Goal: Task Accomplishment & Management: Complete application form

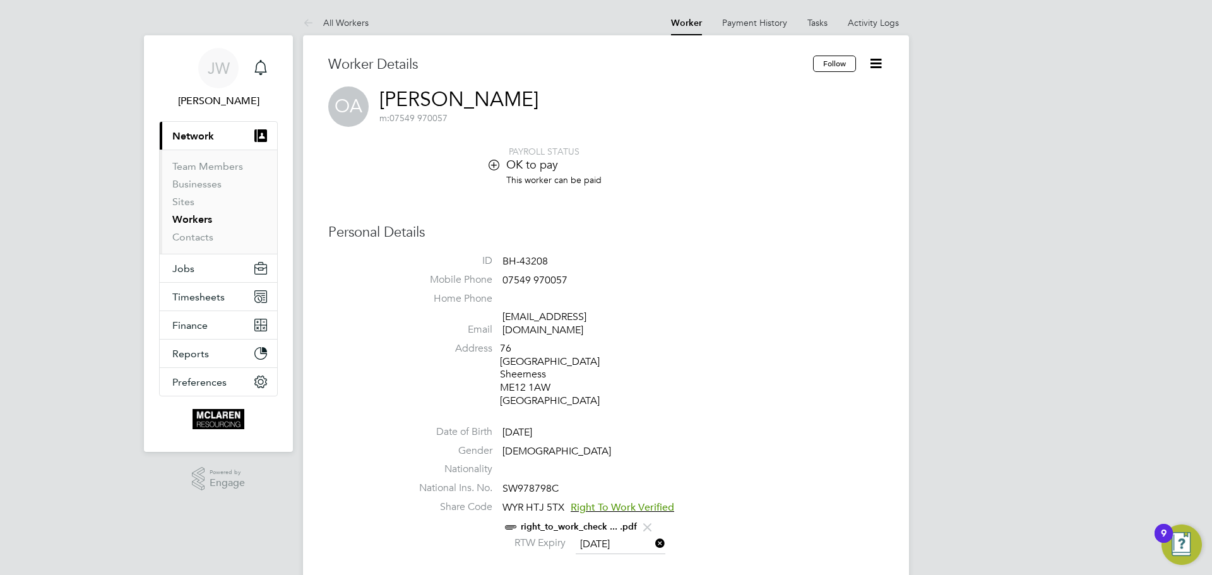
click at [193, 217] on link "Workers" at bounding box center [192, 219] width 40 height 12
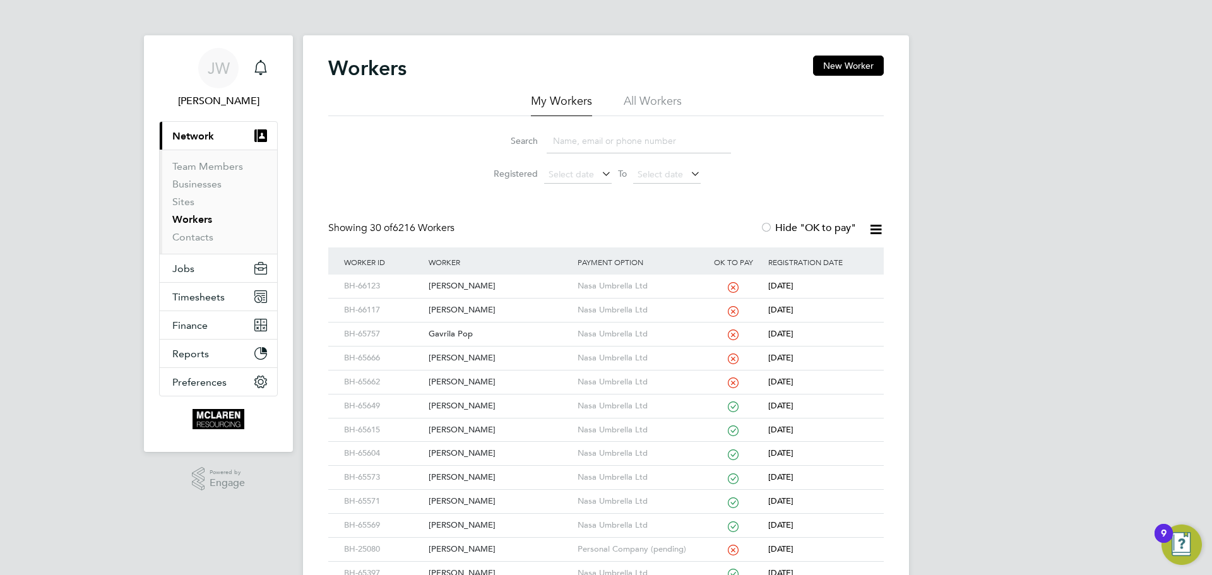
click at [572, 143] on input at bounding box center [638, 141] width 184 height 25
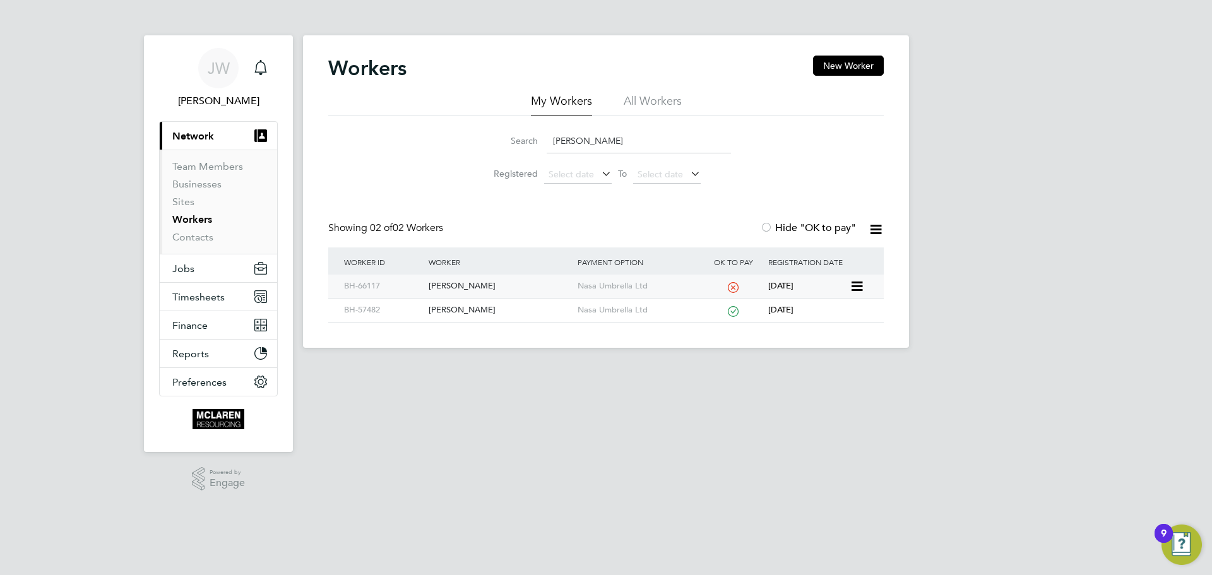
click at [442, 283] on div "Eduart Lika" at bounding box center [499, 285] width 148 height 23
click at [599, 135] on input "eduart" at bounding box center [638, 141] width 184 height 25
type input "e"
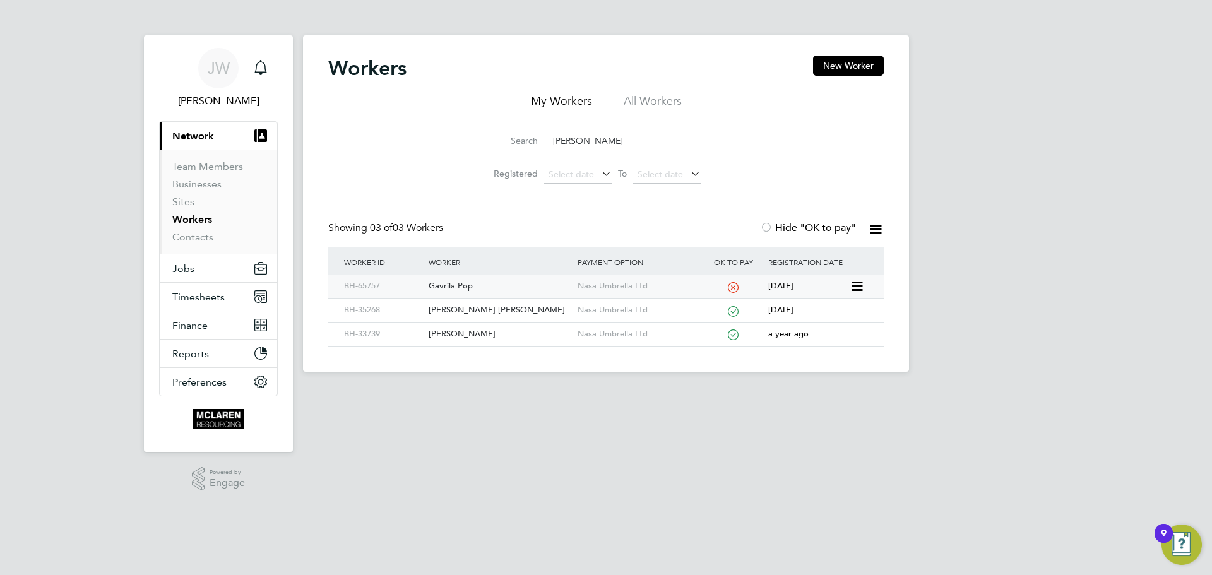
click at [469, 285] on div "Gavrila Pop" at bounding box center [499, 285] width 148 height 23
click at [582, 134] on input "gavril" at bounding box center [638, 141] width 184 height 25
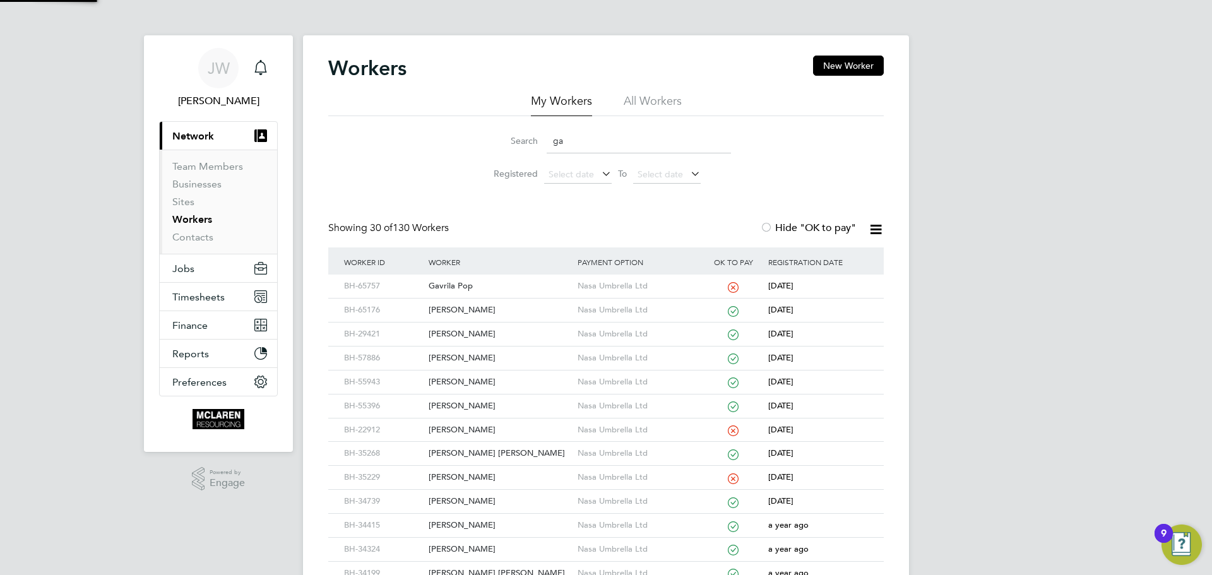
type input "g"
type input "Kevin"
click at [160, 122] on button "Current page: Network" at bounding box center [218, 136] width 117 height 28
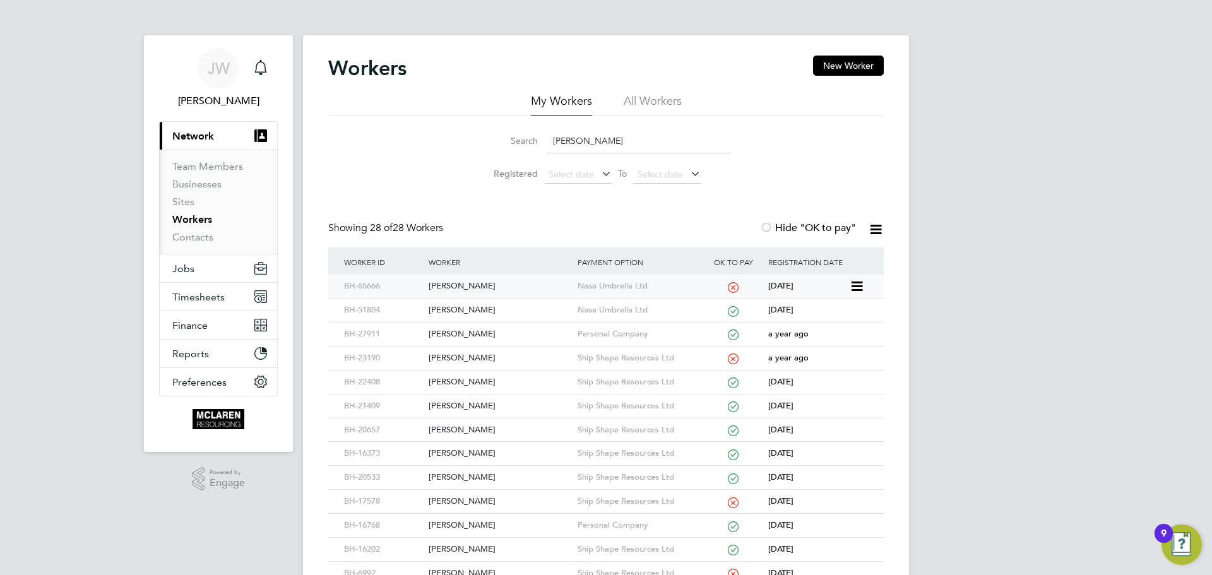
click at [442, 282] on div "Kevin Donellan" at bounding box center [499, 285] width 148 height 23
click at [448, 285] on div "Kevin Donellan" at bounding box center [499, 285] width 148 height 23
click at [594, 133] on input "Kevin" at bounding box center [638, 141] width 184 height 25
type input "K"
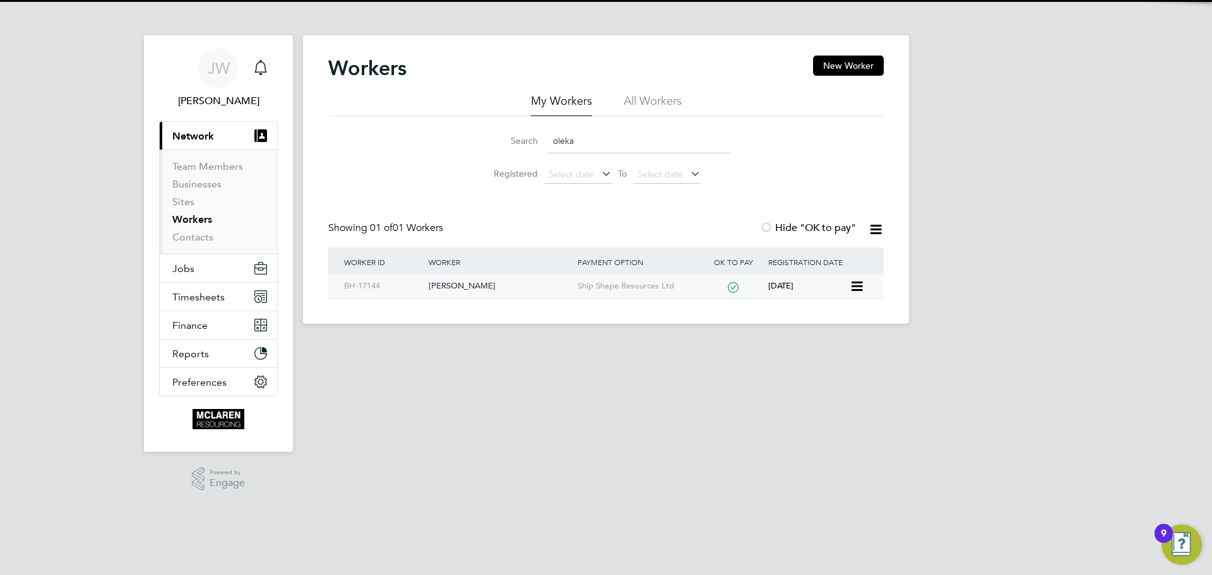
click at [490, 290] on div "Oleka Odinachuckwu" at bounding box center [499, 285] width 148 height 23
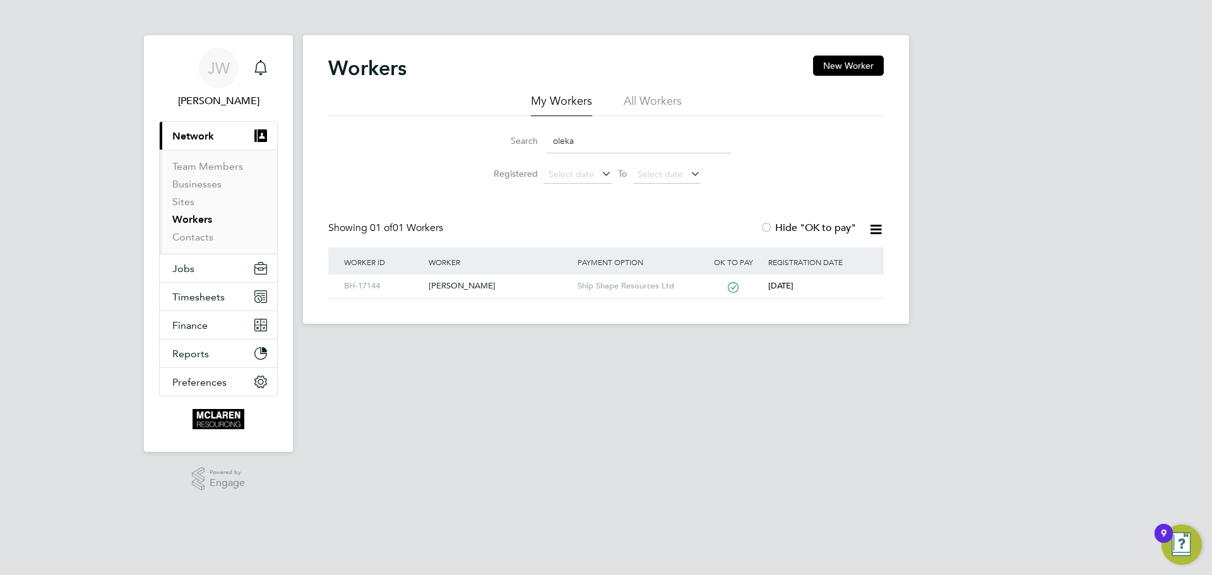
click at [574, 138] on input "oleka" at bounding box center [638, 141] width 184 height 25
type input "o"
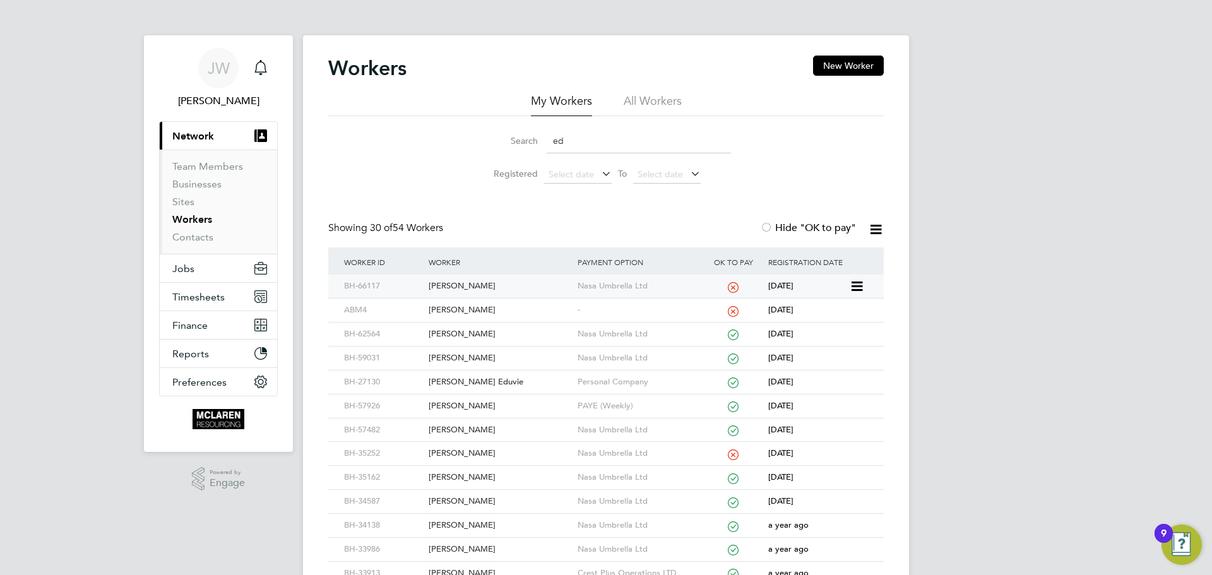
click at [456, 282] on div "Eduart Lika" at bounding box center [499, 285] width 148 height 23
click at [580, 138] on input "ed" at bounding box center [638, 141] width 184 height 25
type input "e"
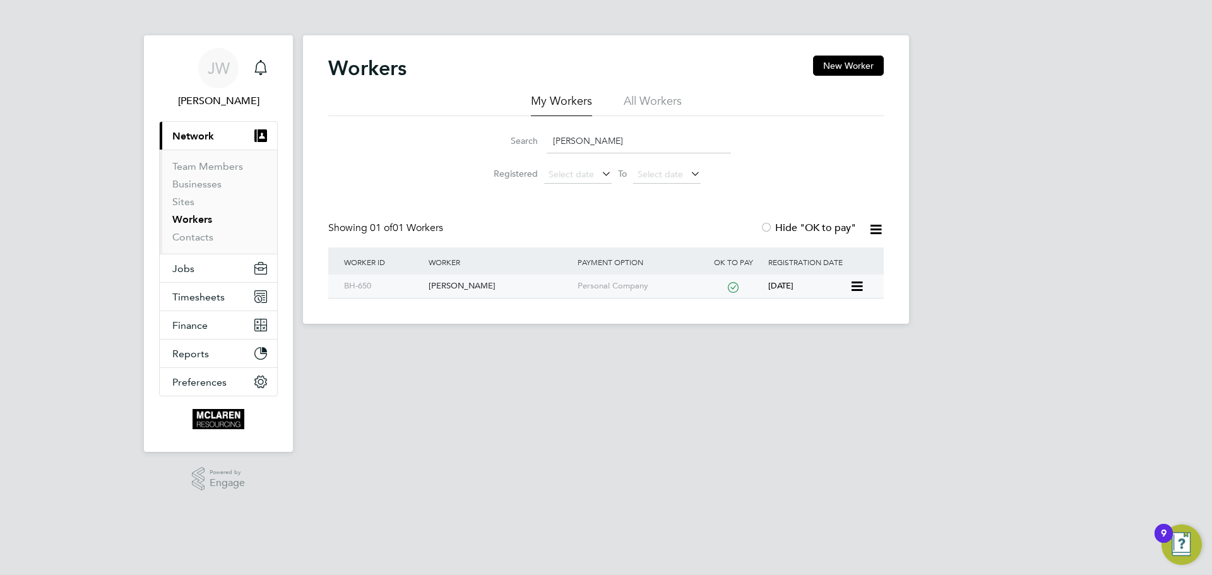
type input "Philip Ok"
click at [461, 290] on div "Philip Okoeko" at bounding box center [499, 285] width 148 height 23
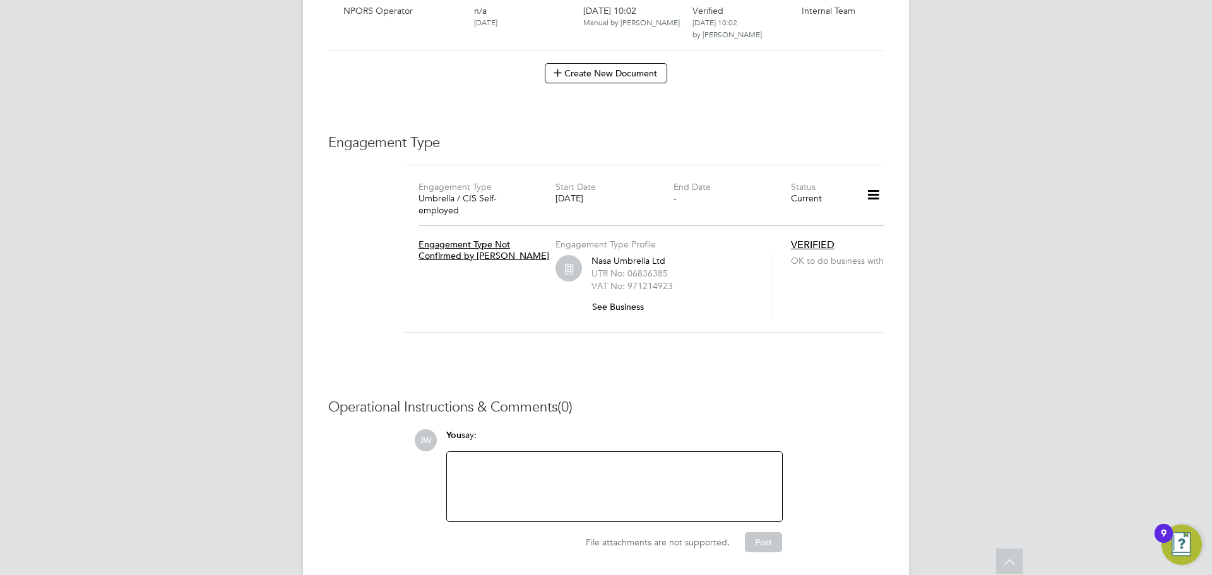
scroll to position [1429, 0]
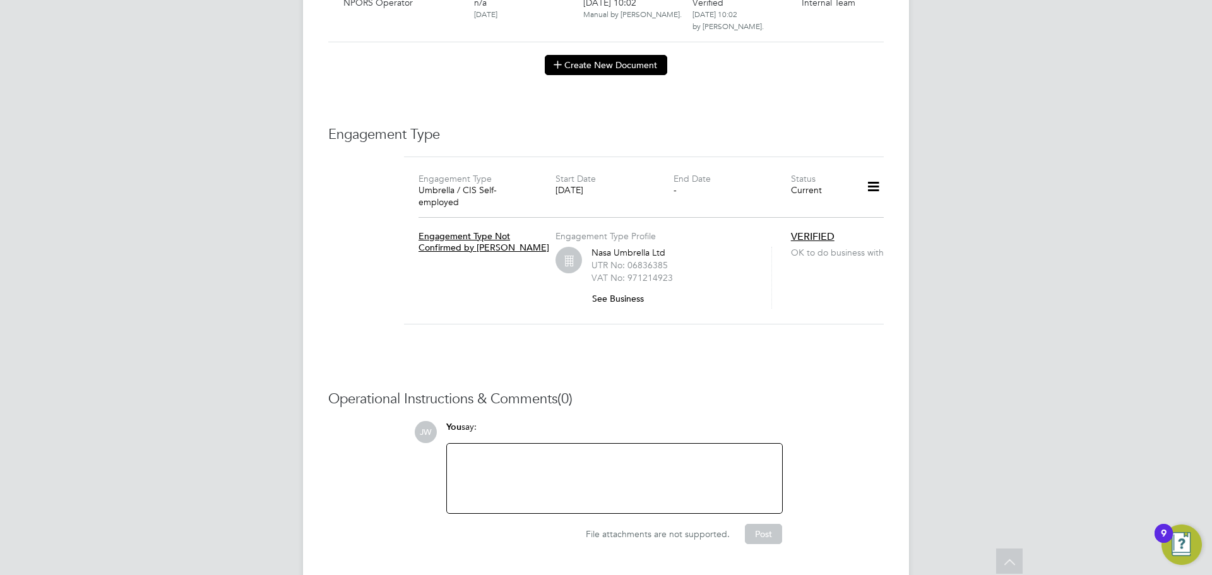
click at [572, 55] on button "Create New Document" at bounding box center [606, 65] width 122 height 20
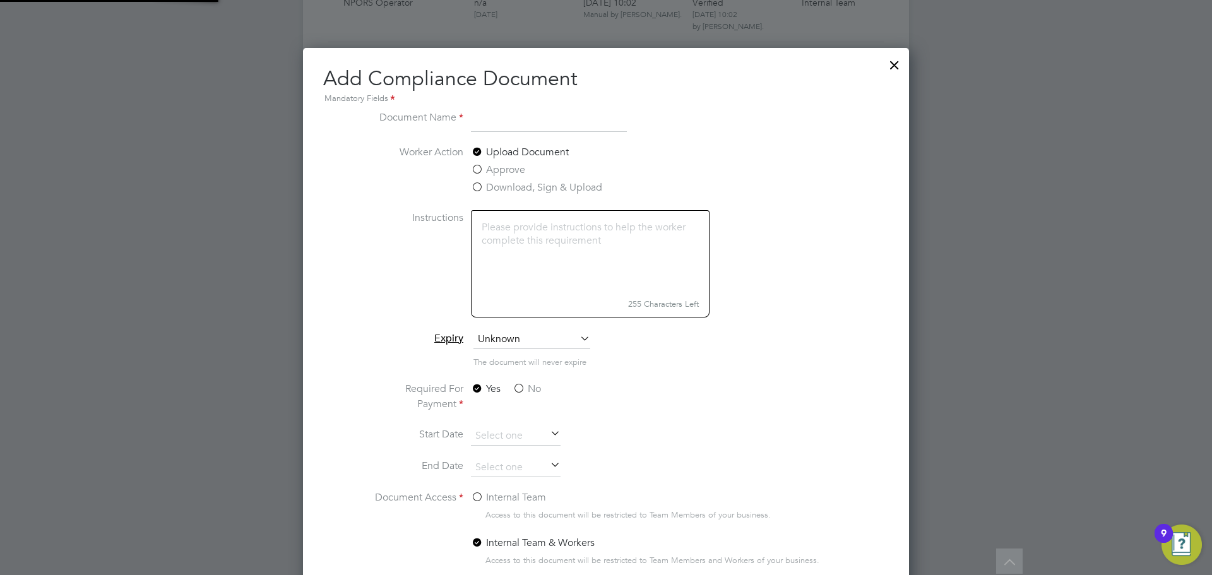
scroll to position [663, 606]
type input "Contract Vital Energi 07.08.25"
click at [519, 391] on label "No" at bounding box center [526, 388] width 28 height 15
click at [0, 0] on input "No" at bounding box center [0, 0] width 0 height 0
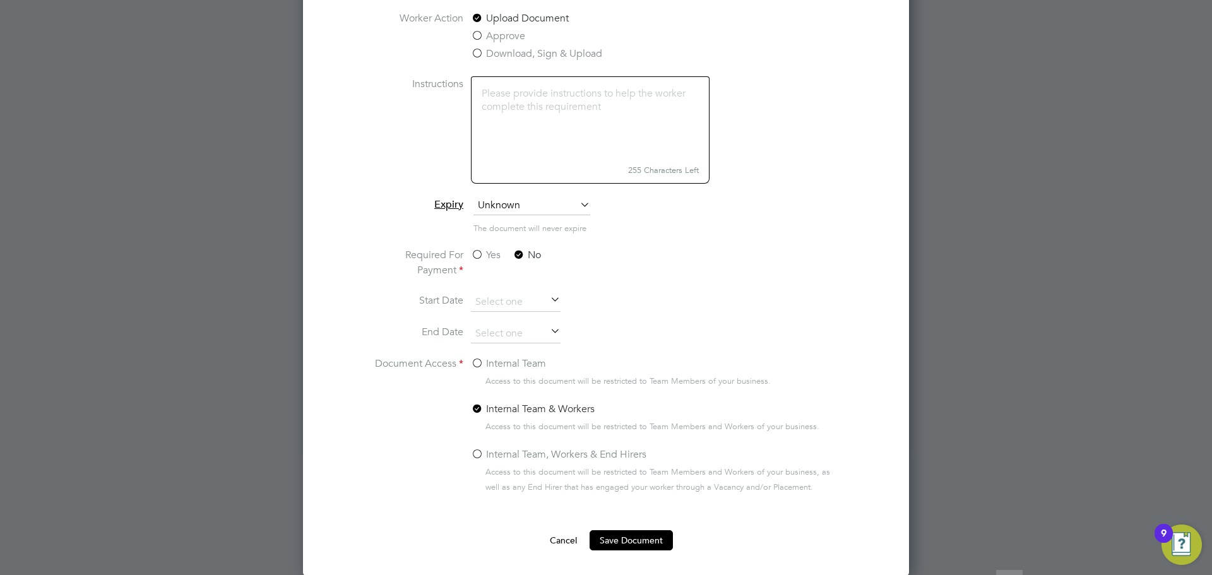
scroll to position [1564, 0]
click at [477, 362] on label "Internal Team" at bounding box center [508, 362] width 75 height 15
click at [0, 0] on input "Internal Team" at bounding box center [0, 0] width 0 height 0
click at [637, 534] on button "Save Document" at bounding box center [630, 539] width 83 height 20
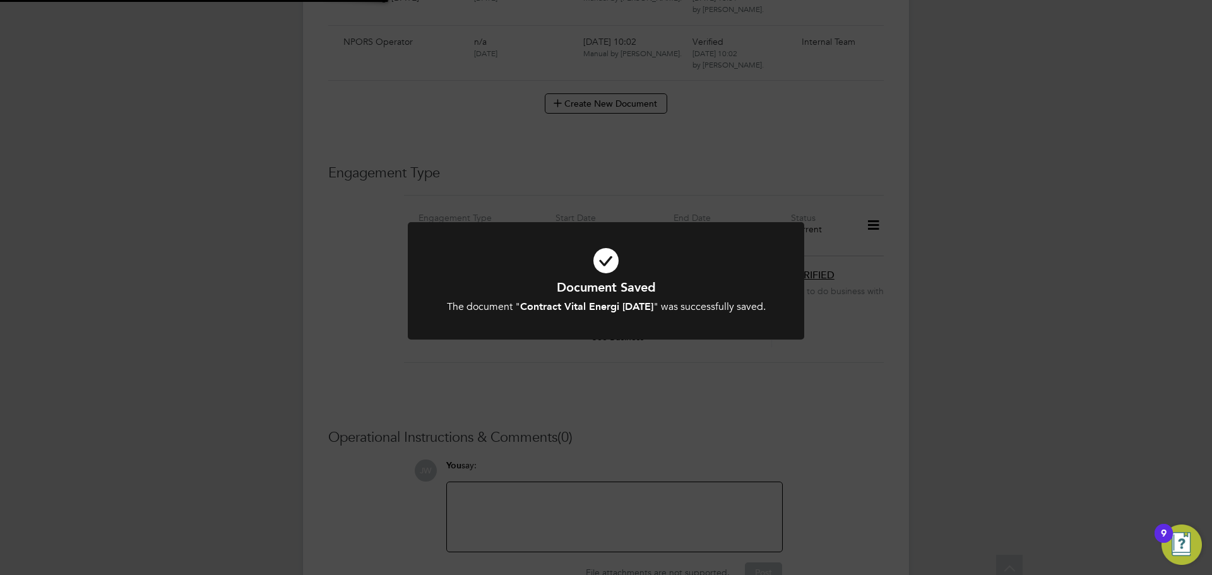
scroll to position [1429, 0]
click at [1158, 240] on div "Document Saved The document " Contract Vital Energi [DATE] " was successfully s…" at bounding box center [606, 287] width 1212 height 575
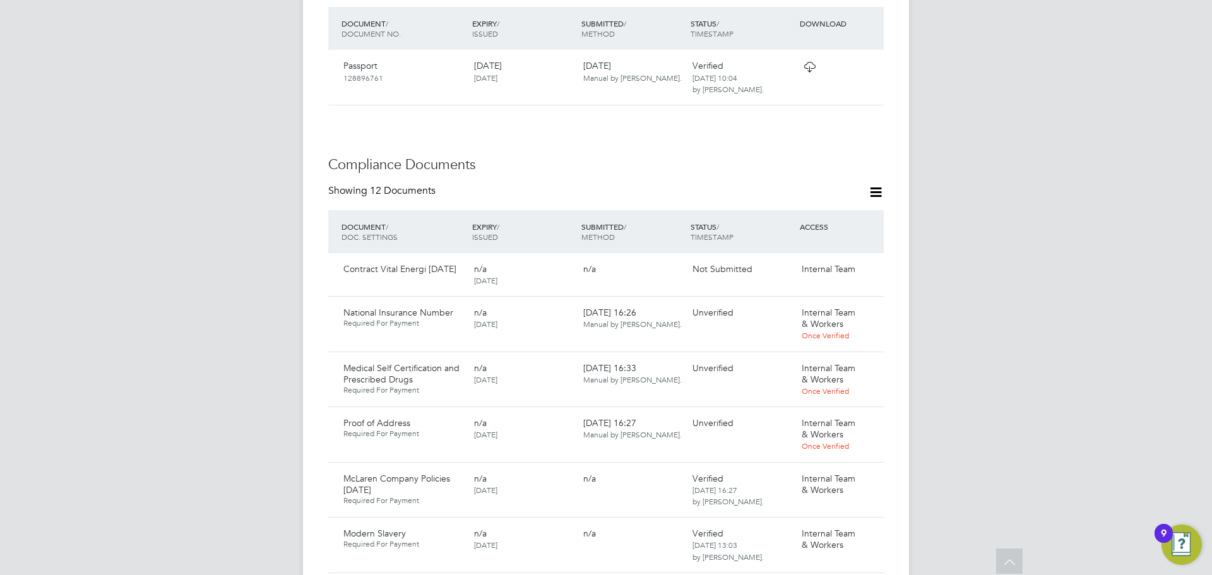
scroll to position [609, 0]
click at [870, 264] on icon at bounding box center [867, 271] width 13 height 15
click at [814, 290] on li "Submit Document" at bounding box center [830, 294] width 88 height 18
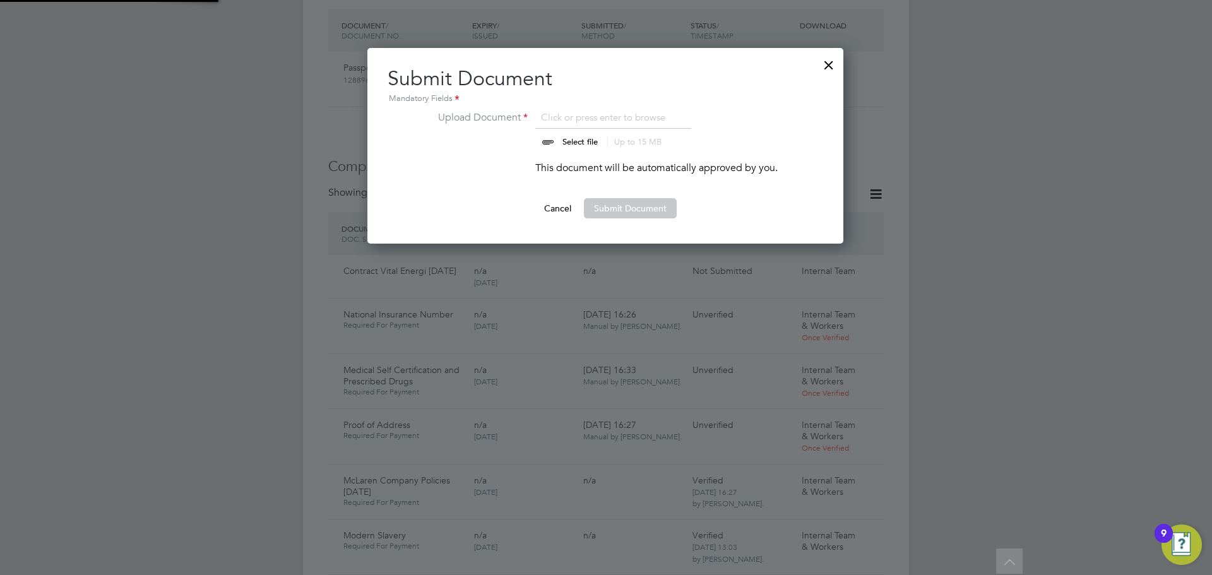
scroll to position [196, 477]
click at [567, 139] on input "file" at bounding box center [592, 129] width 198 height 38
type input "C:\fakepath\Complete_with_Docusign_Candidate_Terms_CIS_E (1).pdf"
click at [629, 213] on button "Submit Document" at bounding box center [630, 208] width 93 height 20
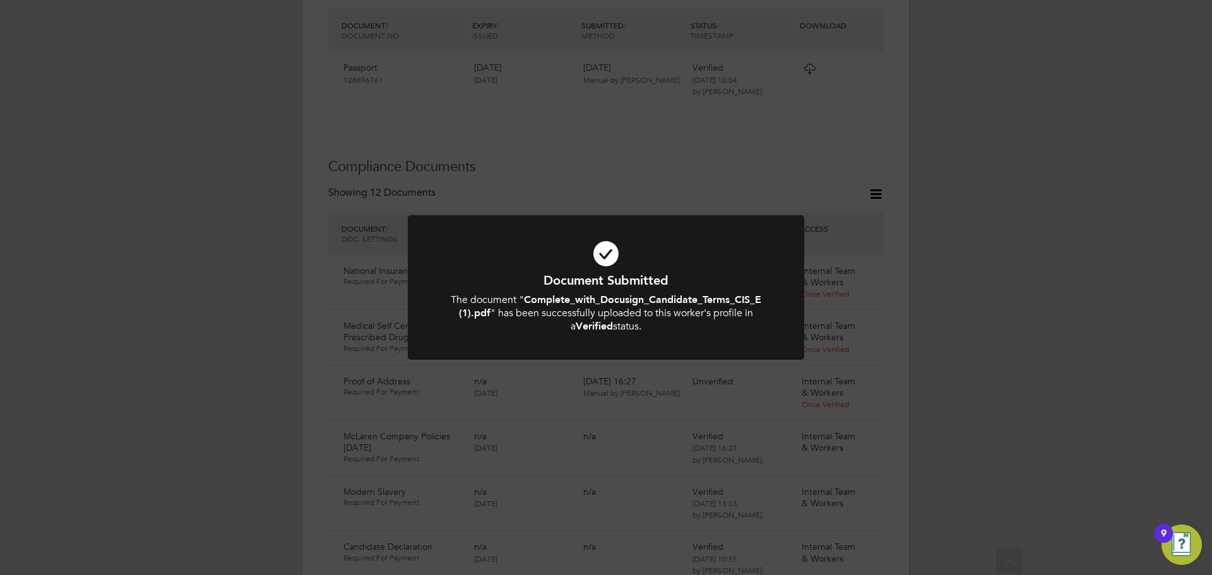
click at [1032, 208] on div "Document Submitted The document " Complete_with_Docusign_Candidate_Terms_CIS_E …" at bounding box center [606, 287] width 1212 height 575
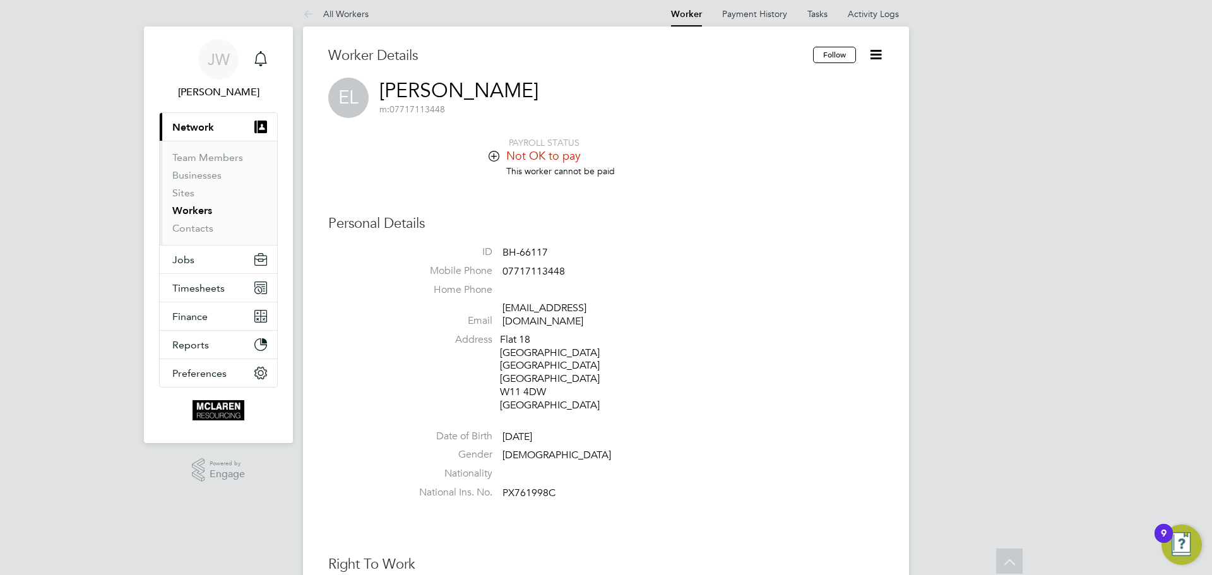
scroll to position [0, 0]
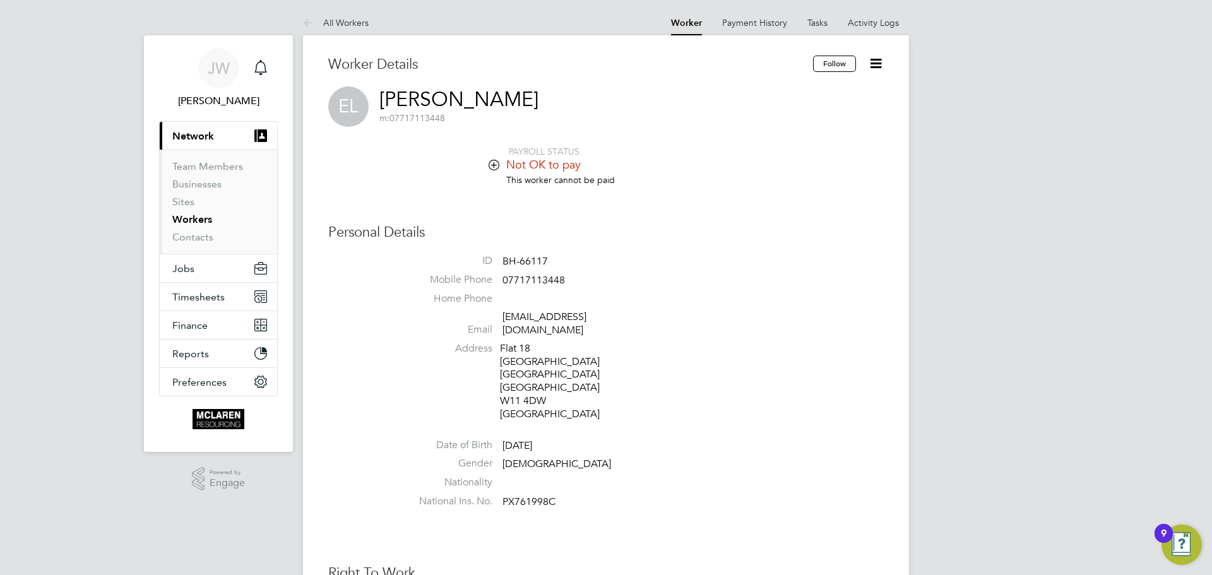
click at [493, 164] on icon at bounding box center [493, 164] width 9 height 9
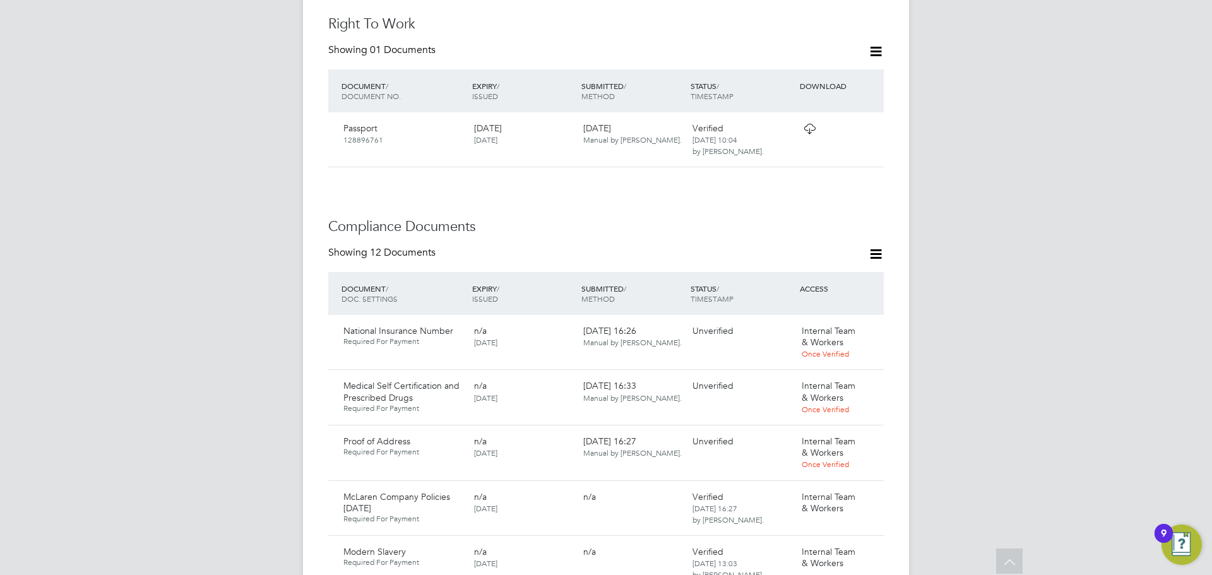
scroll to position [946, 0]
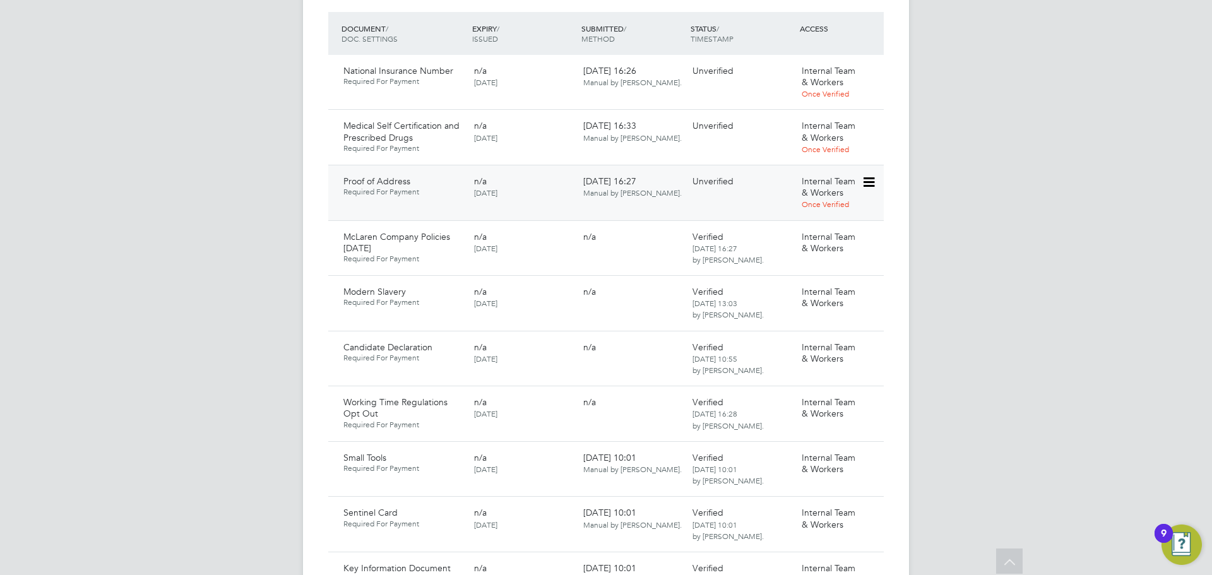
click at [866, 175] on icon at bounding box center [867, 182] width 13 height 15
click at [818, 203] on li "Download Document" at bounding box center [823, 204] width 100 height 18
click at [869, 175] on icon at bounding box center [867, 182] width 13 height 15
click at [818, 203] on li "Download Document" at bounding box center [823, 204] width 100 height 18
click at [873, 175] on icon at bounding box center [867, 182] width 13 height 15
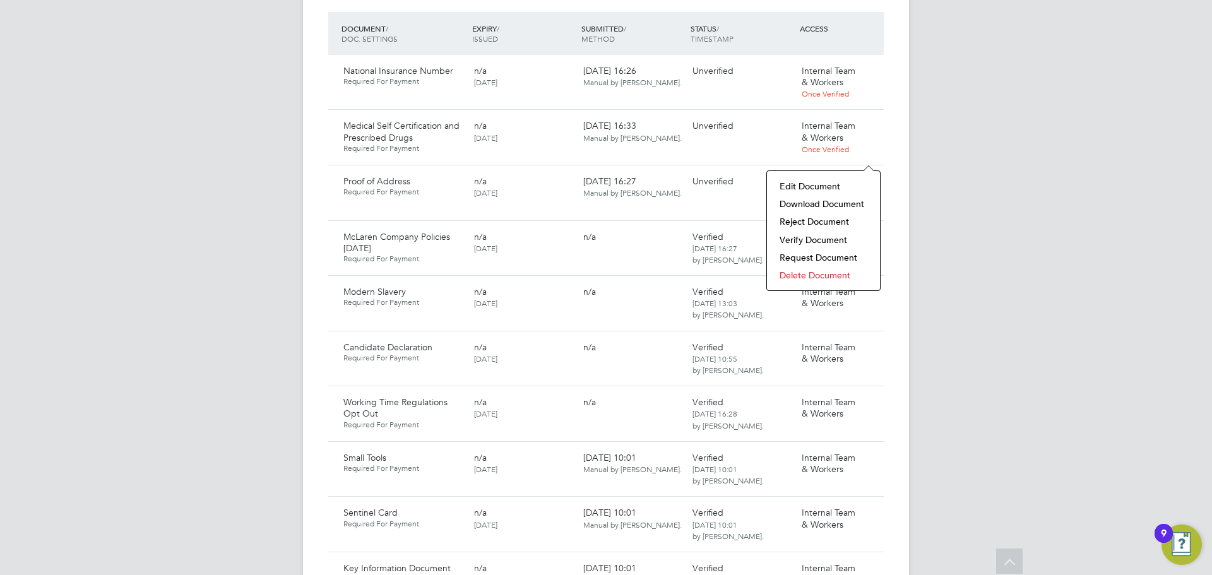
click at [798, 202] on li "Download Document" at bounding box center [823, 204] width 100 height 18
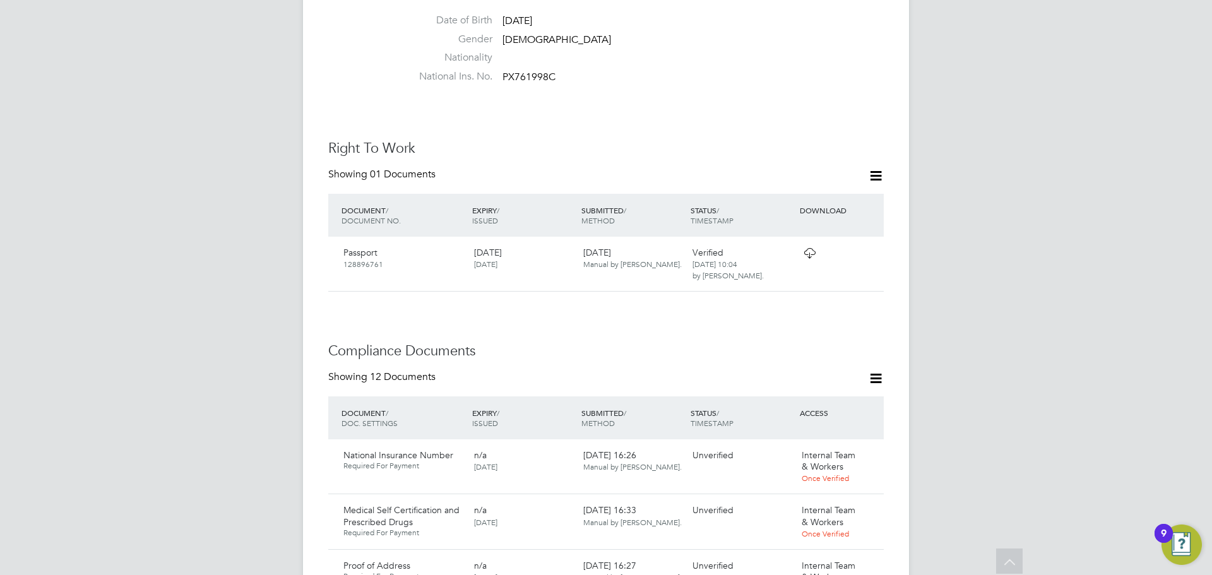
scroll to position [694, 0]
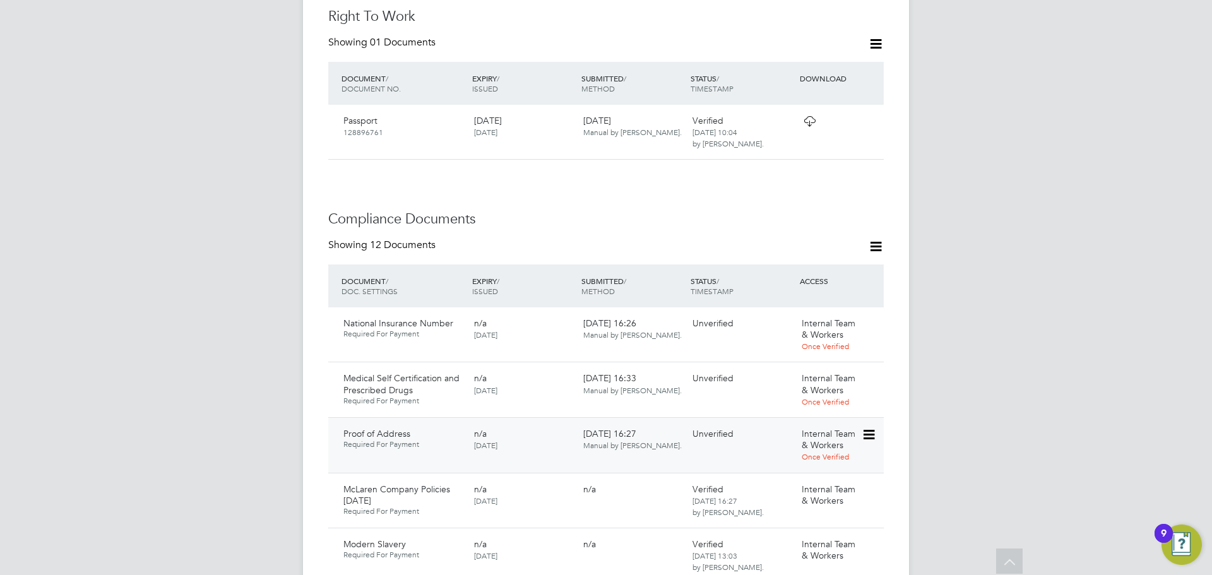
click at [868, 427] on icon at bounding box center [867, 434] width 13 height 15
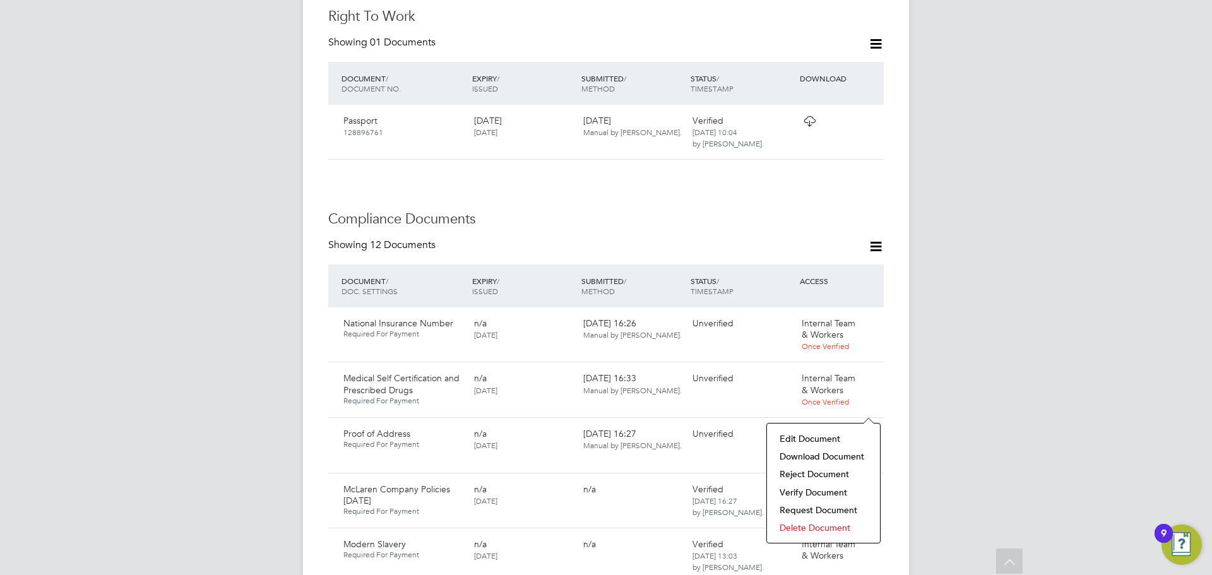
click at [801, 475] on li "Reject Document" at bounding box center [823, 474] width 100 height 18
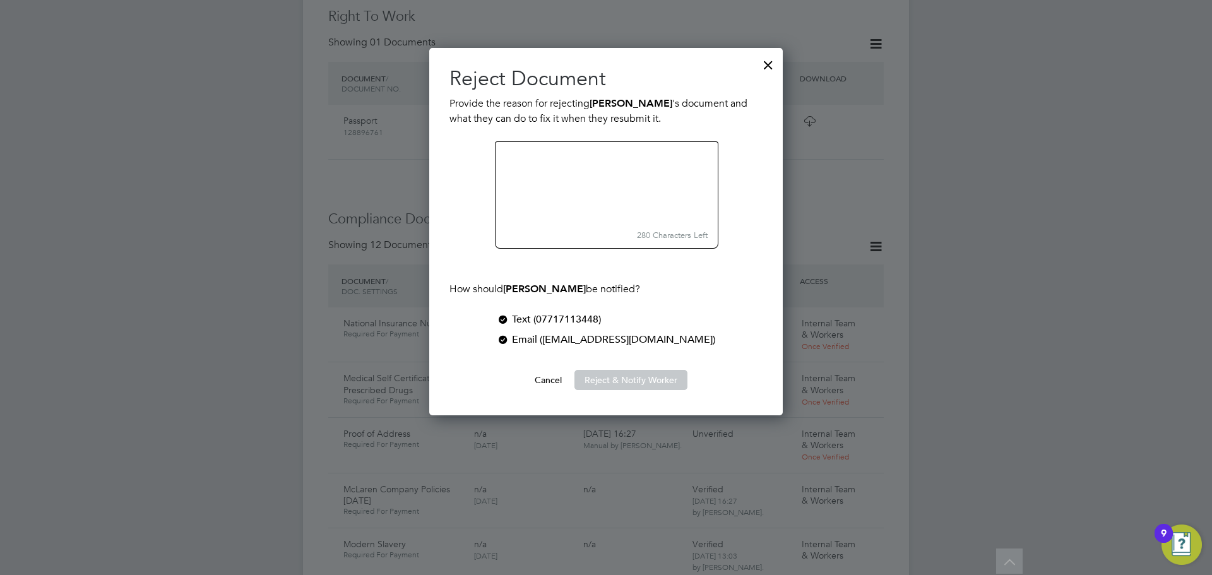
scroll to position [368, 354]
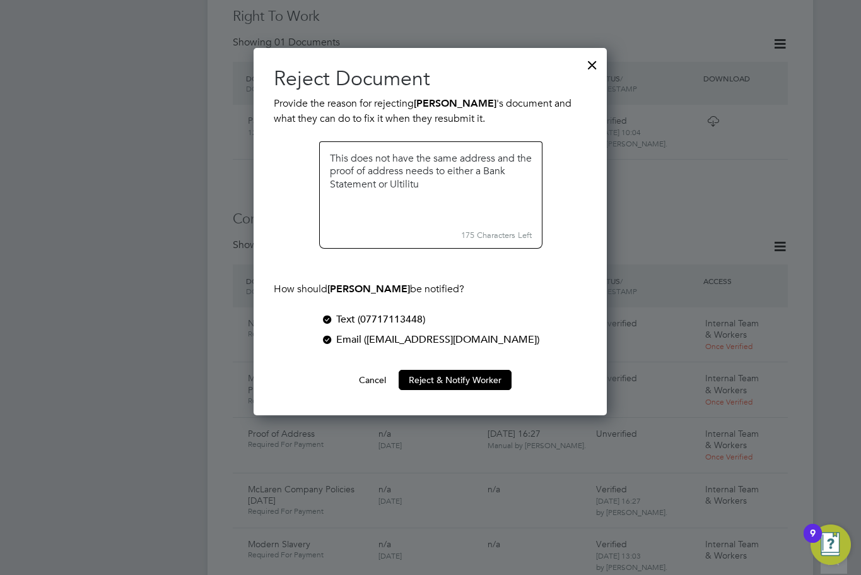
click at [469, 182] on textarea at bounding box center [430, 183] width 223 height 84
type textarea "This does not have the same address and the proof of address needs to either a …"
click at [442, 384] on button "Reject & Notify Worker" at bounding box center [455, 380] width 113 height 20
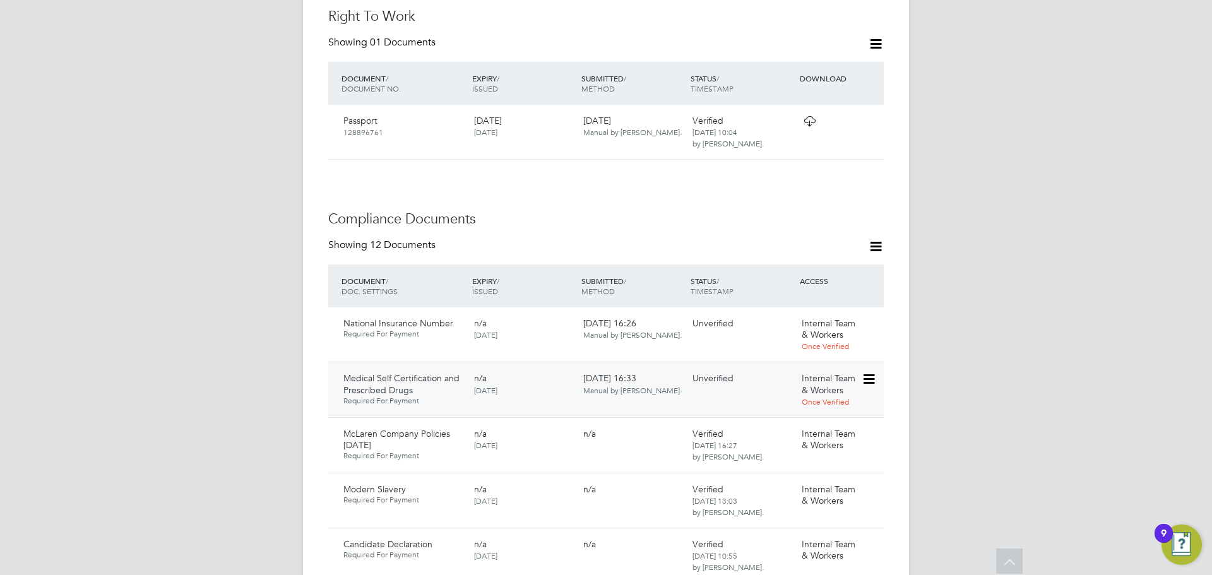
click at [871, 372] on icon at bounding box center [867, 379] width 13 height 15
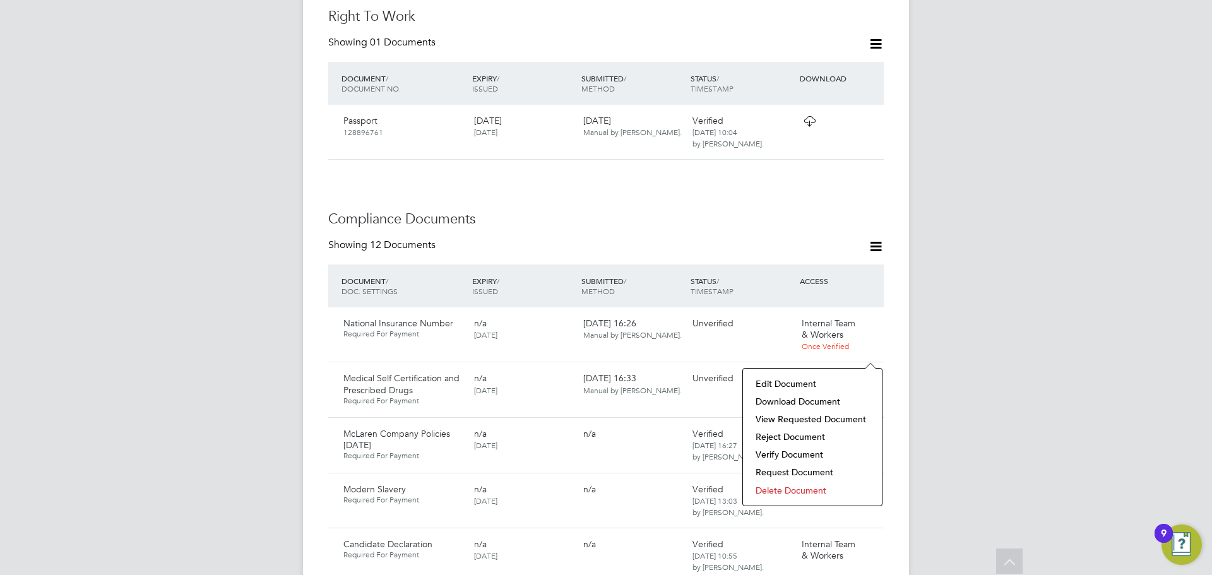
click at [784, 398] on li "Download Document" at bounding box center [812, 401] width 126 height 18
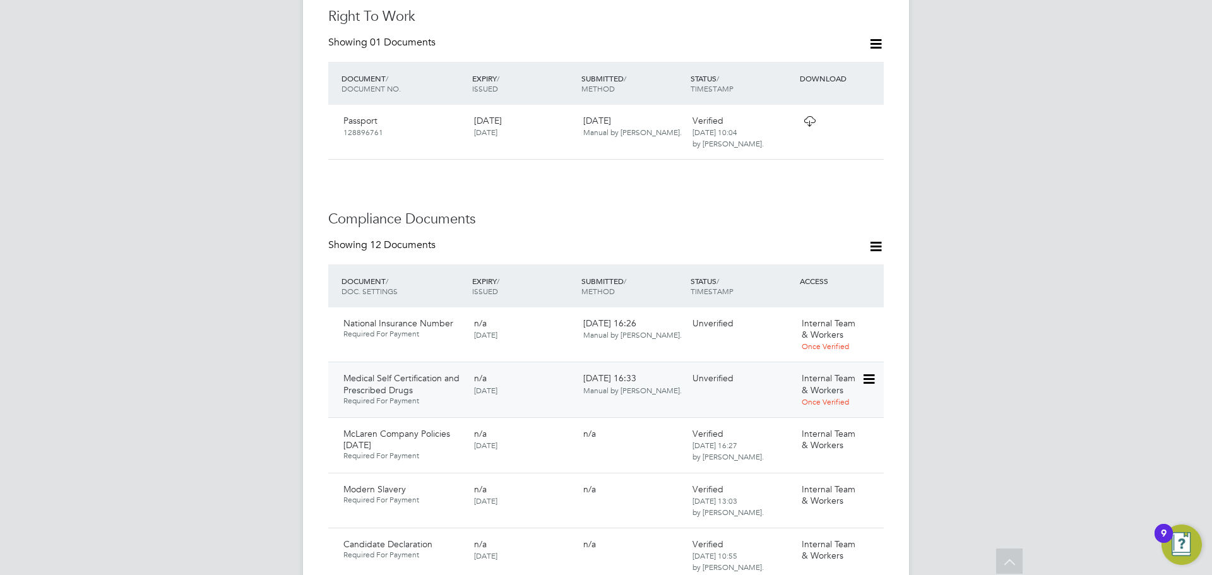
click at [868, 372] on icon at bounding box center [867, 379] width 13 height 15
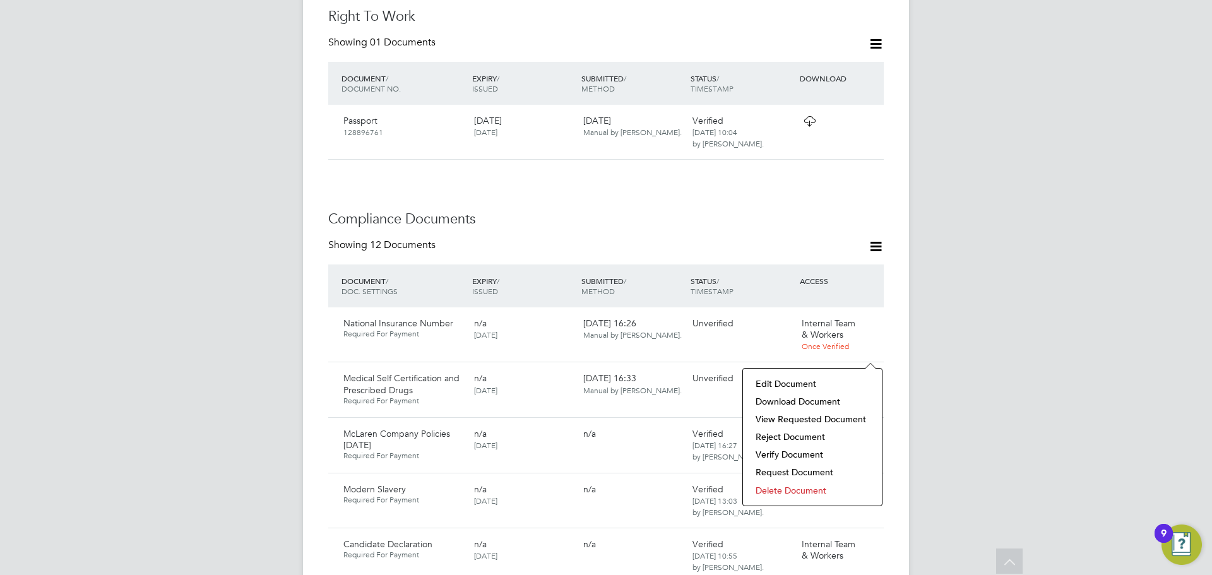
click at [767, 456] on li "Verify Document" at bounding box center [812, 454] width 126 height 18
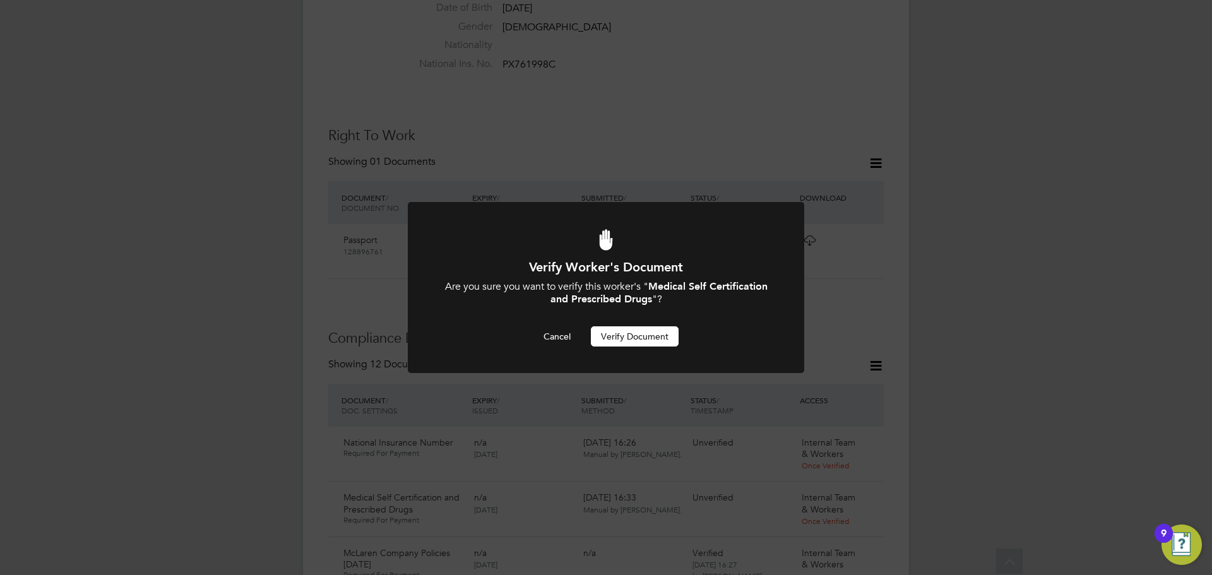
click at [637, 331] on button "Verify Document" at bounding box center [635, 336] width 88 height 20
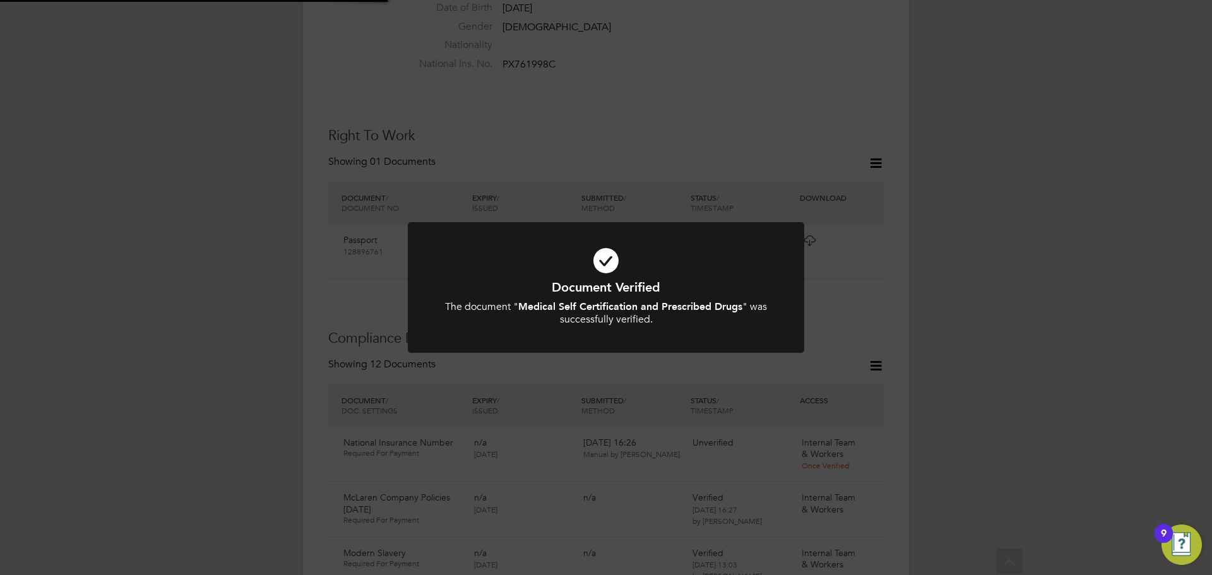
scroll to position [551, 0]
click at [1035, 348] on div "Document Verified The document " Medical Self Certification and Prescribed Drug…" at bounding box center [606, 287] width 1212 height 575
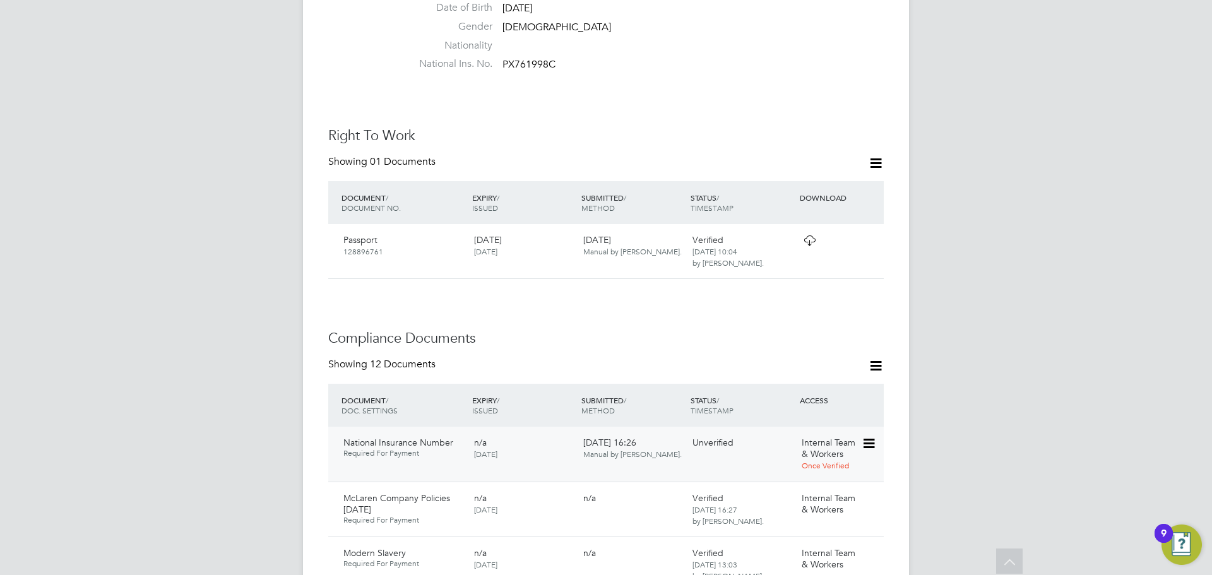
click at [870, 436] on icon at bounding box center [867, 443] width 13 height 15
click at [801, 465] on li "Download Document" at bounding box center [823, 465] width 100 height 18
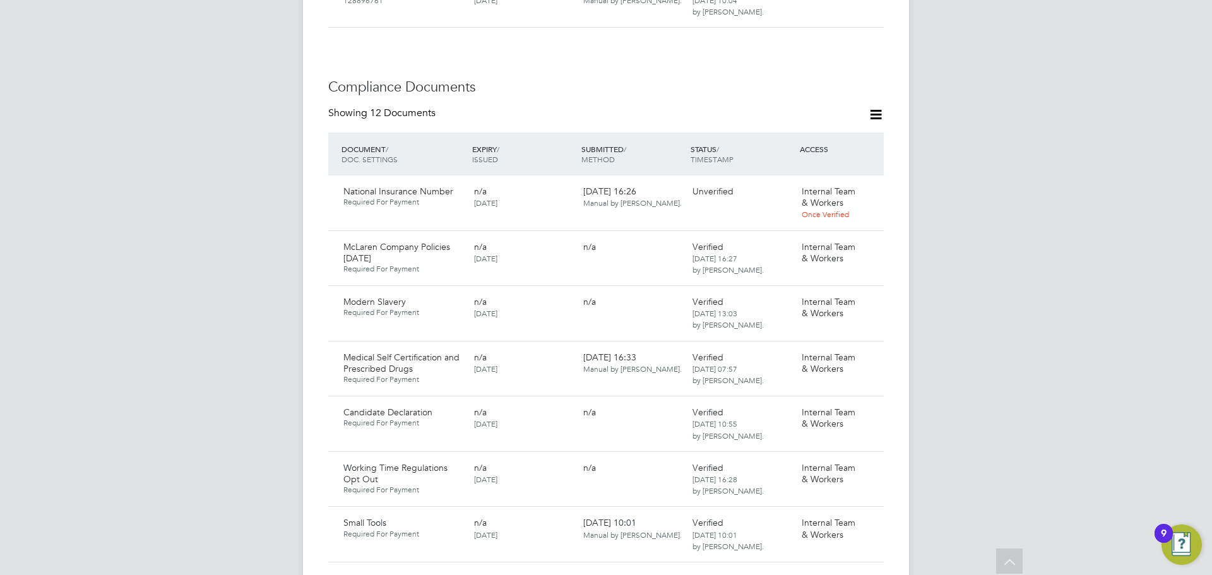
scroll to position [803, 0]
click at [870, 184] on icon at bounding box center [867, 191] width 13 height 15
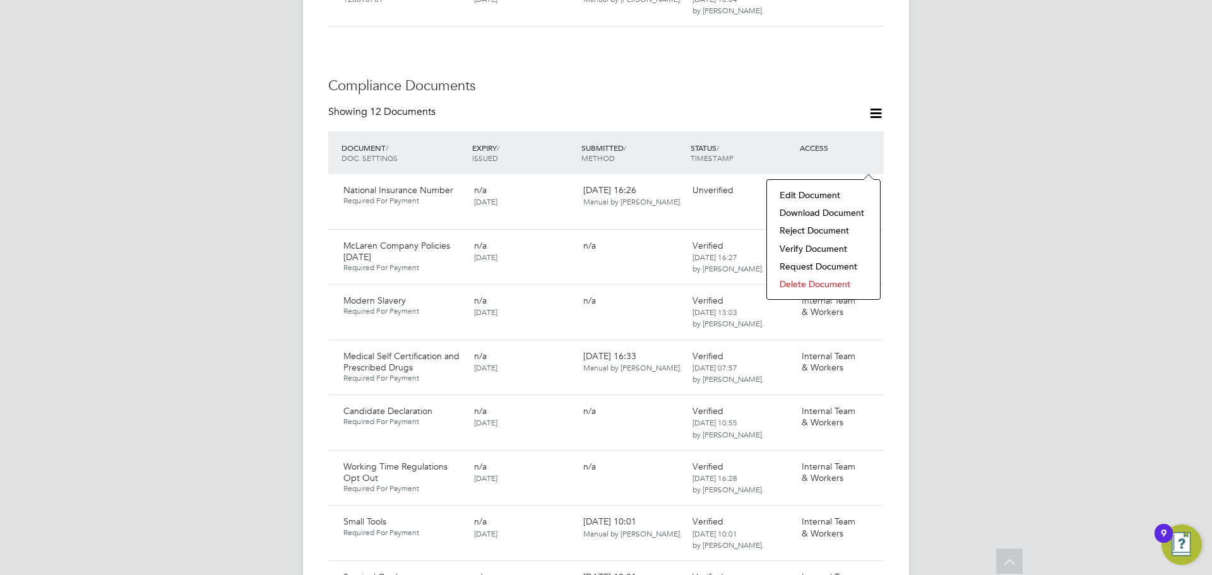
click at [799, 244] on li "Verify Document" at bounding box center [823, 249] width 100 height 18
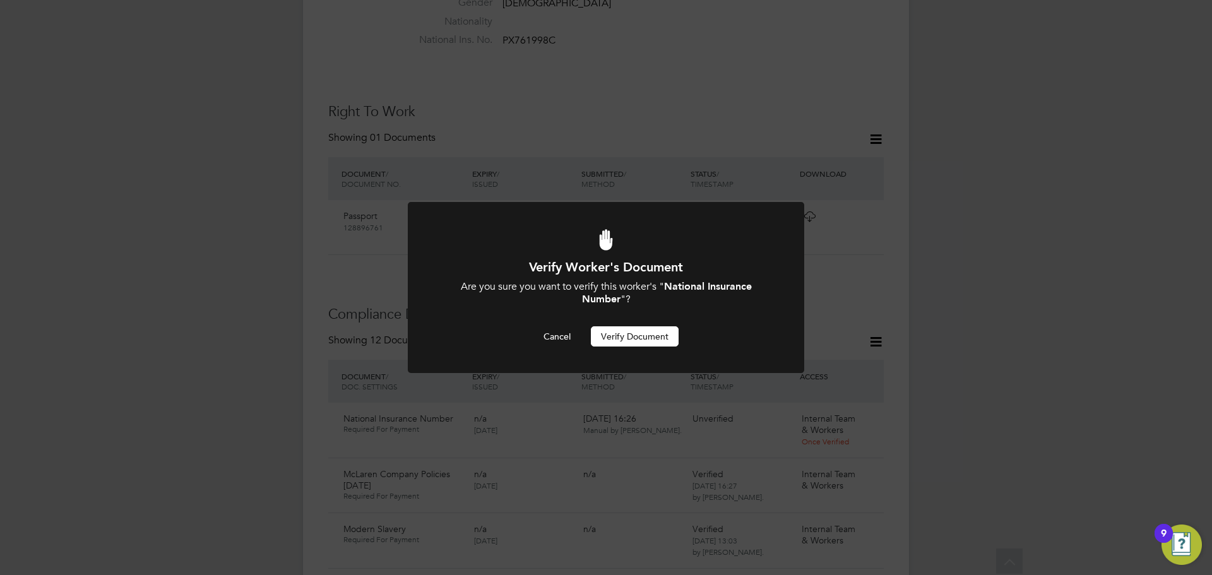
scroll to position [0, 0]
click at [616, 338] on button "Verify Document" at bounding box center [635, 336] width 88 height 20
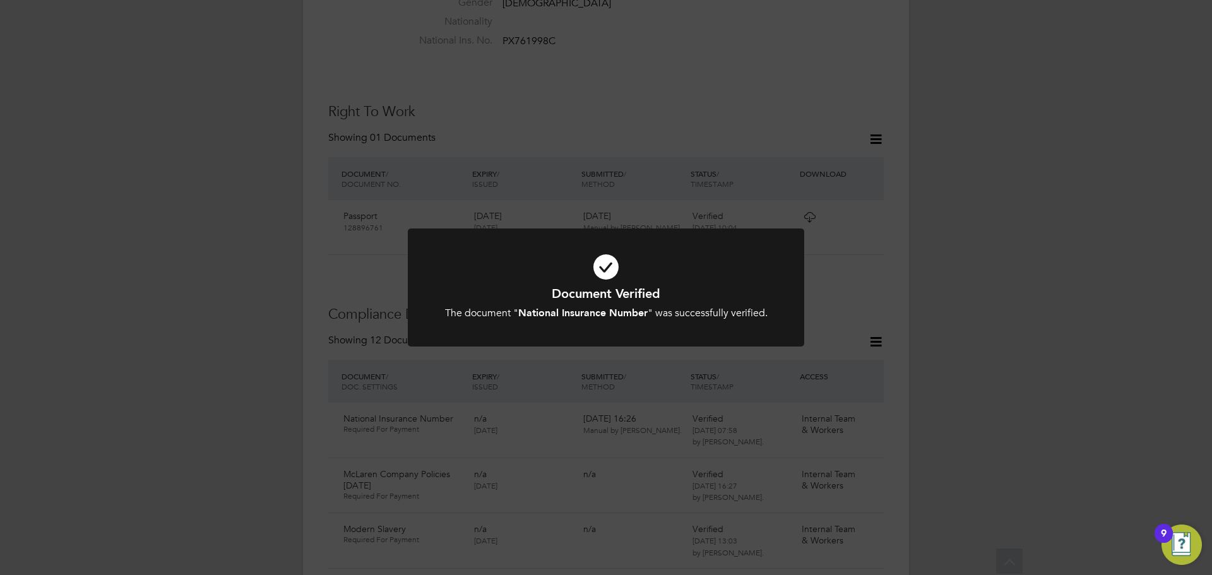
click at [1001, 296] on div "Document Verified The document " National Insurance Number " was successfully v…" at bounding box center [606, 287] width 1212 height 575
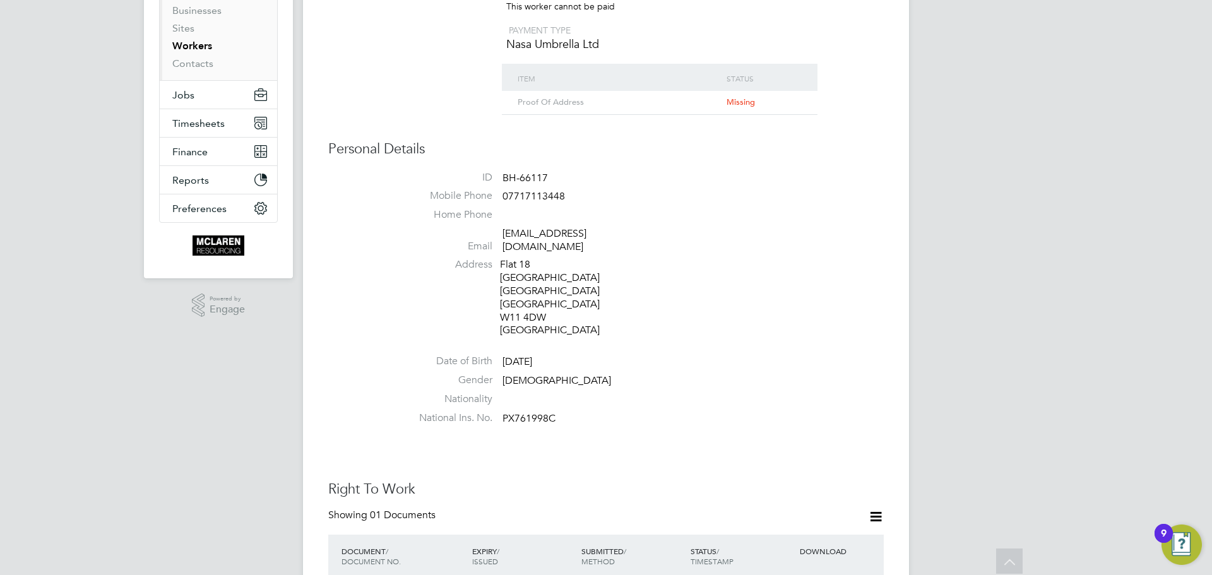
scroll to position [46, 0]
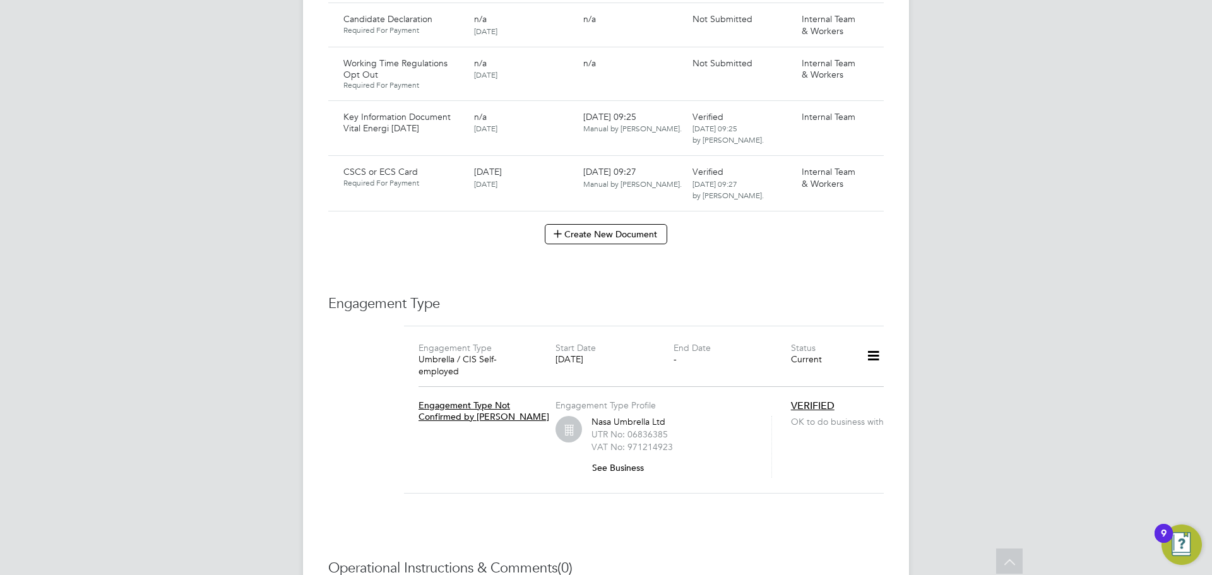
scroll to position [1325, 0]
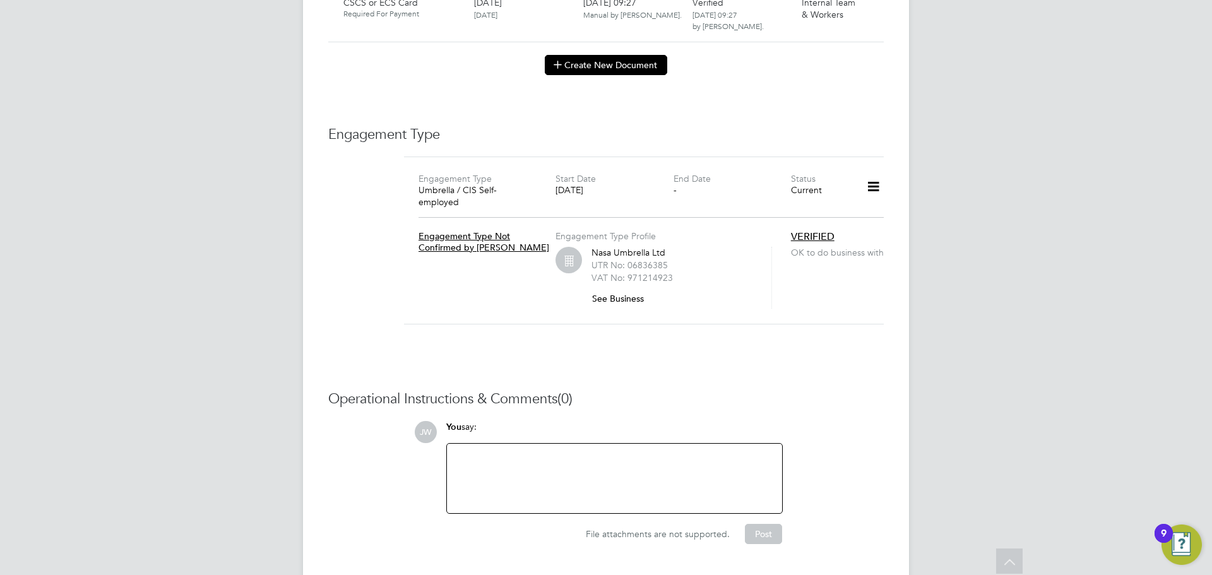
click at [553, 62] on icon at bounding box center [557, 63] width 9 height 9
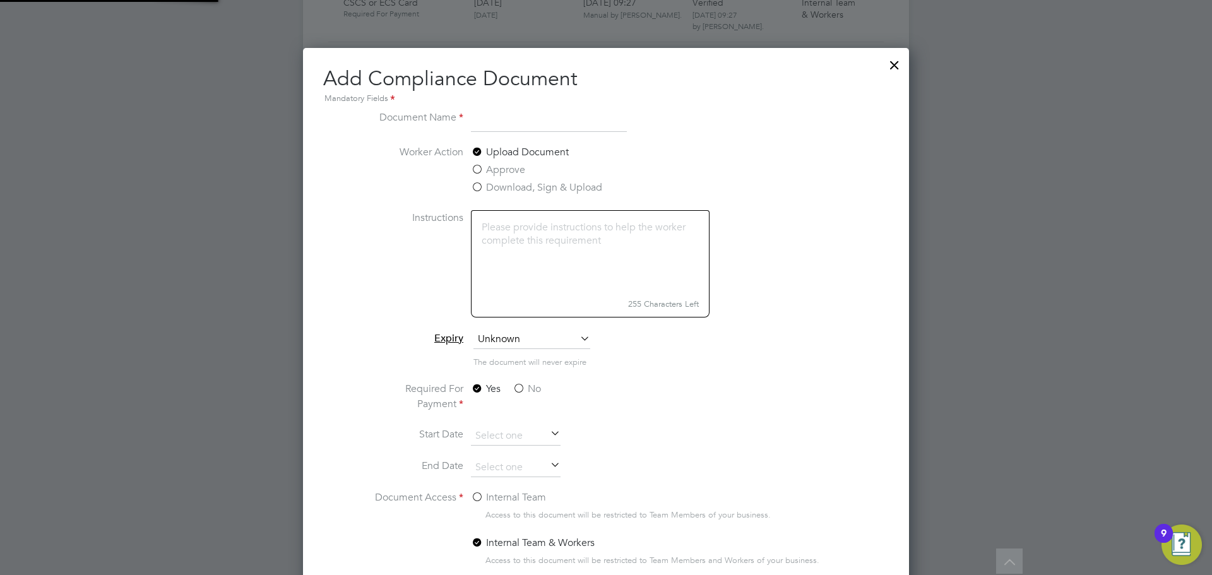
scroll to position [663, 606]
type input "Contract Vital Energi 07.08.25"
click at [514, 391] on label "No" at bounding box center [526, 388] width 28 height 15
click at [0, 0] on input "No" at bounding box center [0, 0] width 0 height 0
click at [478, 498] on label "Internal Team" at bounding box center [508, 497] width 75 height 15
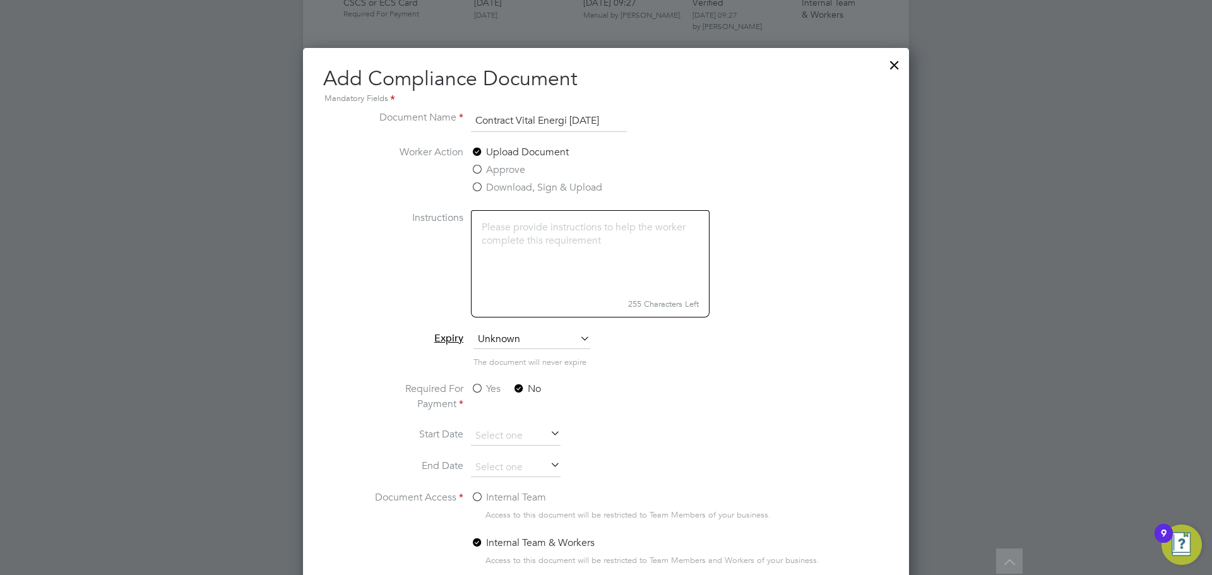
click at [0, 0] on input "Internal Team" at bounding box center [0, 0] width 0 height 0
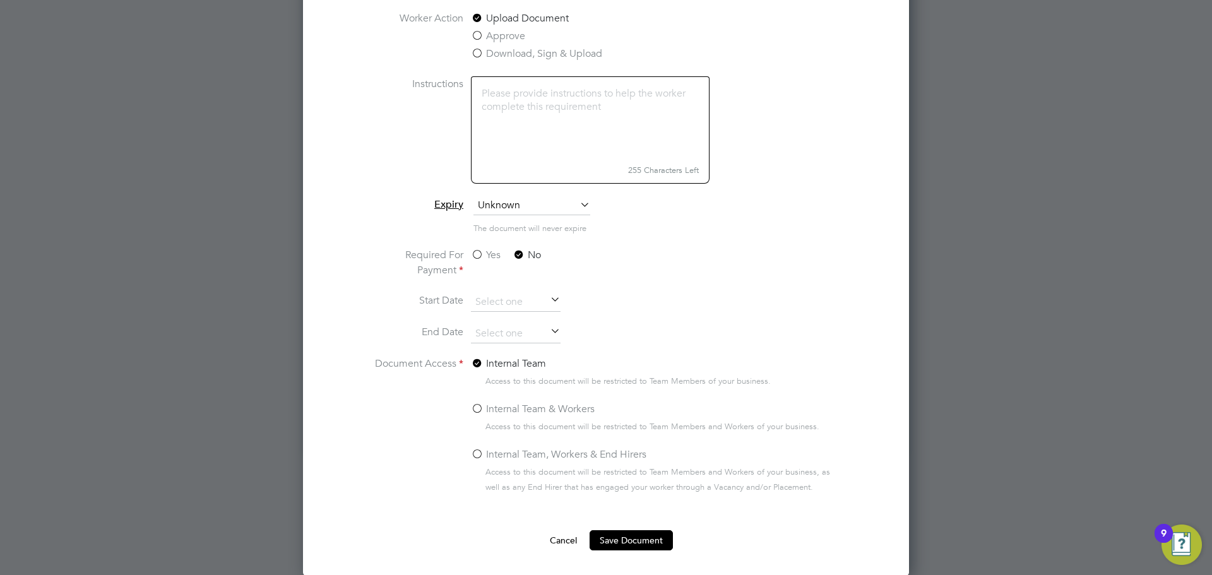
scroll to position [1459, 0]
click at [639, 542] on button "Save Document" at bounding box center [630, 539] width 83 height 20
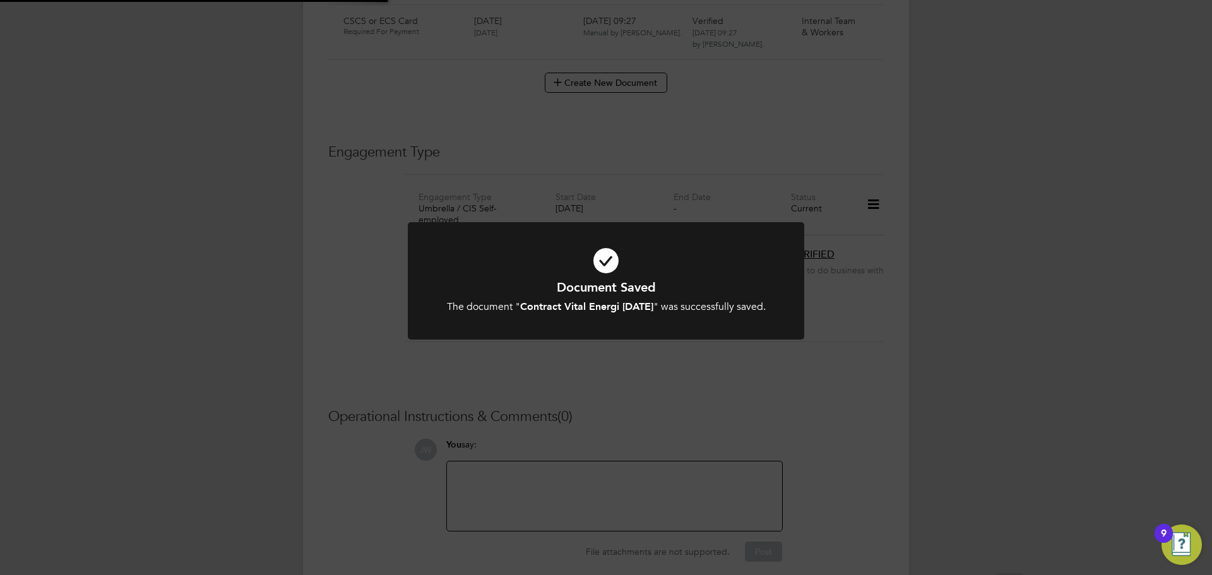
scroll to position [1325, 0]
click at [998, 108] on div "Document Saved The document " Contract Vital Energi 07.08.25 " was successfully…" at bounding box center [606, 287] width 1212 height 575
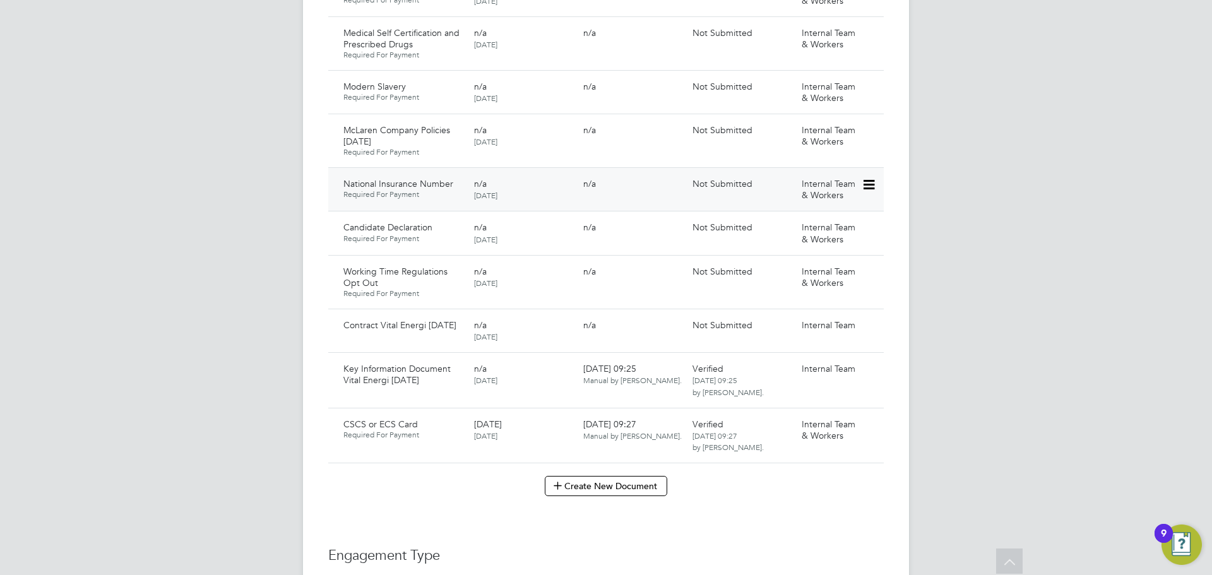
scroll to position [1073, 0]
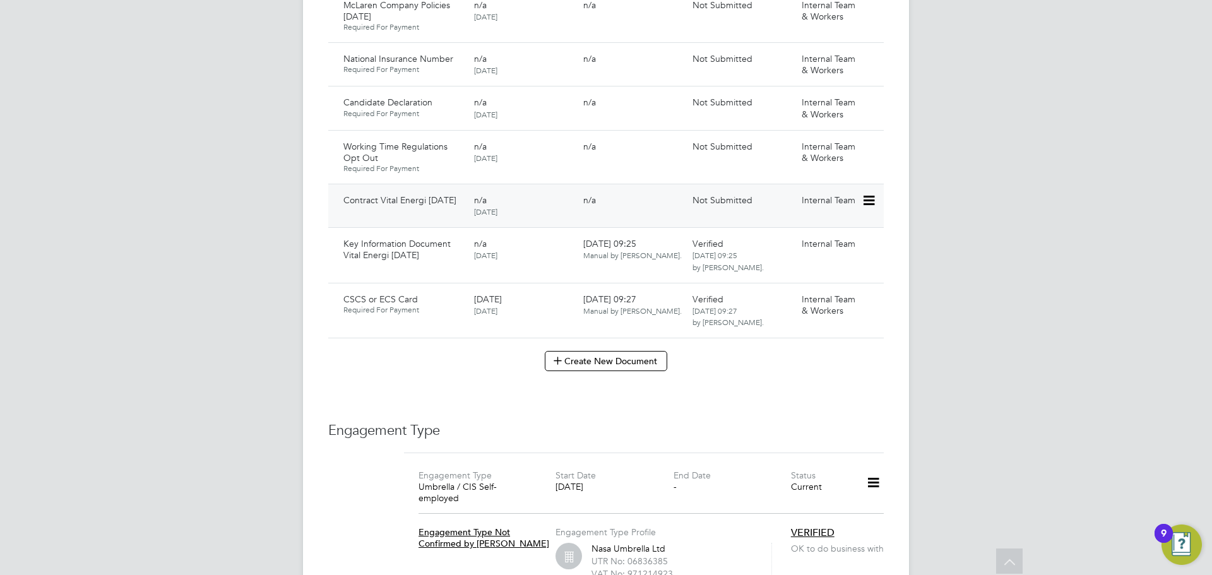
click at [872, 203] on icon at bounding box center [867, 200] width 13 height 15
click at [799, 249] on li "Submit Document" at bounding box center [830, 249] width 88 height 18
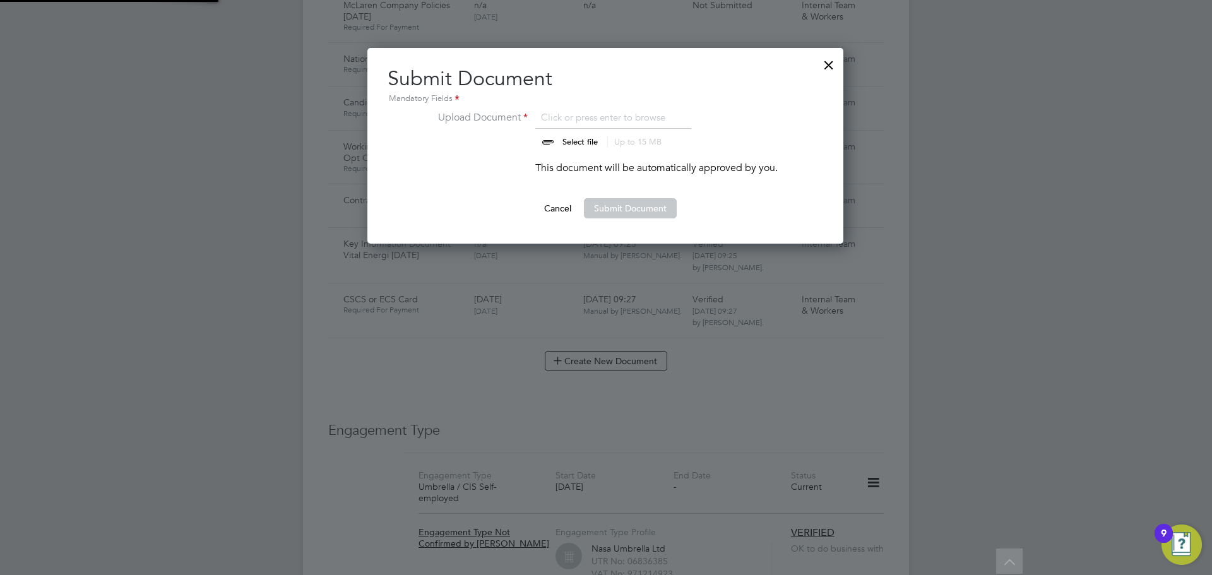
scroll to position [196, 477]
click at [572, 143] on input "file" at bounding box center [592, 129] width 198 height 38
type input "C:\fakepath\Complete_with_Docusign_Candidate_Terms_CIS_G.pdf"
click at [617, 205] on button "Submit Document" at bounding box center [630, 208] width 93 height 20
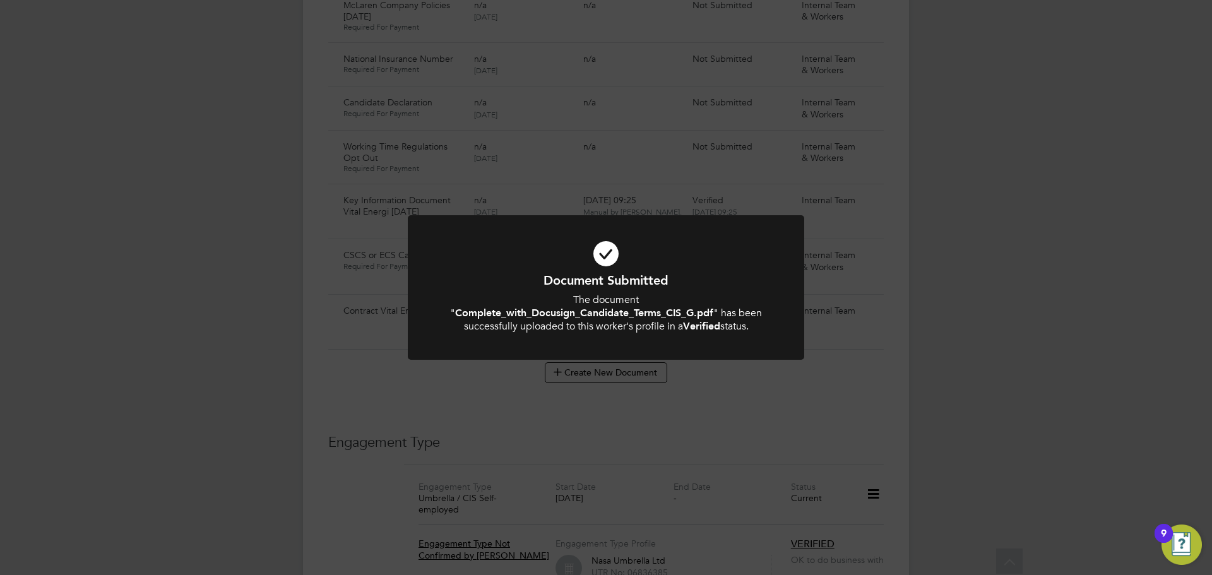
drag, startPoint x: 1034, startPoint y: 245, endPoint x: 1007, endPoint y: 249, distance: 27.4
click at [1034, 245] on div "Document Submitted The document " Complete_with_Docusign_Candidate_Terms_CIS_G.…" at bounding box center [606, 287] width 1212 height 575
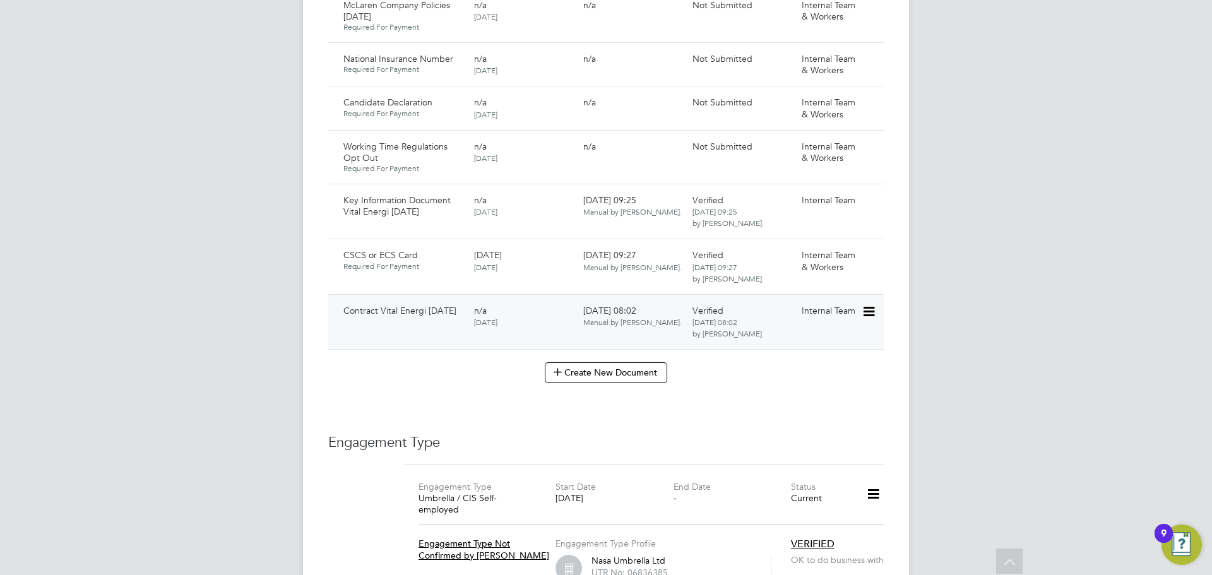
click at [871, 312] on icon at bounding box center [867, 311] width 13 height 15
click at [822, 362] on li "Download Document" at bounding box center [823, 360] width 100 height 18
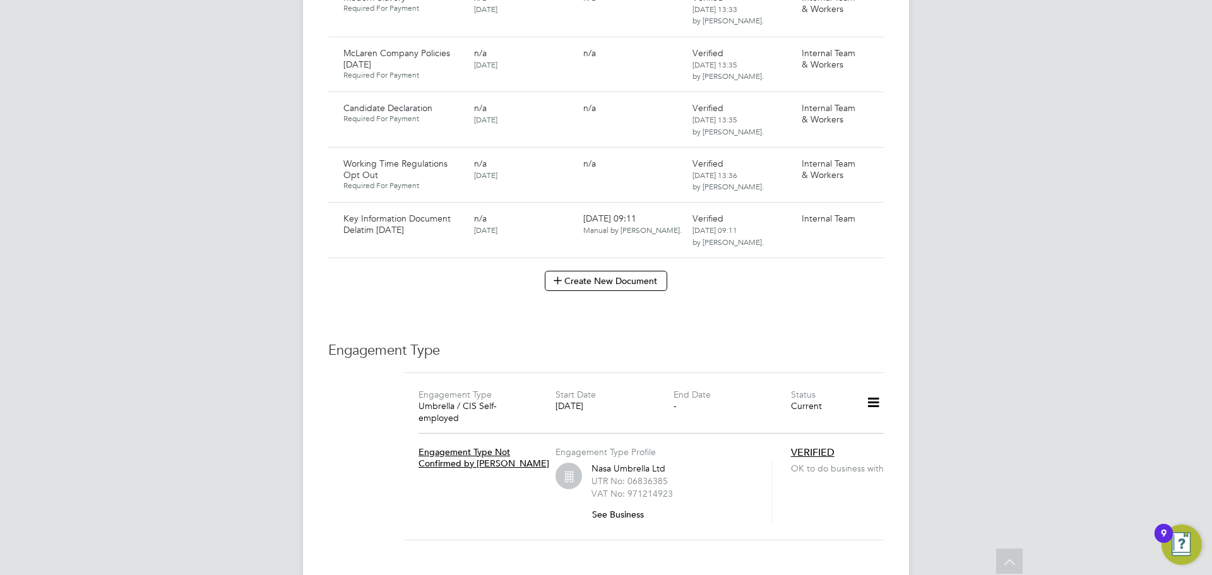
scroll to position [1352, 0]
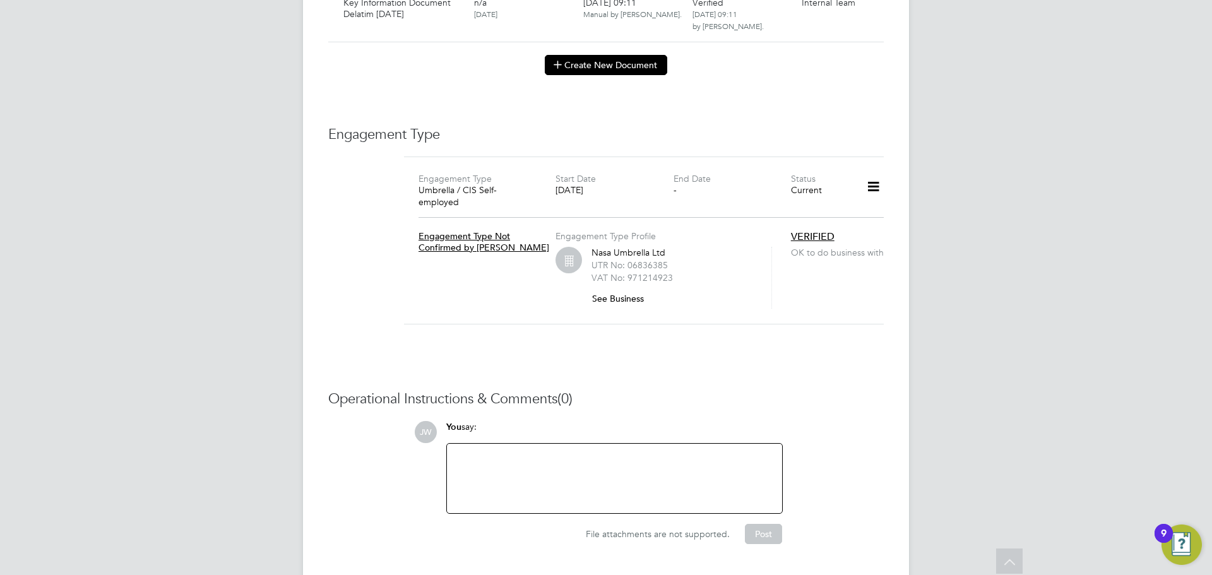
click at [586, 55] on button "Create New Document" at bounding box center [606, 65] width 122 height 20
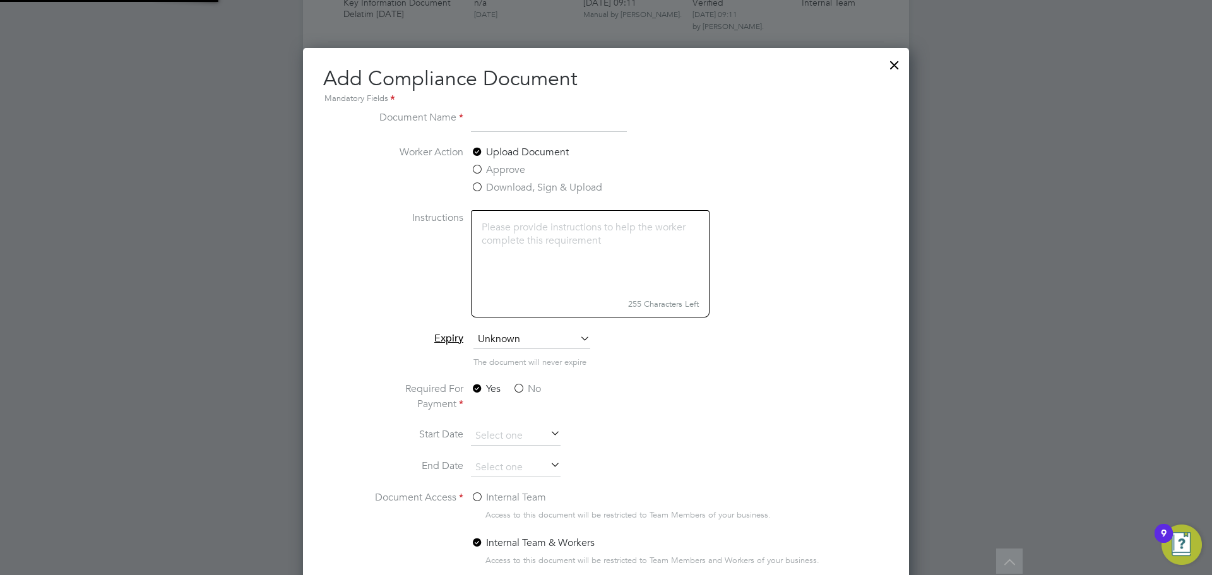
scroll to position [663, 606]
type input "Contract Delatim [DATE]"
click at [519, 386] on label "No" at bounding box center [526, 388] width 28 height 15
click at [0, 0] on input "No" at bounding box center [0, 0] width 0 height 0
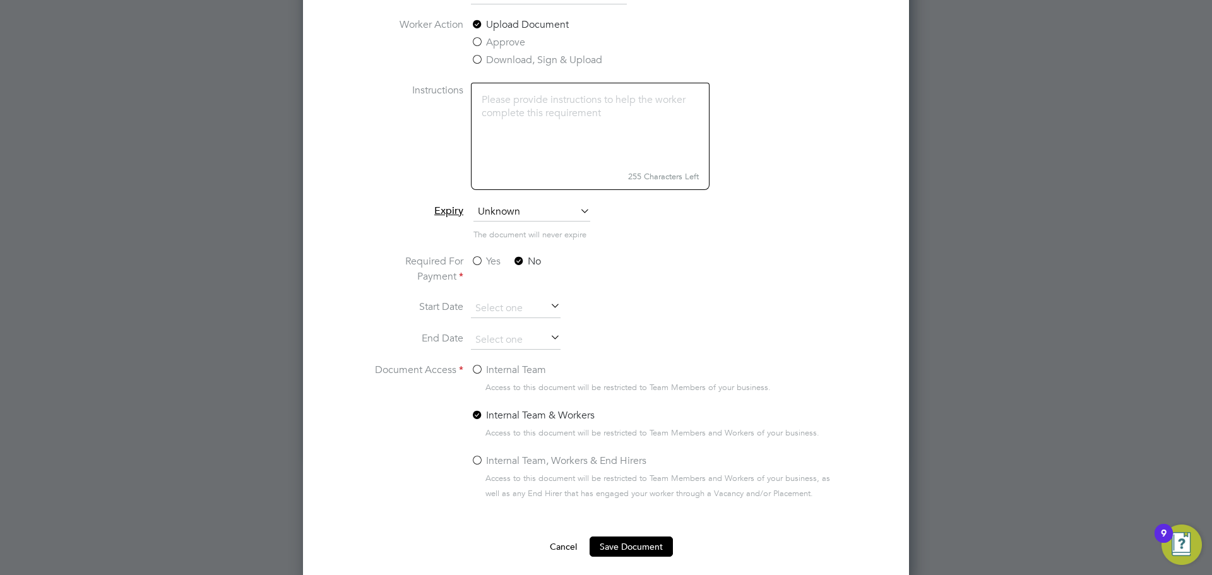
scroll to position [1486, 0]
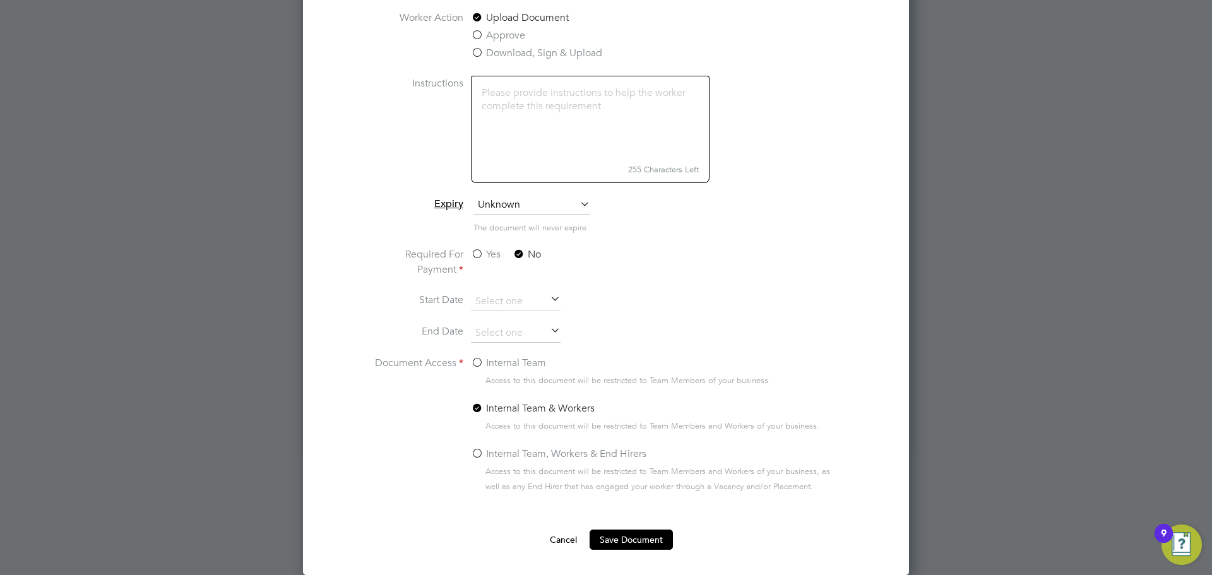
click at [477, 367] on label "Internal Team" at bounding box center [508, 362] width 75 height 15
click at [0, 0] on input "Internal Team" at bounding box center [0, 0] width 0 height 0
click at [613, 536] on button "Save Document" at bounding box center [630, 539] width 83 height 20
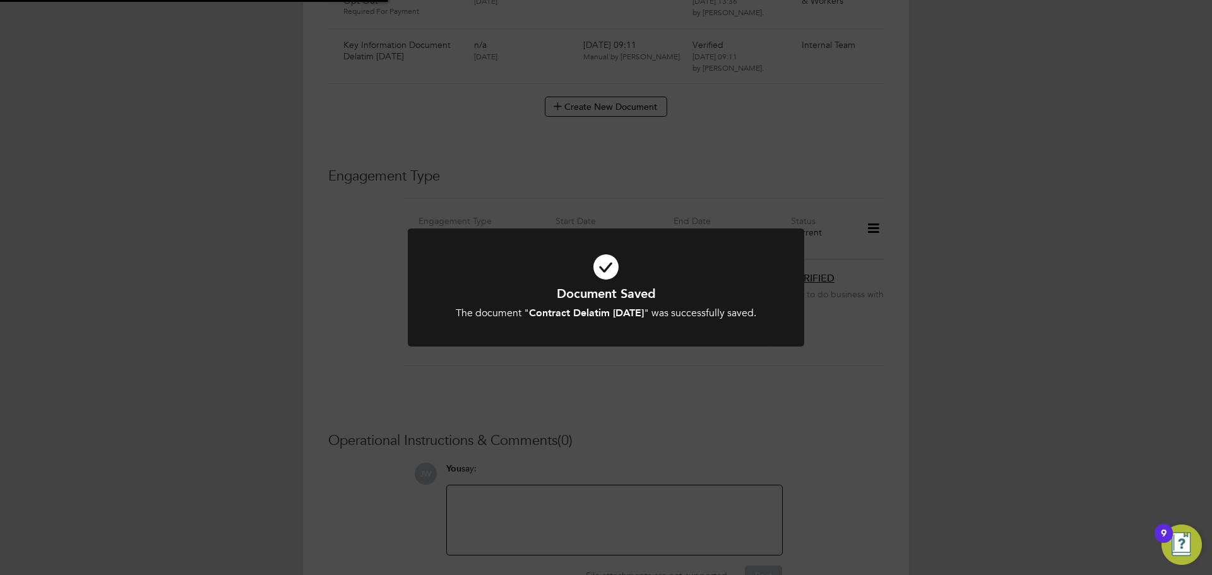
scroll to position [1352, 0]
click at [1078, 129] on div "Document Saved The document " Contract Delatim 07.08.25 " was successfully save…" at bounding box center [606, 287] width 1212 height 575
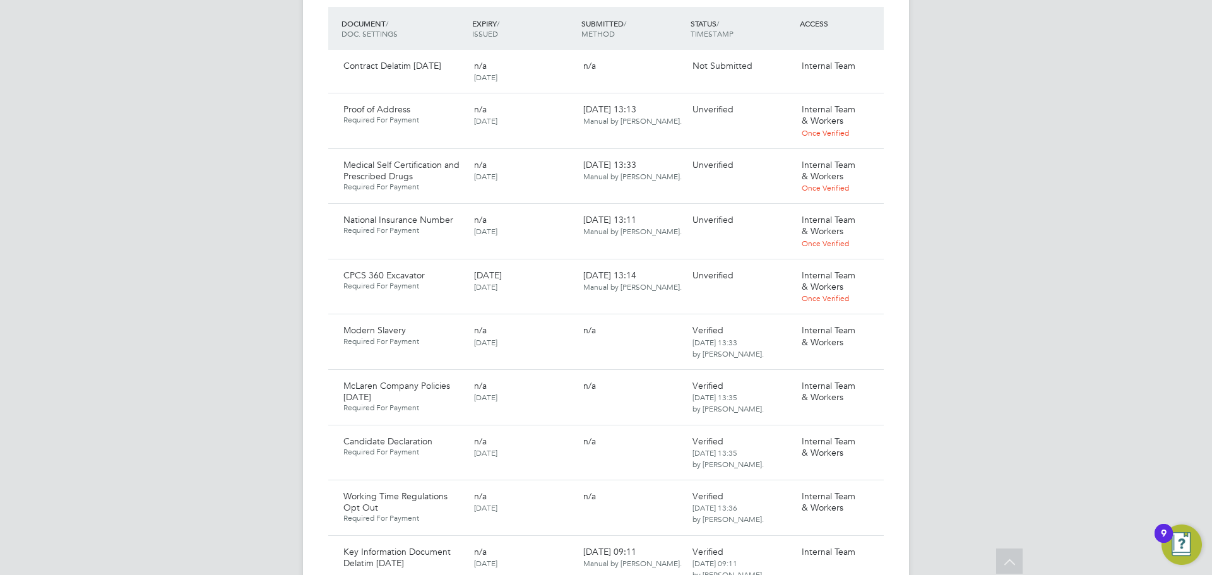
scroll to position [721, 0]
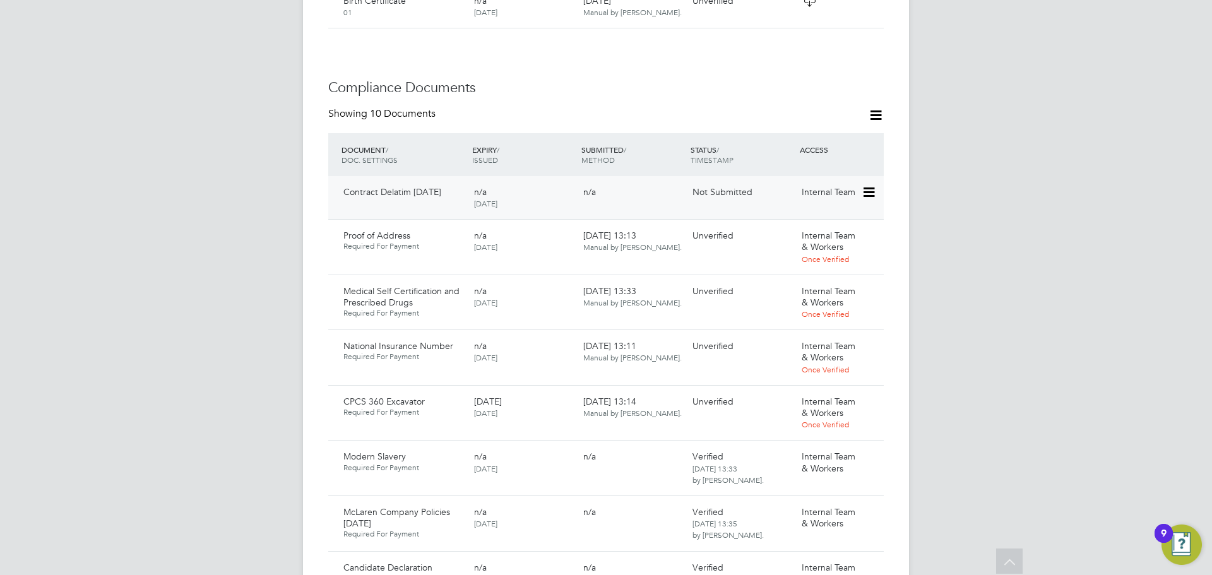
click at [866, 185] on icon at bounding box center [867, 192] width 13 height 15
click at [832, 213] on li "Submit Document" at bounding box center [830, 215] width 88 height 18
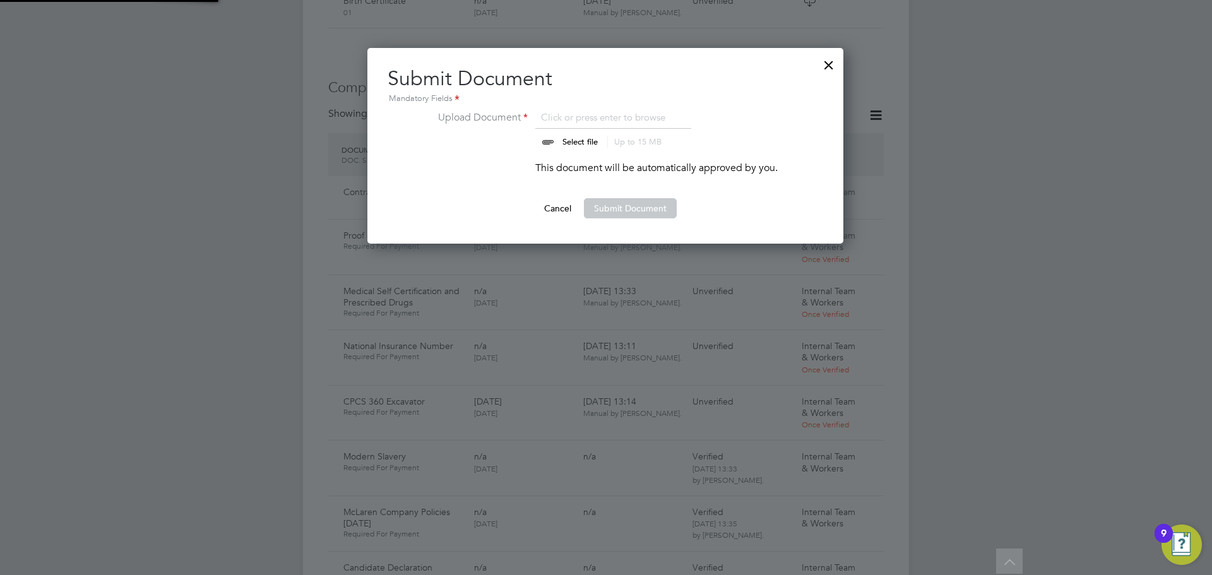
scroll to position [196, 477]
click at [572, 144] on input "file" at bounding box center [592, 129] width 198 height 38
click at [832, 63] on div at bounding box center [828, 61] width 23 height 23
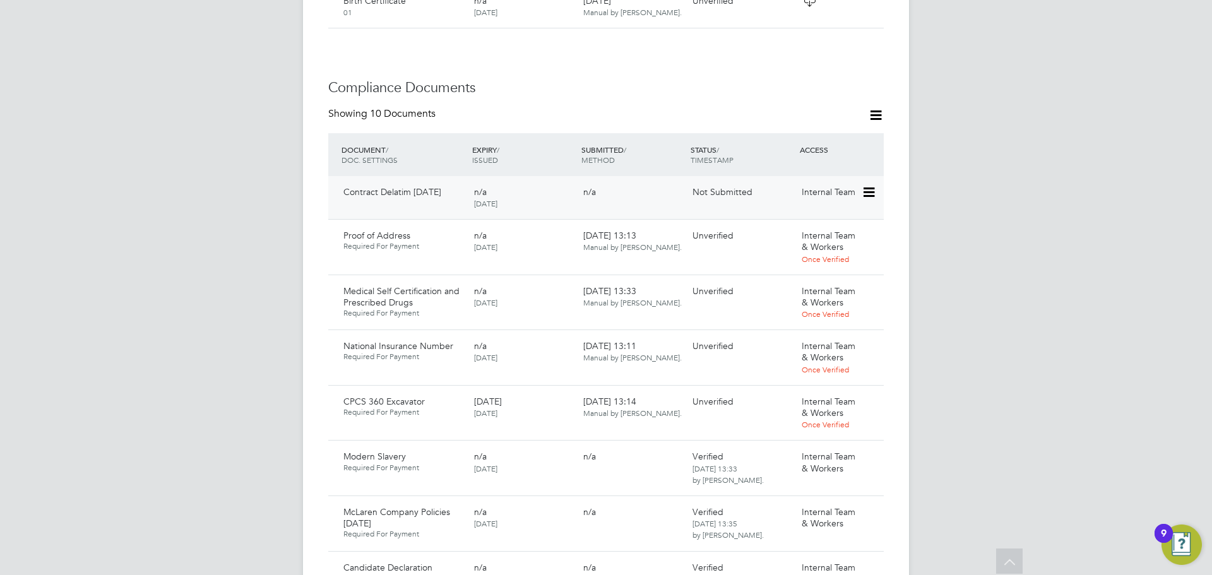
click at [868, 185] on icon at bounding box center [867, 192] width 13 height 15
click at [841, 208] on li "Submit Document" at bounding box center [830, 215] width 88 height 18
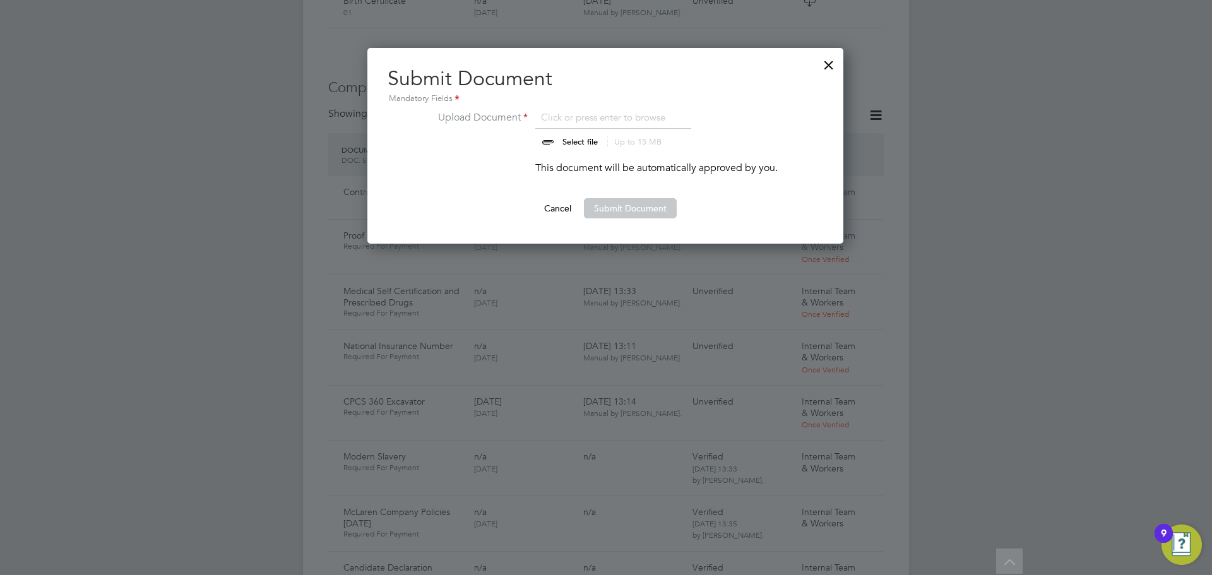
click at [577, 142] on input "file" at bounding box center [592, 129] width 198 height 38
type input "C:\fakepath\Complete_with_Docusign_Candidate_Terms_CIS_K.pdf"
click at [632, 203] on button "Submit Document" at bounding box center [630, 208] width 93 height 20
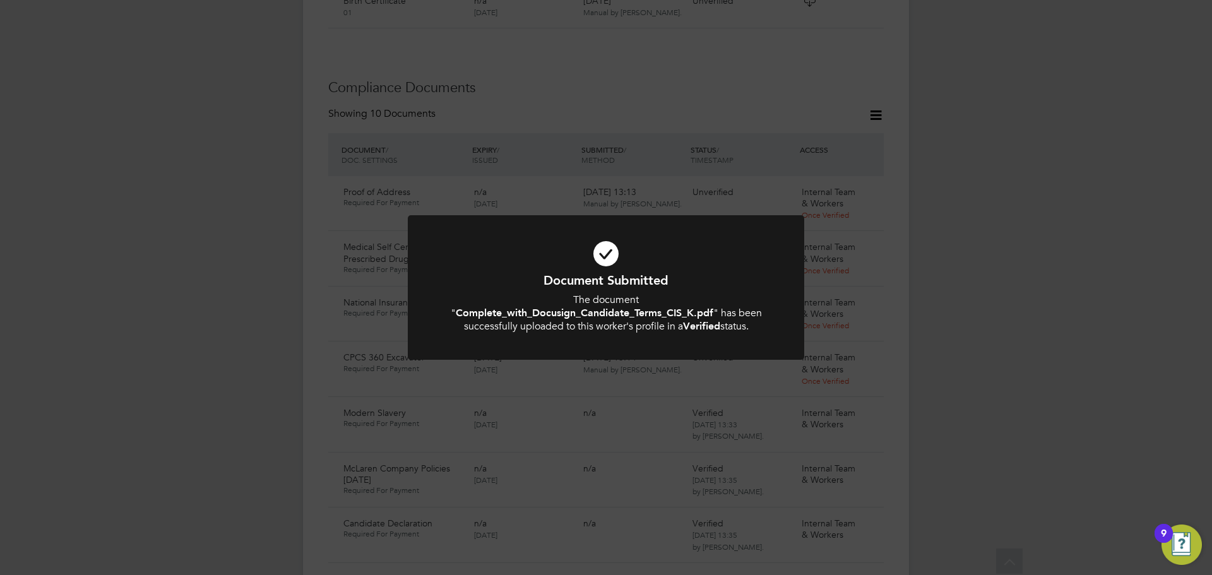
click at [1210, 117] on div "Document Submitted The document " Complete_with_Docusign_Candidate_Terms_CIS_K.…" at bounding box center [606, 287] width 1212 height 575
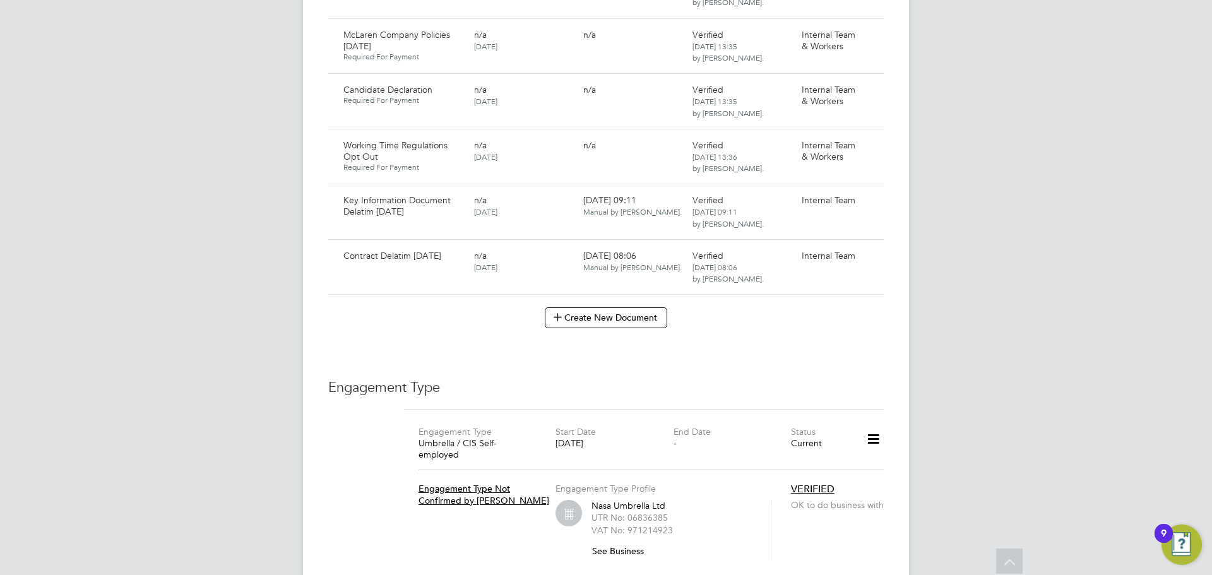
scroll to position [1288, 0]
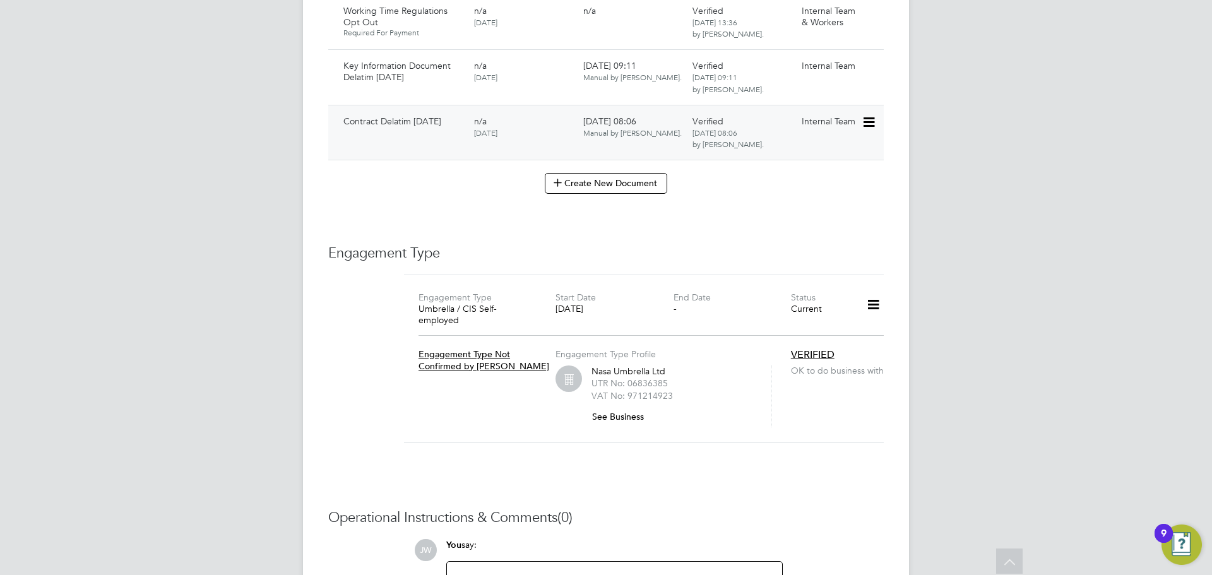
click at [871, 115] on icon at bounding box center [867, 122] width 13 height 15
click at [829, 143] on li "Download Document" at bounding box center [823, 144] width 100 height 18
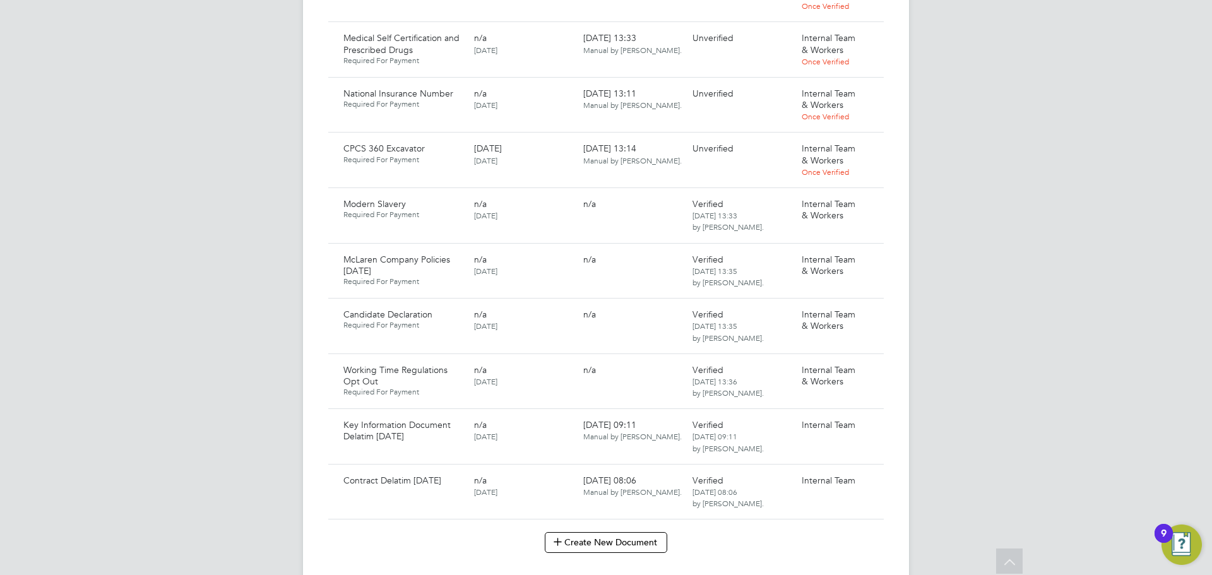
scroll to position [910, 0]
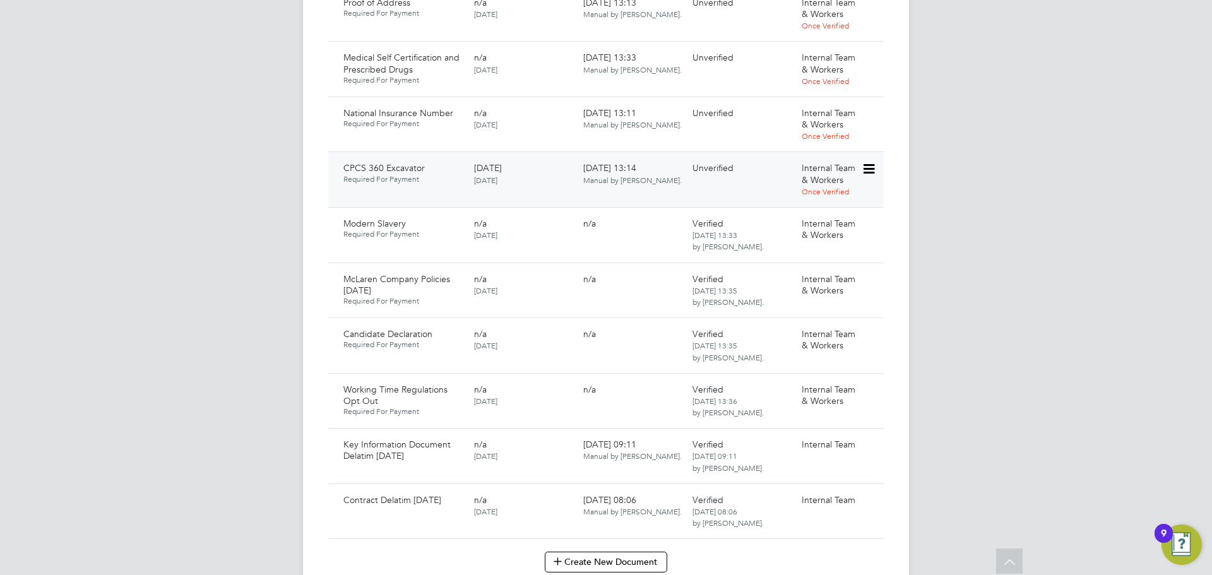
click at [868, 162] on icon at bounding box center [867, 169] width 13 height 15
click at [815, 192] on li "Download Document" at bounding box center [823, 191] width 100 height 18
click at [872, 162] on icon at bounding box center [867, 169] width 13 height 15
click at [799, 225] on li "Verify Document" at bounding box center [823, 227] width 100 height 18
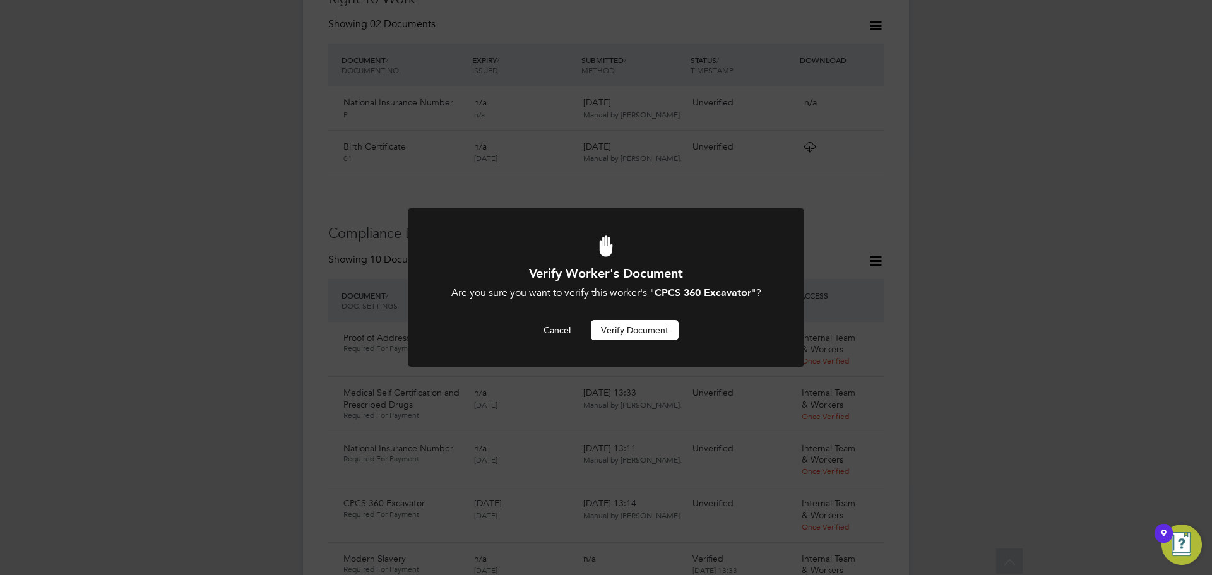
scroll to position [0, 0]
click at [642, 328] on button "Verify Document" at bounding box center [635, 330] width 88 height 20
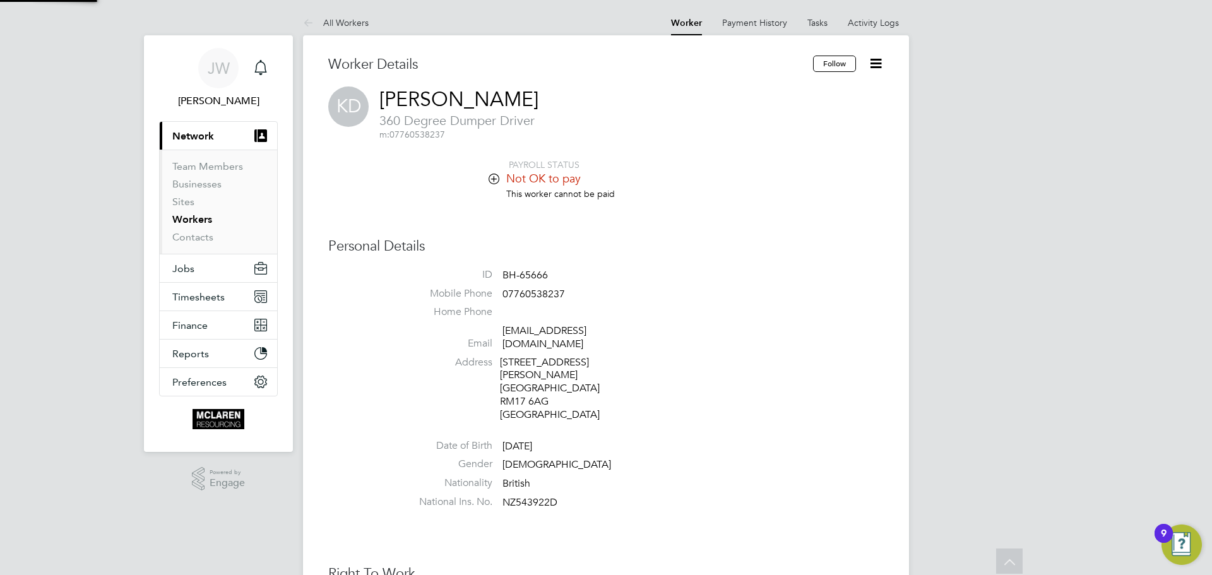
scroll to position [575, 0]
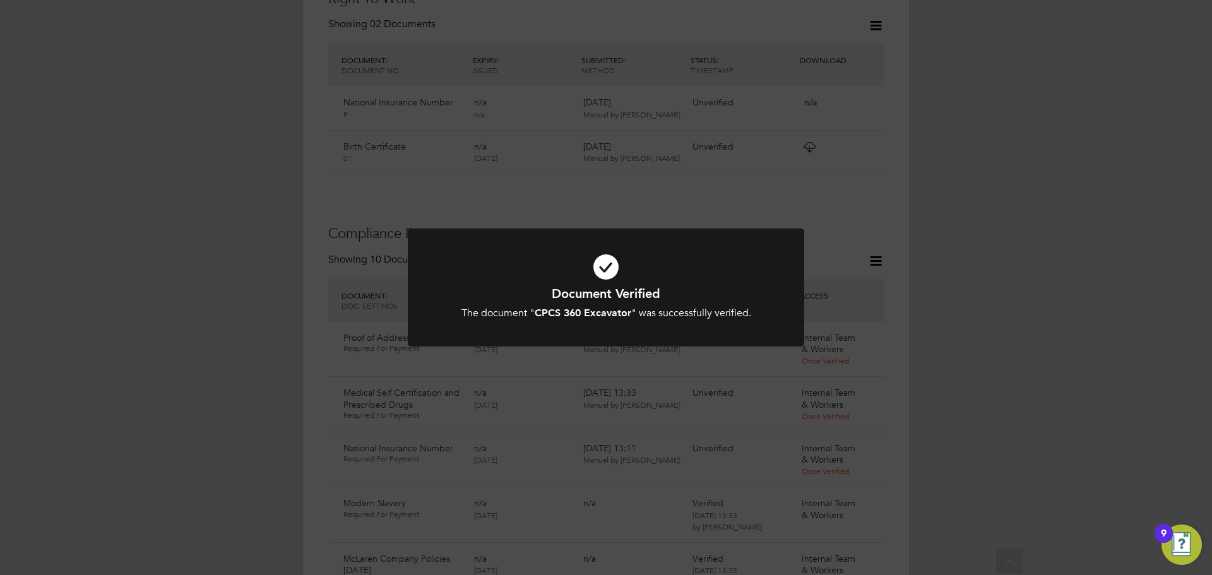
click at [1020, 181] on div "Document Verified The document " CPCS 360 Excavator " was successfully verified…" at bounding box center [606, 287] width 1212 height 575
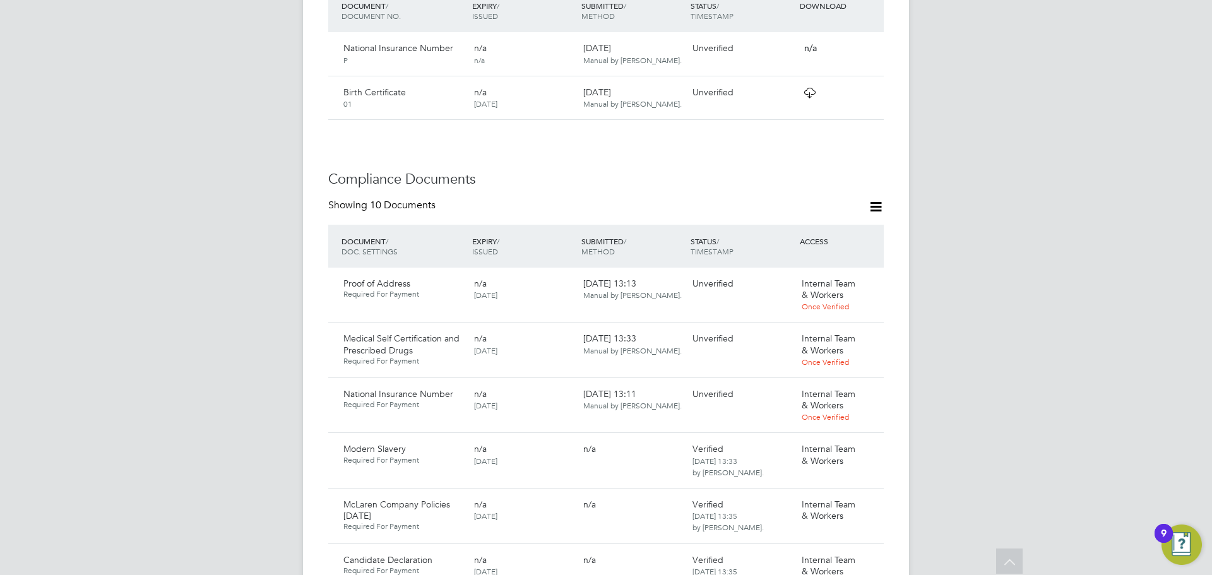
scroll to position [764, 0]
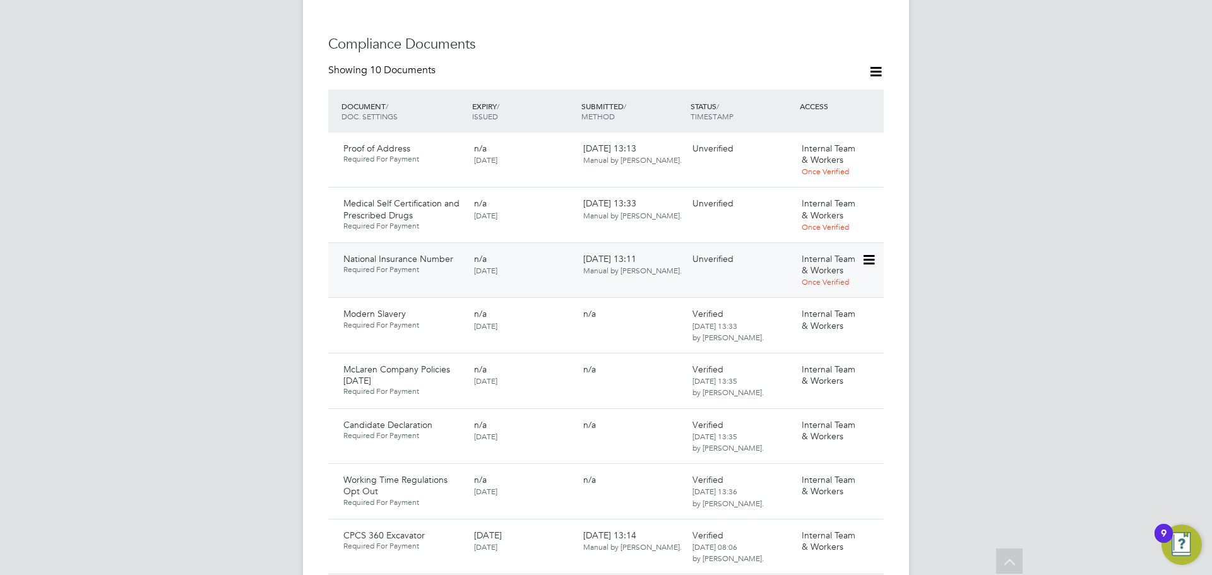
click at [869, 252] on icon at bounding box center [867, 259] width 13 height 15
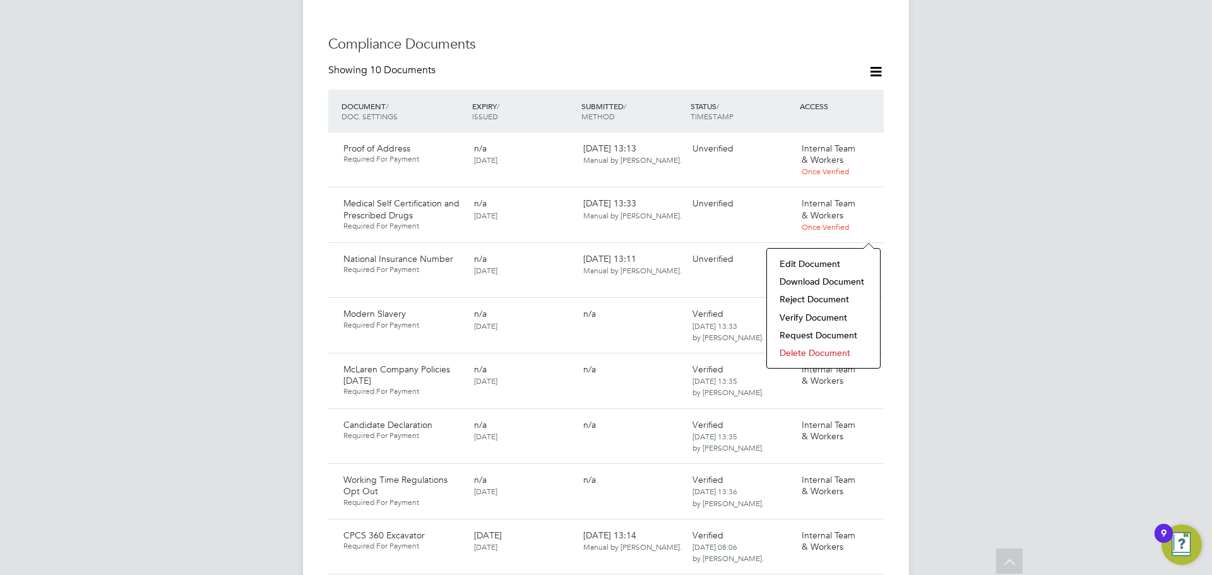
click at [796, 280] on li "Download Document" at bounding box center [823, 282] width 100 height 18
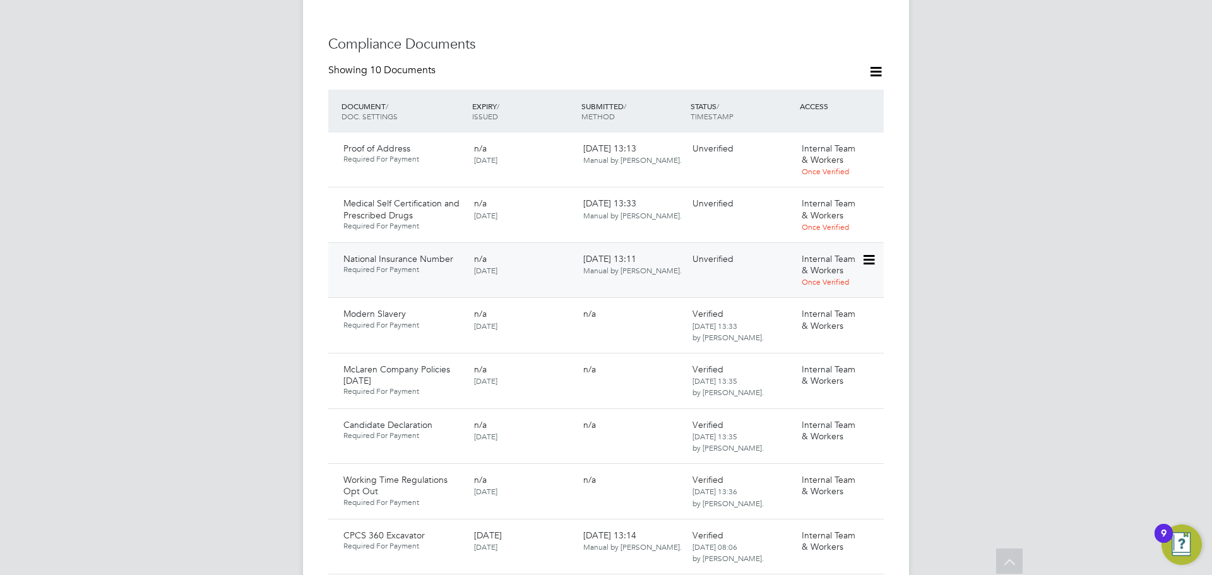
click at [868, 252] on icon at bounding box center [867, 259] width 13 height 15
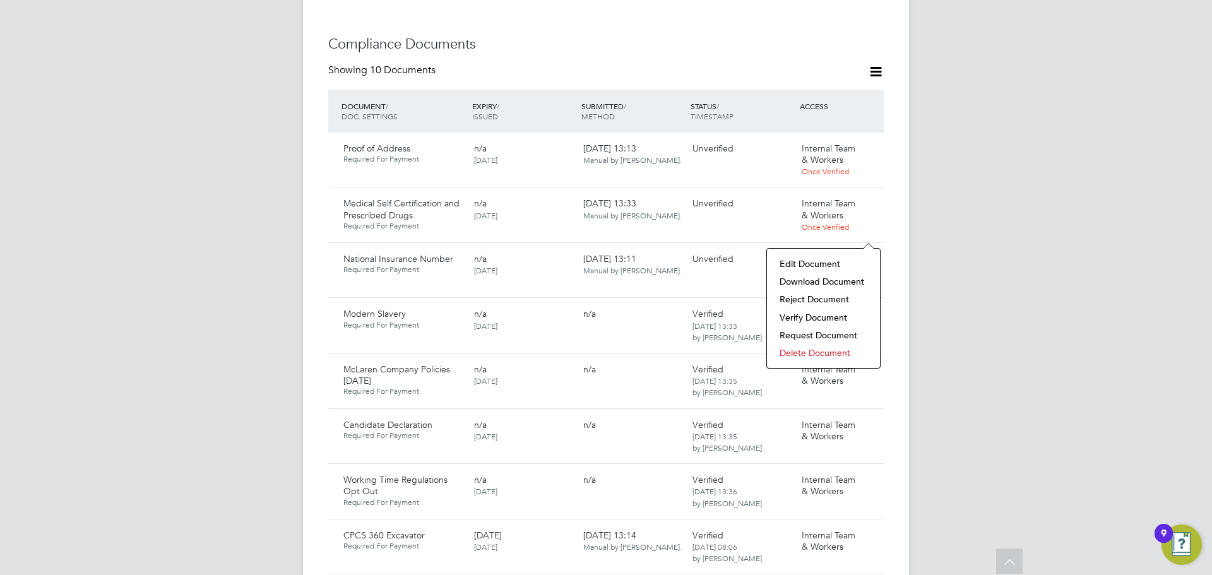
click at [806, 321] on li "Verify Document" at bounding box center [823, 318] width 100 height 18
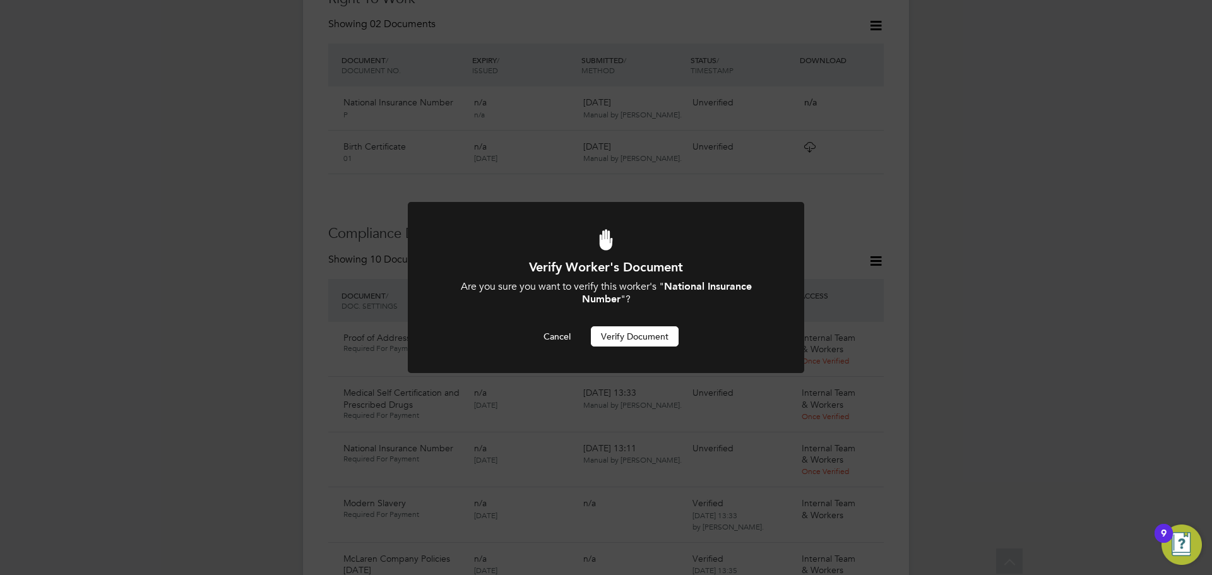
click at [636, 342] on button "Verify Document" at bounding box center [635, 336] width 88 height 20
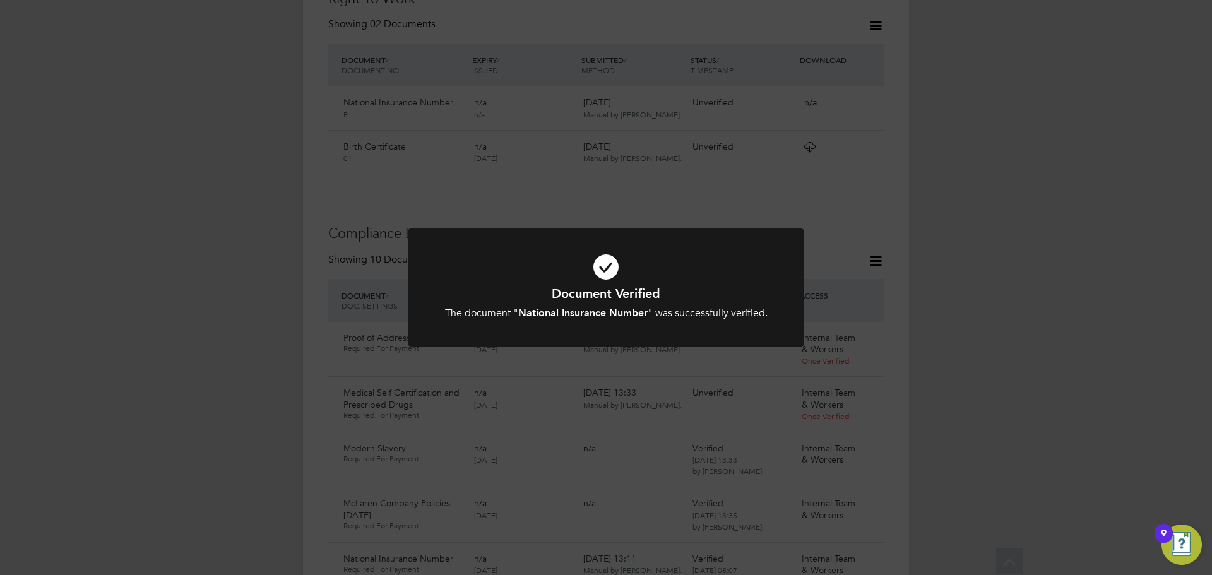
click at [1001, 329] on div "Document Verified The document " National Insurance Number " was successfully v…" at bounding box center [606, 287] width 1212 height 575
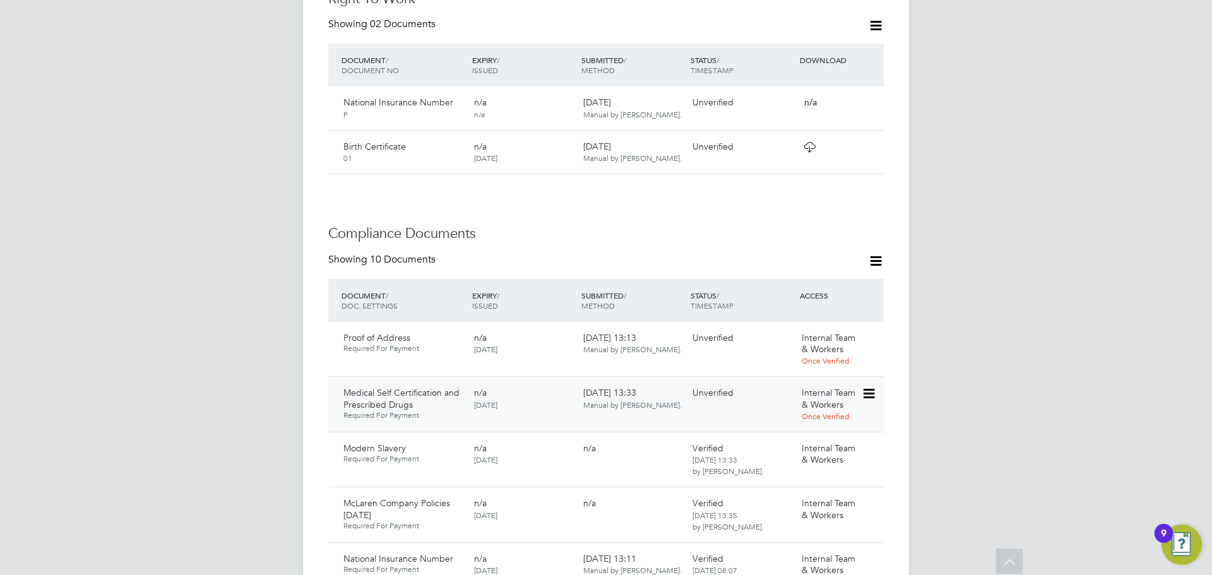
click at [868, 386] on icon at bounding box center [867, 393] width 13 height 15
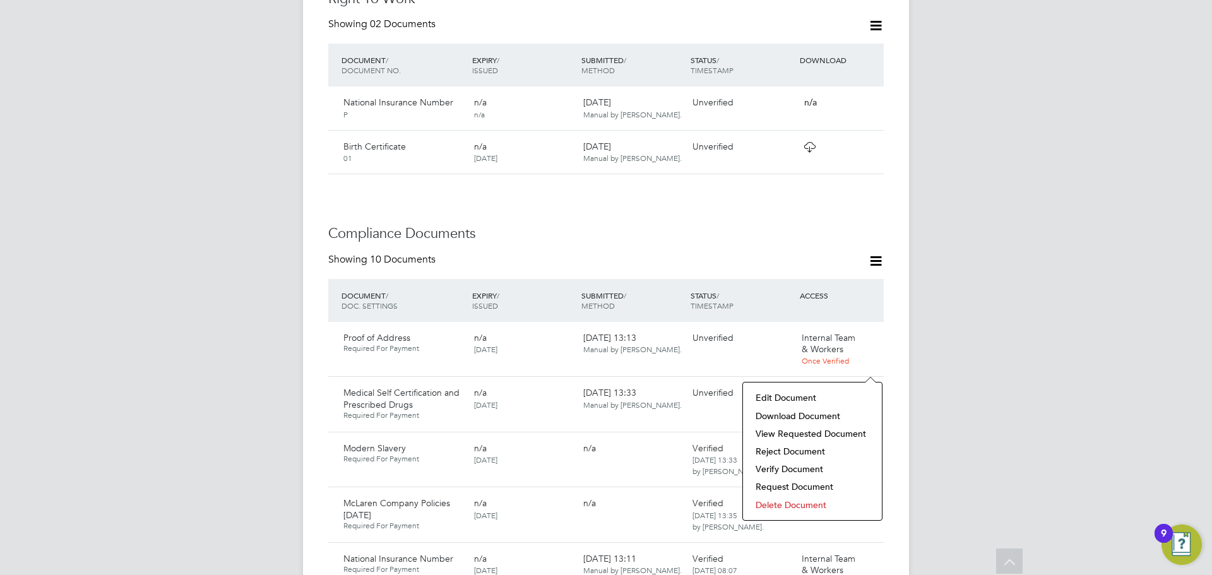
click at [801, 417] on li "Download Document" at bounding box center [812, 416] width 126 height 18
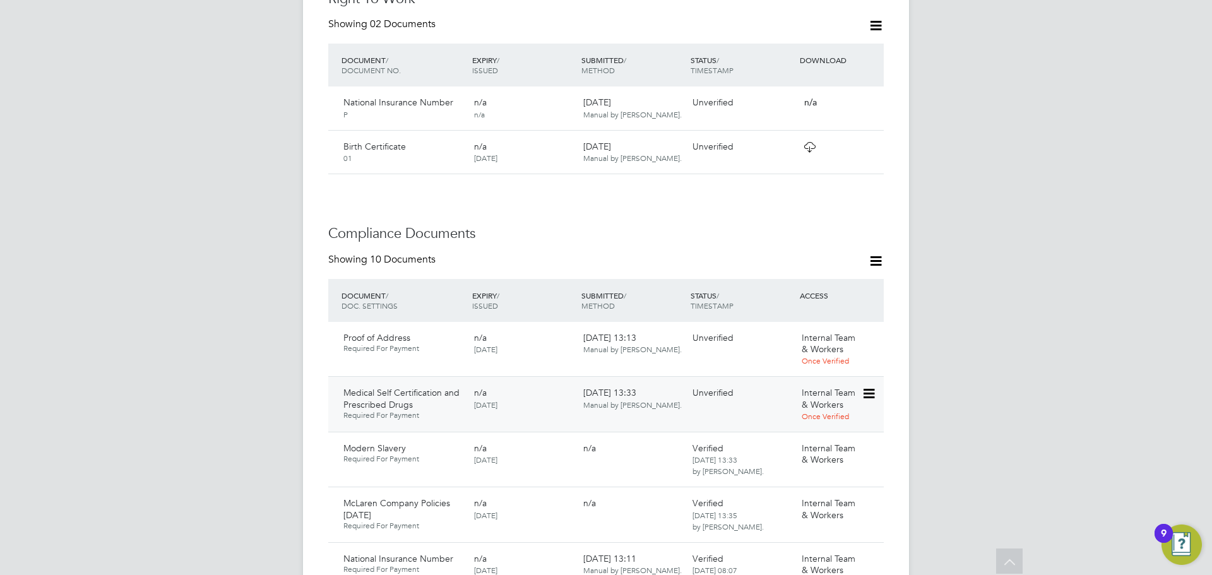
click at [874, 386] on icon at bounding box center [867, 393] width 13 height 15
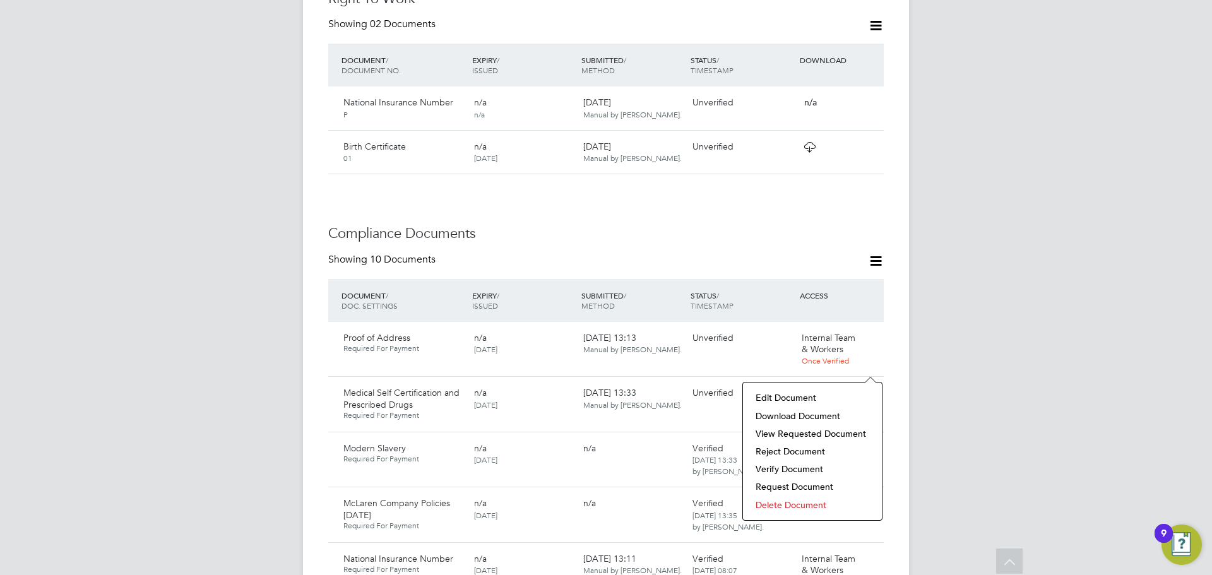
click at [769, 469] on li "Verify Document" at bounding box center [812, 469] width 126 height 18
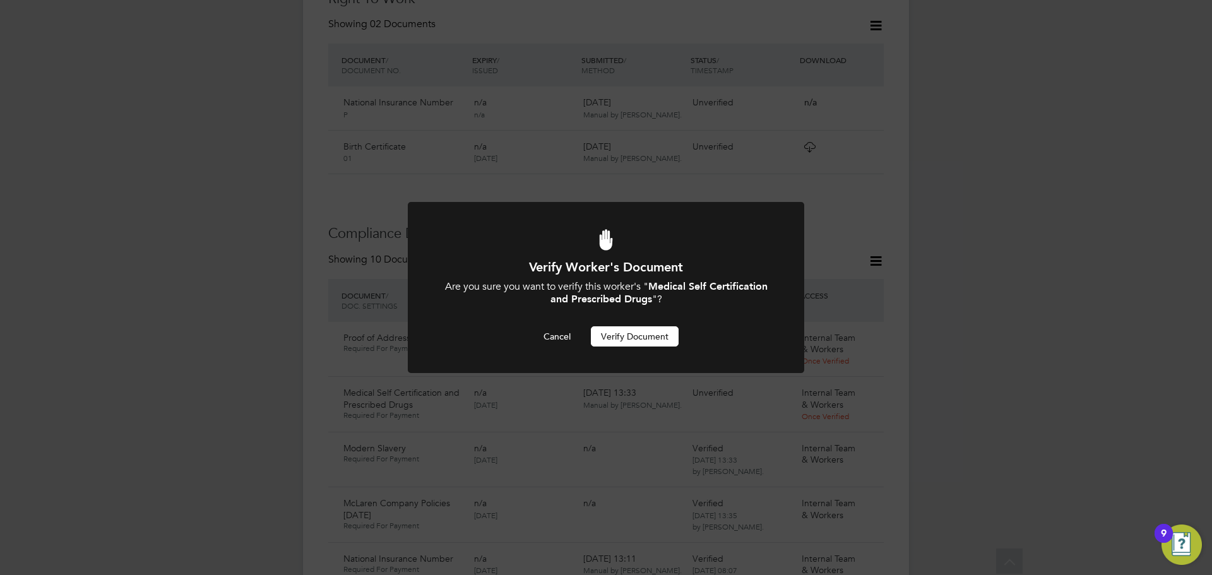
scroll to position [0, 0]
click at [644, 339] on button "Verify Document" at bounding box center [635, 336] width 88 height 20
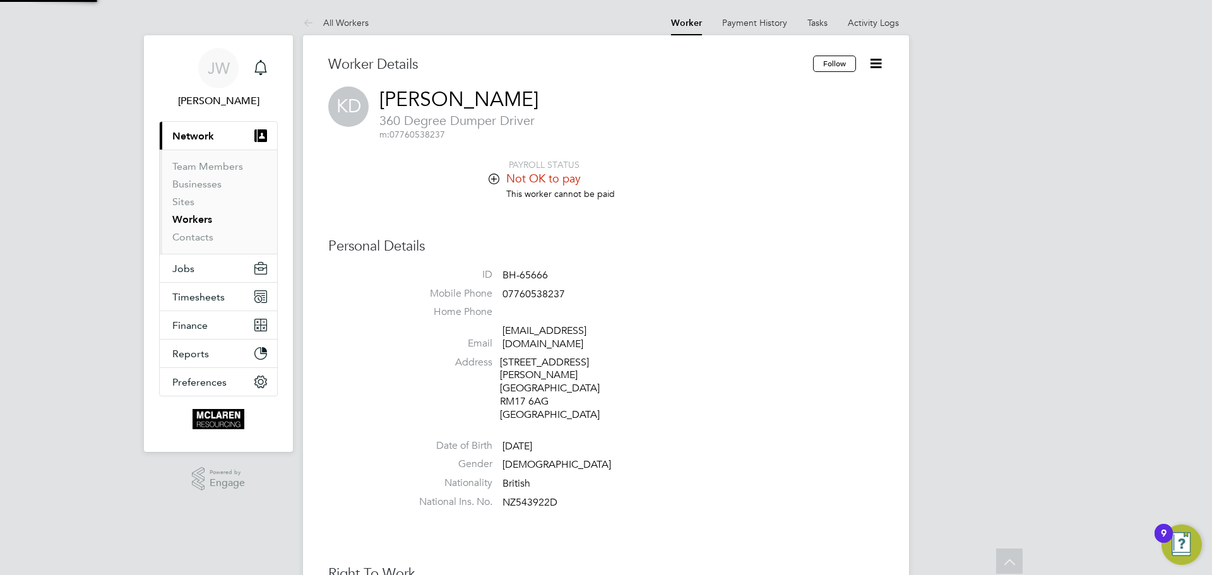
scroll to position [575, 0]
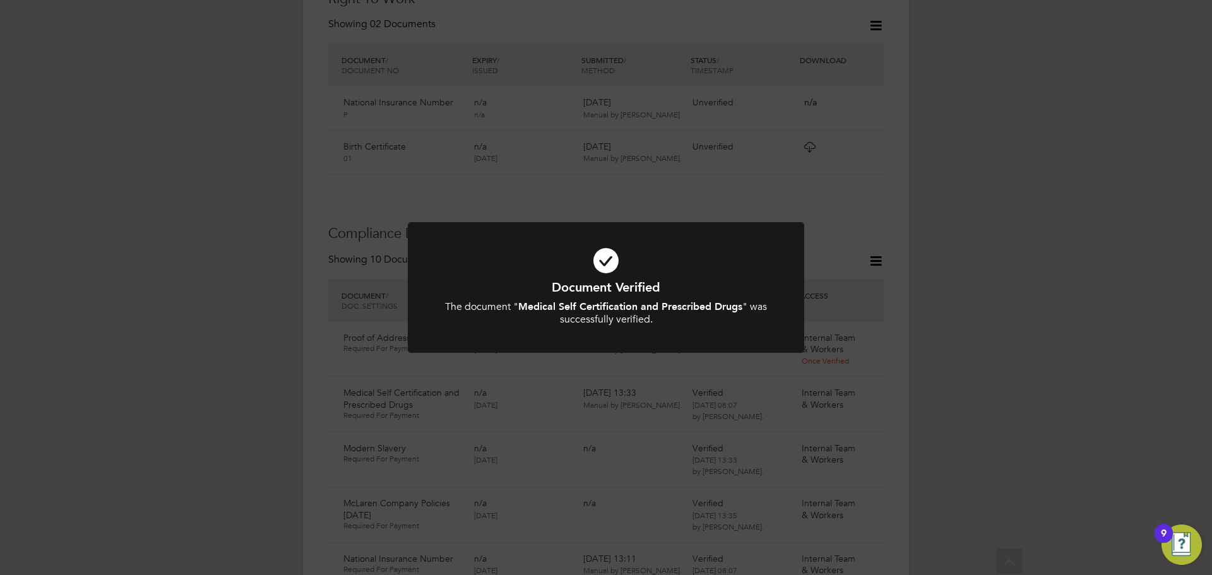
click at [1032, 305] on div "Document Verified The document " Medical Self Certification and Prescribed Drug…" at bounding box center [606, 287] width 1212 height 575
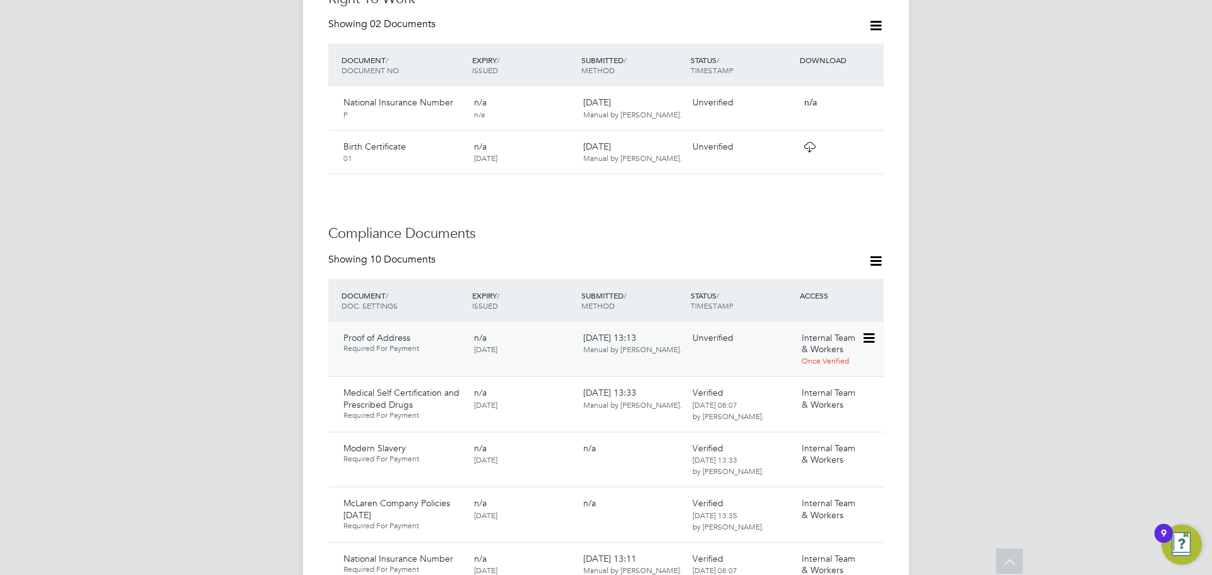
click at [868, 331] on icon at bounding box center [867, 338] width 13 height 15
click at [803, 362] on li "Download Document" at bounding box center [823, 360] width 100 height 18
click at [862, 331] on icon at bounding box center [867, 338] width 13 height 15
click at [816, 379] on li "Reject Document" at bounding box center [823, 378] width 100 height 18
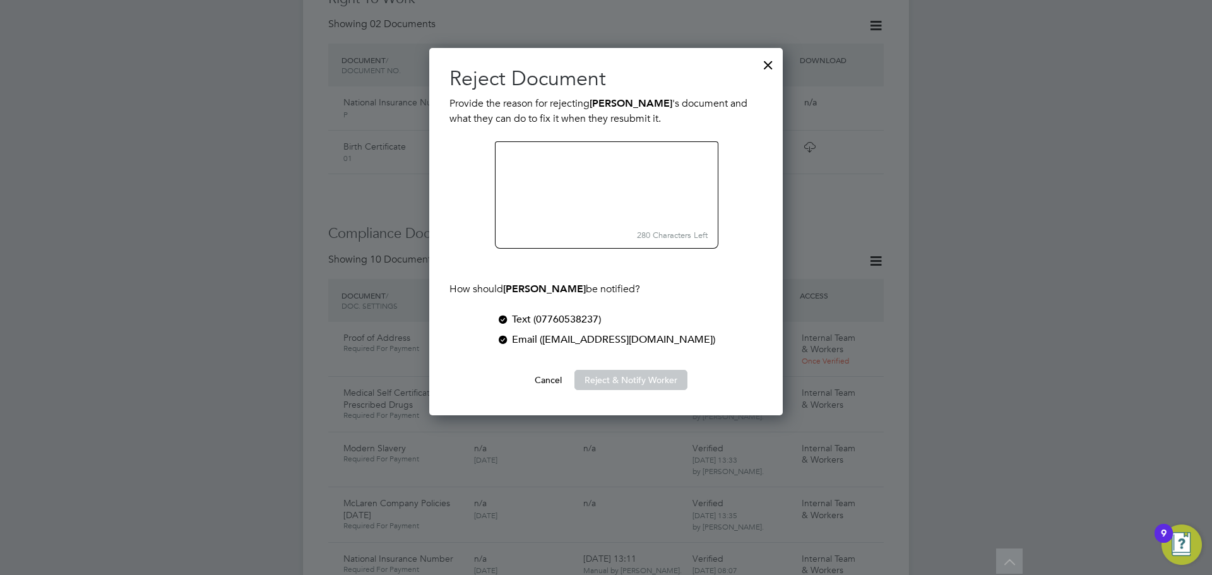
scroll to position [368, 354]
type textarea "C"
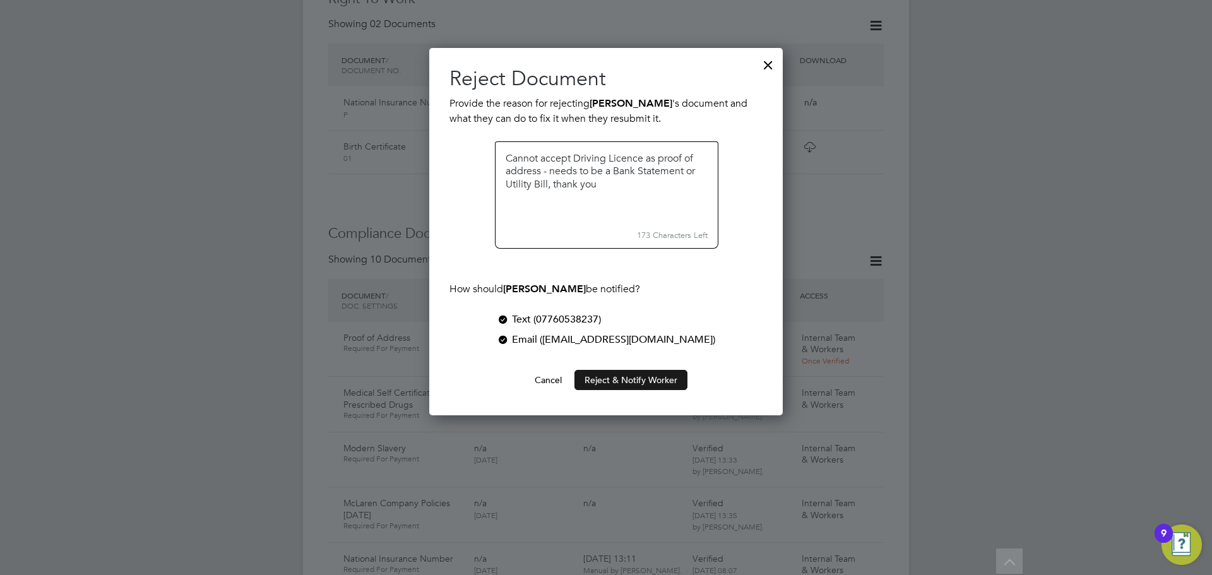
type textarea "Cannot accept Driving Licence as proof of address - needs to be a Bank Statemen…"
click at [658, 379] on button "Reject & Notify Worker" at bounding box center [630, 380] width 113 height 20
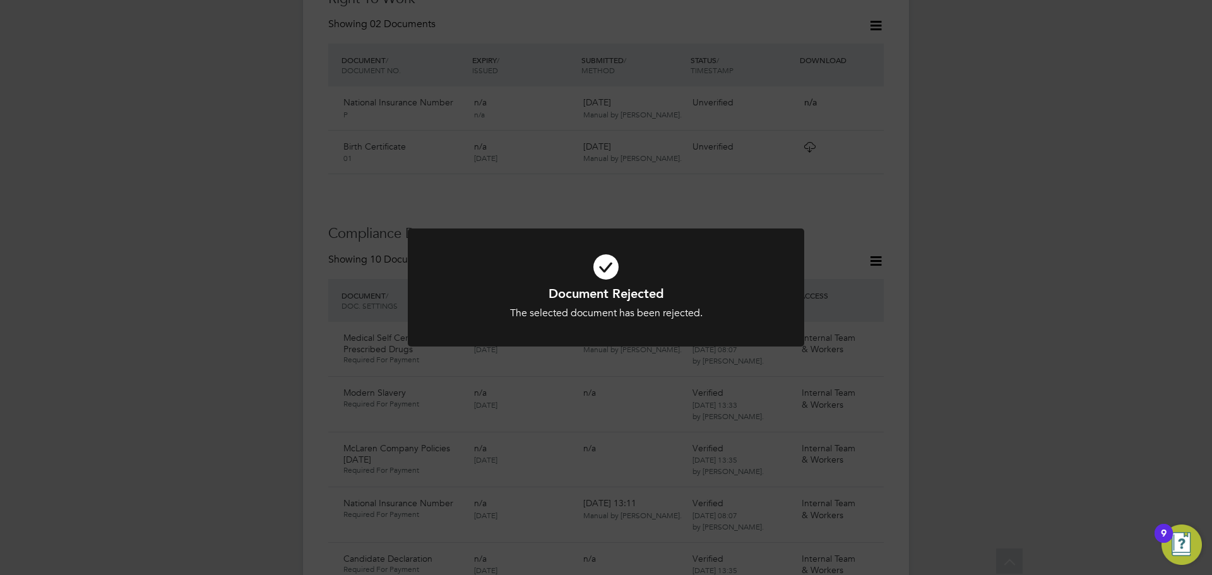
click at [716, 167] on div "Document Rejected The selected document has been rejected. Cancel Okay" at bounding box center [606, 287] width 1212 height 575
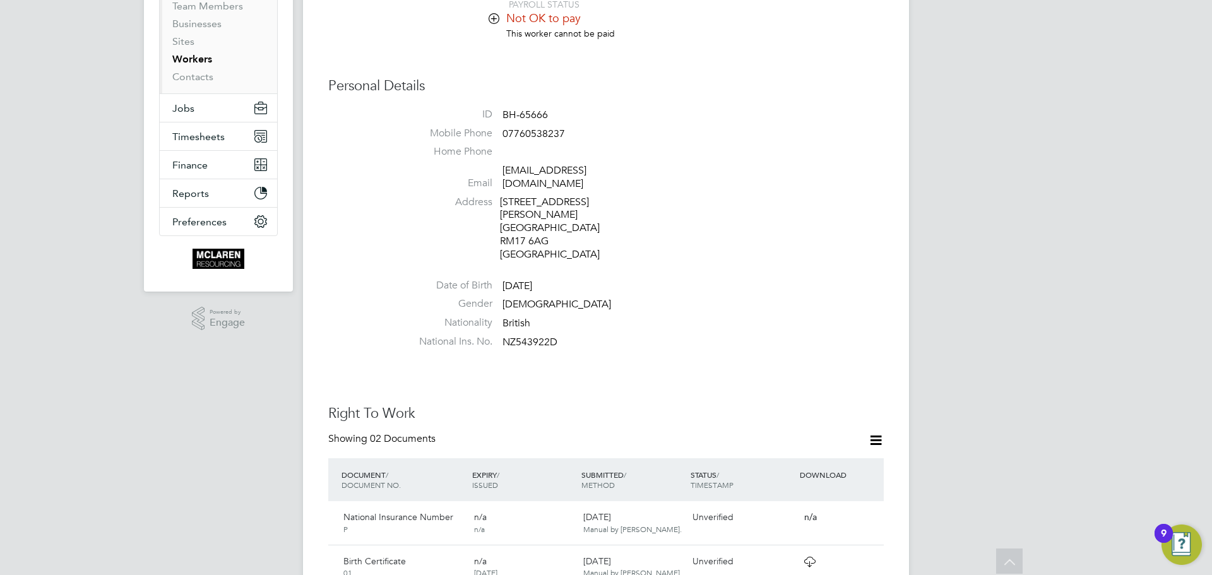
scroll to position [7, 0]
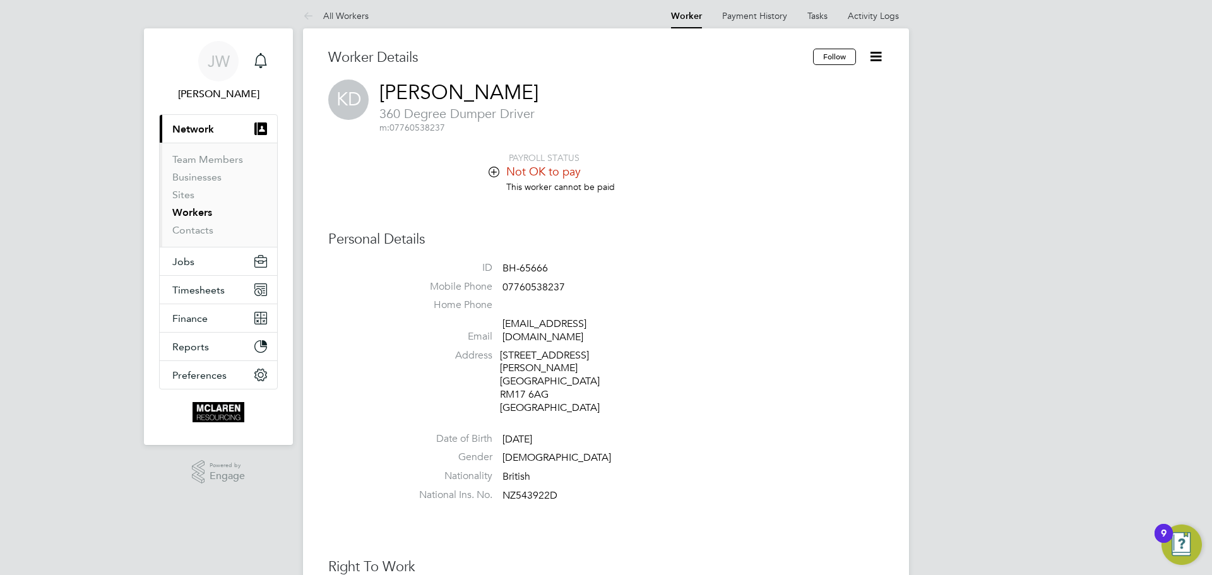
click at [492, 169] on icon at bounding box center [493, 171] width 9 height 9
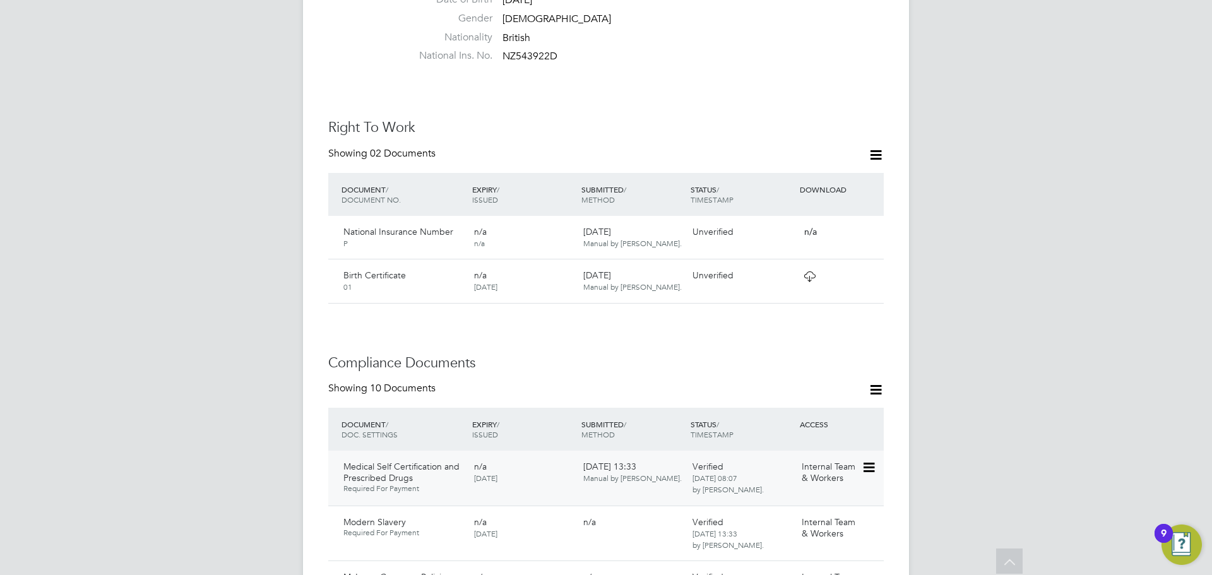
scroll to position [575, 0]
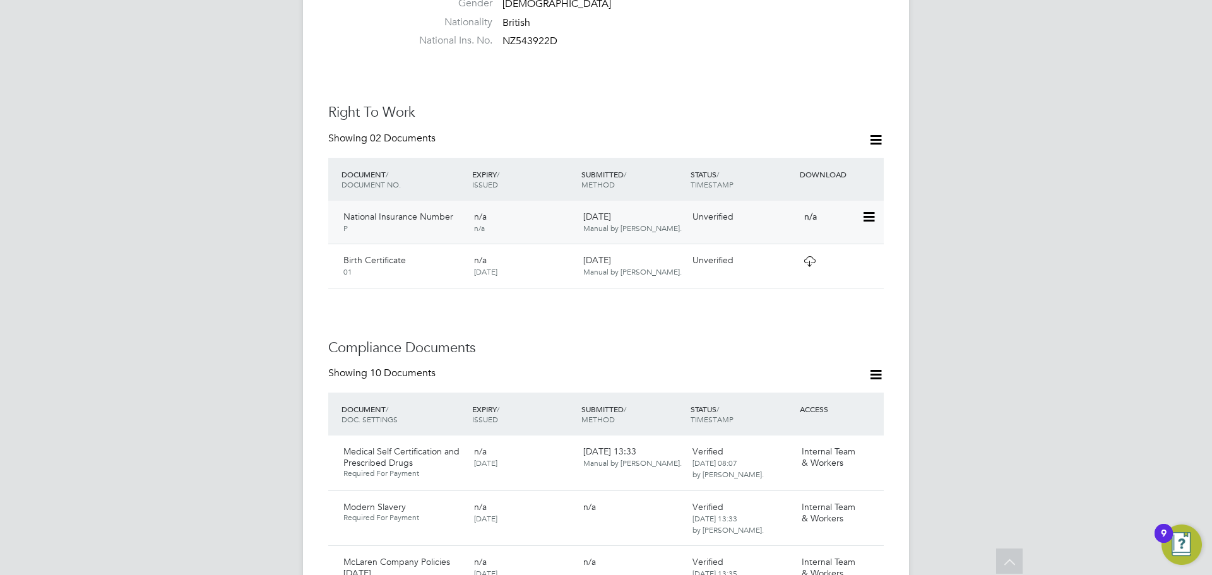
click at [868, 209] on icon at bounding box center [867, 216] width 13 height 15
click at [794, 280] on li "View Details" at bounding box center [827, 282] width 93 height 18
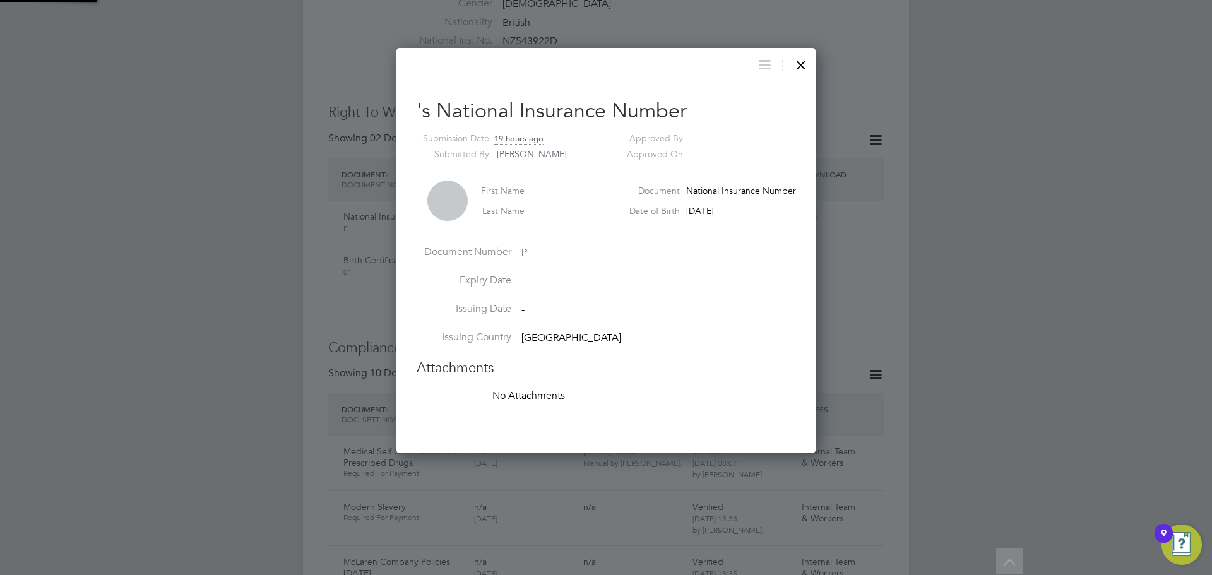
scroll to position [406, 420]
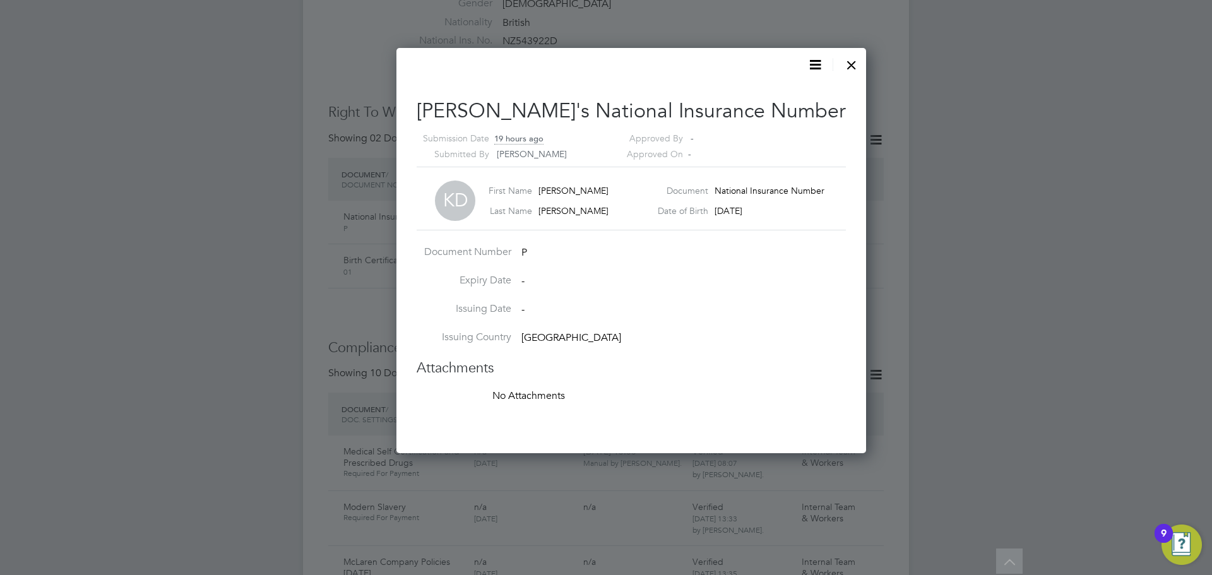
click at [840, 59] on div at bounding box center [851, 61] width 23 height 23
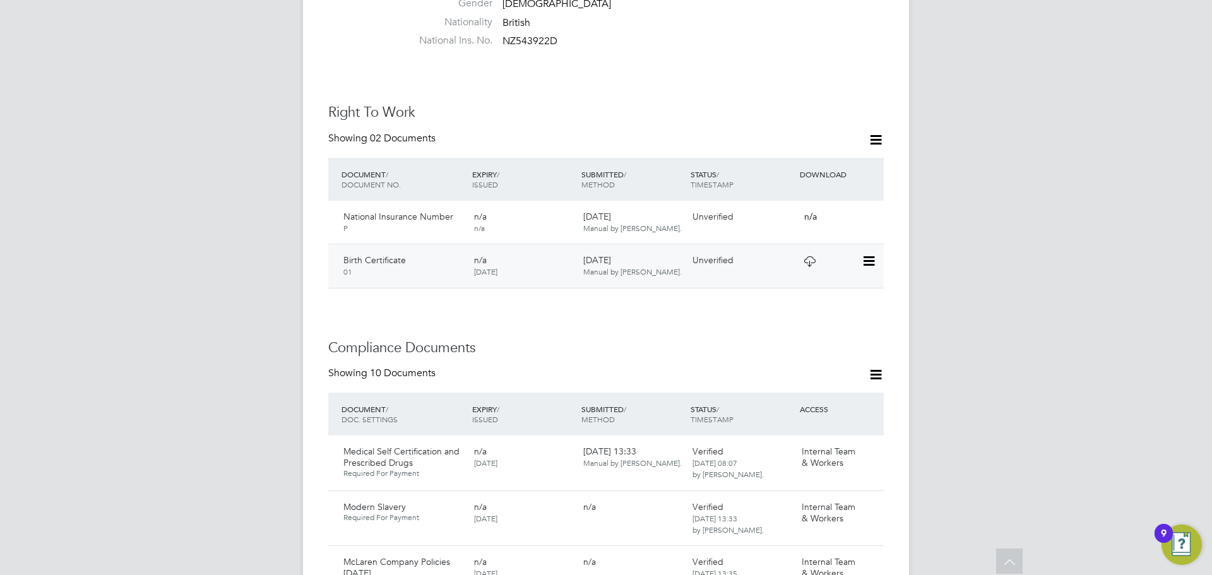
click at [868, 254] on icon at bounding box center [867, 261] width 13 height 15
click at [797, 325] on li "View Details" at bounding box center [827, 326] width 93 height 18
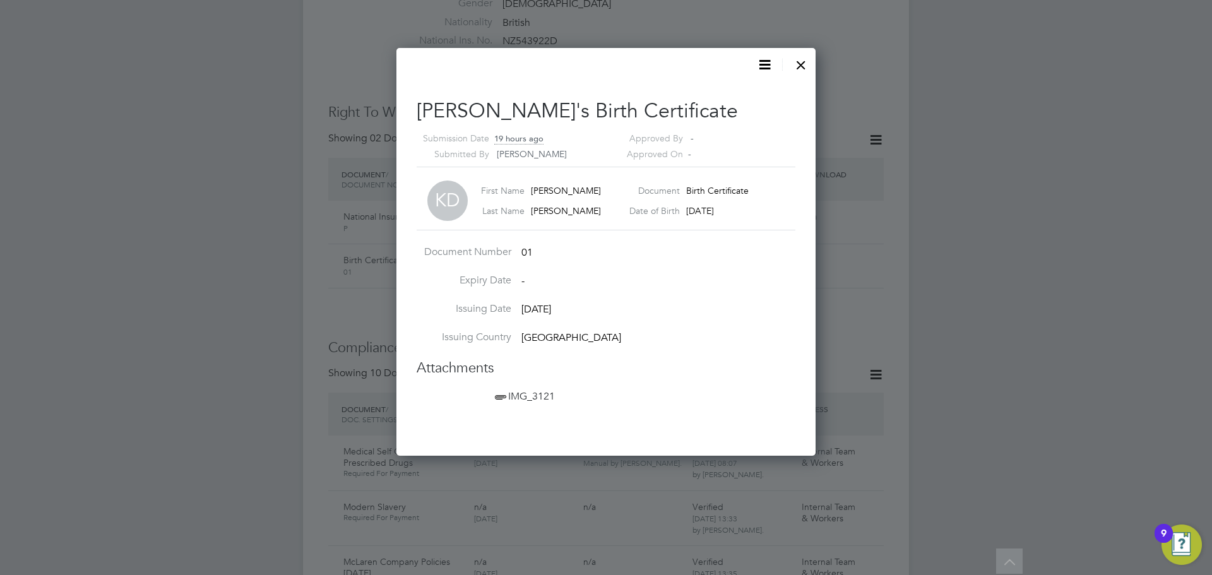
scroll to position [408, 420]
click at [535, 399] on span "IMG_3121" at bounding box center [523, 396] width 62 height 13
click at [802, 59] on div at bounding box center [800, 61] width 23 height 23
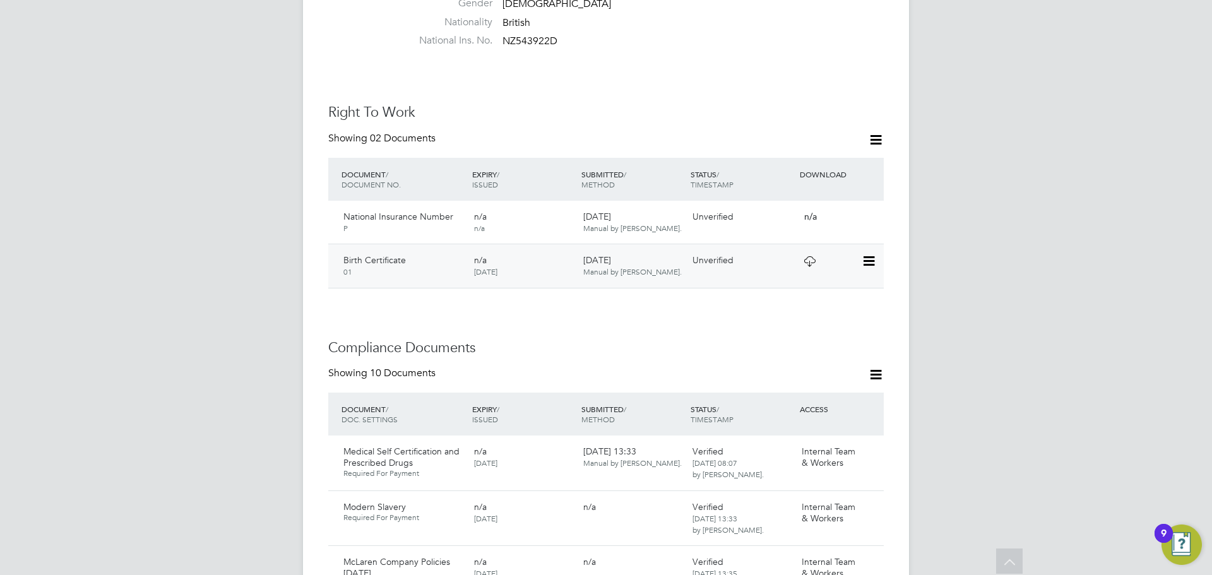
click at [864, 254] on icon at bounding box center [867, 261] width 13 height 15
click at [817, 264] on li "Verify Document" at bounding box center [827, 265] width 93 height 18
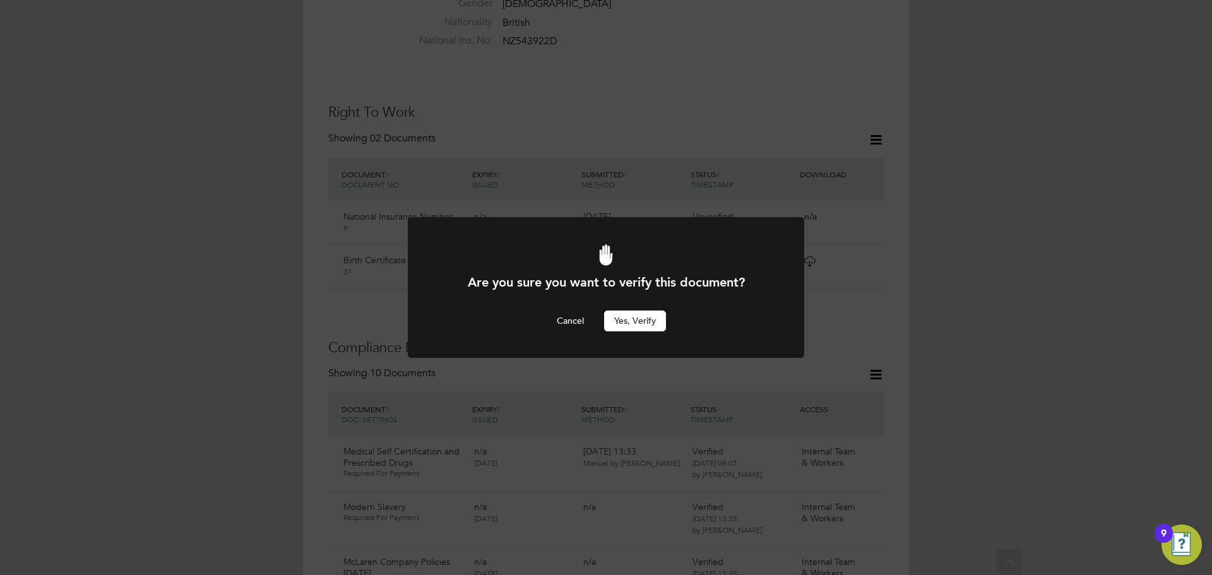
click at [621, 320] on button "Yes, verify" at bounding box center [635, 320] width 62 height 20
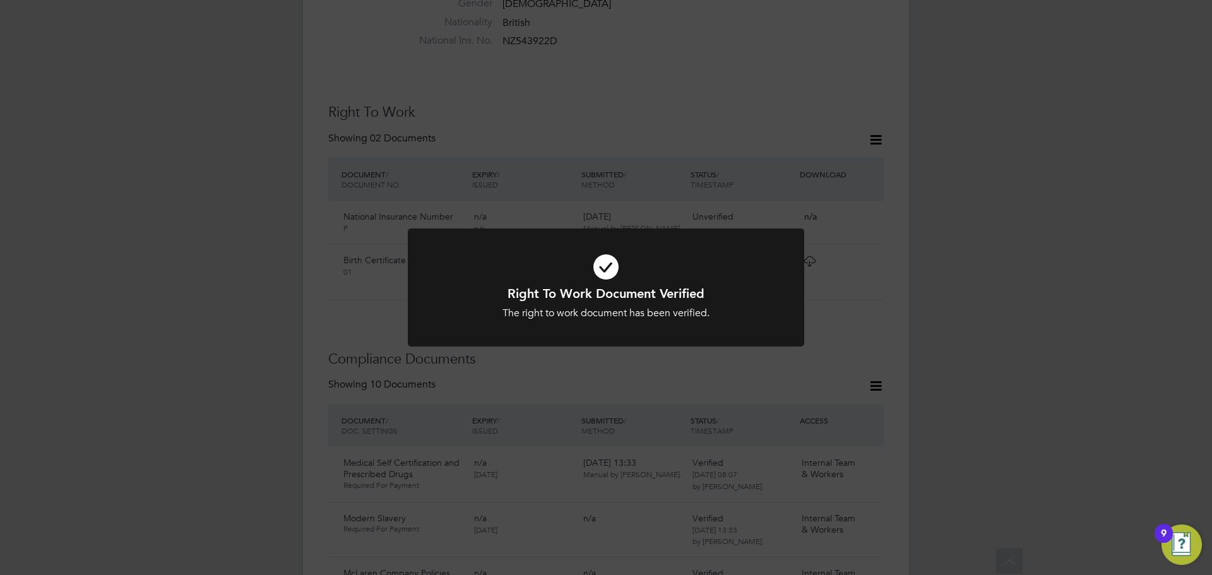
click at [985, 286] on div "Right To Work Document Verified The right to work document has been verified. C…" at bounding box center [606, 287] width 1212 height 575
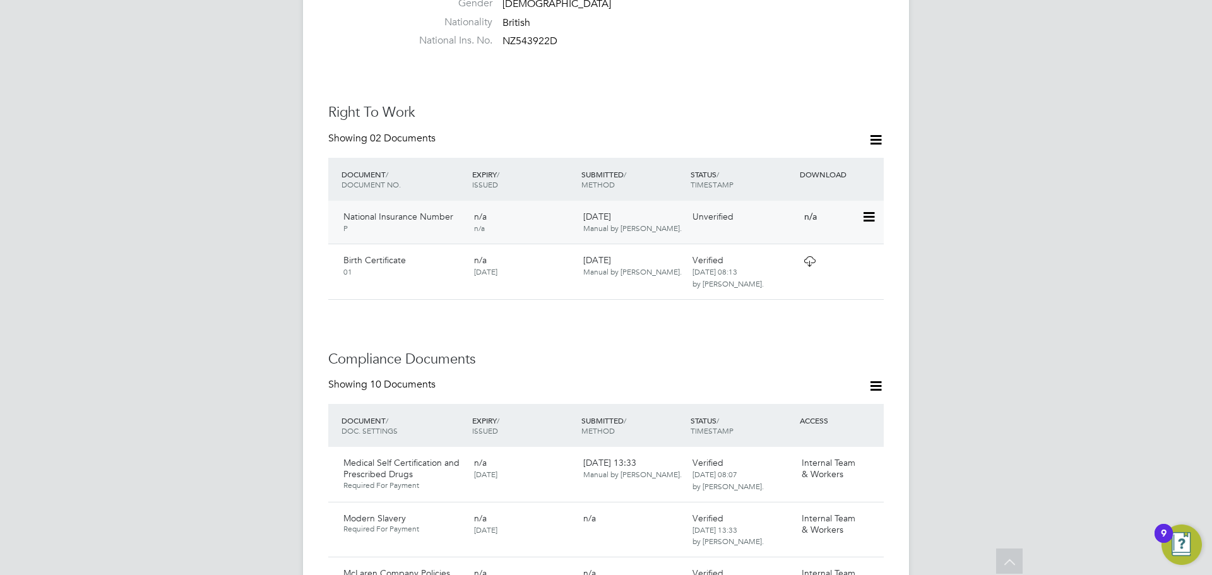
click at [870, 209] on icon at bounding box center [867, 216] width 13 height 15
click at [1064, 274] on div "JW Jane Weitzman Notifications Applications: Current page: Network Team Members…" at bounding box center [606, 489] width 1212 height 2129
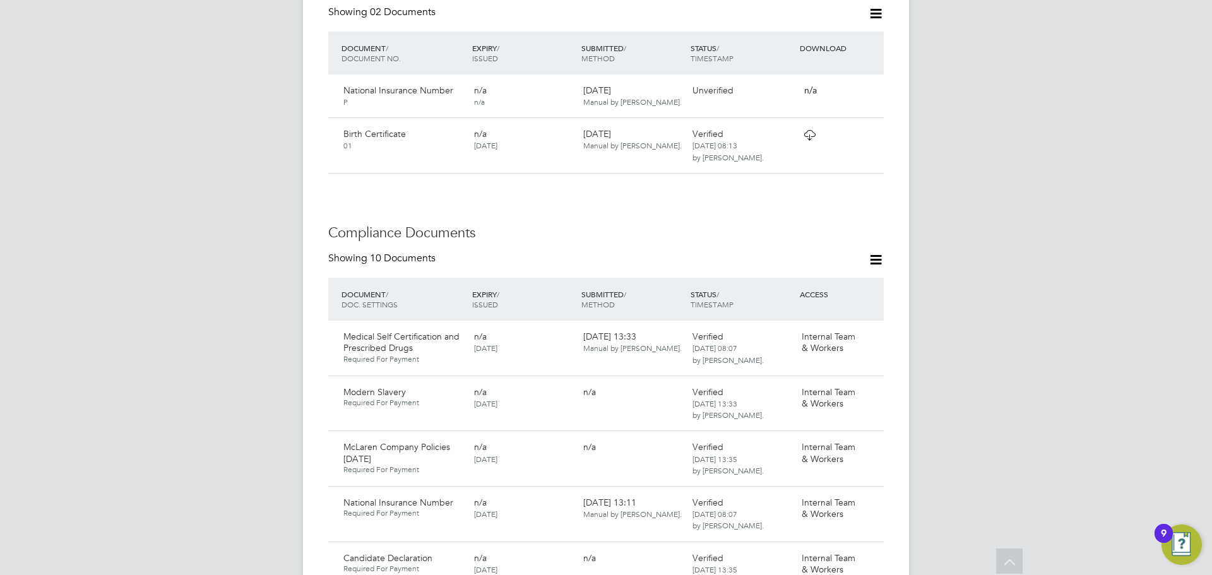
scroll to position [1017, 0]
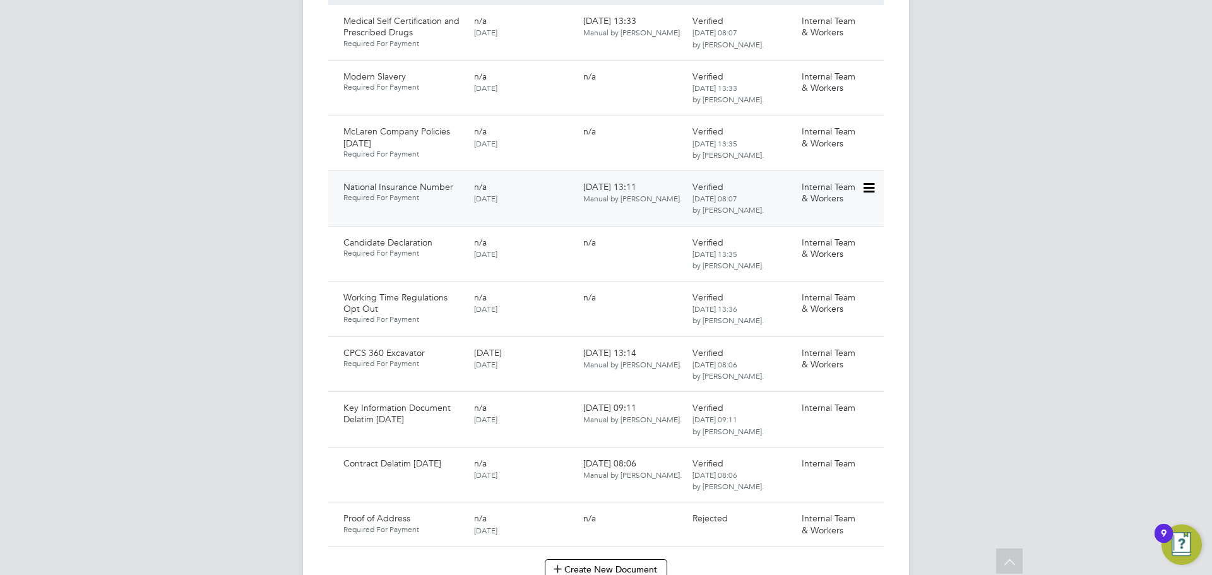
click at [871, 180] on icon at bounding box center [867, 187] width 13 height 15
click at [829, 206] on li "Download Document" at bounding box center [823, 210] width 100 height 18
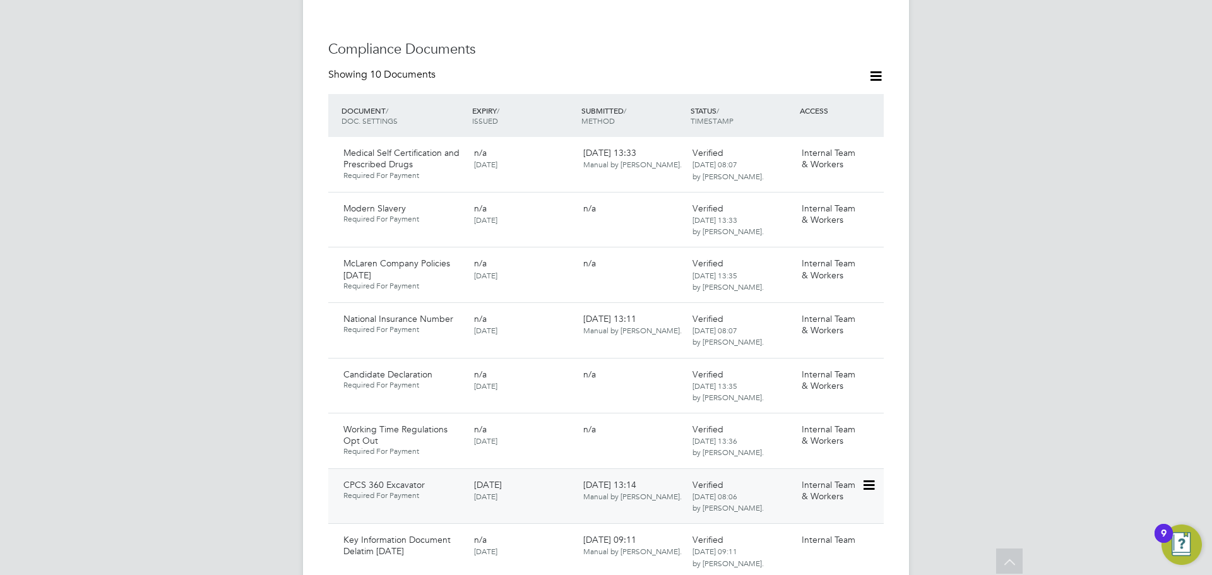
scroll to position [701, 0]
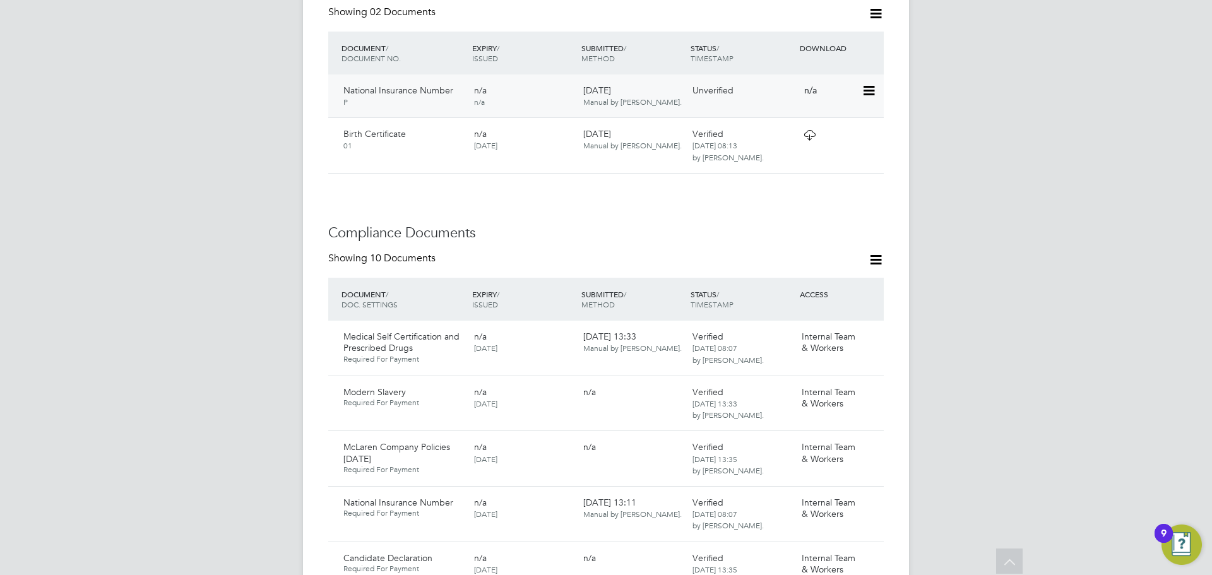
click at [873, 83] on icon at bounding box center [867, 90] width 13 height 15
click at [834, 127] on li "Remove Document" at bounding box center [827, 131] width 93 height 18
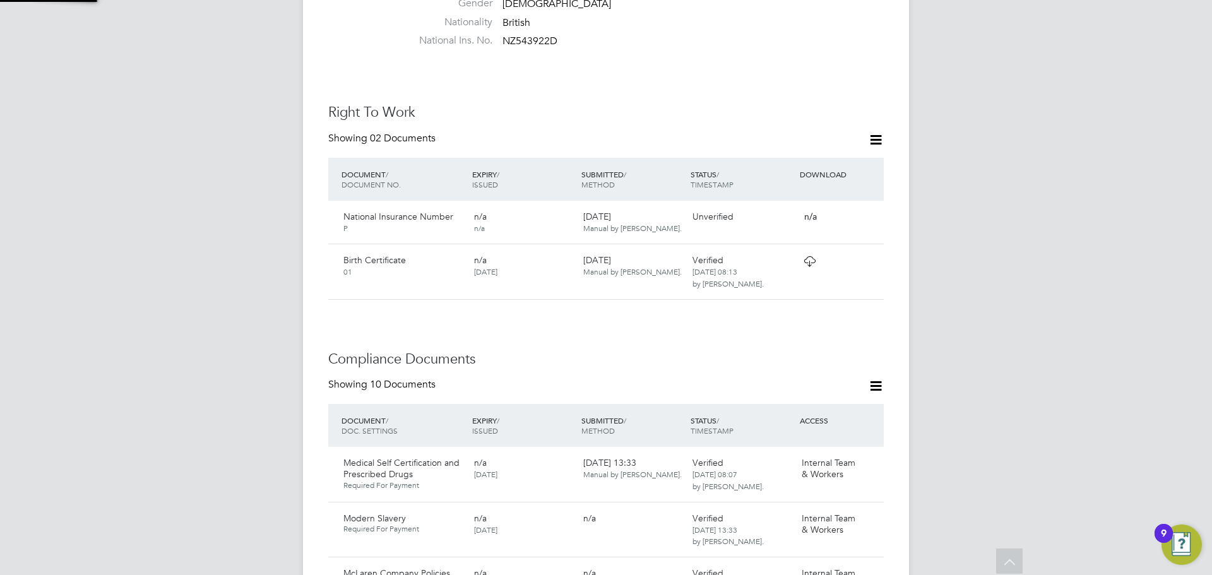
scroll to position [0, 0]
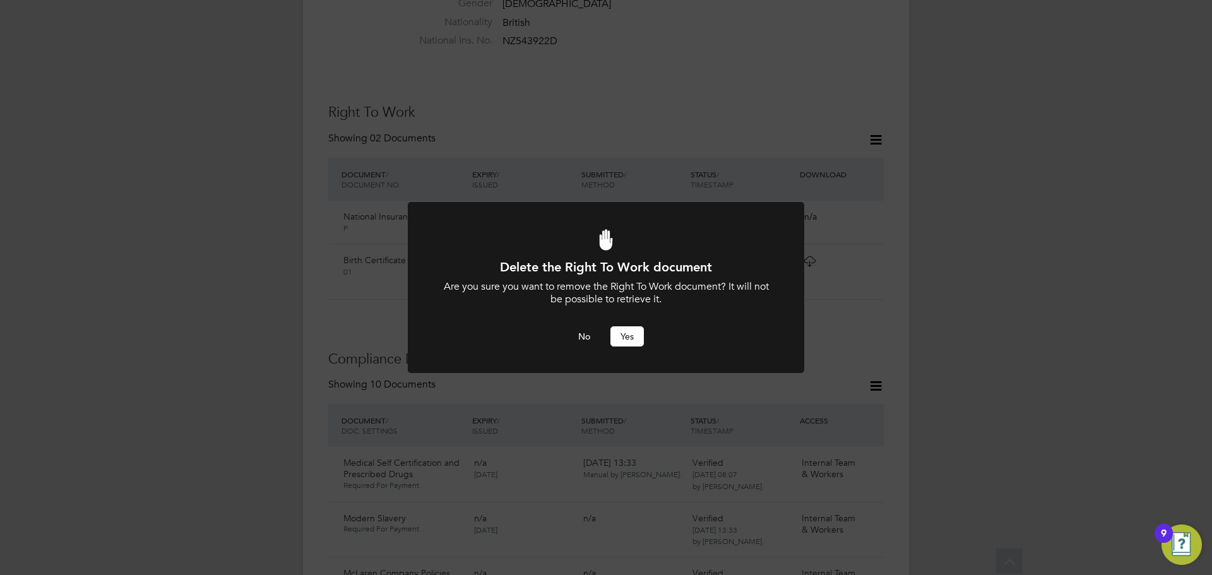
click at [625, 338] on button "Yes" at bounding box center [626, 336] width 33 height 20
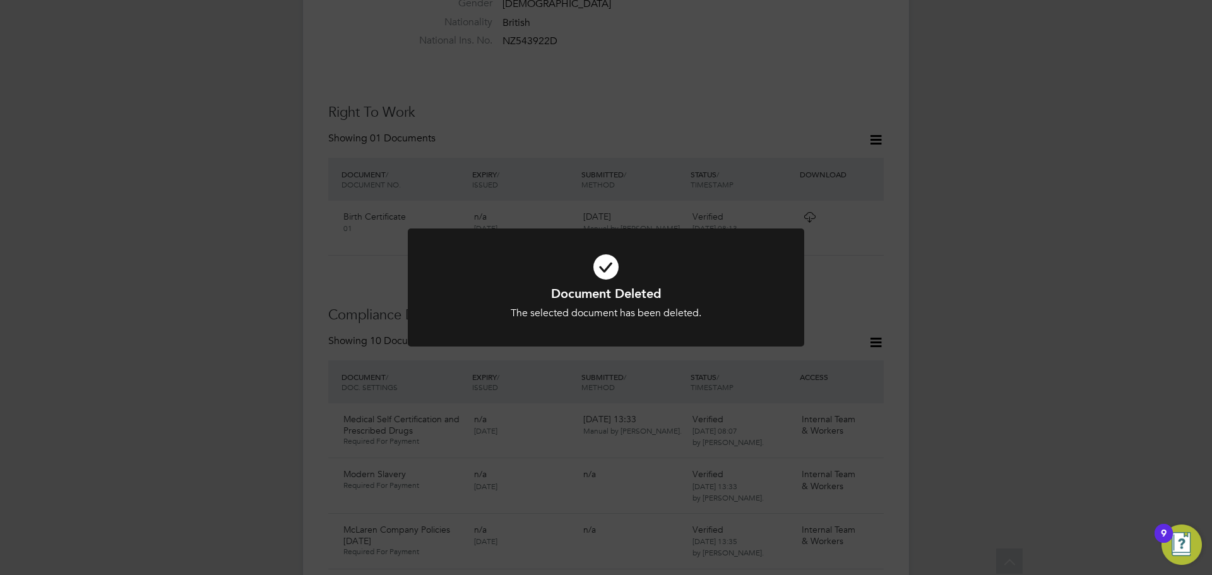
click at [897, 288] on div "Document Deleted The selected document has been deleted. Cancel Okay" at bounding box center [606, 287] width 1212 height 575
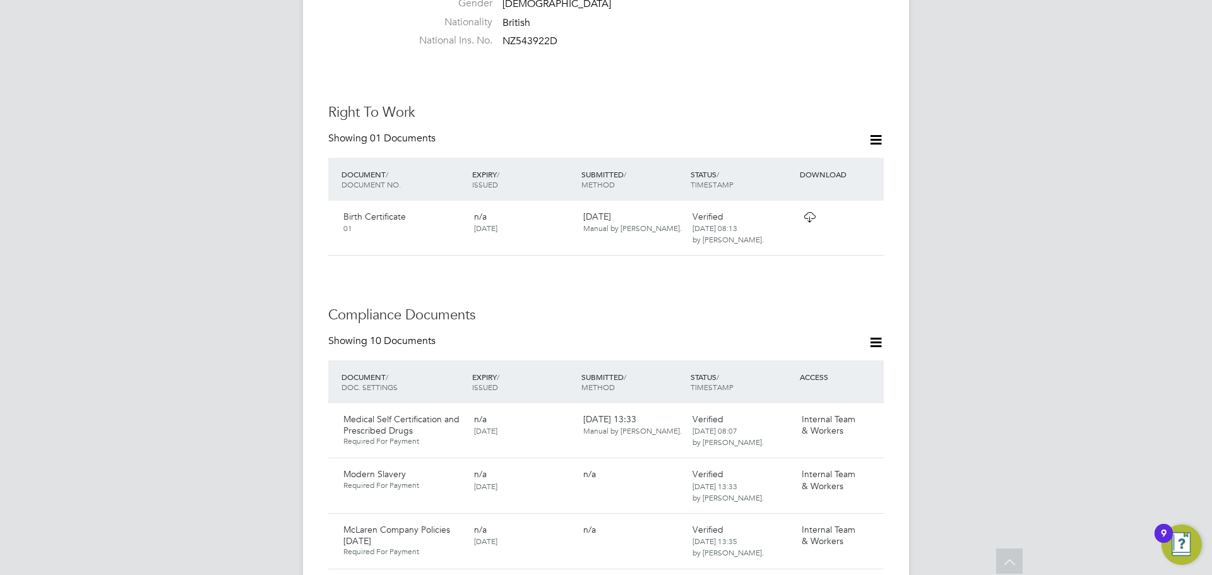
click at [1028, 254] on div "JW Jane Weitzman Notifications Applications: Current page: Network Team Members…" at bounding box center [606, 467] width 1212 height 2085
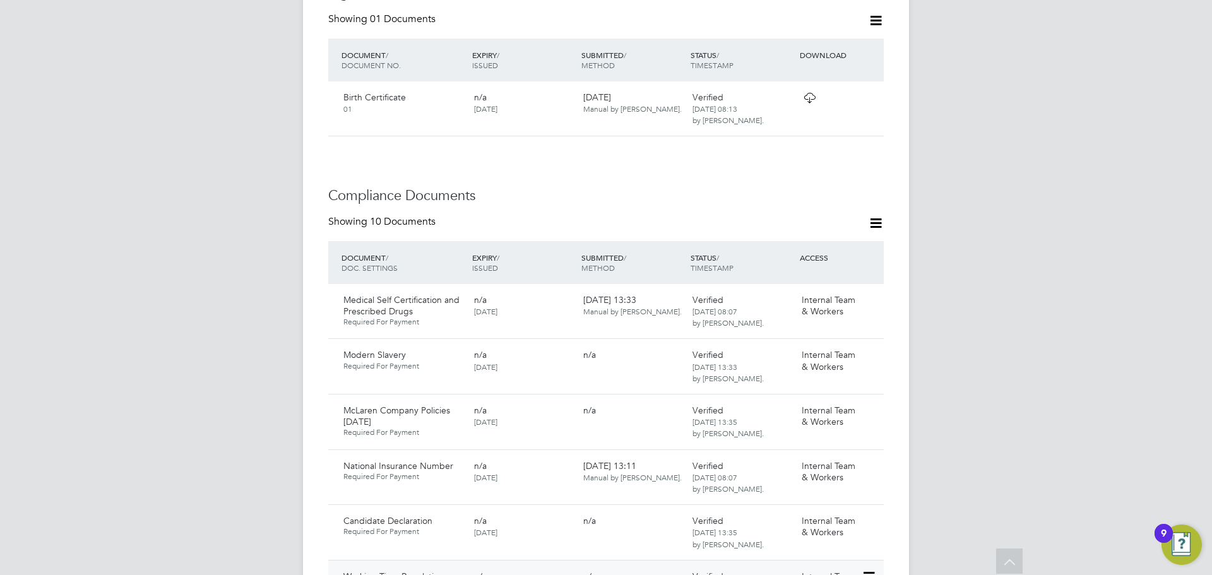
scroll to position [379, 0]
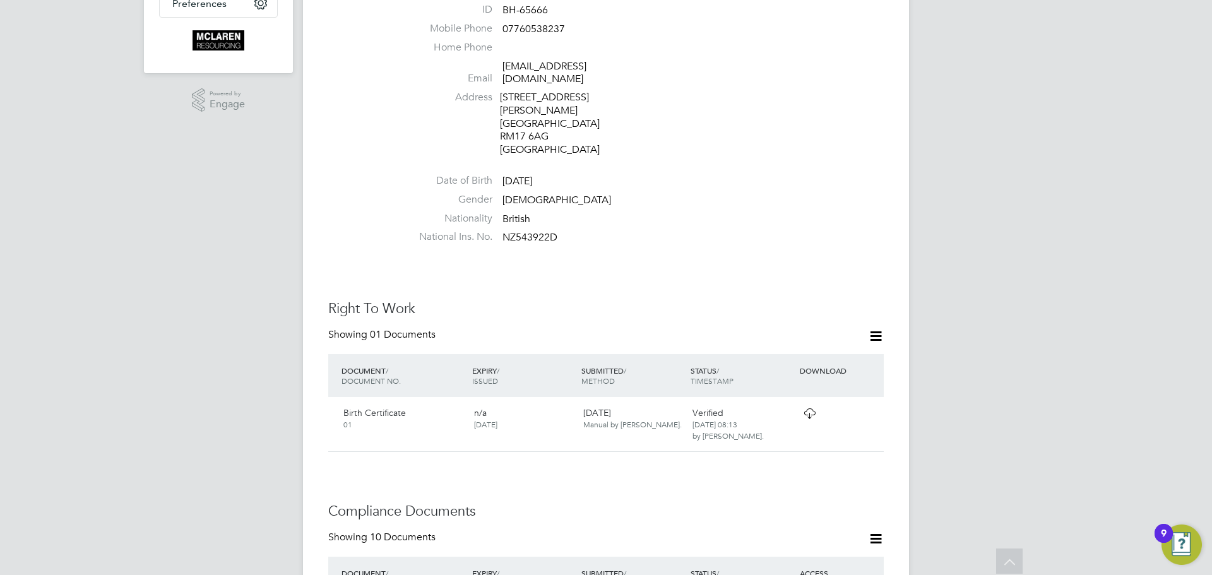
click at [872, 328] on icon at bounding box center [876, 336] width 16 height 16
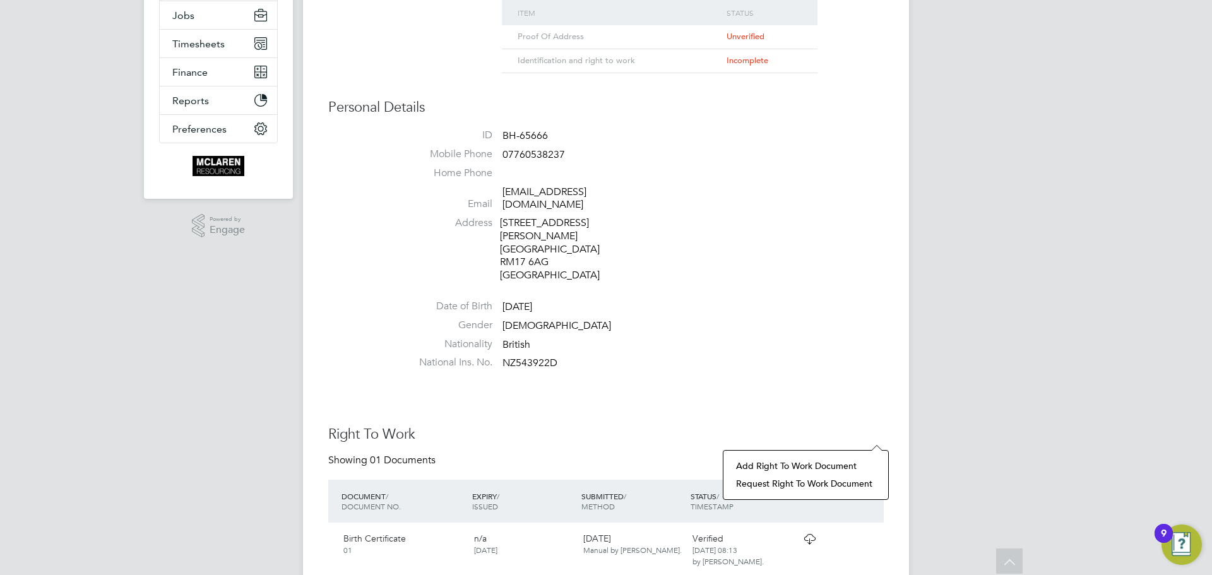
scroll to position [63, 0]
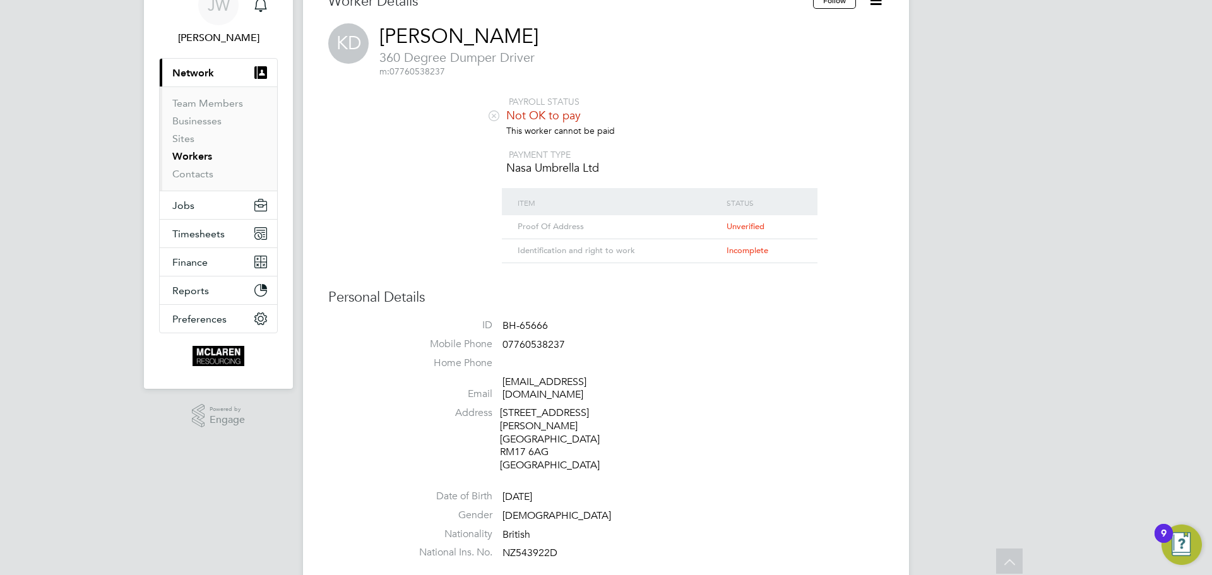
click at [741, 251] on span "Incomplete" at bounding box center [747, 250] width 42 height 11
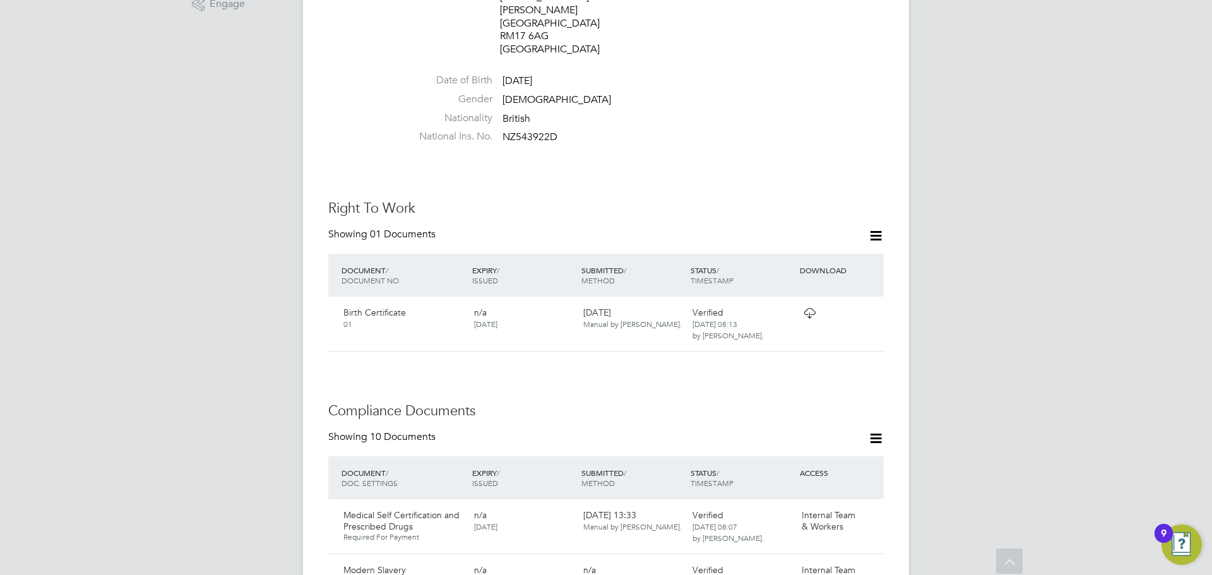
scroll to position [505, 0]
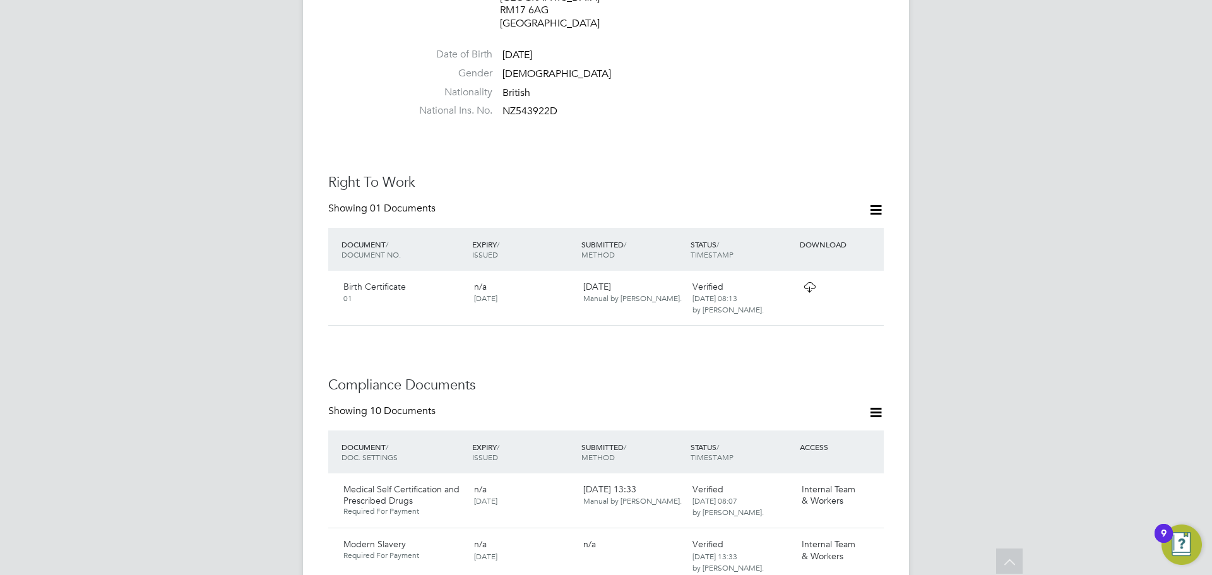
click at [875, 202] on icon at bounding box center [876, 210] width 16 height 16
click at [836, 212] on li "Add Right To Work Document" at bounding box center [805, 214] width 152 height 18
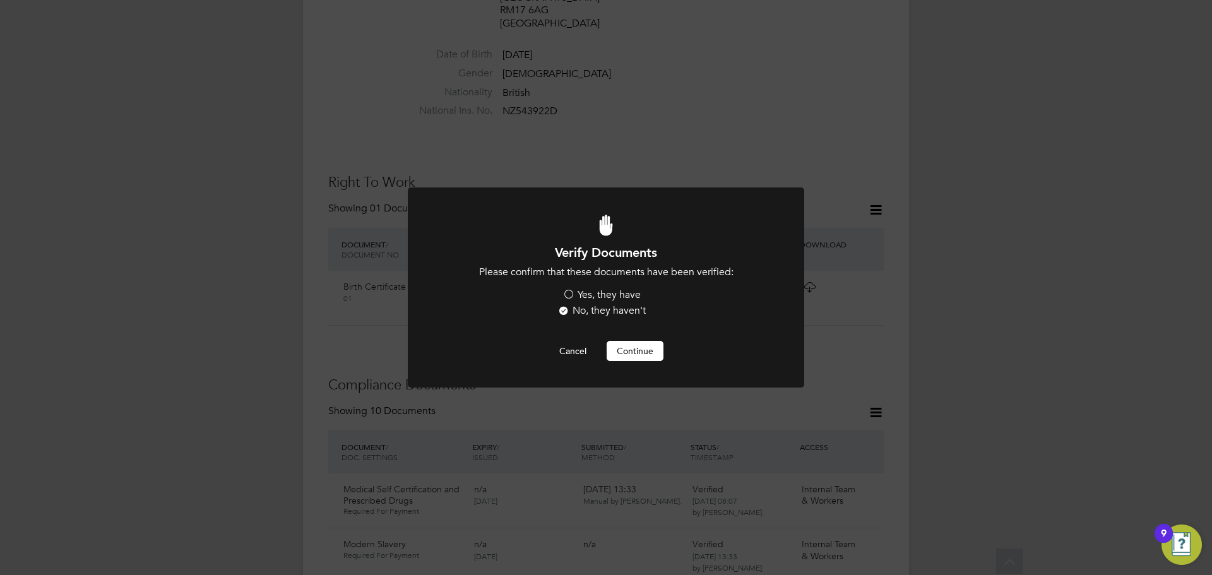
scroll to position [0, 0]
click at [569, 294] on label "Yes, they have" at bounding box center [601, 294] width 78 height 13
click at [0, 0] on input "Yes, they have" at bounding box center [0, 0] width 0 height 0
click at [577, 344] on button "Cancel" at bounding box center [572, 351] width 47 height 20
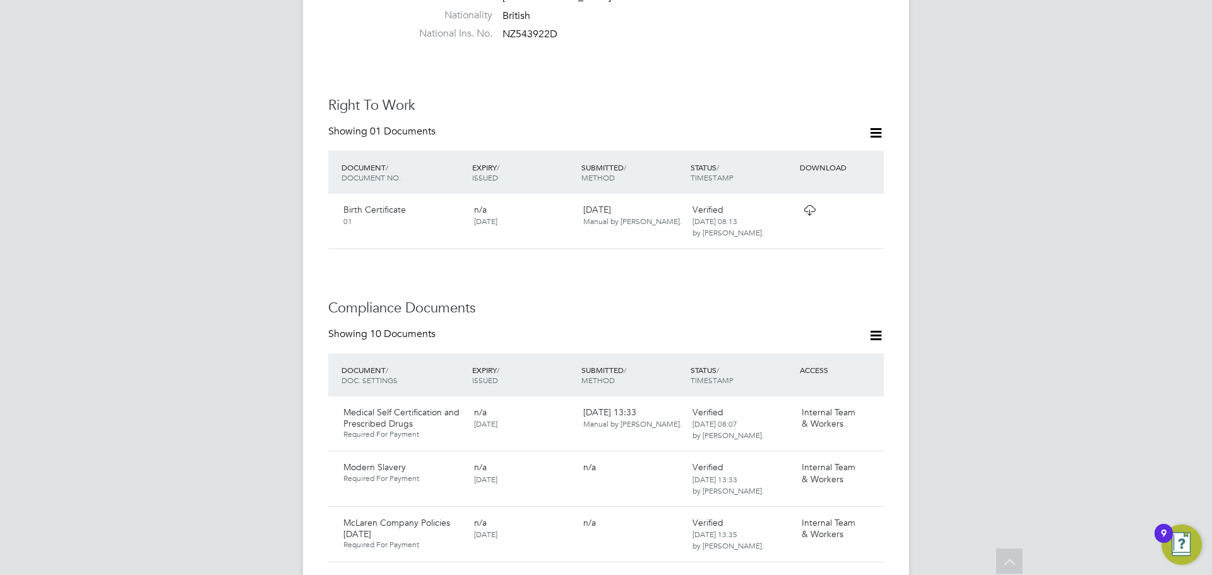
scroll to position [505, 0]
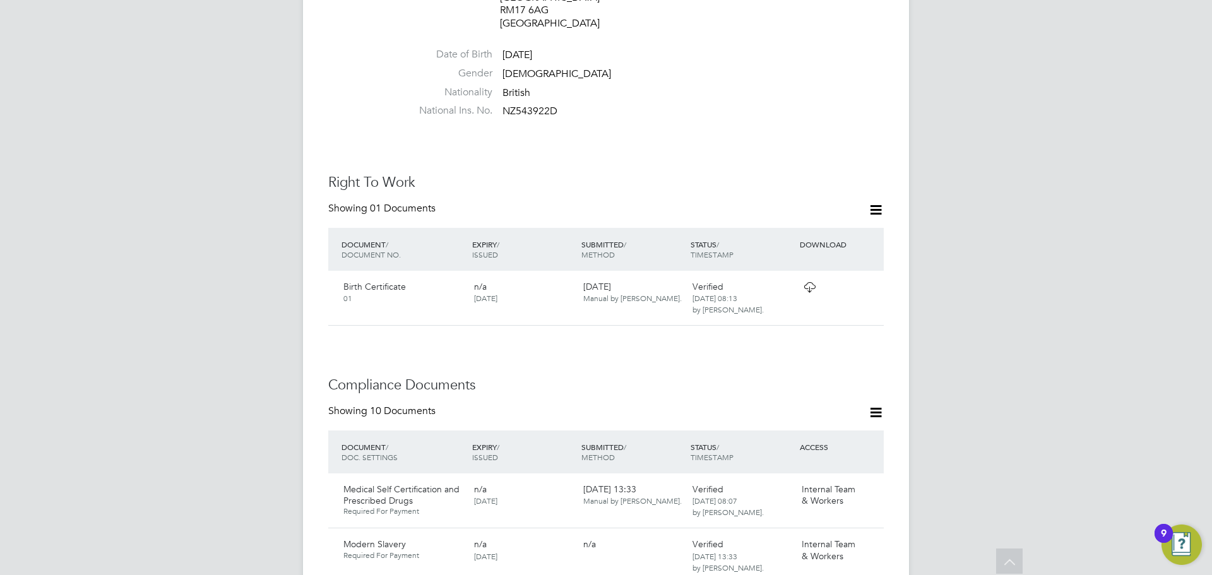
click at [871, 202] on icon at bounding box center [876, 210] width 16 height 16
click at [500, 321] on div "Worker Details Follow KD Kevin Donellan 360 Degree Dumper Driver m: 07760538237…" at bounding box center [605, 533] width 555 height 1965
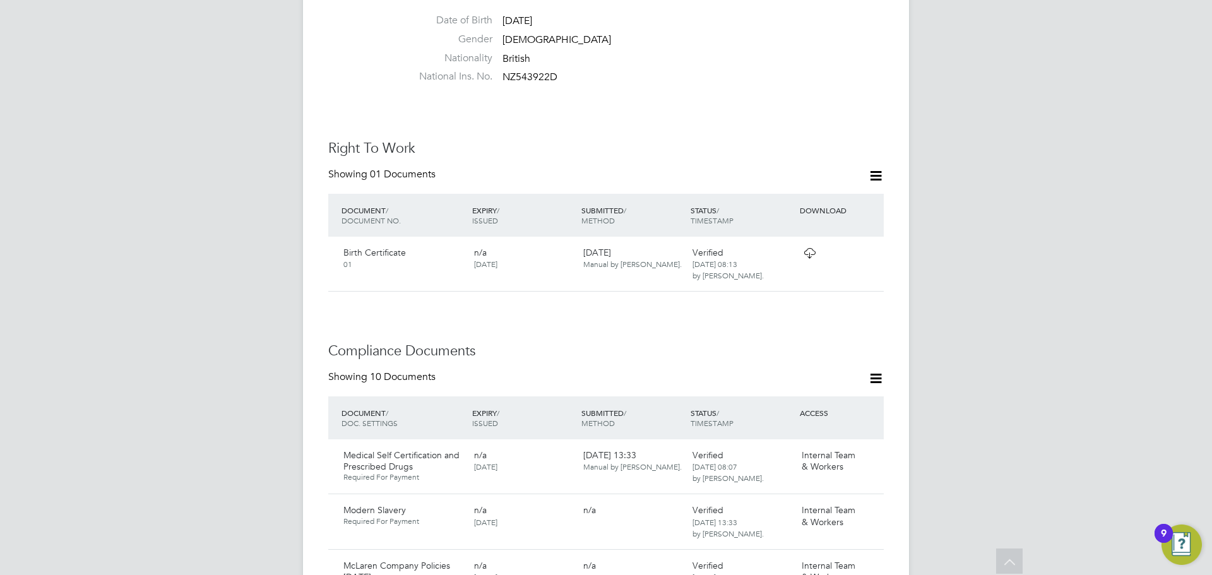
scroll to position [530, 0]
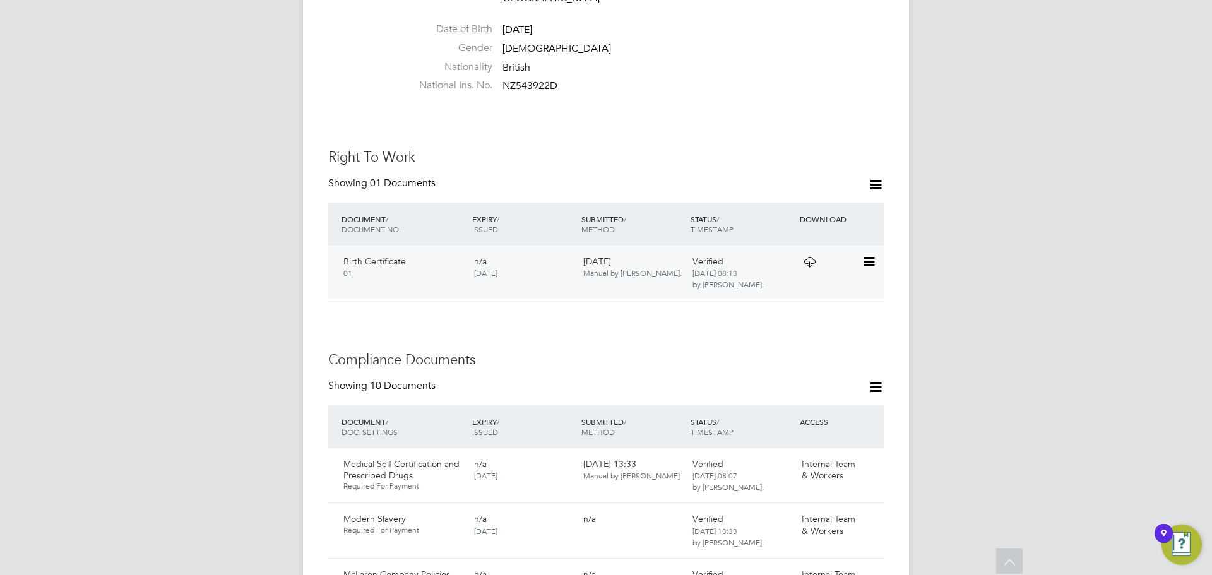
click at [866, 254] on icon at bounding box center [867, 261] width 13 height 15
click at [688, 351] on h3 "Compliance Documents" at bounding box center [605, 360] width 555 height 18
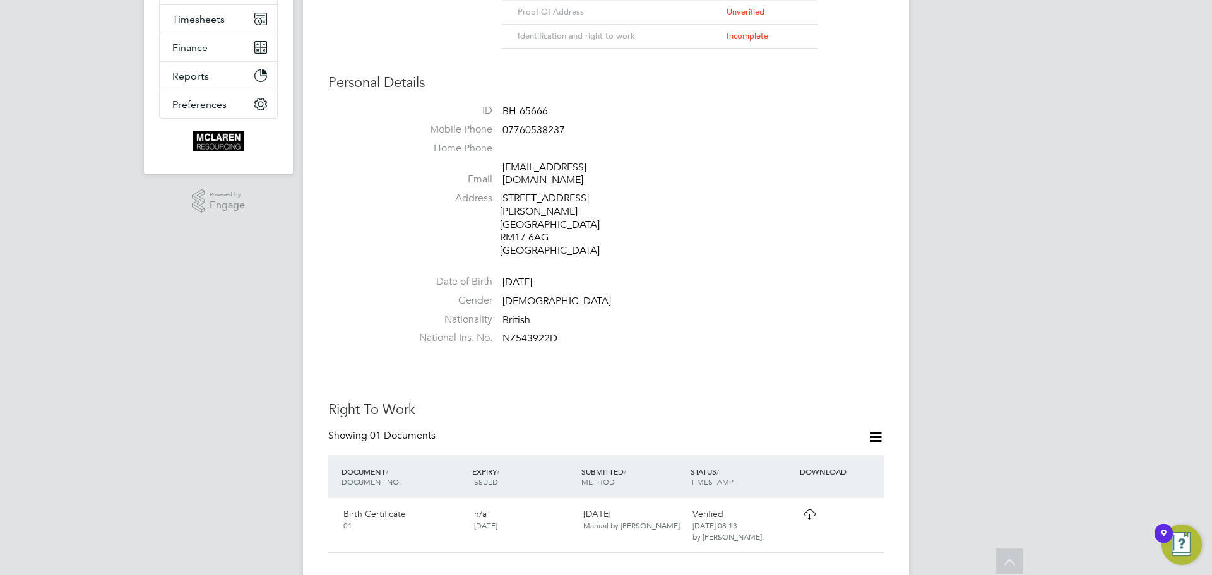
scroll to position [0, 0]
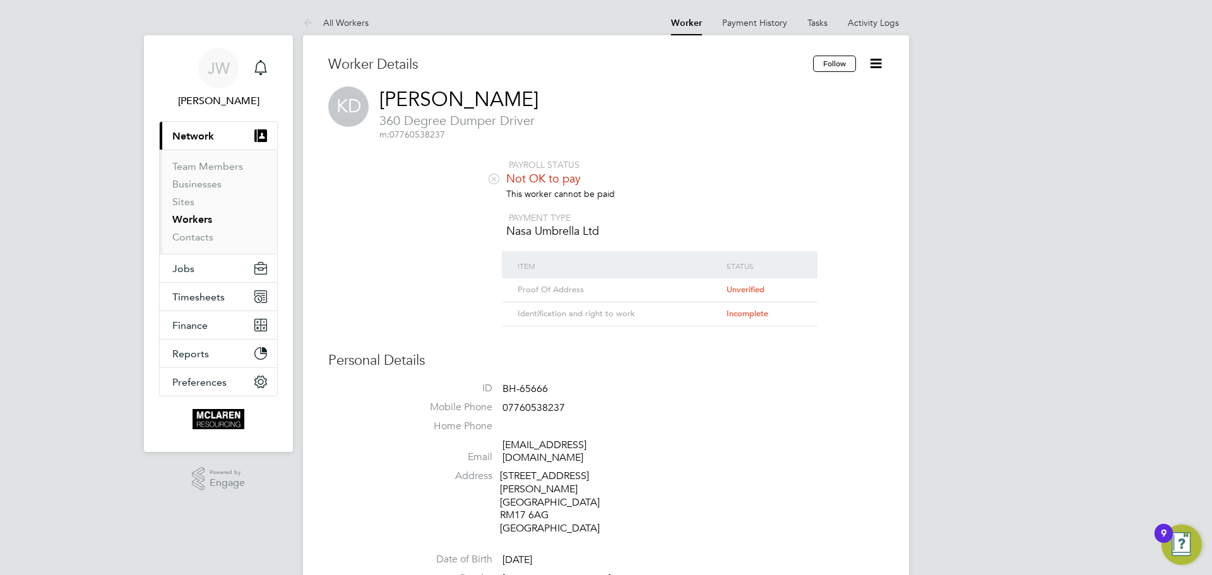
click at [490, 177] on icon at bounding box center [493, 178] width 9 height 9
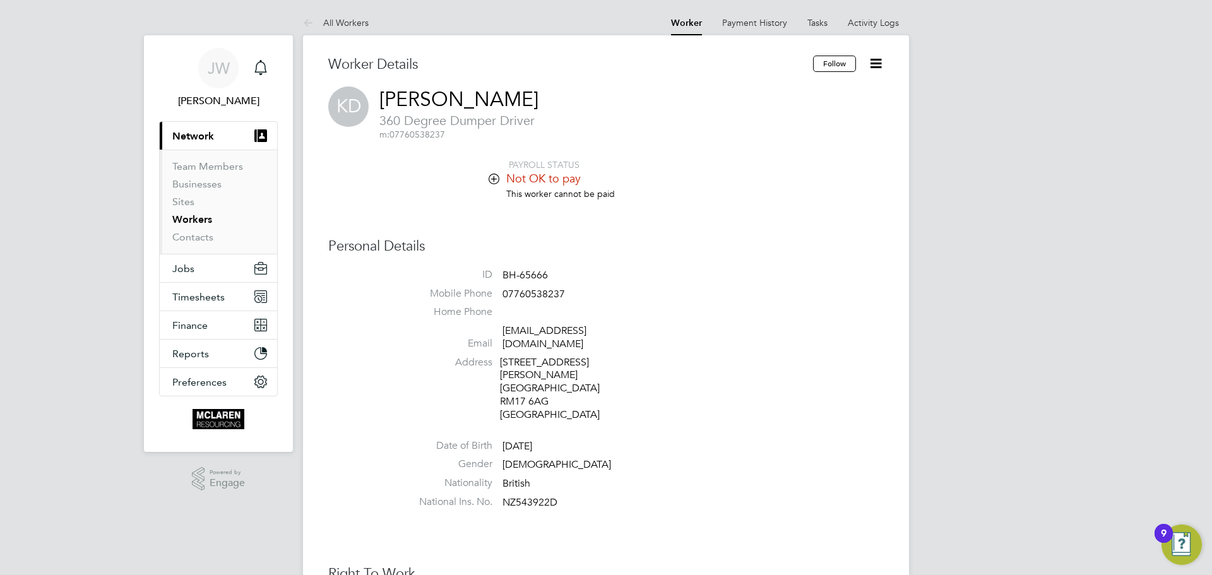
click at [490, 177] on icon at bounding box center [493, 178] width 9 height 9
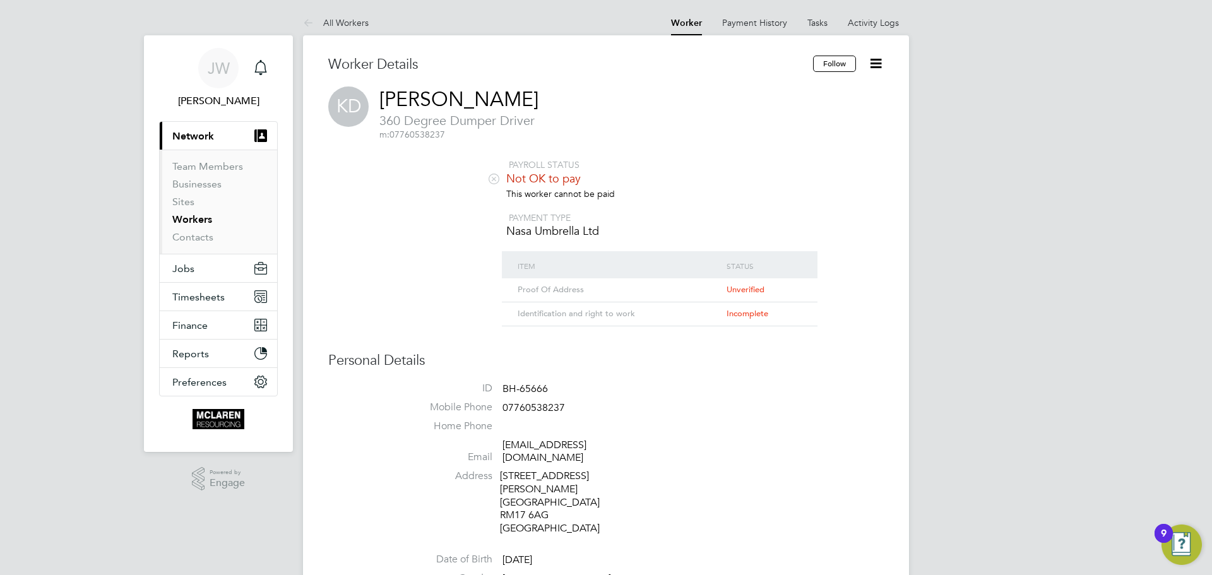
click at [571, 317] on div "Identification and right to work" at bounding box center [618, 313] width 209 height 23
click at [753, 310] on span "Incomplete" at bounding box center [747, 313] width 42 height 11
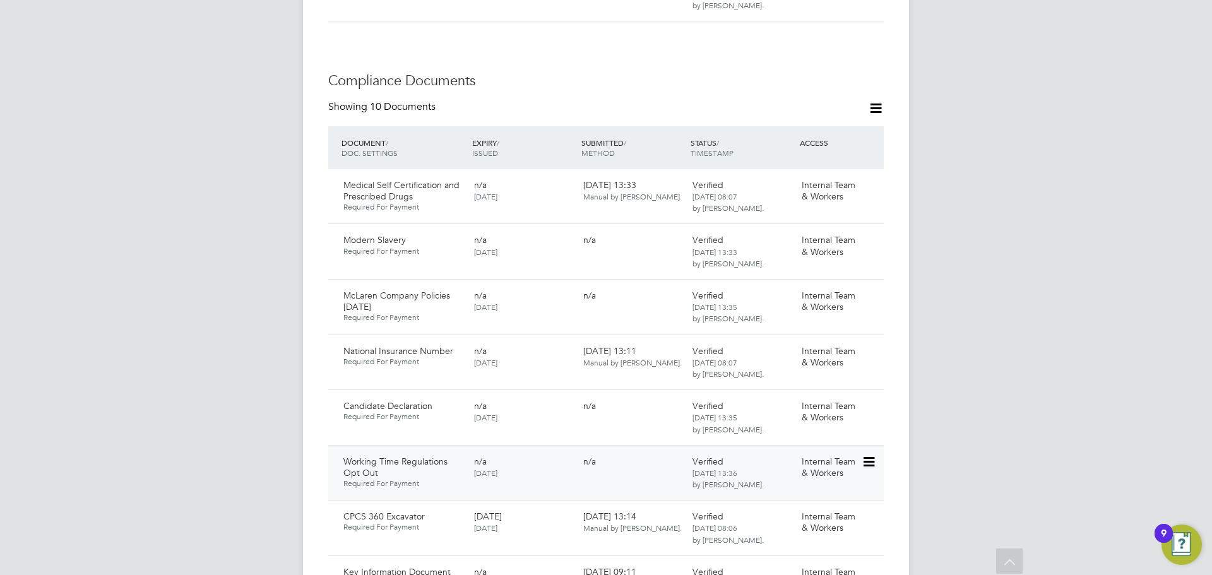
scroll to position [442, 0]
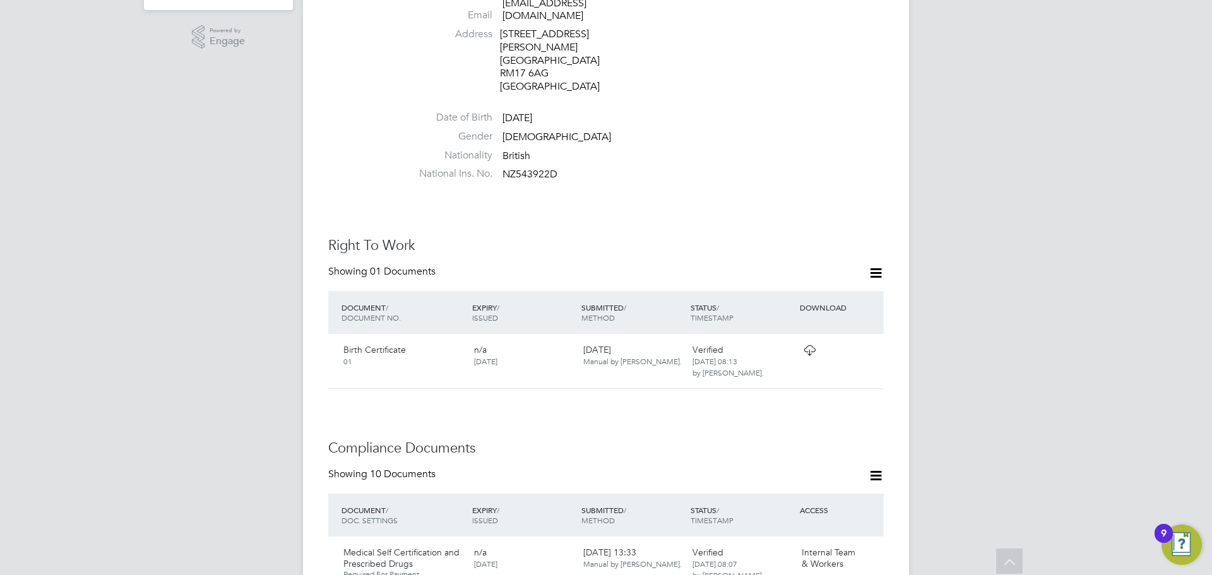
click at [880, 265] on icon at bounding box center [876, 273] width 16 height 16
click at [830, 275] on li "Add Right To Work Document" at bounding box center [805, 277] width 152 height 18
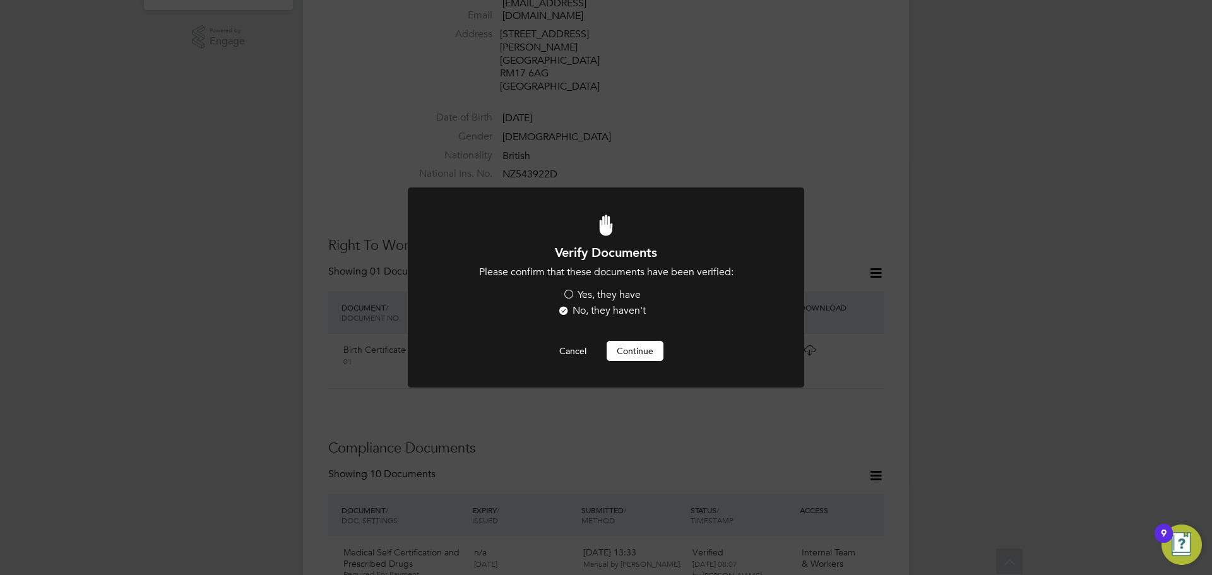
scroll to position [0, 0]
click at [565, 291] on label "Yes, they have" at bounding box center [601, 294] width 78 height 13
click at [0, 0] on input "Yes, they have" at bounding box center [0, 0] width 0 height 0
click at [626, 350] on button "Continue" at bounding box center [634, 351] width 57 height 20
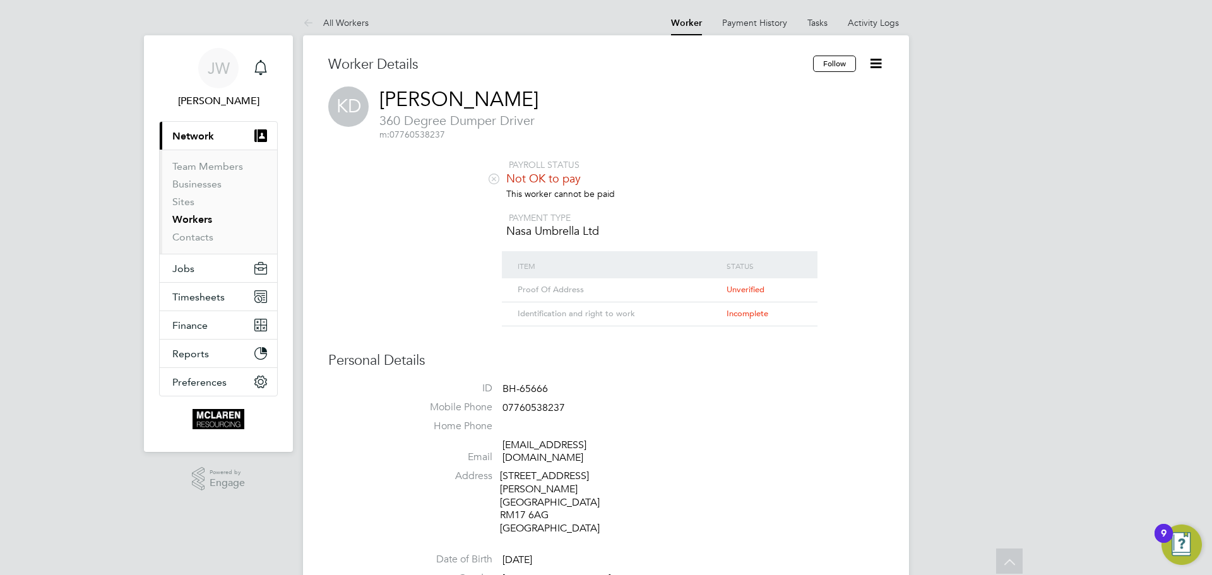
scroll to position [442, 0]
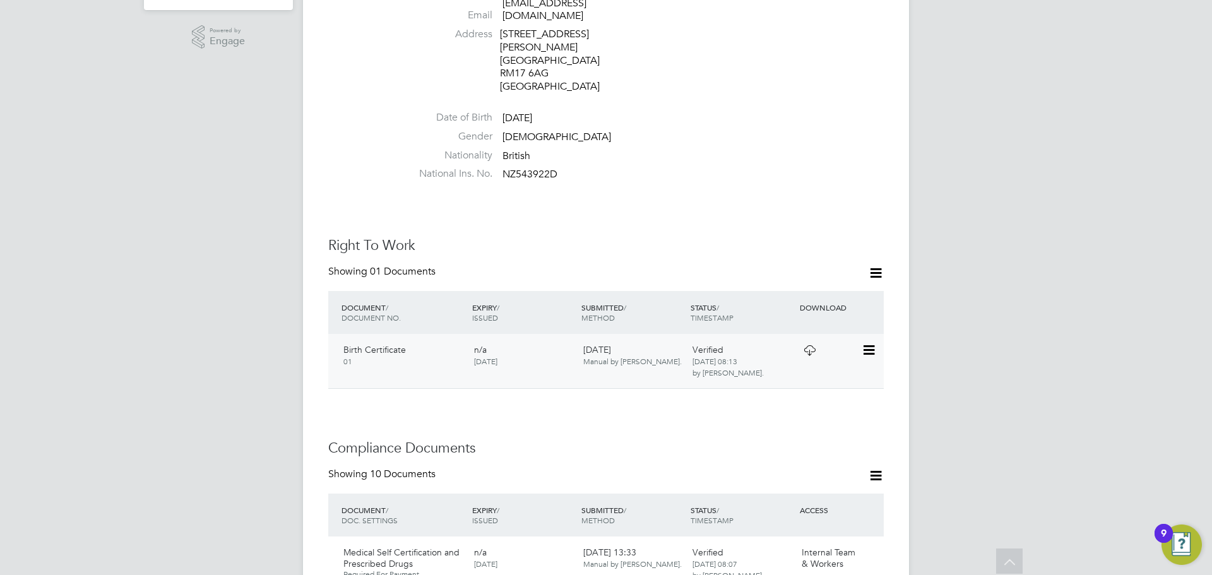
click at [873, 343] on icon at bounding box center [867, 350] width 13 height 15
click at [822, 411] on li "View Details" at bounding box center [827, 415] width 93 height 18
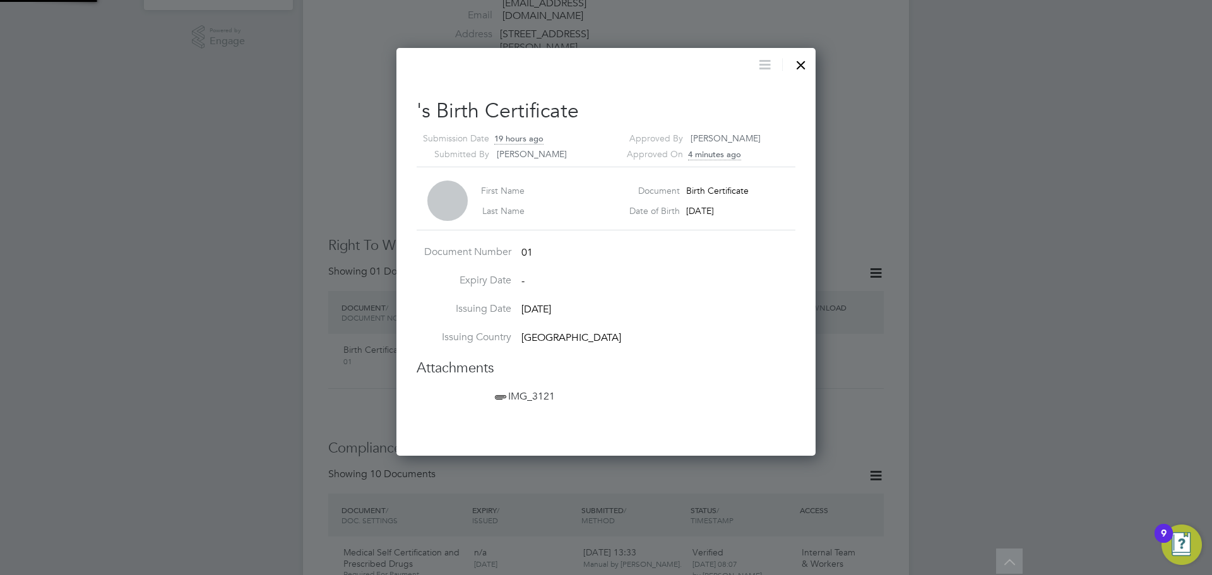
scroll to position [13, 156]
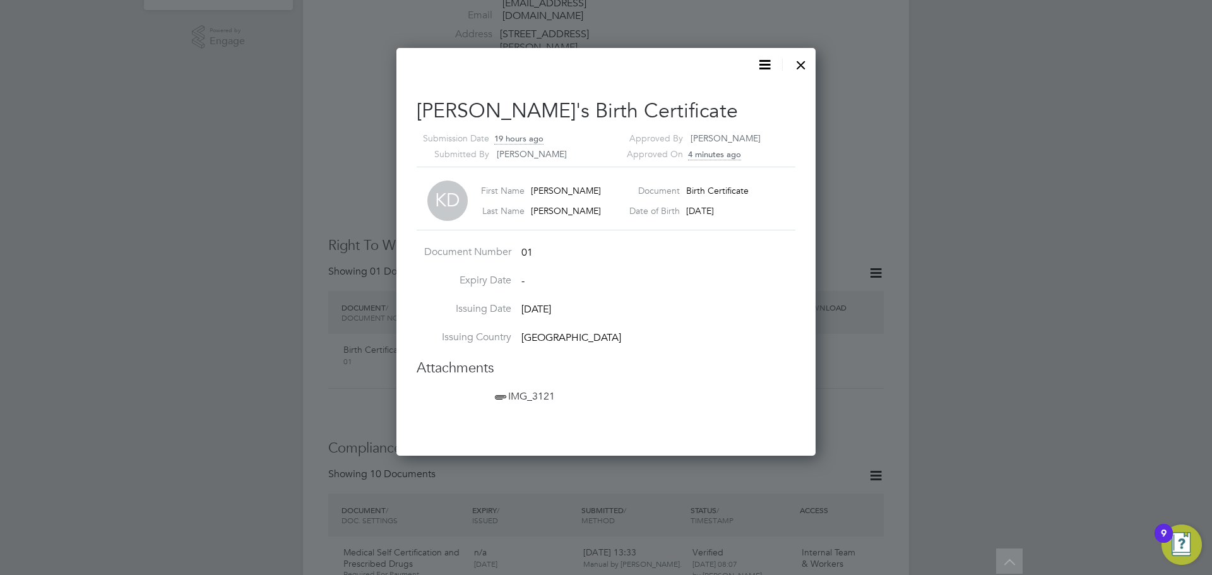
click at [515, 398] on span "IMG_3121" at bounding box center [523, 396] width 62 height 13
click at [802, 68] on div at bounding box center [800, 61] width 23 height 23
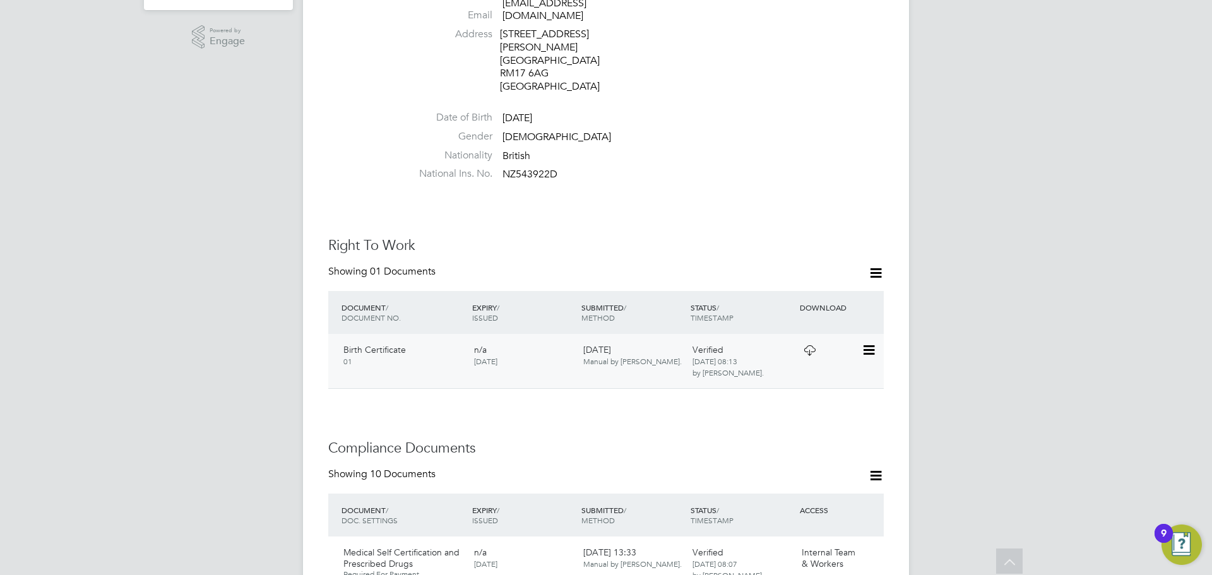
click at [868, 343] on icon at bounding box center [867, 350] width 13 height 15
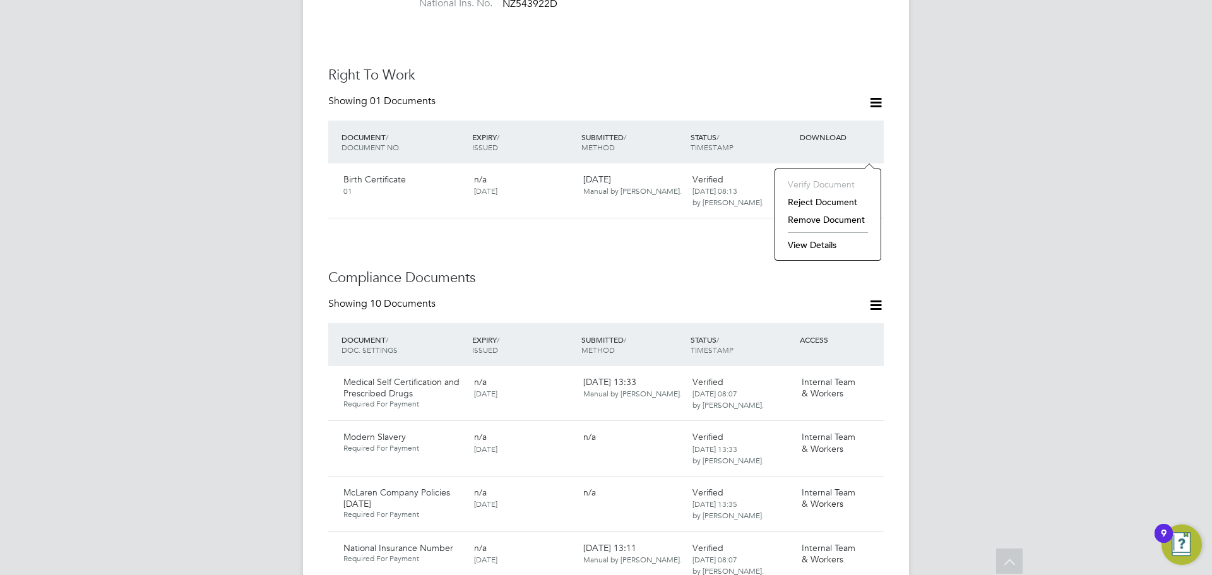
scroll to position [694, 0]
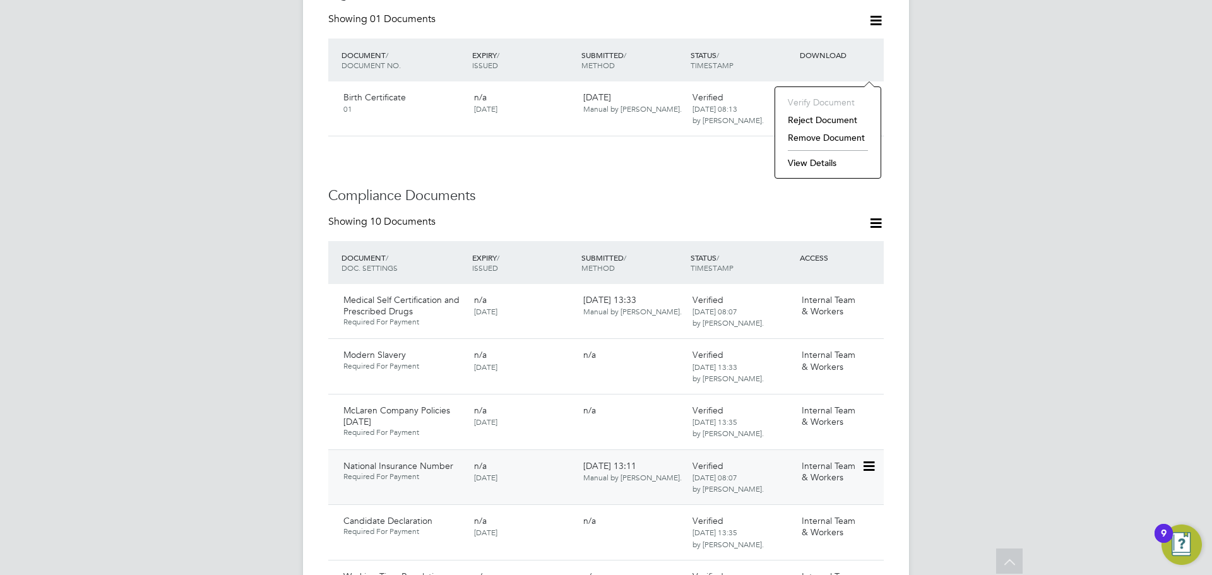
click at [873, 459] on icon at bounding box center [867, 466] width 13 height 15
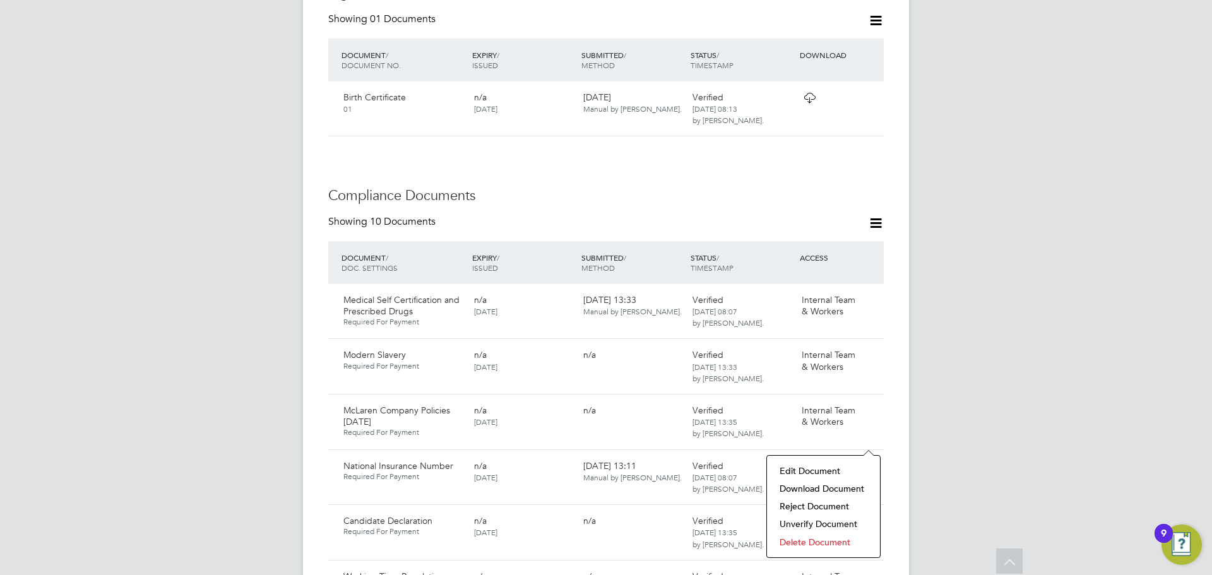
click at [822, 492] on li "Download Document" at bounding box center [823, 489] width 100 height 18
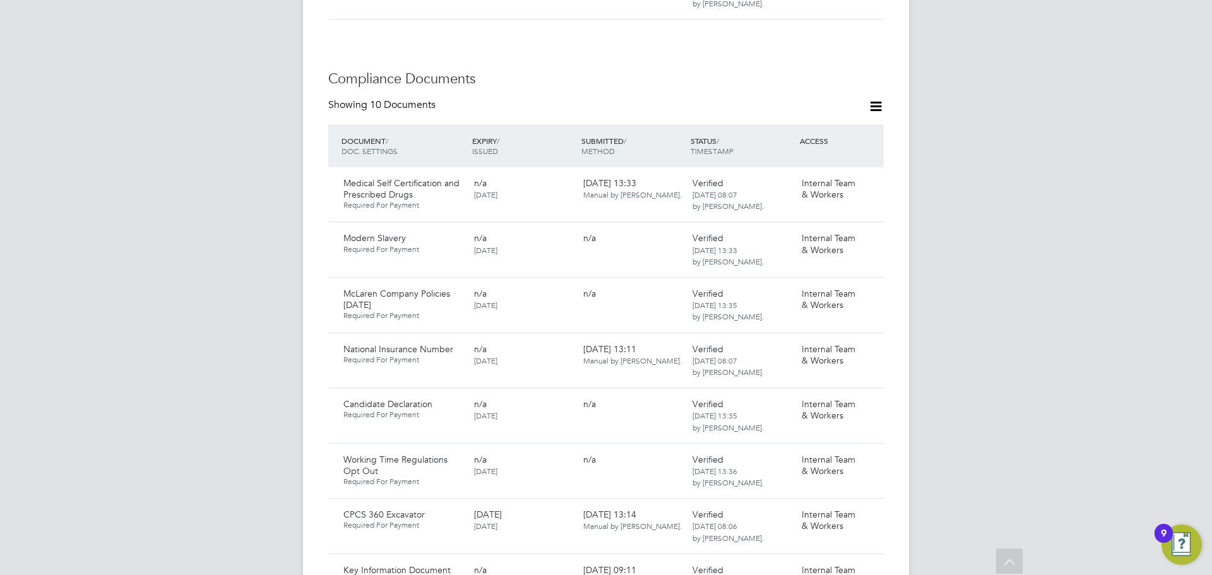
scroll to position [1073, 0]
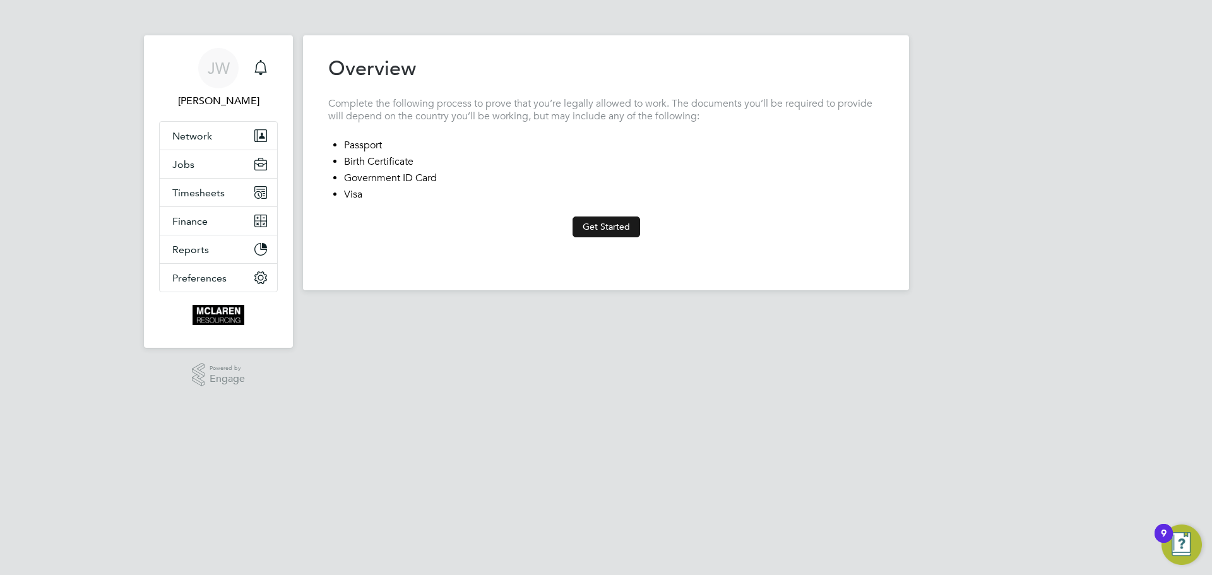
click at [595, 221] on button "Get Started" at bounding box center [606, 226] width 68 height 20
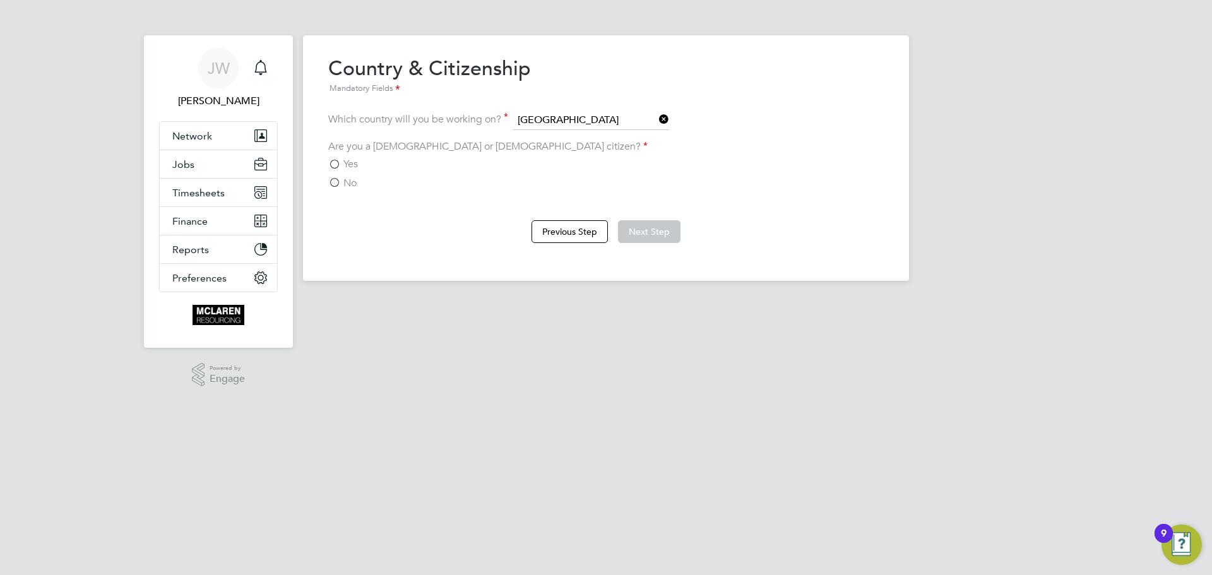
click at [333, 164] on label "Yes" at bounding box center [343, 164] width 30 height 13
click at [0, 0] on input "Yes" at bounding box center [0, 0] width 0 height 0
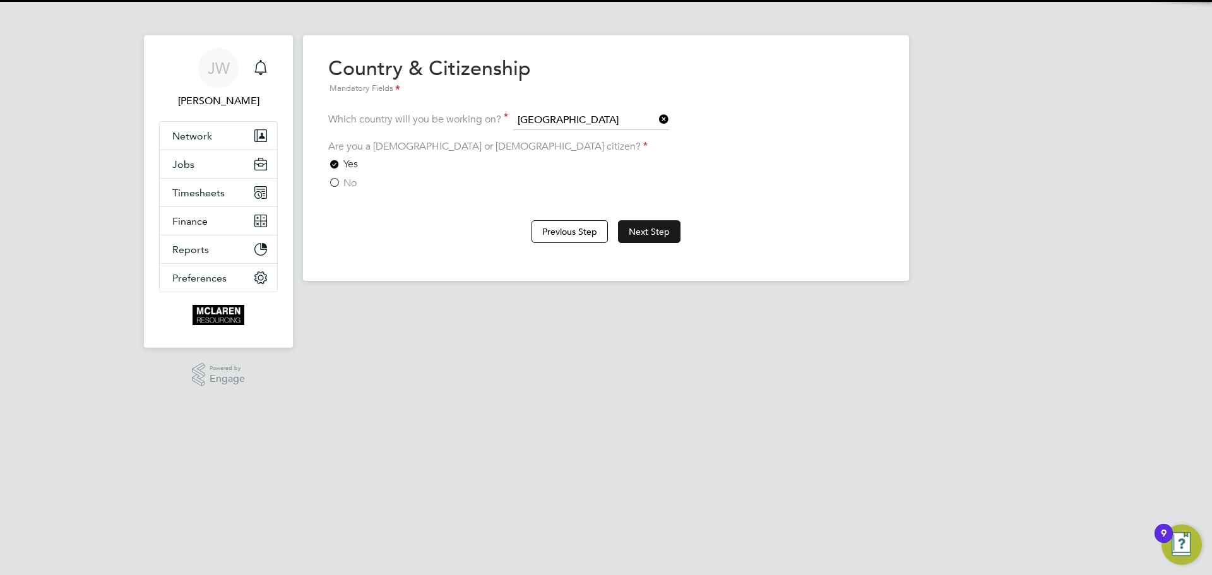
click at [668, 233] on button "Next Step" at bounding box center [649, 231] width 62 height 23
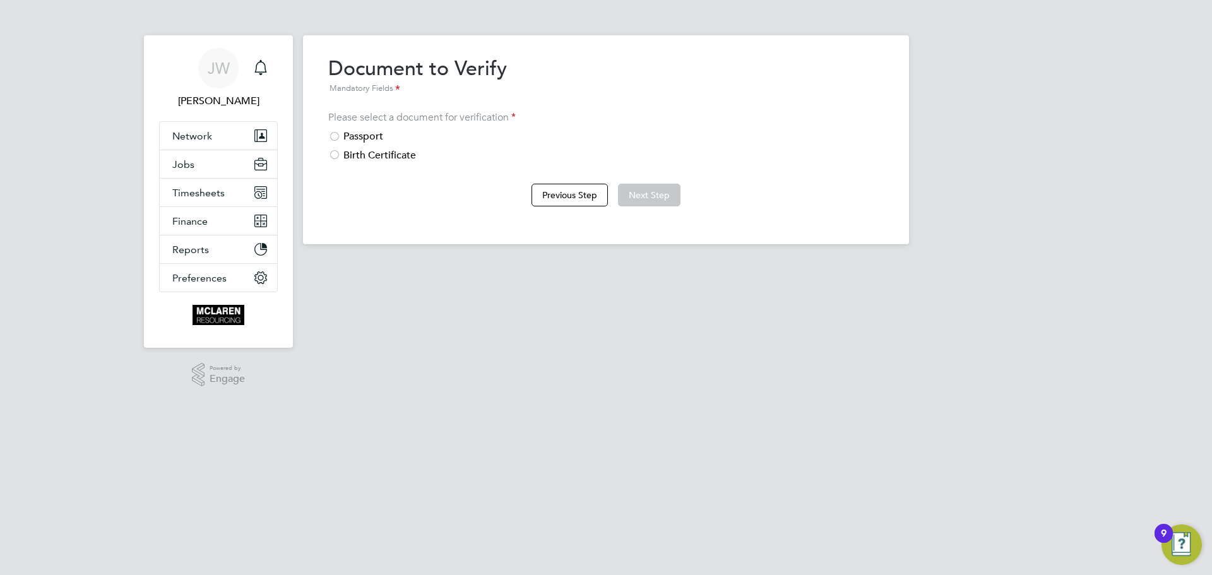
click at [337, 155] on div at bounding box center [334, 156] width 13 height 13
click at [655, 191] on button "Next Step" at bounding box center [649, 195] width 62 height 23
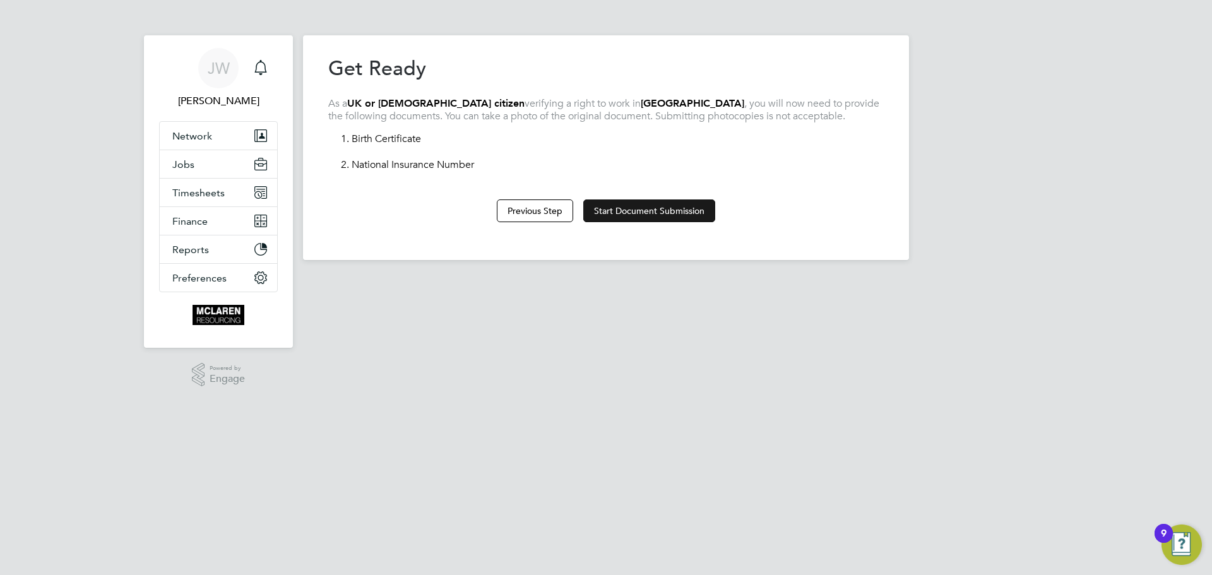
click at [606, 209] on button "Start Document Submission" at bounding box center [649, 210] width 132 height 23
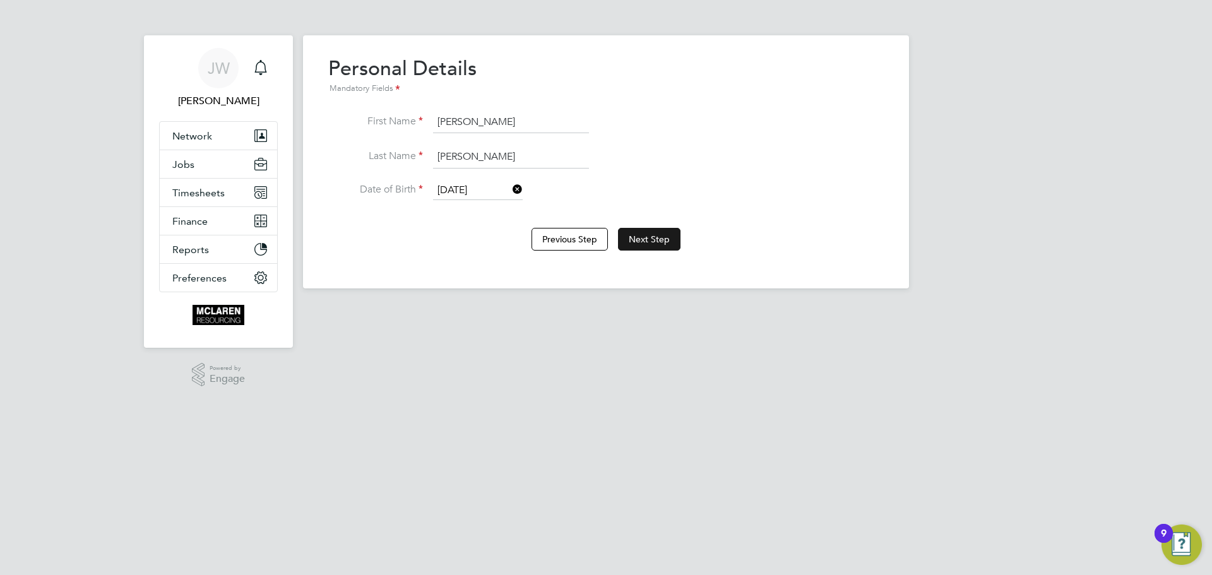
click at [651, 239] on button "Next Step" at bounding box center [649, 239] width 62 height 23
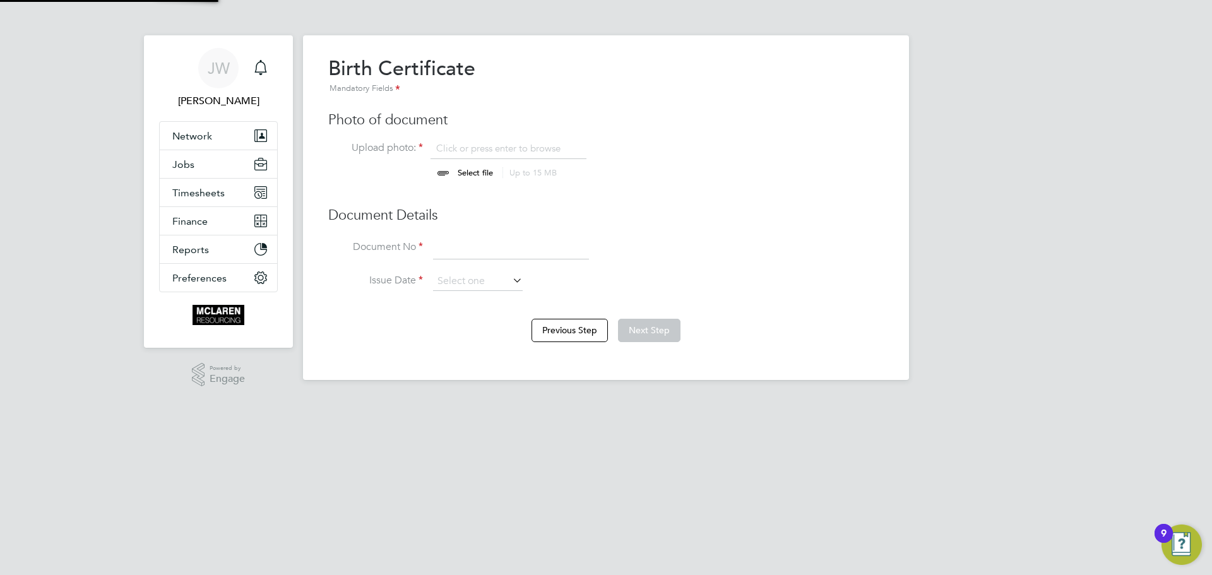
scroll to position [17, 156]
click at [478, 170] on input "file" at bounding box center [487, 161] width 198 height 38
type input "C:\fakepath\Kevin Donellan Birth Cert.jpeg"
click at [459, 257] on input at bounding box center [511, 248] width 156 height 23
type input "VC391468"
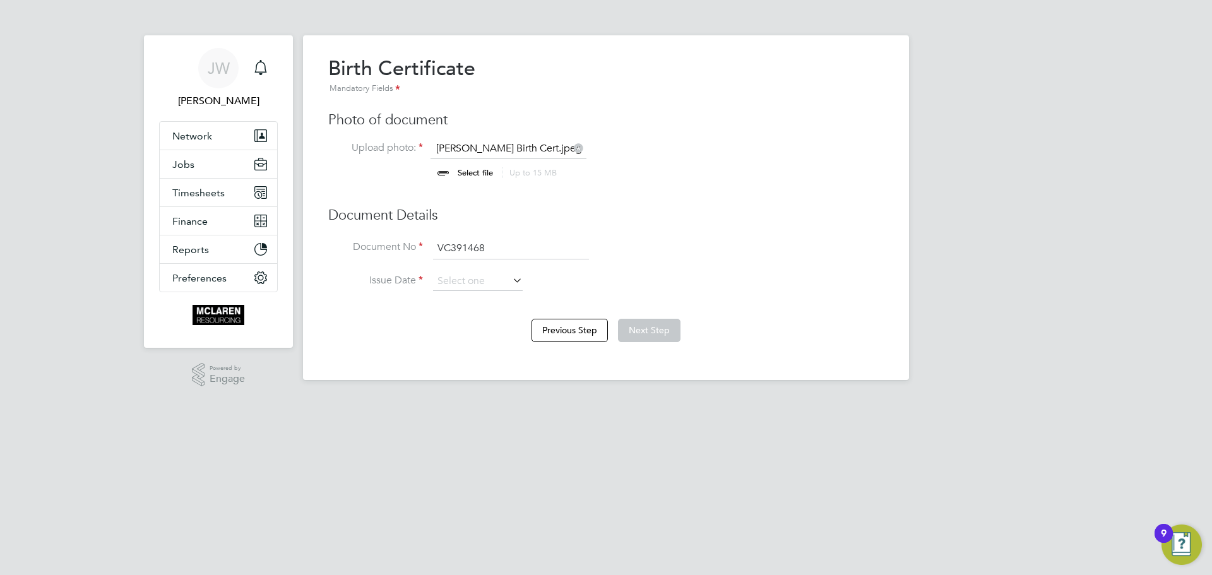
click at [510, 281] on icon at bounding box center [510, 280] width 0 height 18
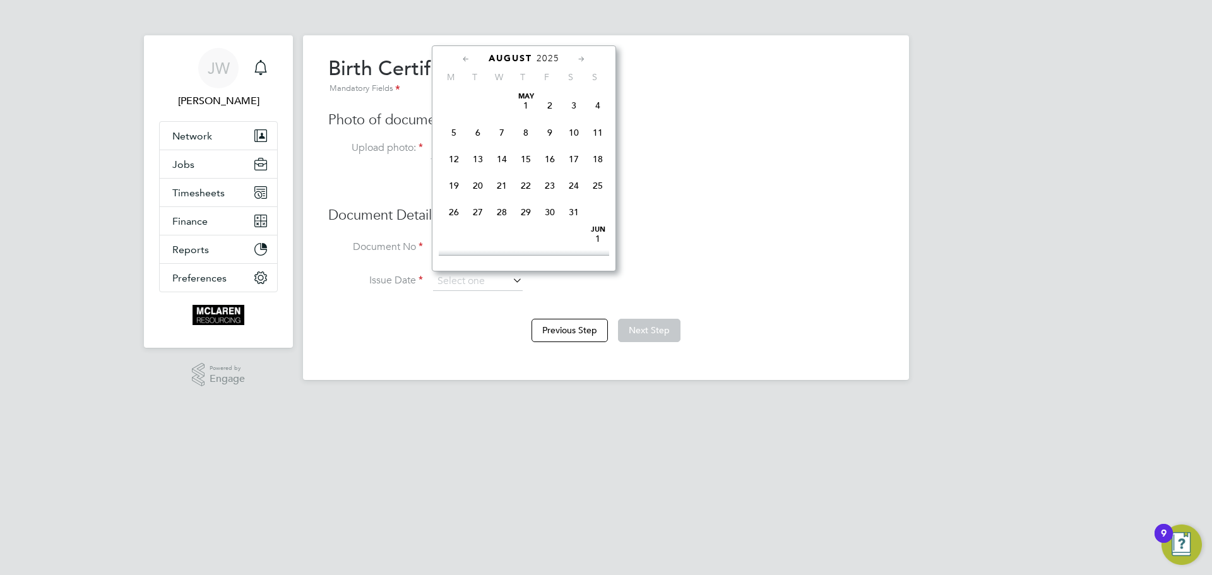
scroll to position [437, 0]
click at [548, 59] on span "2025" at bounding box center [547, 58] width 23 height 11
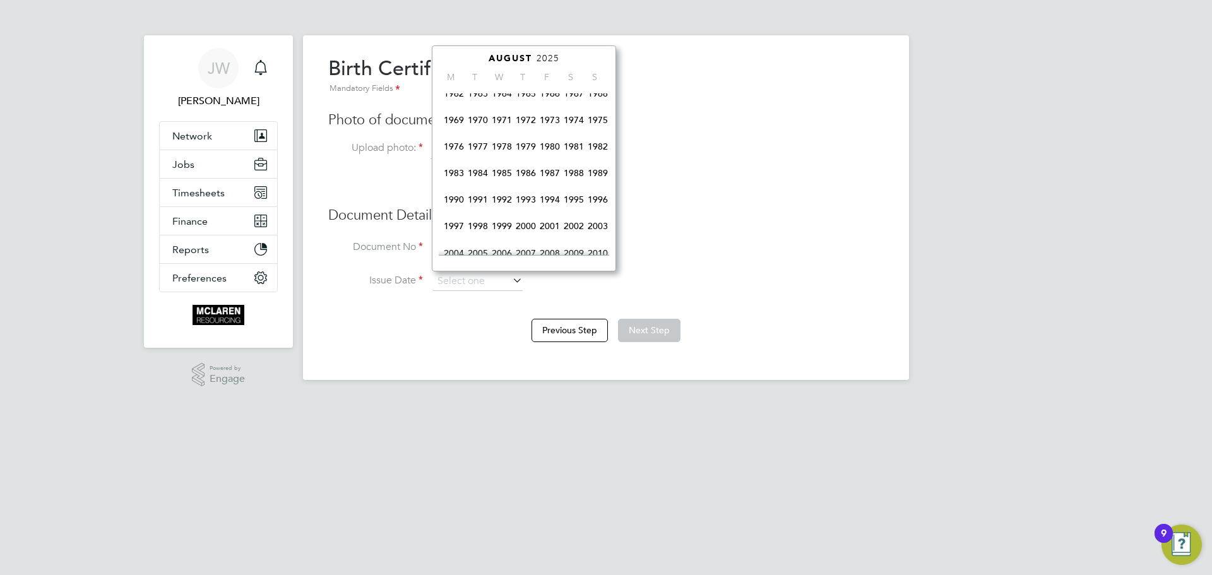
scroll to position [145, 0]
click at [548, 148] on span "1973" at bounding box center [550, 147] width 24 height 24
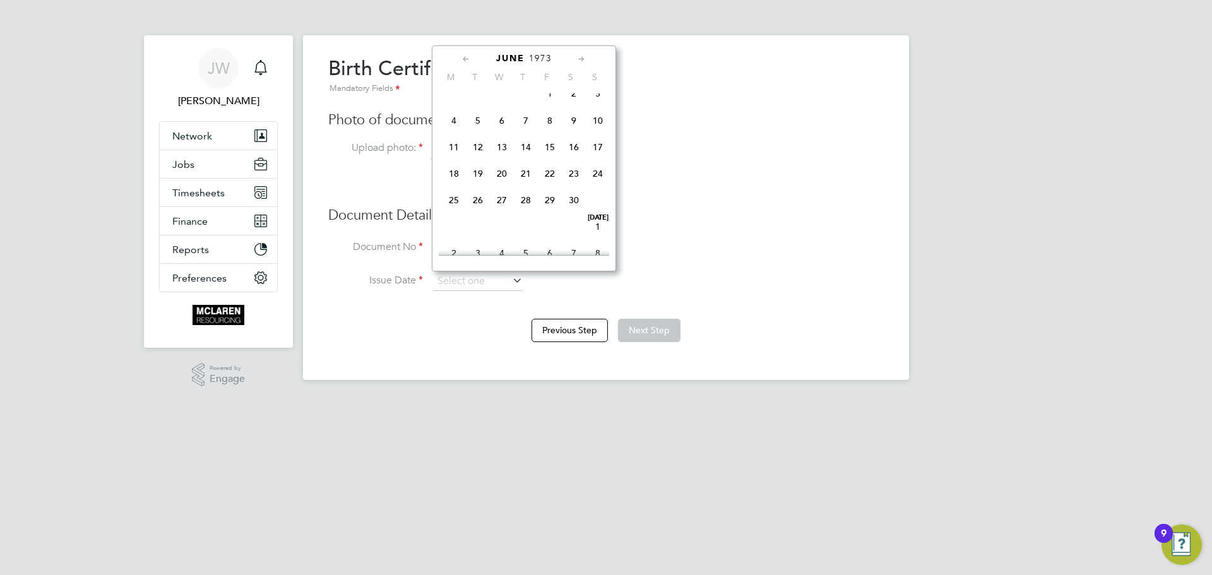
click at [502, 149] on span "13" at bounding box center [502, 147] width 24 height 24
type input "13 Jun 1973"
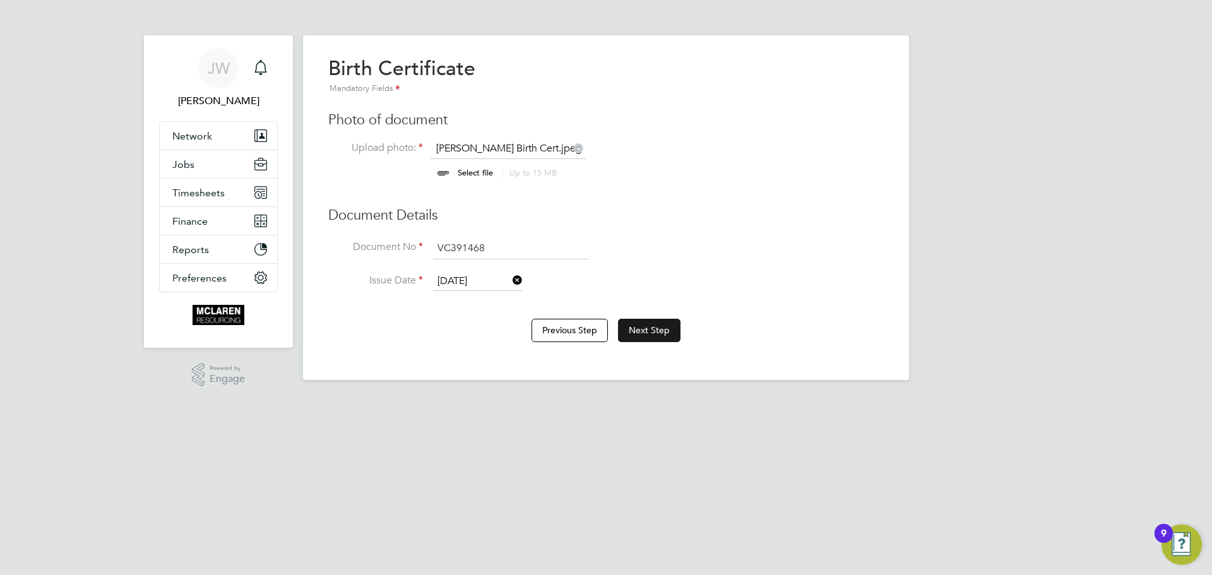
click at [665, 327] on button "Next Step" at bounding box center [649, 330] width 62 height 23
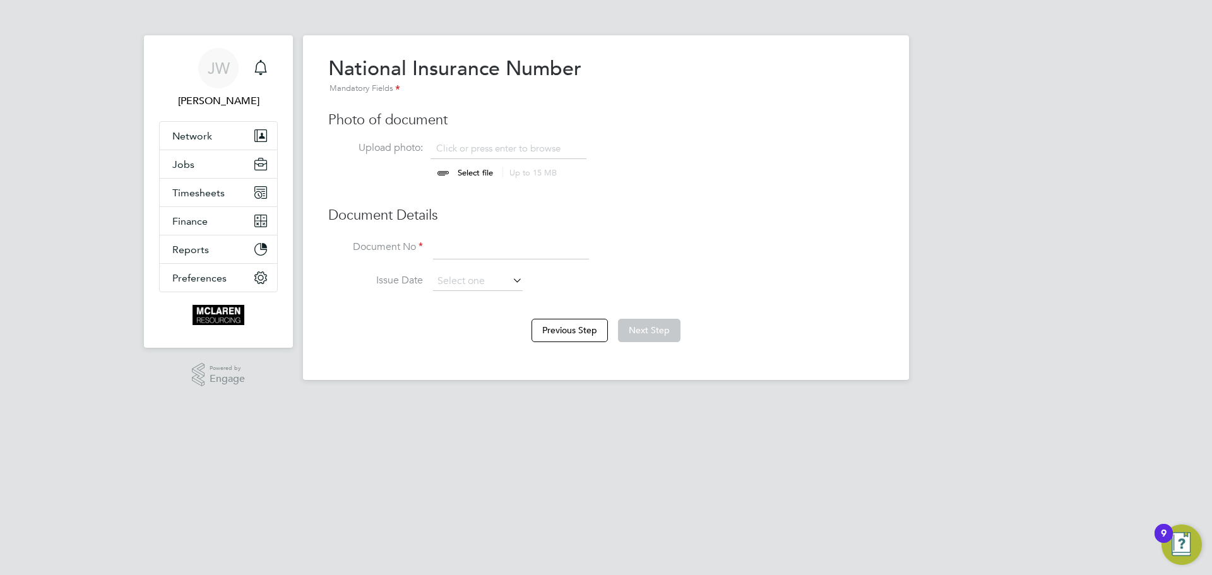
scroll to position [17, 156]
click at [457, 170] on input "file" at bounding box center [487, 161] width 198 height 38
type input "C:\fakepath\Kevin Donellan NI Number.jpeg"
click at [548, 148] on input "file" at bounding box center [487, 161] width 198 height 38
click at [464, 256] on input at bounding box center [511, 248] width 156 height 23
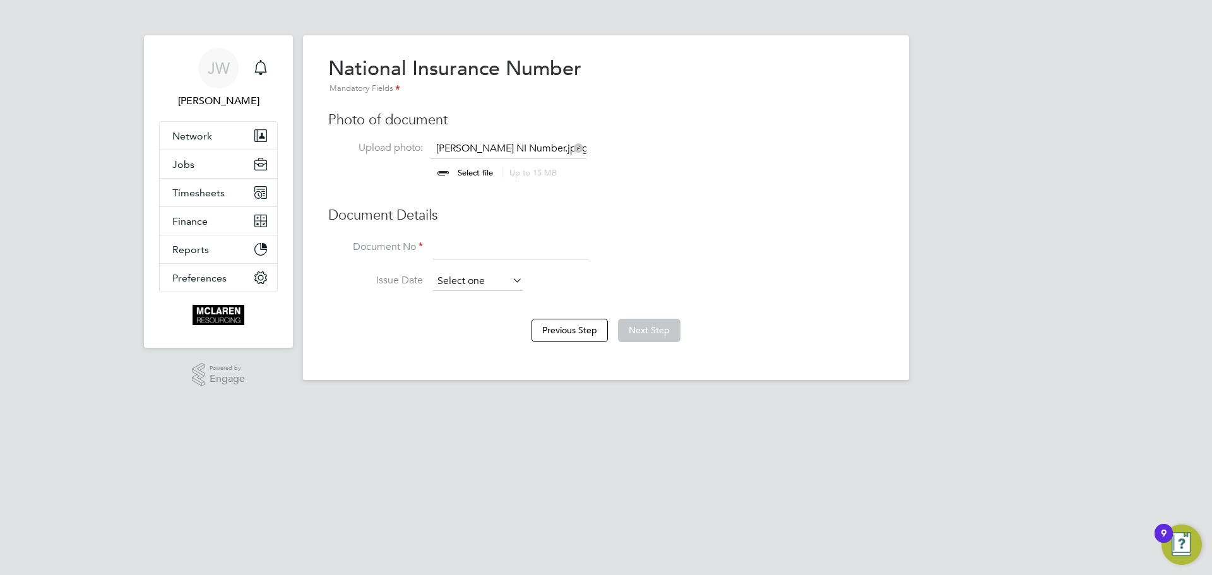
type input "HMRC letter"
click at [449, 277] on input at bounding box center [478, 281] width 90 height 19
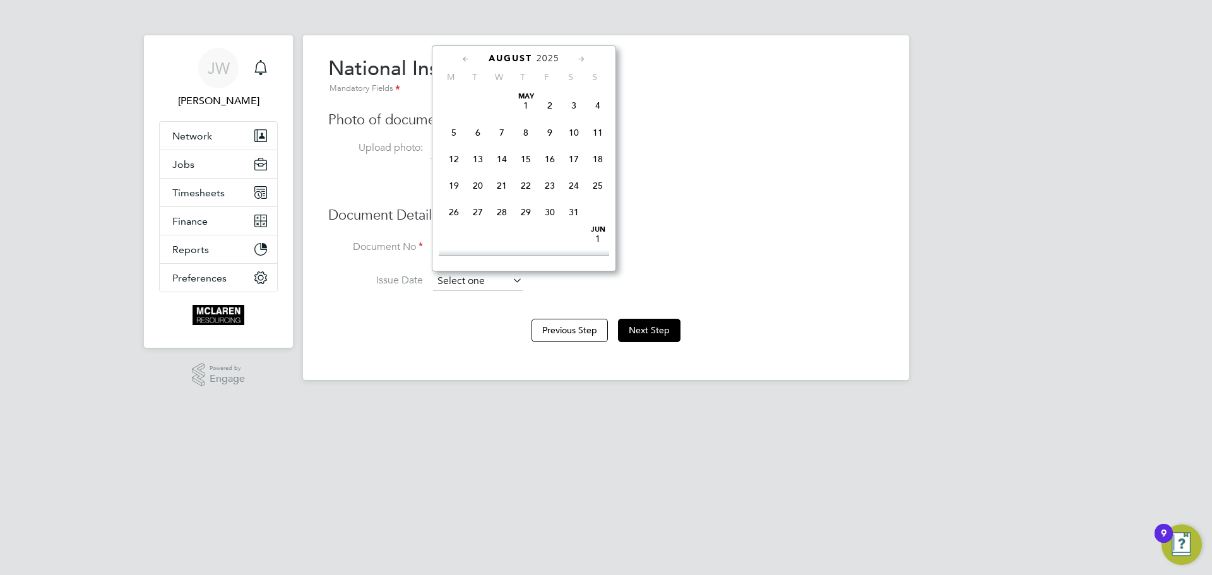
scroll to position [437, 0]
click at [729, 202] on div "National Insurance Number Mandatory Fields Photo of document Upload photo: Kevi…" at bounding box center [605, 180] width 555 height 248
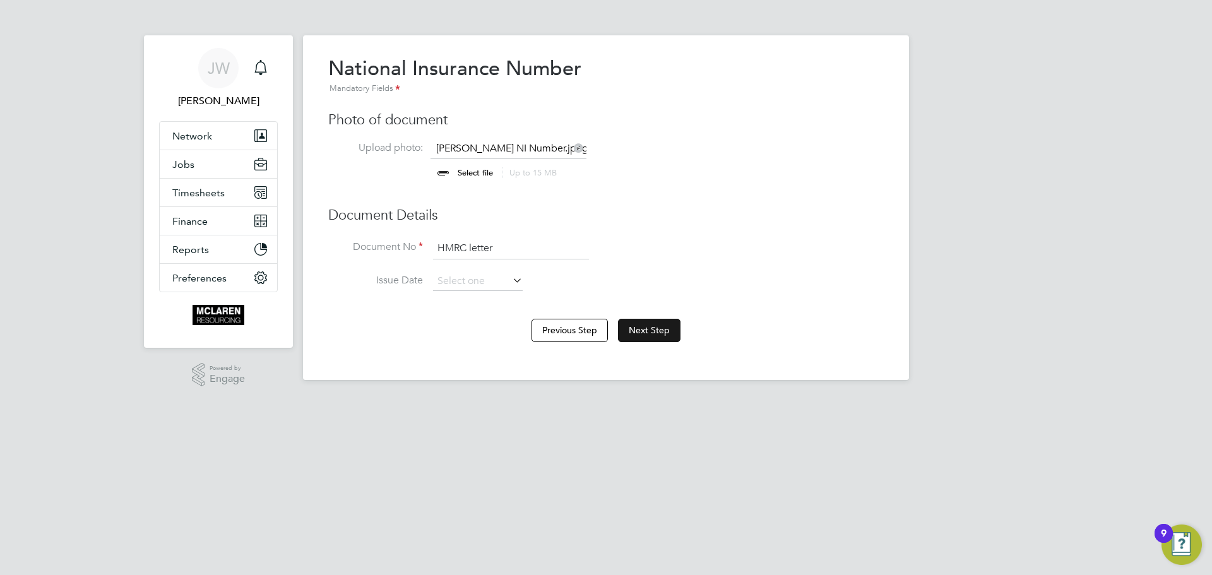
click at [652, 331] on button "Next Step" at bounding box center [649, 330] width 62 height 23
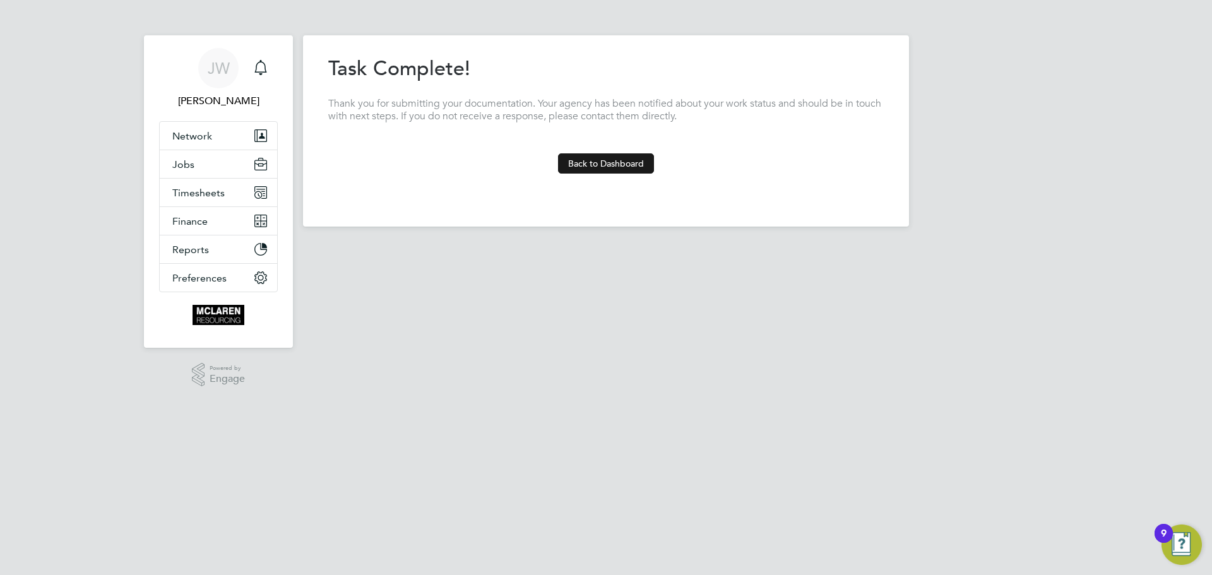
click at [608, 162] on button "Back to Dashboard" at bounding box center [606, 163] width 96 height 20
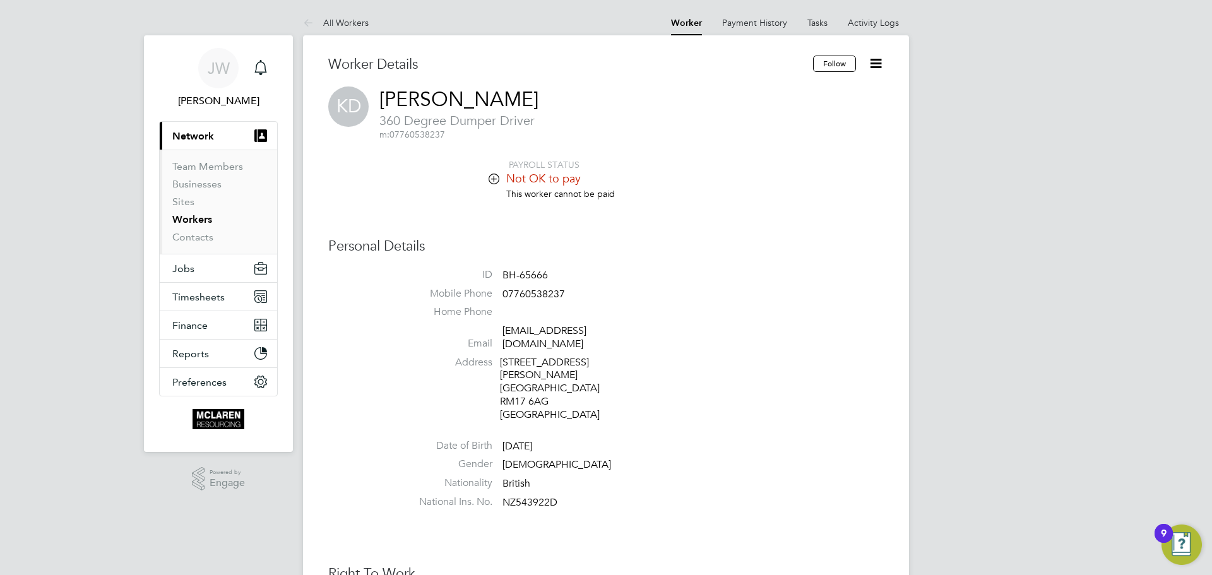
click at [495, 179] on icon at bounding box center [493, 178] width 9 height 9
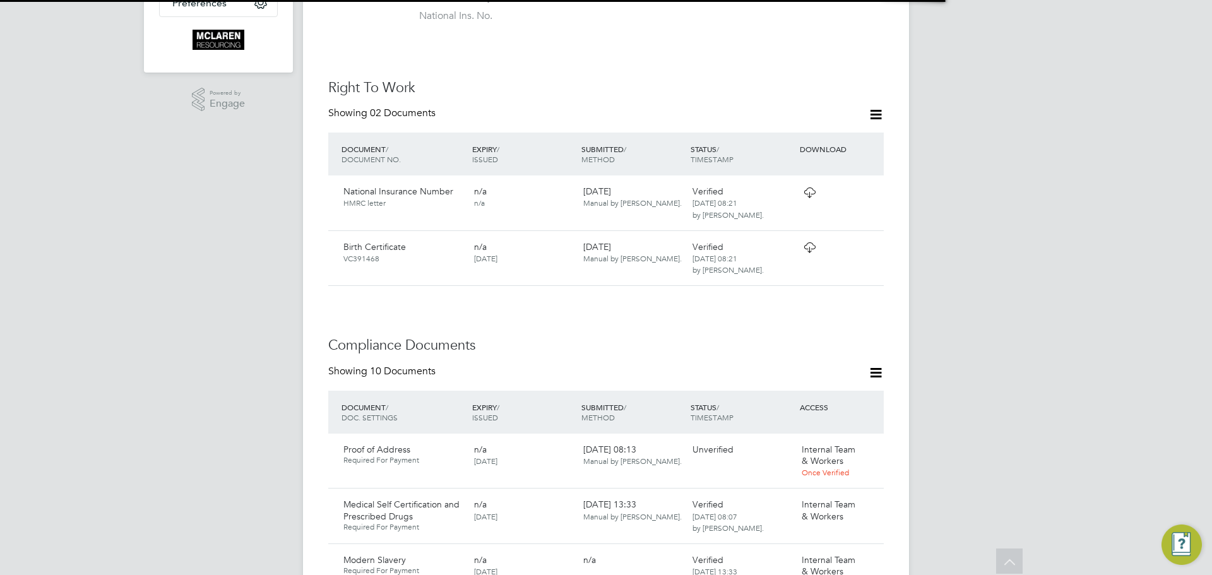
scroll to position [757, 0]
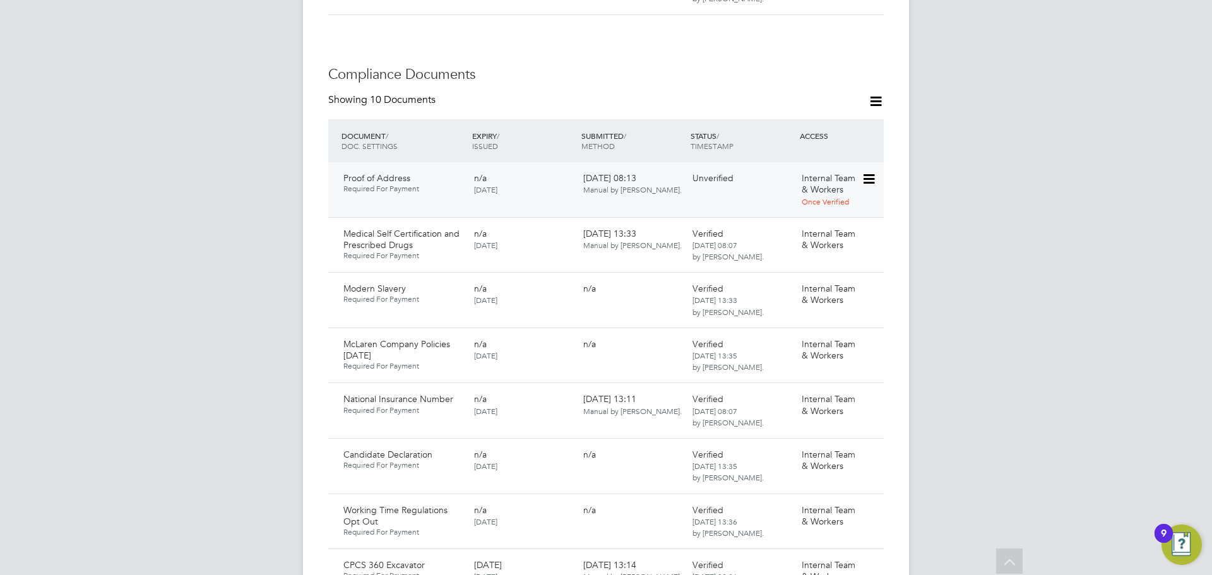
click at [874, 172] on icon at bounding box center [867, 179] width 13 height 15
click at [829, 199] on li "Download Document" at bounding box center [823, 201] width 100 height 18
click at [867, 172] on icon at bounding box center [867, 179] width 13 height 15
click at [815, 239] on li "Verify Document" at bounding box center [823, 237] width 100 height 18
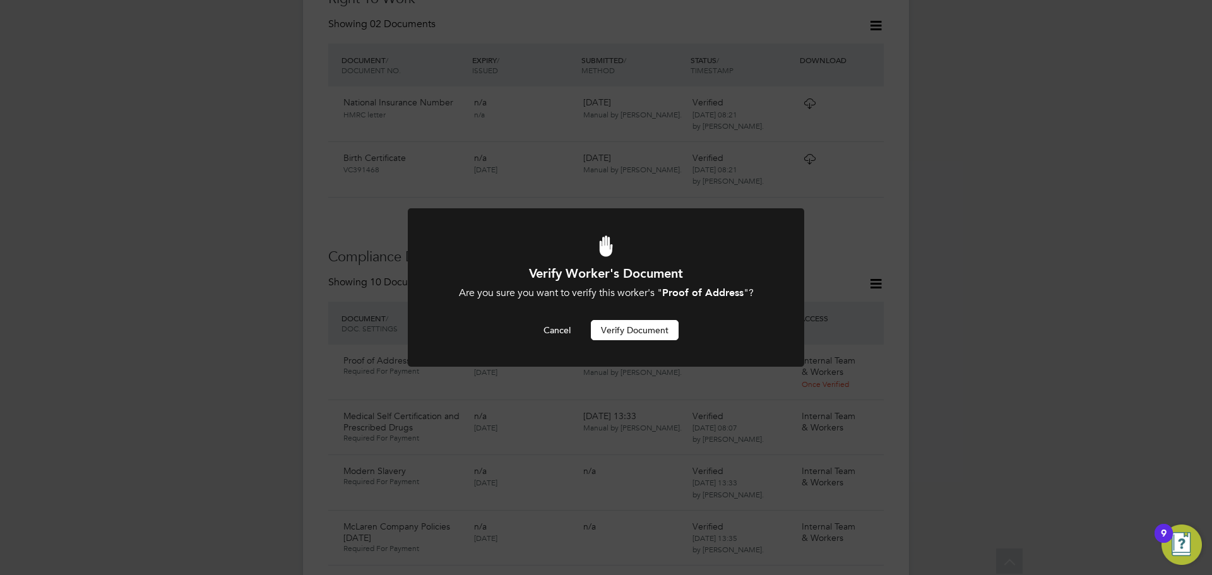
scroll to position [0, 0]
click at [645, 333] on button "Verify Document" at bounding box center [635, 330] width 88 height 20
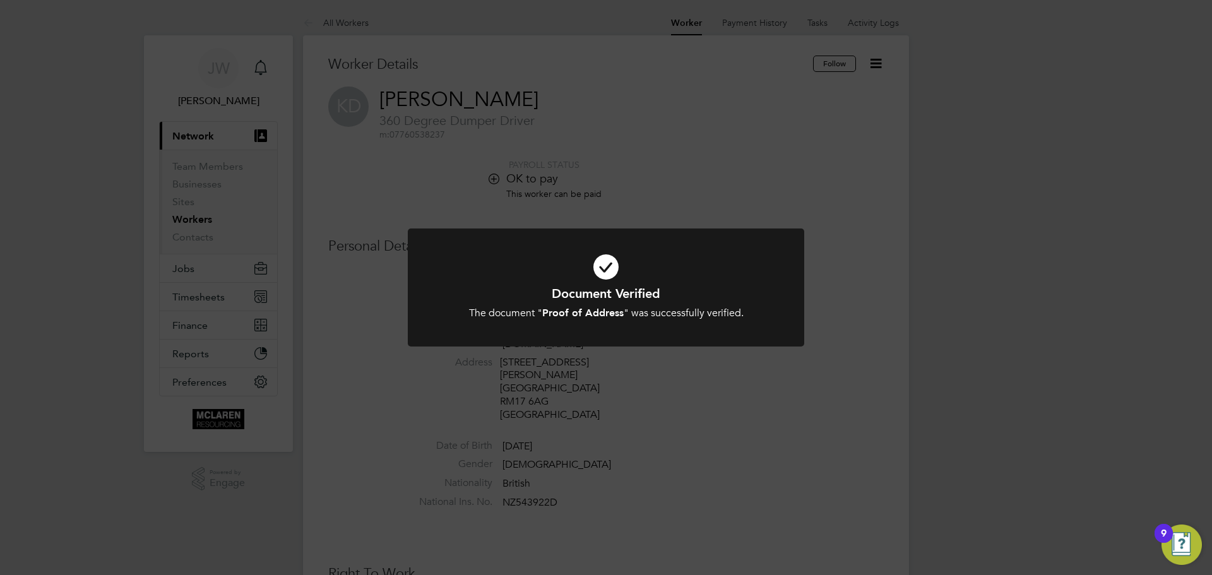
click at [888, 280] on div "Document Verified The document " Proof of Address " was successfully verified. …" at bounding box center [606, 287] width 1212 height 575
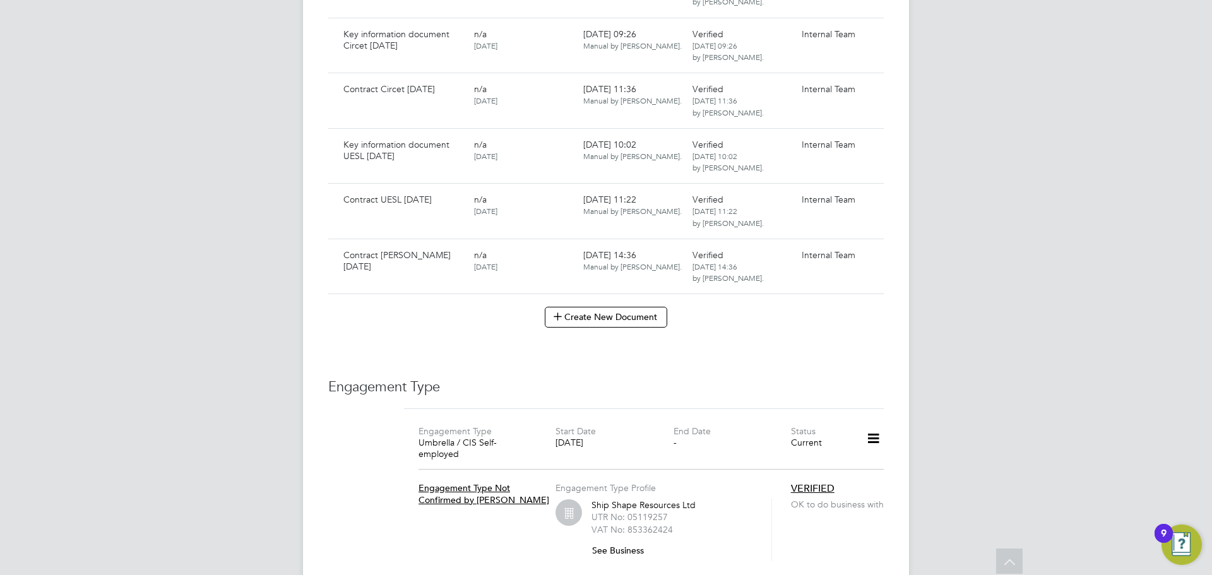
scroll to position [3912, 0]
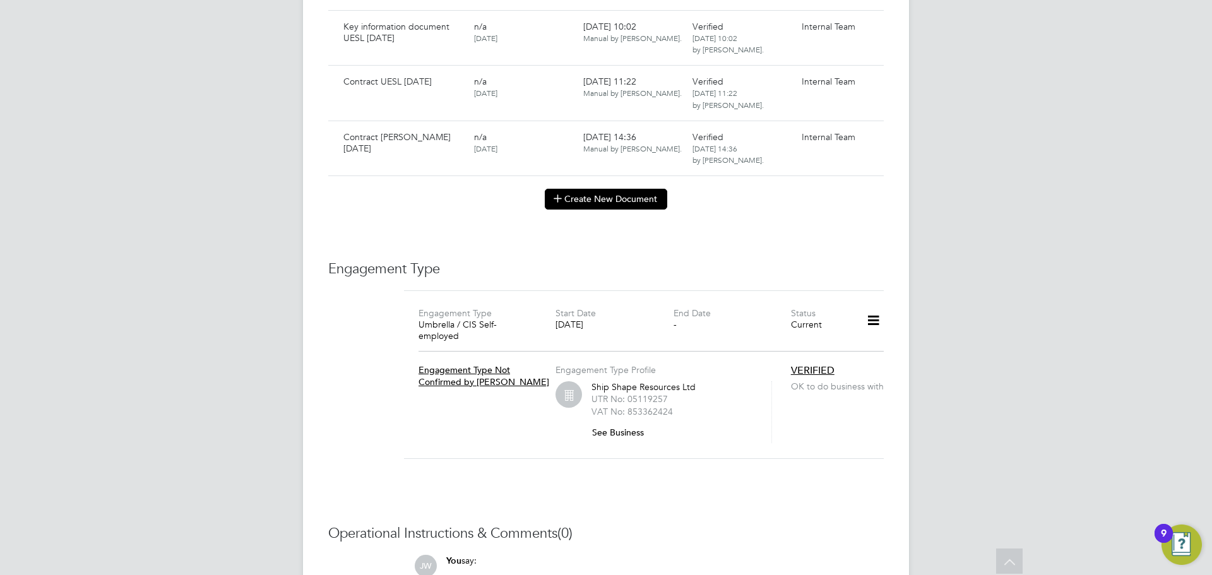
click at [610, 189] on button "Create New Document" at bounding box center [606, 199] width 122 height 20
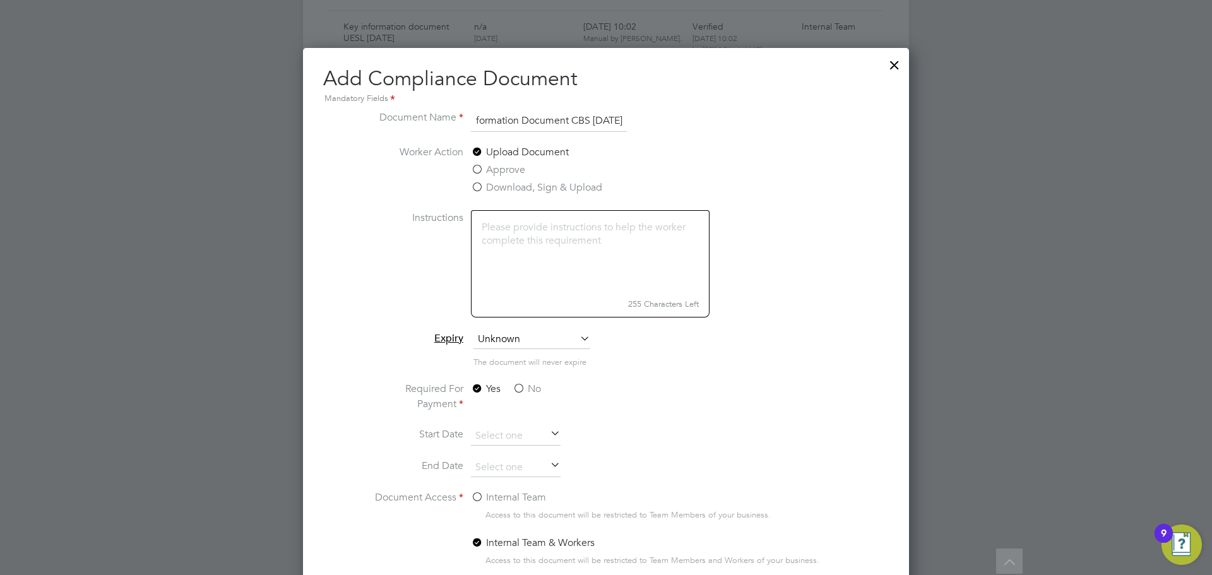
scroll to position [0, 38]
type input "Key Information Document CBS [DATE]"
click at [516, 389] on label "No" at bounding box center [526, 388] width 28 height 15
click at [0, 0] on input "No" at bounding box center [0, 0] width 0 height 0
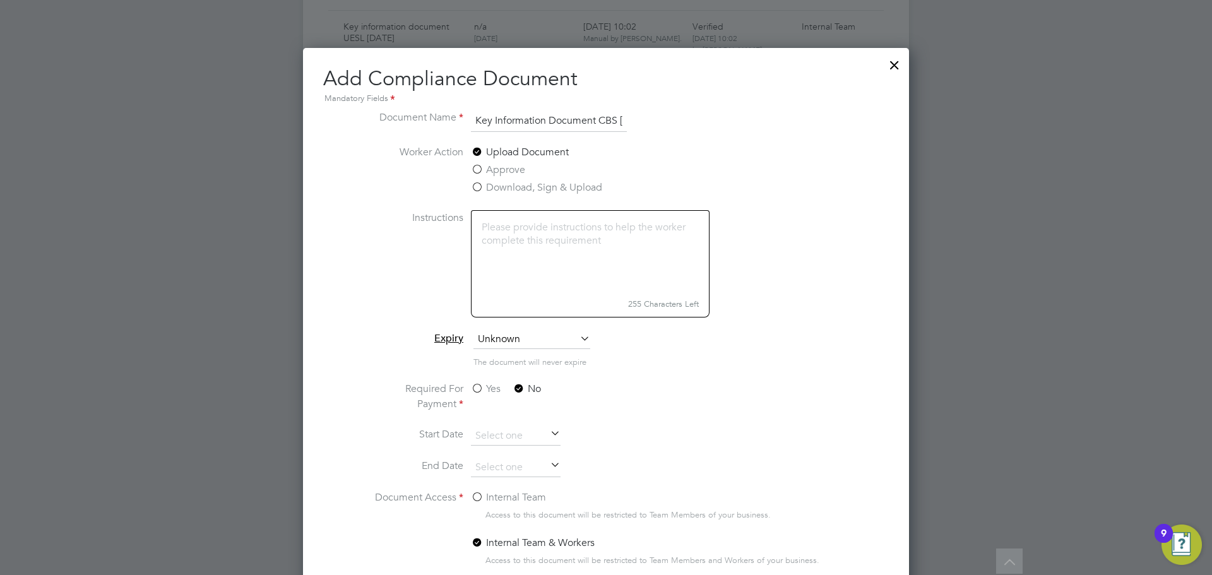
click at [480, 495] on label "Internal Team" at bounding box center [508, 497] width 75 height 15
click at [0, 0] on input "Internal Team" at bounding box center [0, 0] width 0 height 0
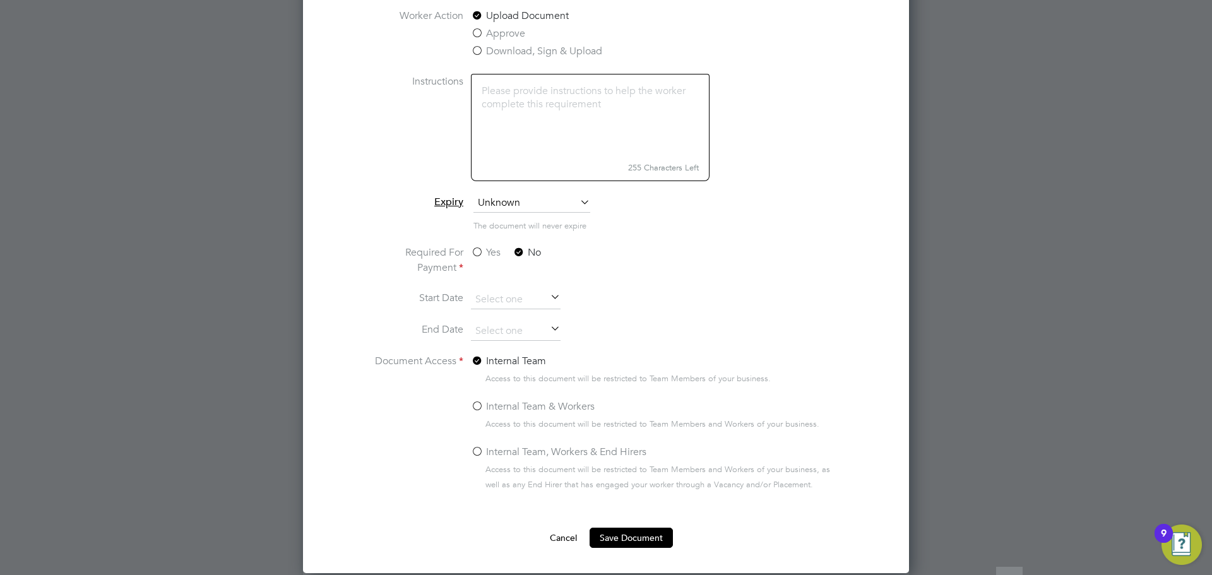
scroll to position [4049, 0]
click at [638, 536] on button "Save Document" at bounding box center [630, 537] width 83 height 20
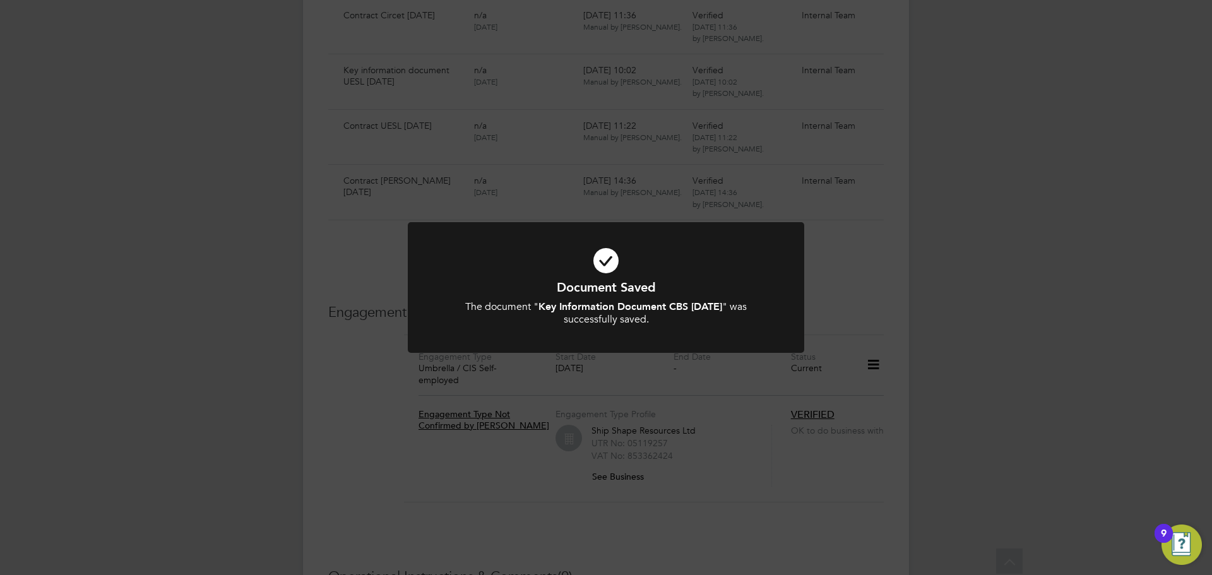
scroll to position [3924, 0]
click at [1059, 253] on div "Document Saved The document " Key Information Document CBS [DATE] " was success…" at bounding box center [606, 287] width 1212 height 575
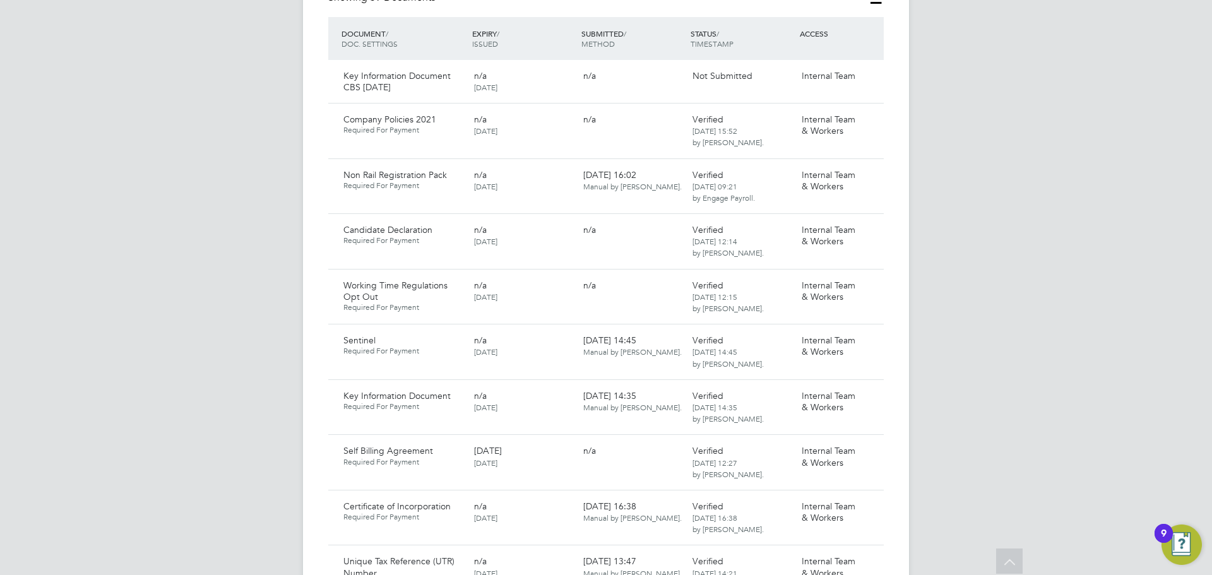
scroll to position [694, 0]
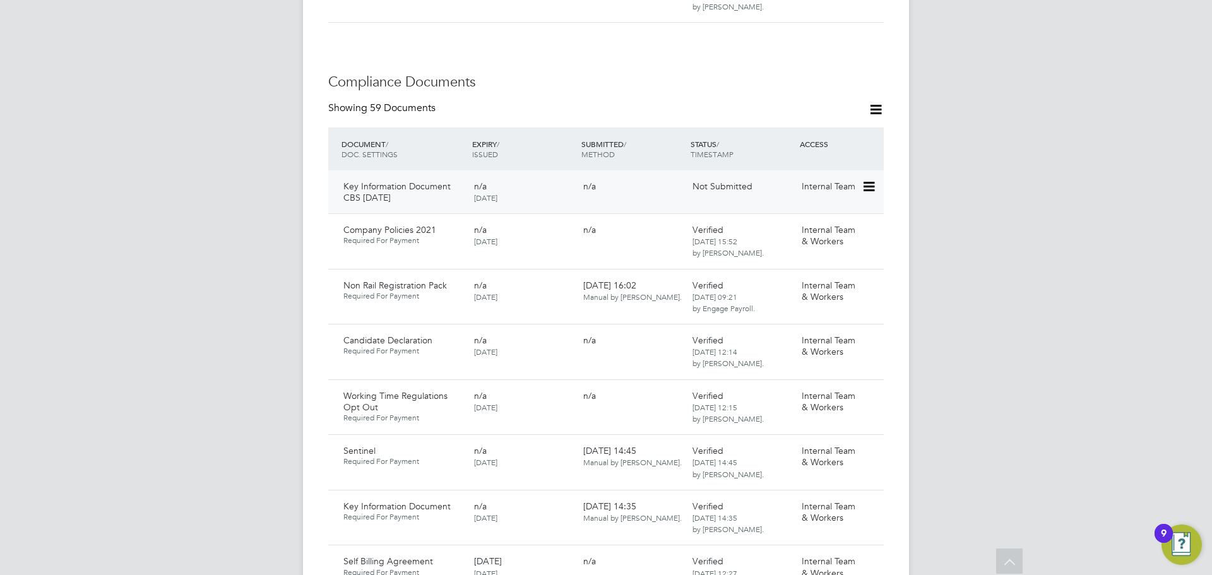
click at [869, 179] on icon at bounding box center [867, 186] width 13 height 15
click at [834, 218] on li "Submit Document" at bounding box center [830, 222] width 88 height 18
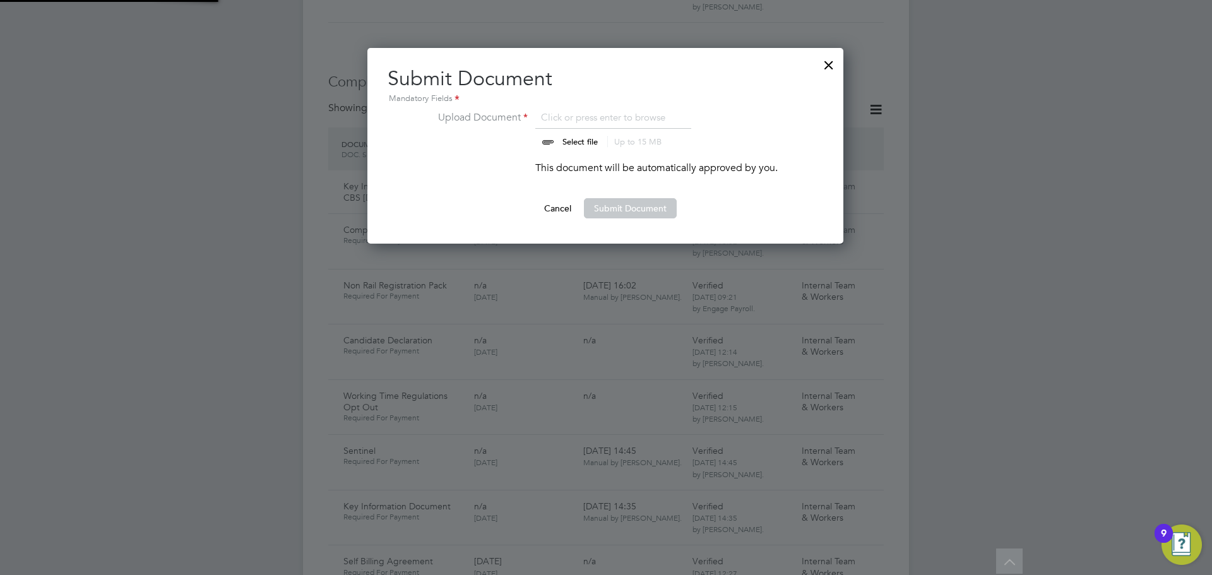
scroll to position [196, 477]
click at [572, 141] on input "file" at bounding box center [592, 129] width 198 height 38
type input "C:\fakepath\Key Information Document (Self Employed-CIS) 3 [PERSON_NAME] CBS [D…"
click at [618, 206] on button "Submit Document" at bounding box center [630, 208] width 93 height 20
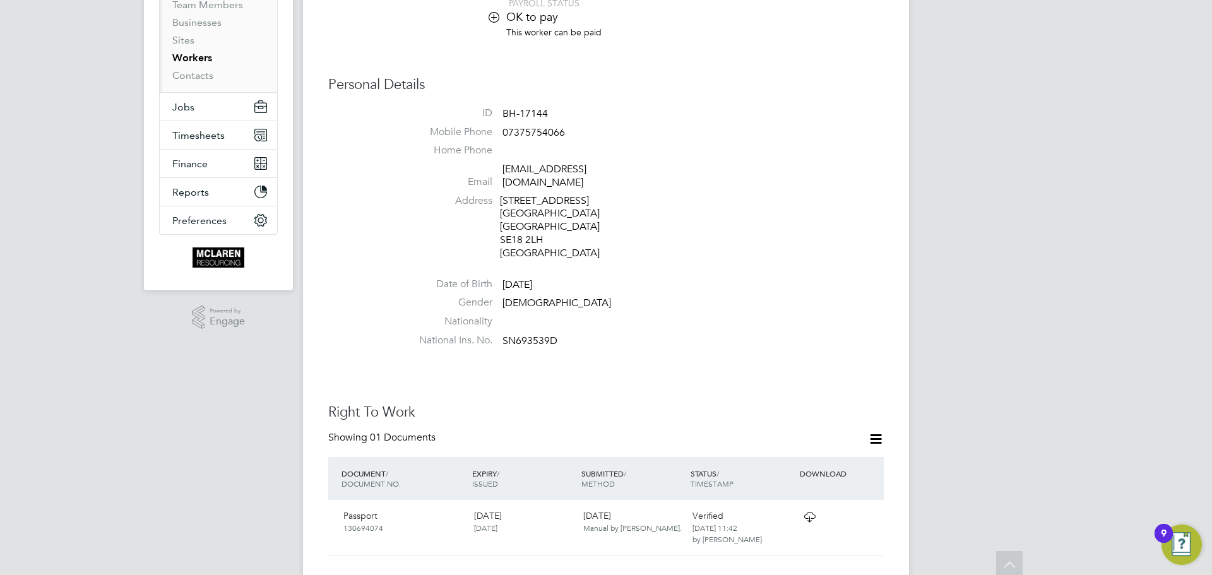
scroll to position [0, 0]
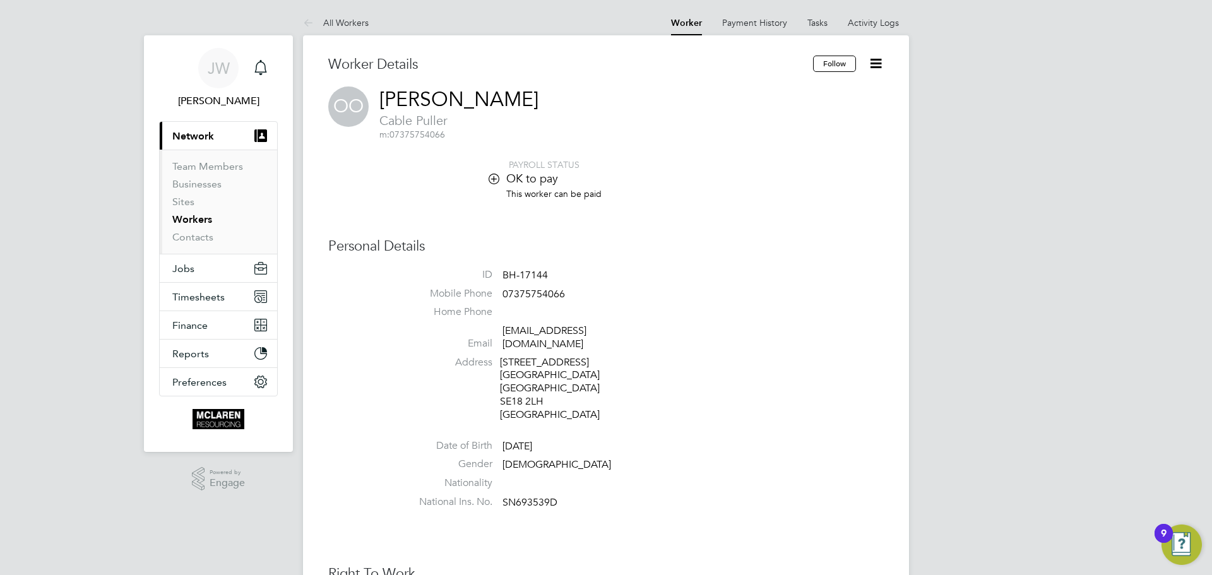
drag, startPoint x: 693, startPoint y: 333, endPoint x: 502, endPoint y: 336, distance: 191.8
click at [502, 336] on li "Email [EMAIL_ADDRESS][DOMAIN_NAME]" at bounding box center [644, 339] width 480 height 31
copy link "[EMAIL_ADDRESS][DOMAIN_NAME]"
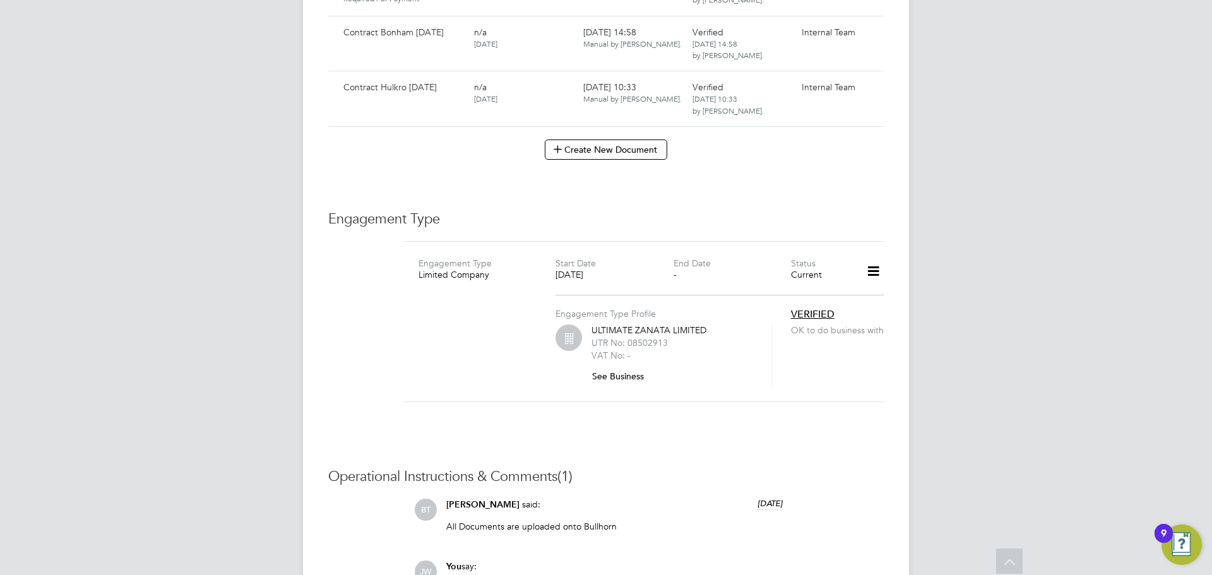
scroll to position [3122, 0]
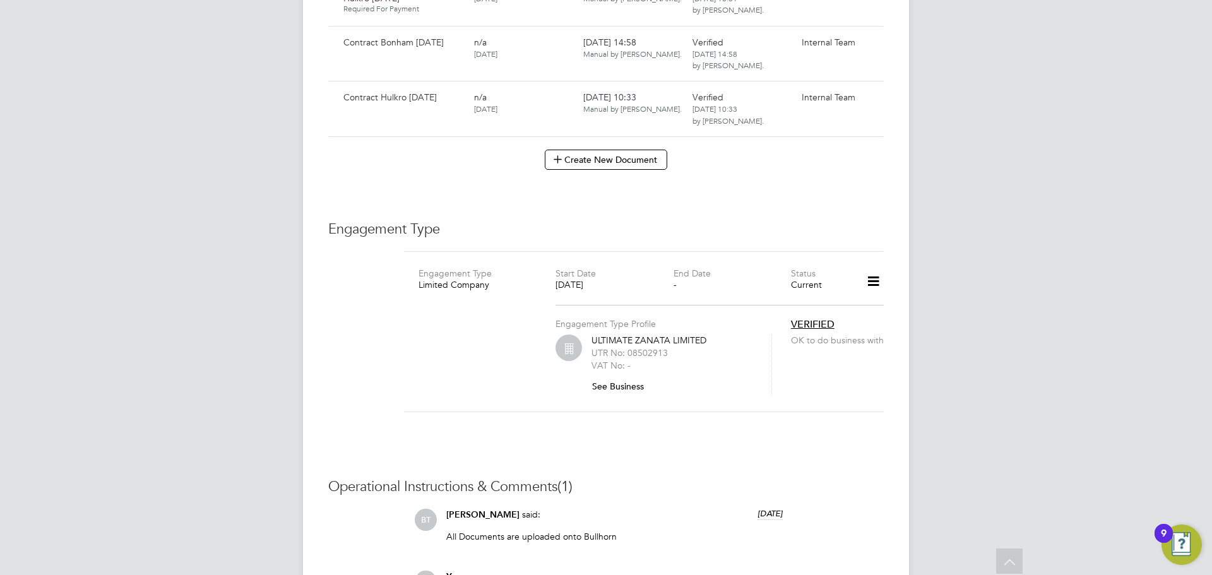
click at [616, 392] on button "See Business" at bounding box center [622, 386] width 62 height 20
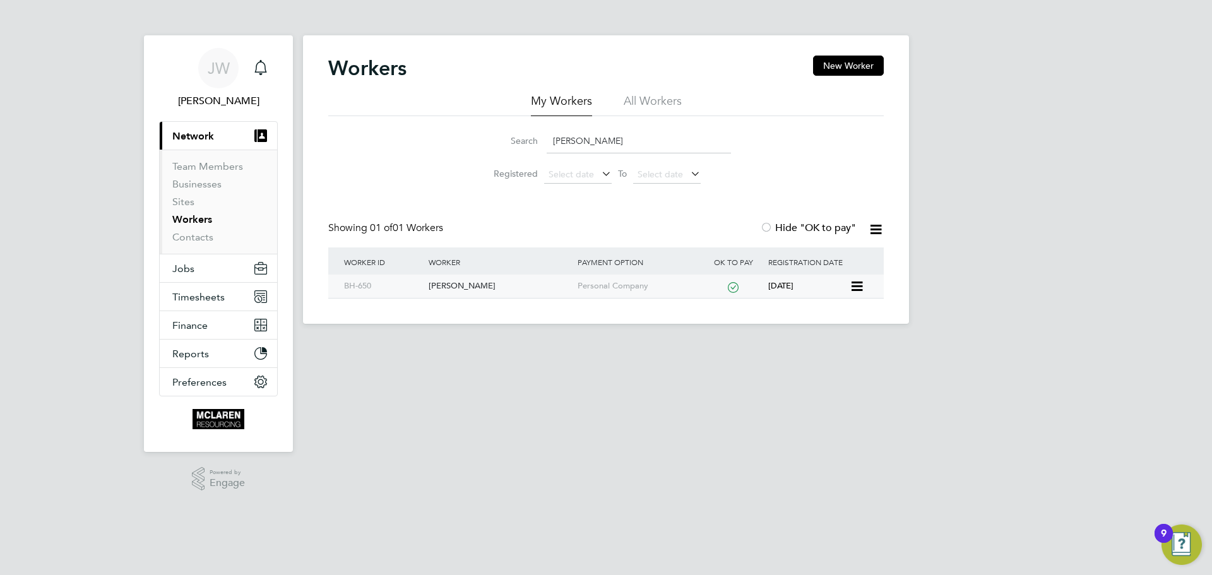
click at [462, 281] on div "[PERSON_NAME]" at bounding box center [499, 285] width 148 height 23
click at [611, 146] on input "[PERSON_NAME]" at bounding box center [638, 141] width 184 height 25
type input "P"
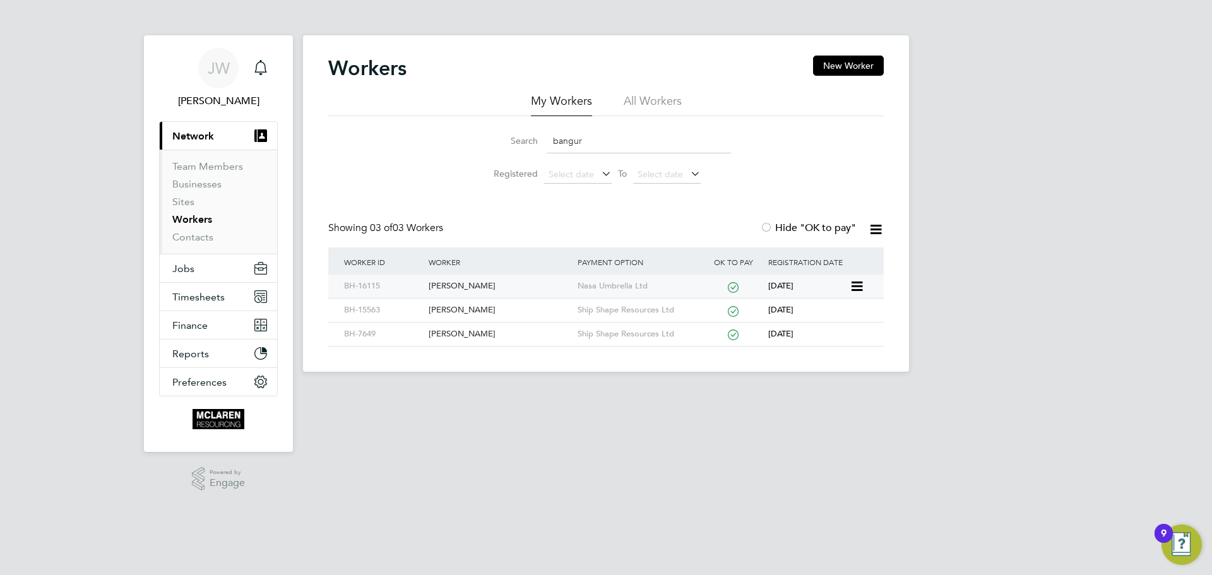
type input "bangur"
click at [465, 286] on div "[PERSON_NAME]" at bounding box center [499, 285] width 148 height 23
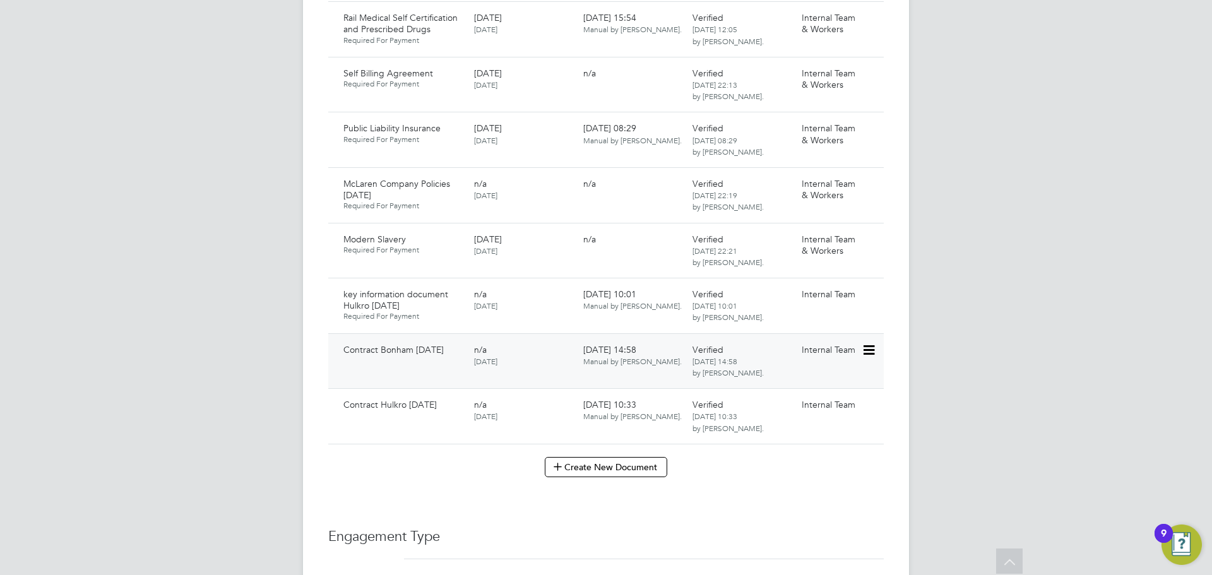
scroll to position [2713, 0]
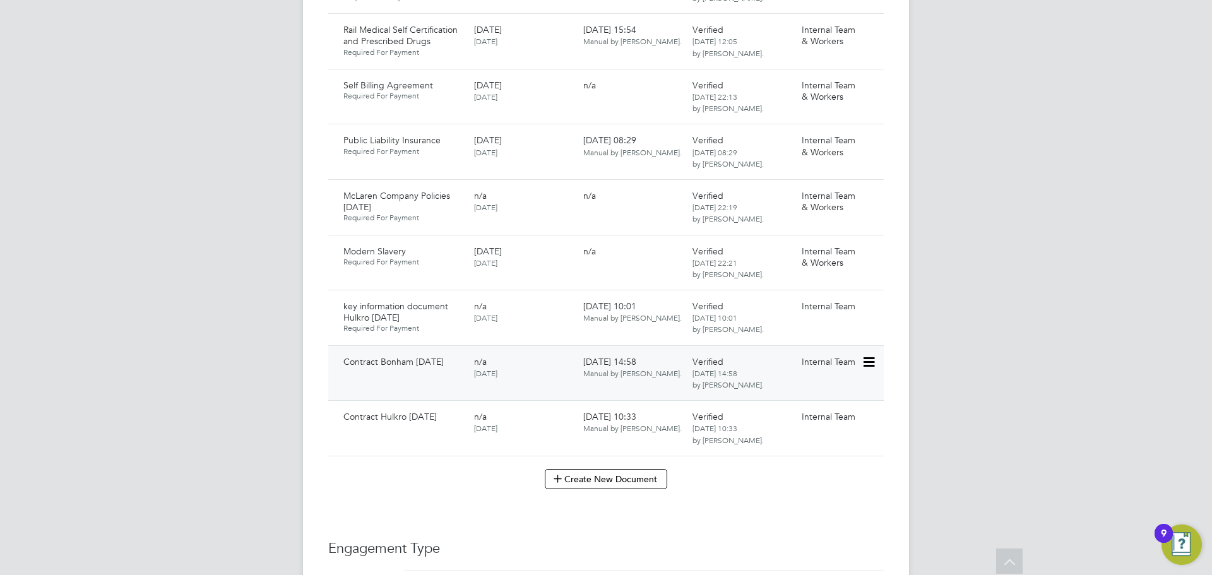
scroll to position [2839, 0]
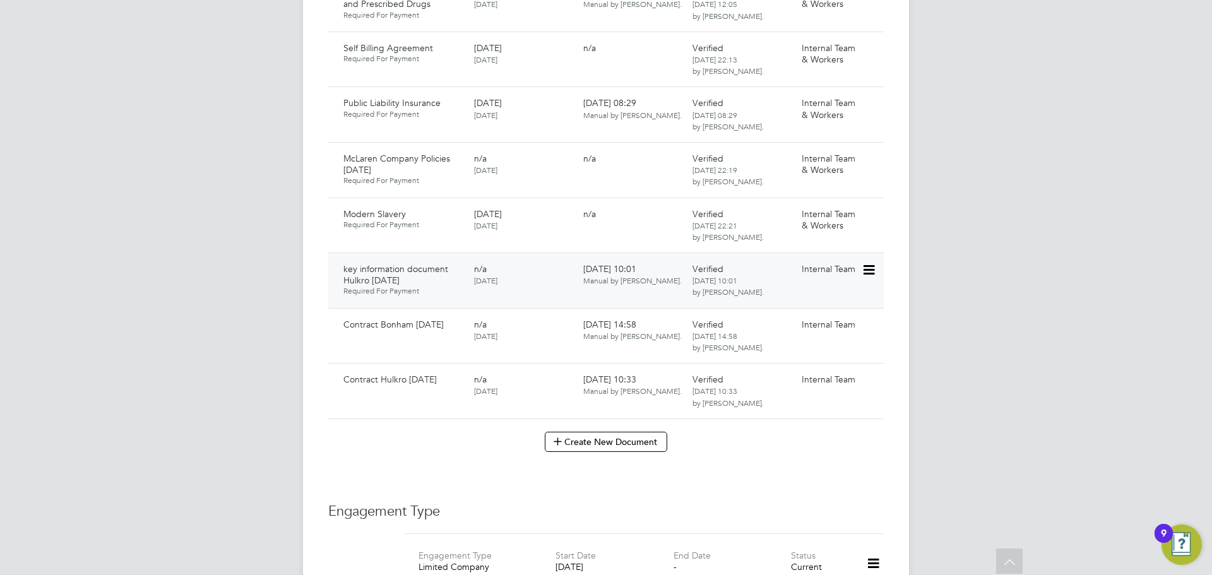
click at [874, 278] on icon at bounding box center [867, 269] width 13 height 15
click at [827, 324] on li "Download Document" at bounding box center [823, 324] width 100 height 18
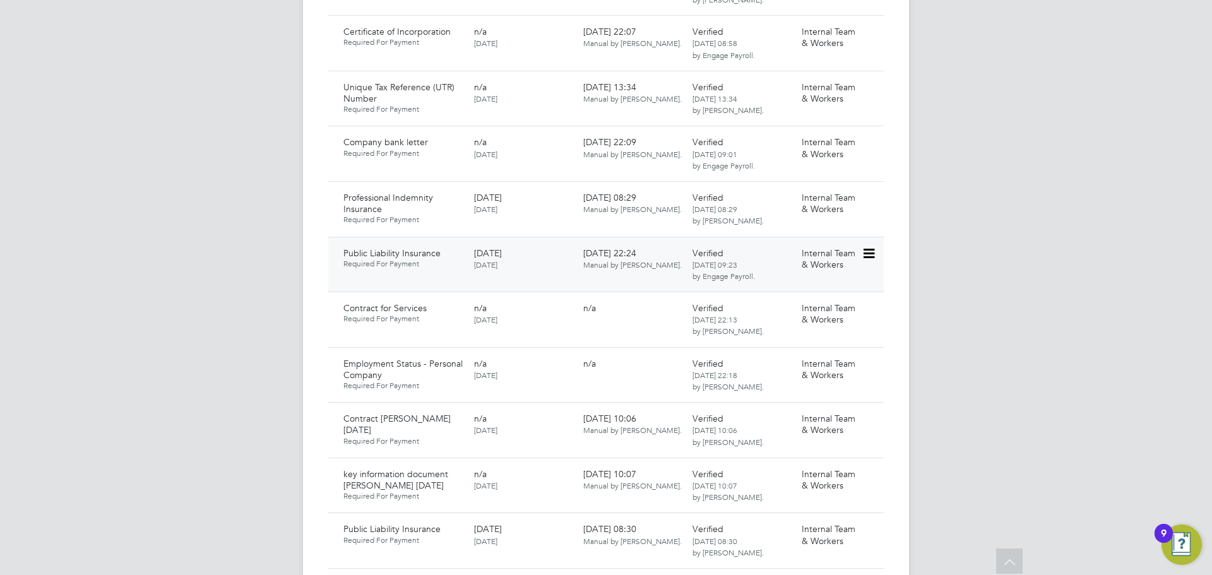
scroll to position [2019, 0]
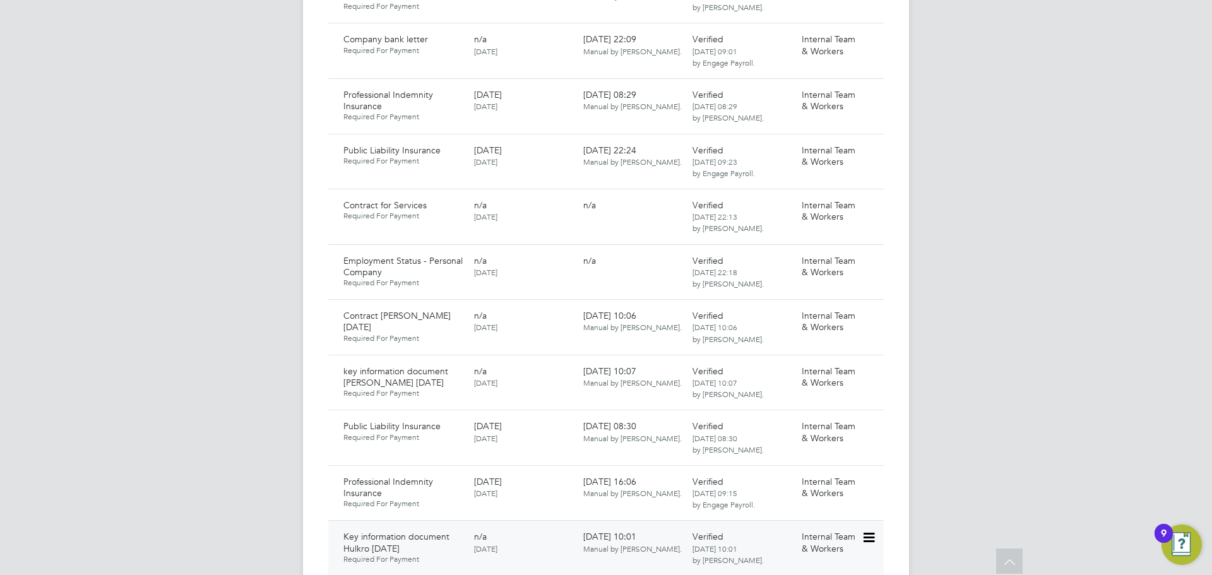
click at [729, 548] on span "[DATE] 10:01 by [PERSON_NAME]." at bounding box center [727, 553] width 71 height 21
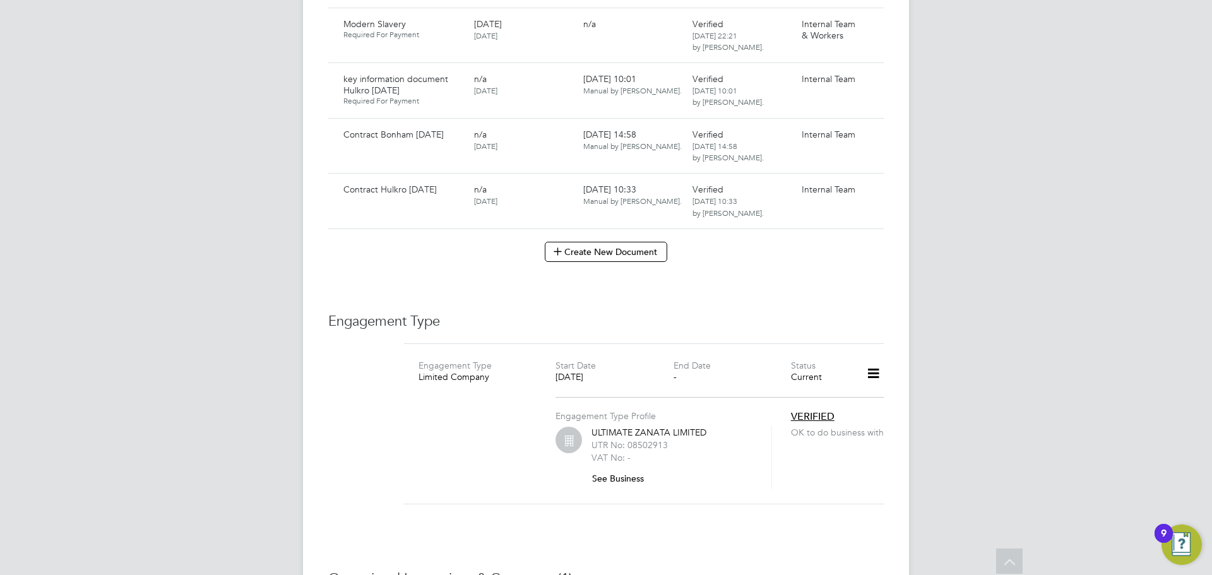
scroll to position [3029, 0]
click at [863, 143] on icon at bounding box center [867, 135] width 13 height 15
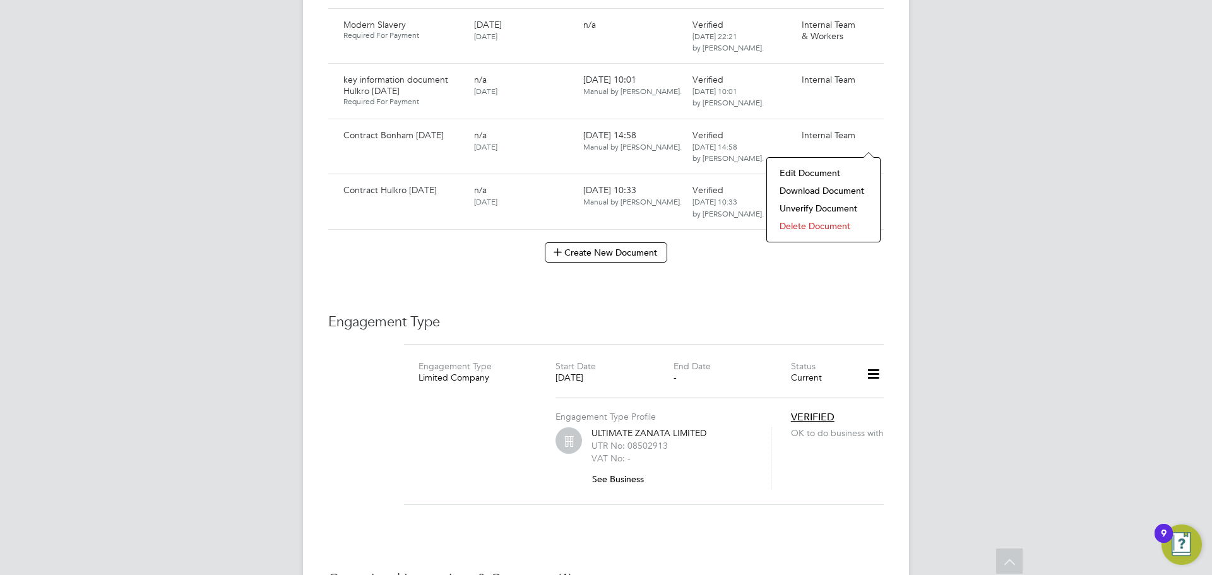
click at [815, 192] on li "Download Document" at bounding box center [823, 191] width 100 height 18
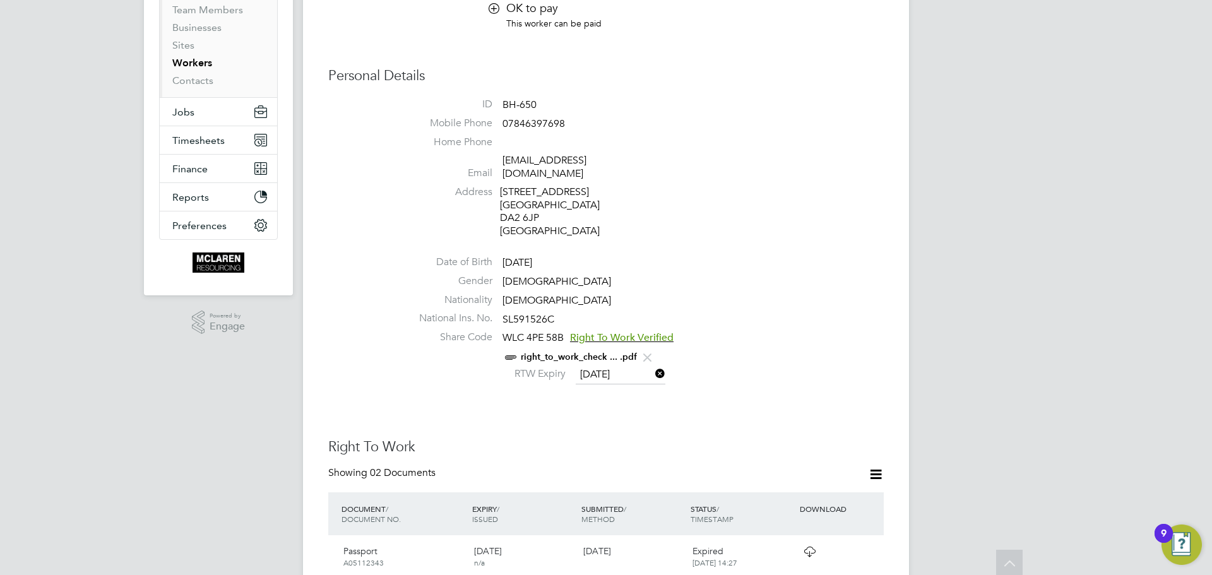
scroll to position [0, 0]
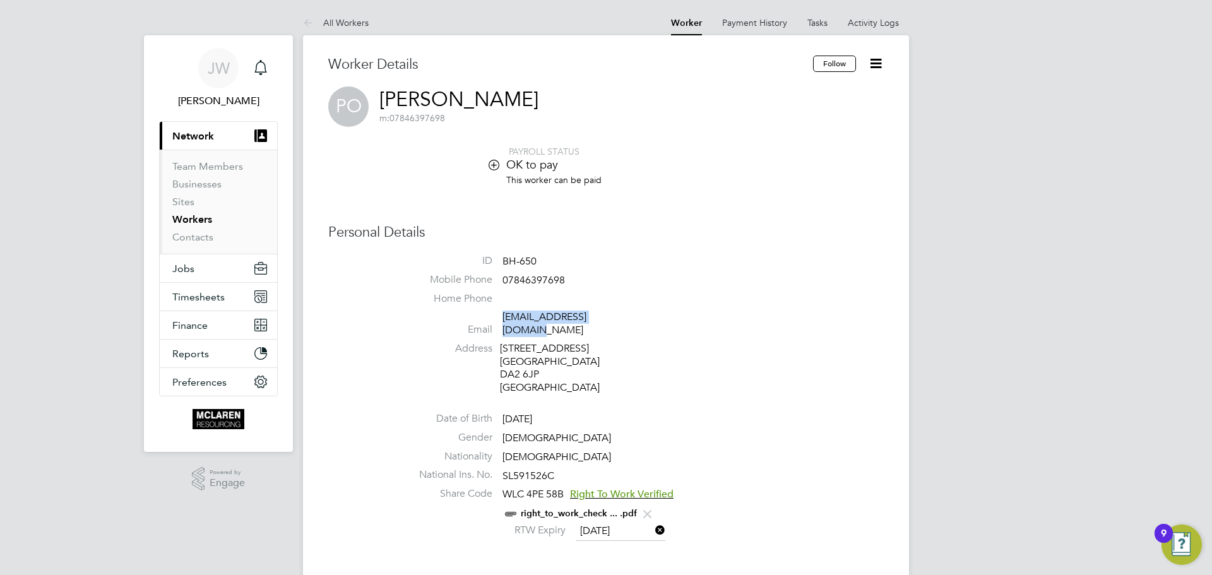
drag, startPoint x: 627, startPoint y: 319, endPoint x: 502, endPoint y: 323, distance: 125.6
click at [502, 323] on li "Email philipokoeko@yahoo.com" at bounding box center [644, 325] width 480 height 31
copy link "philipokoeko@yahoo.com"
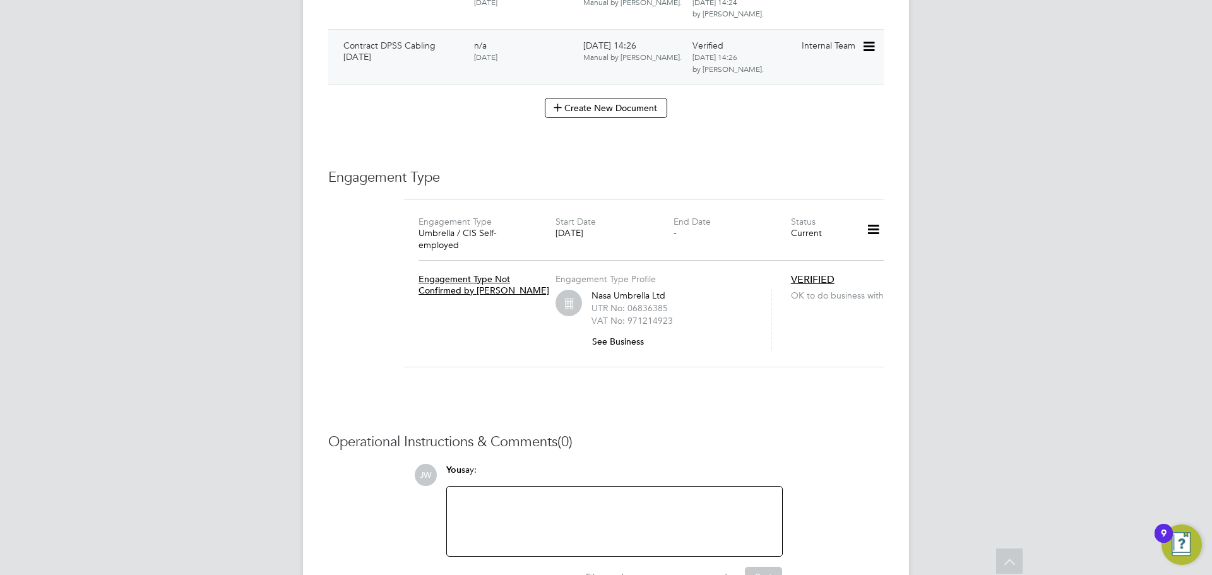
scroll to position [3010, 0]
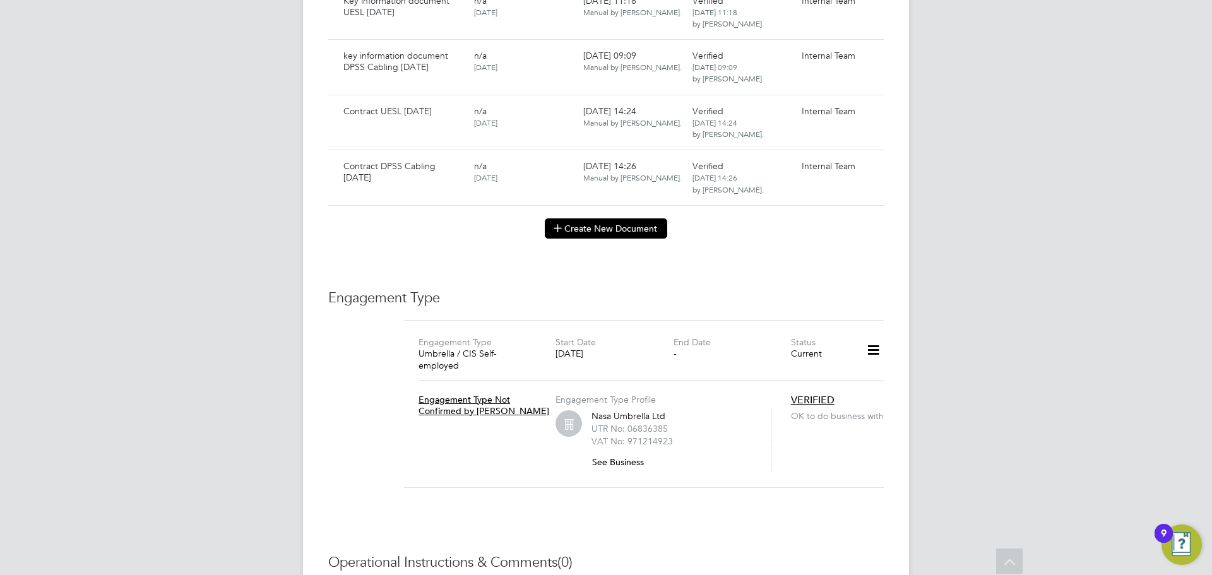
click at [591, 227] on button "Create New Document" at bounding box center [606, 228] width 122 height 20
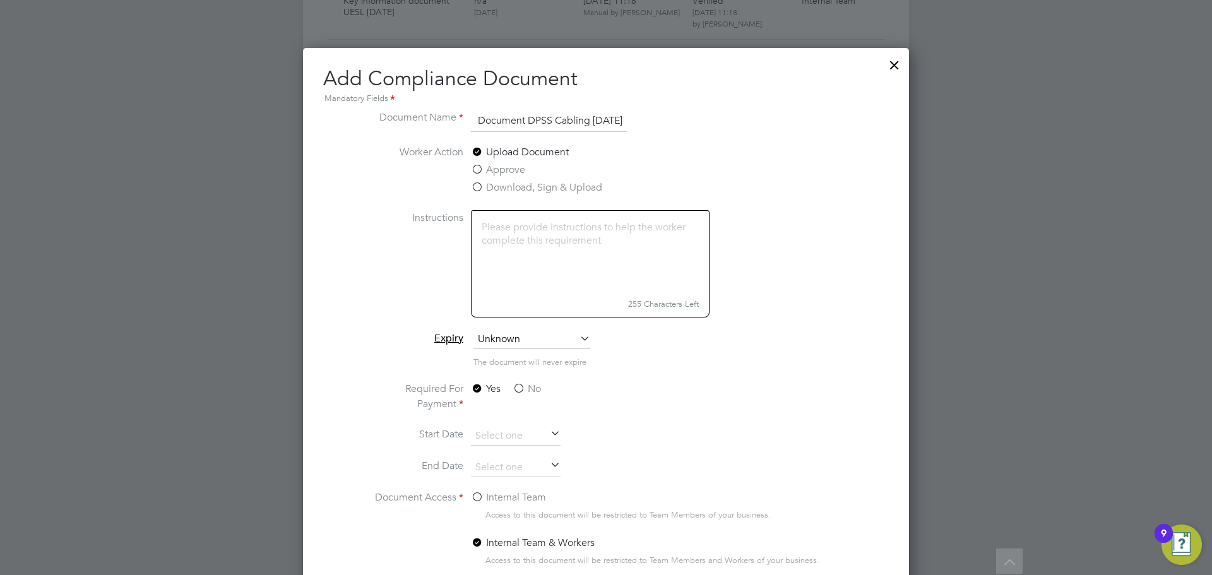
scroll to position [0, 81]
type input "Key Information Document DPSS Cabling 09.08.25"
click at [518, 388] on label "No" at bounding box center [526, 388] width 28 height 15
click at [0, 0] on input "No" at bounding box center [0, 0] width 0 height 0
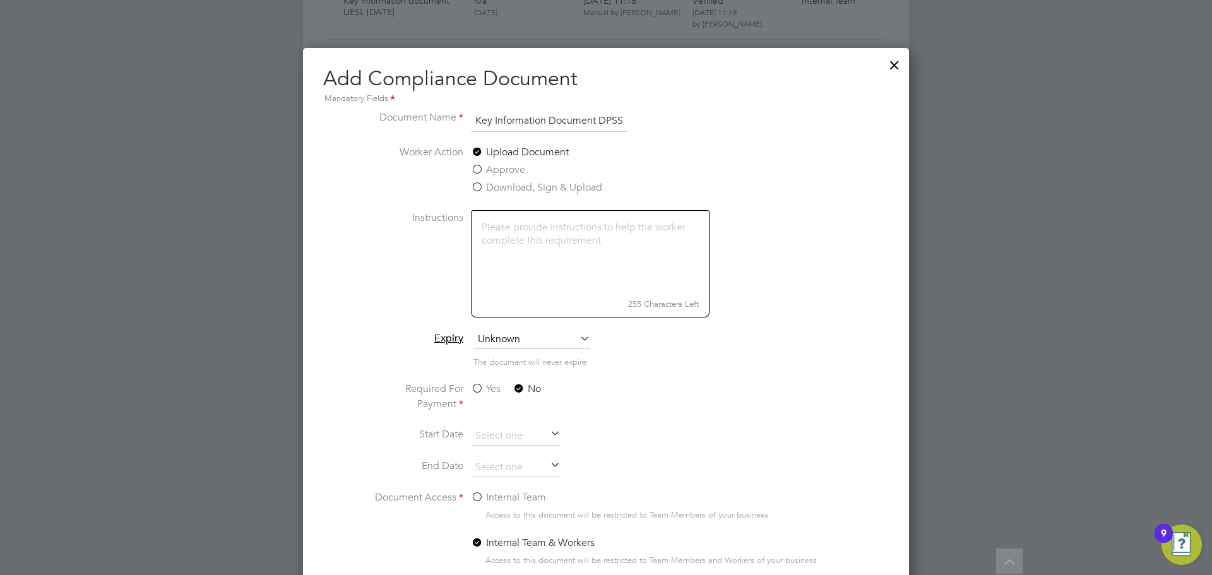
click at [480, 497] on label "Internal Team" at bounding box center [508, 497] width 75 height 15
click at [0, 0] on input "Internal Team" at bounding box center [0, 0] width 0 height 0
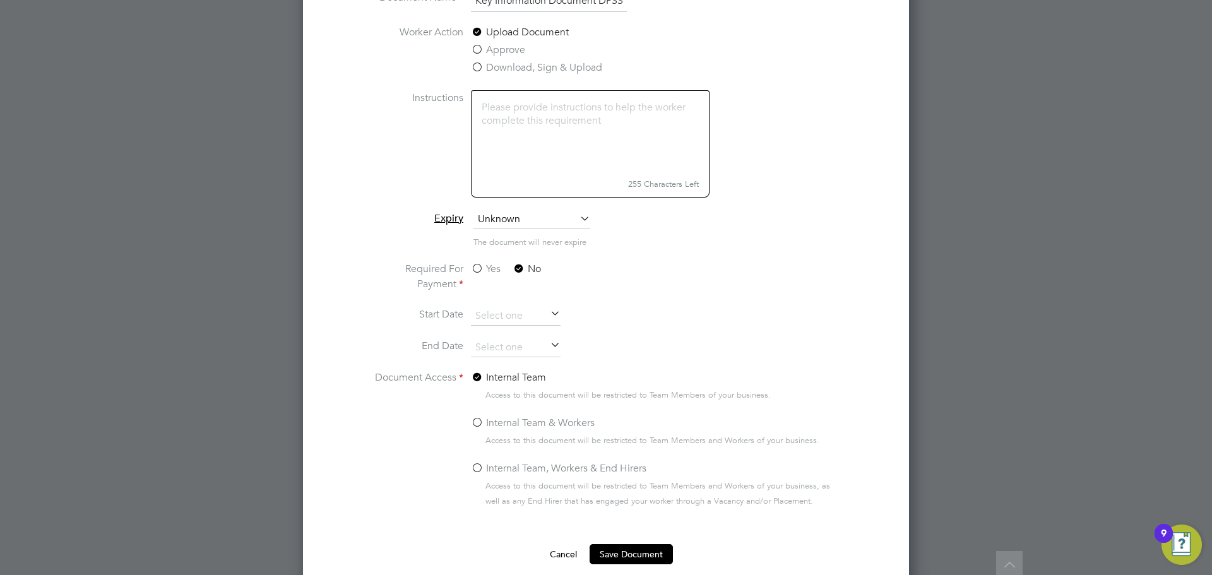
scroll to position [3199, 0]
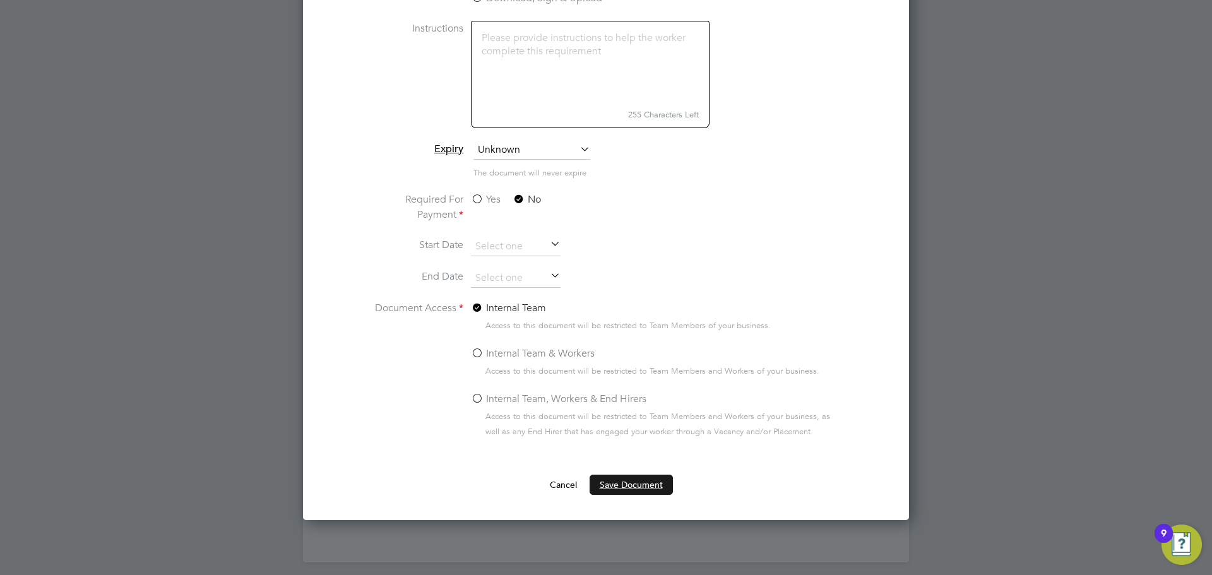
click at [616, 480] on button "Save Document" at bounding box center [630, 485] width 83 height 20
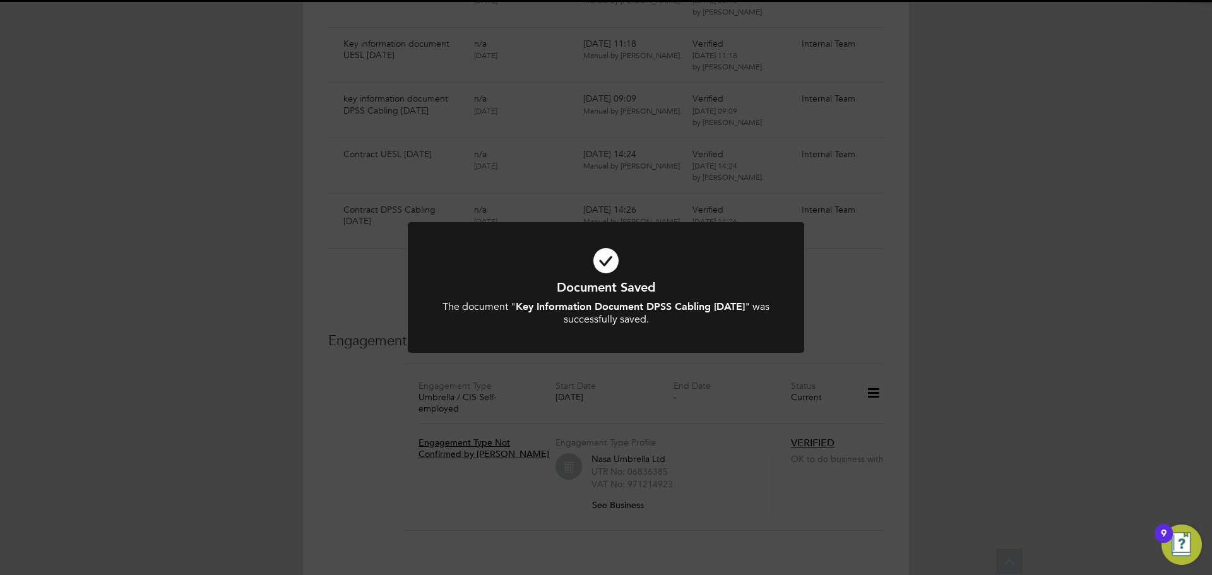
scroll to position [3021, 0]
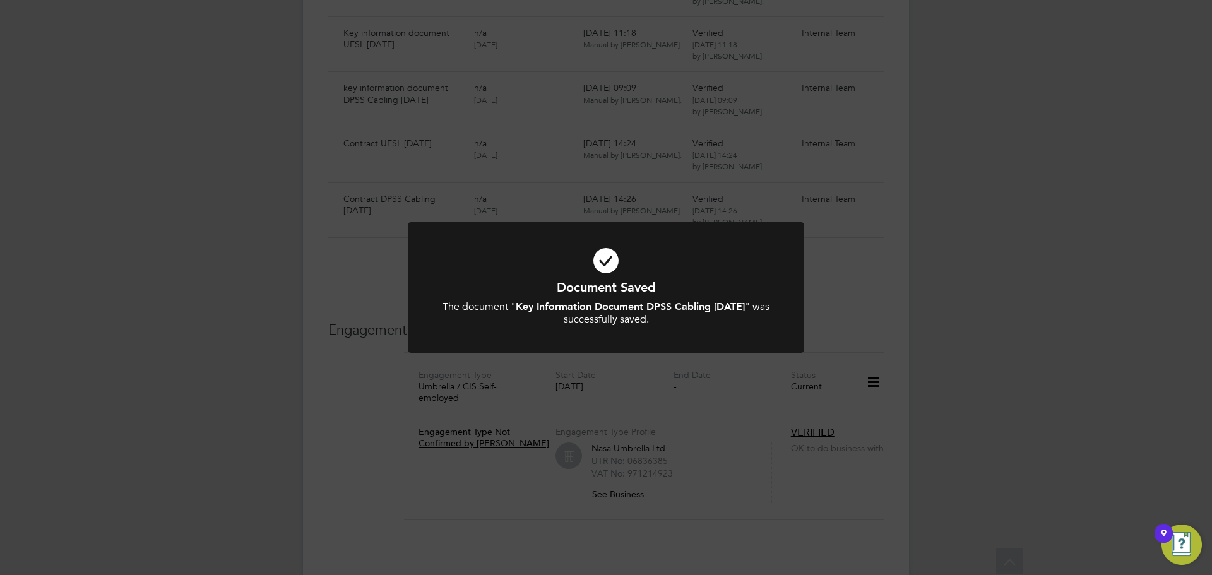
click at [175, 313] on div "Document Saved The document " Key Information Document DPSS Cabling 09.08.25 " …" at bounding box center [606, 287] width 1212 height 575
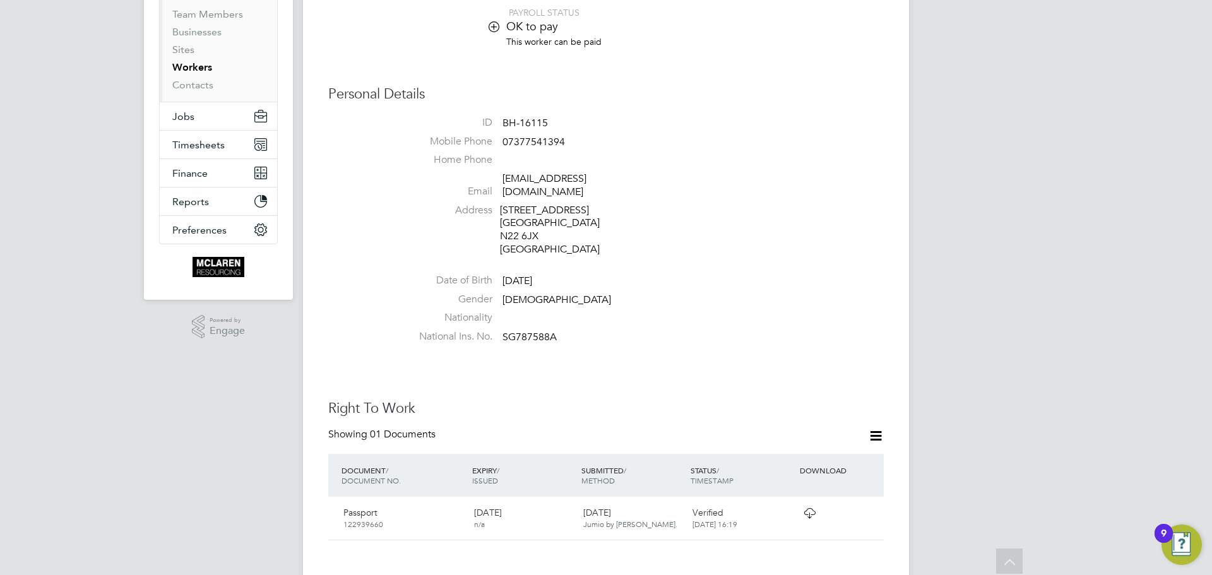
scroll to position [0, 0]
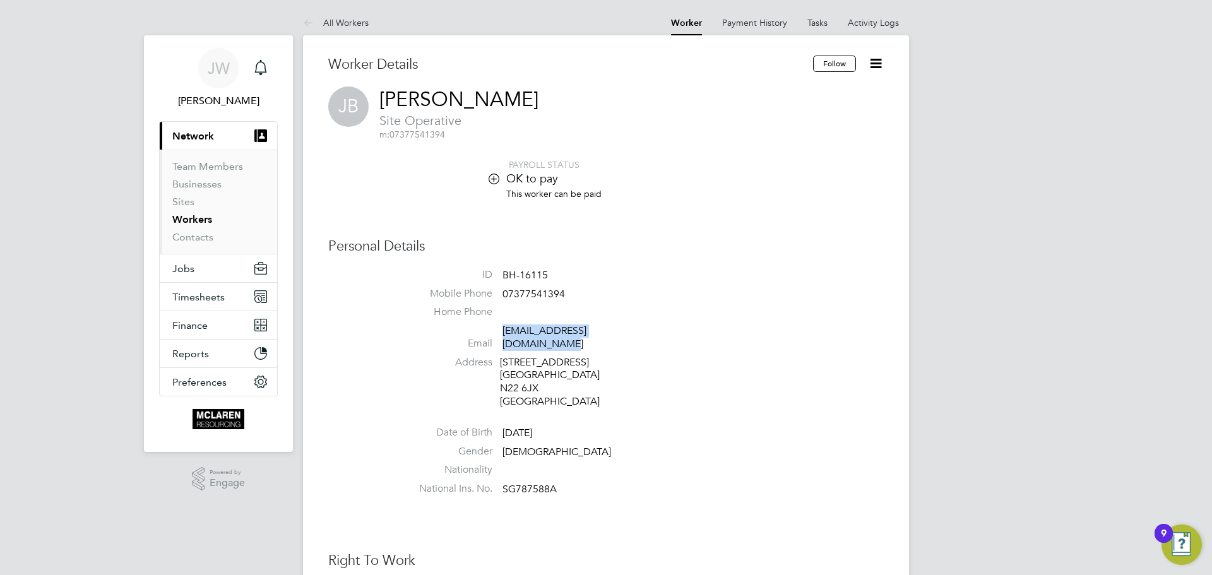
drag, startPoint x: 652, startPoint y: 329, endPoint x: 504, endPoint y: 331, distance: 148.9
click at [504, 331] on li "Email johnpaulbangura21@gmail.com" at bounding box center [644, 339] width 480 height 31
copy link "johnpaulbangura21@gmail.com"
click at [586, 326] on link "johnpaulbangura21@gmail.com" at bounding box center [544, 337] width 84 height 26
click at [662, 331] on li "Email johnpaulbangura21@gmail.com" at bounding box center [644, 339] width 480 height 31
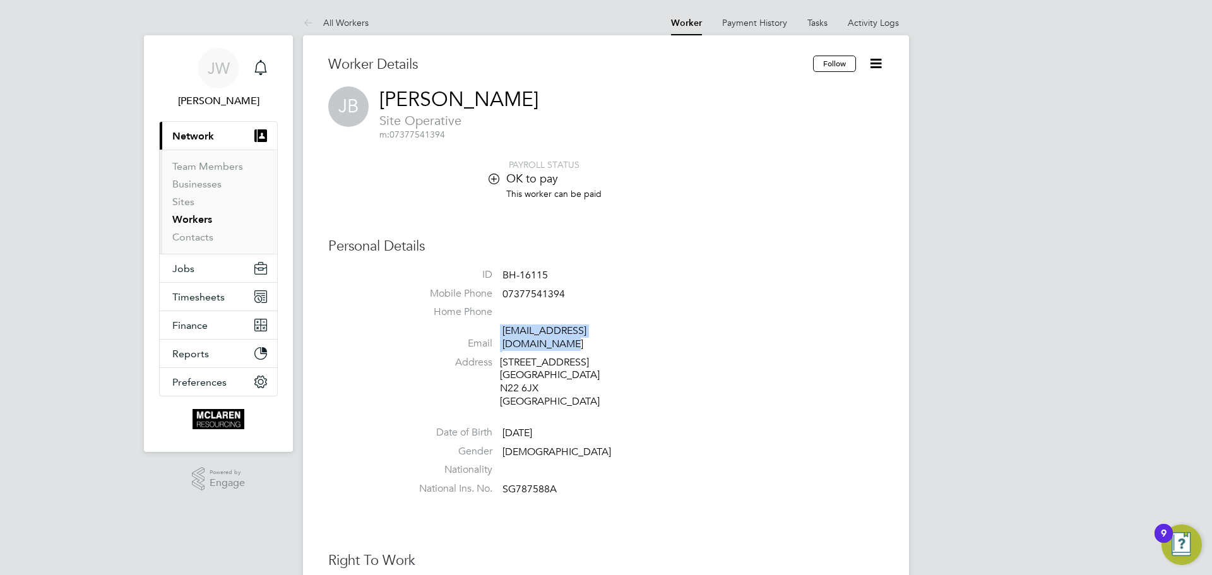
drag, startPoint x: 652, startPoint y: 331, endPoint x: 501, endPoint y: 334, distance: 150.8
click at [501, 334] on li "Email johnpaulbangura21@gmail.com" at bounding box center [644, 339] width 480 height 31
copy li "johnpaulbangura21@gmail.com"
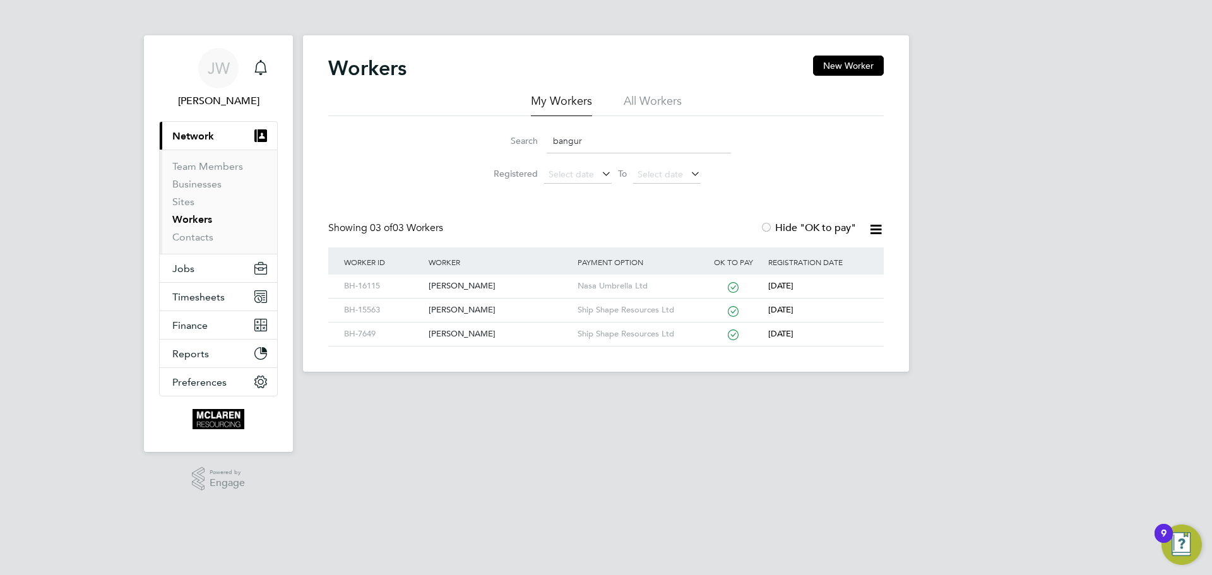
drag, startPoint x: 587, startPoint y: 133, endPoint x: 546, endPoint y: 133, distance: 41.0
click at [546, 133] on input "bangur" at bounding box center [638, 141] width 184 height 25
paste input "[PERSON_NAME]"
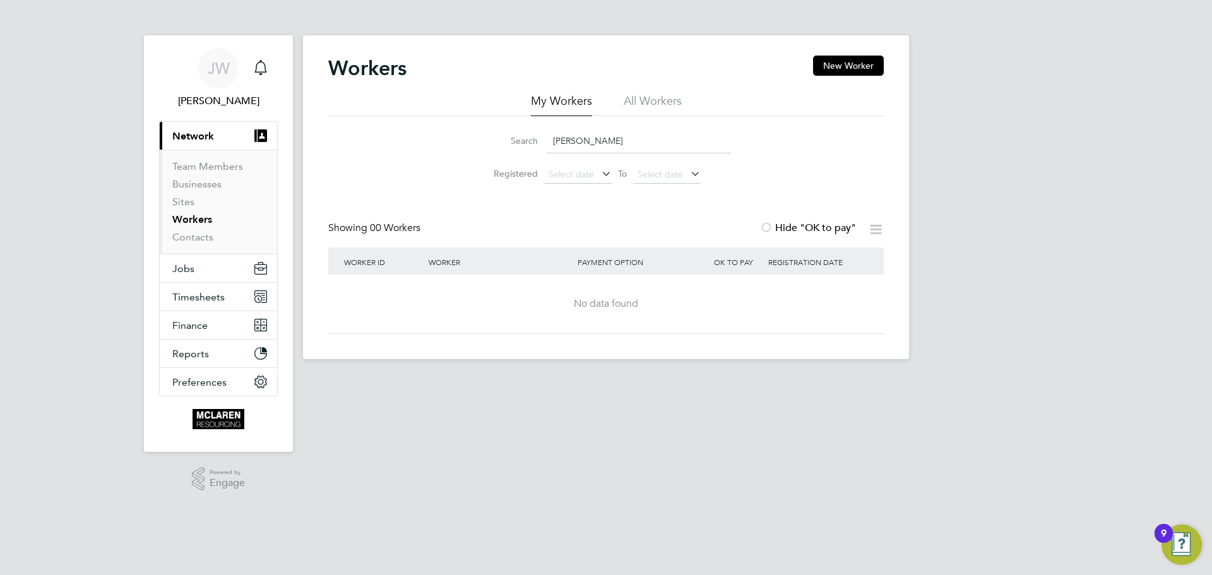
click at [597, 143] on input "[PERSON_NAME]" at bounding box center [638, 141] width 184 height 25
type input "[PERSON_NAME]"
click at [856, 69] on button "New Worker" at bounding box center [848, 66] width 71 height 20
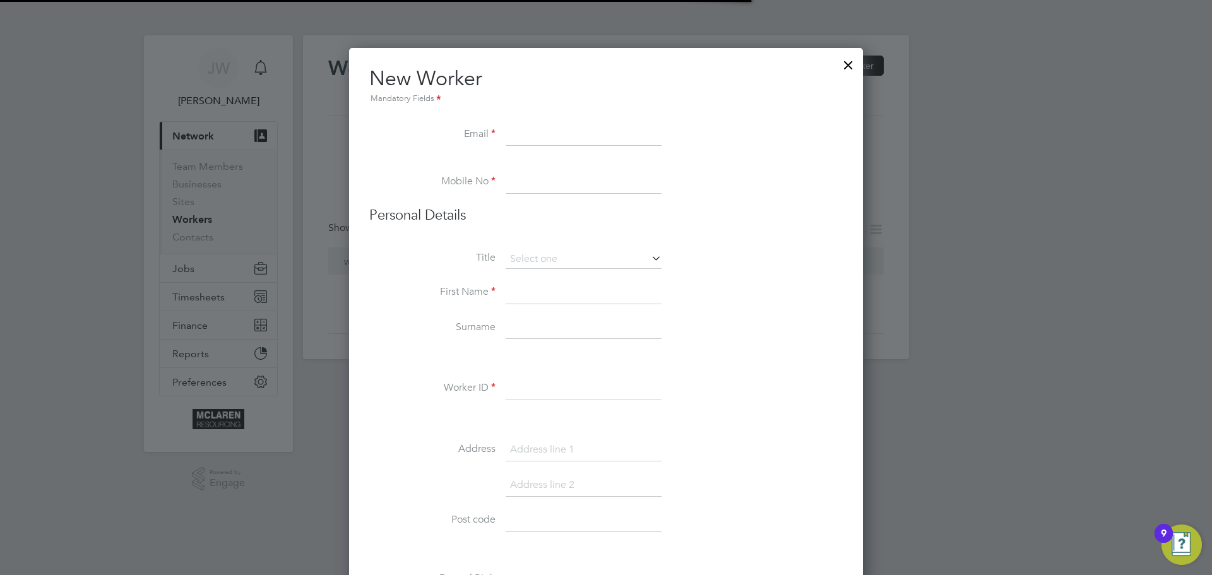
scroll to position [1439, 514]
click at [543, 133] on input at bounding box center [583, 135] width 156 height 23
paste input "[EMAIL_ADDRESS][DOMAIN_NAME]"
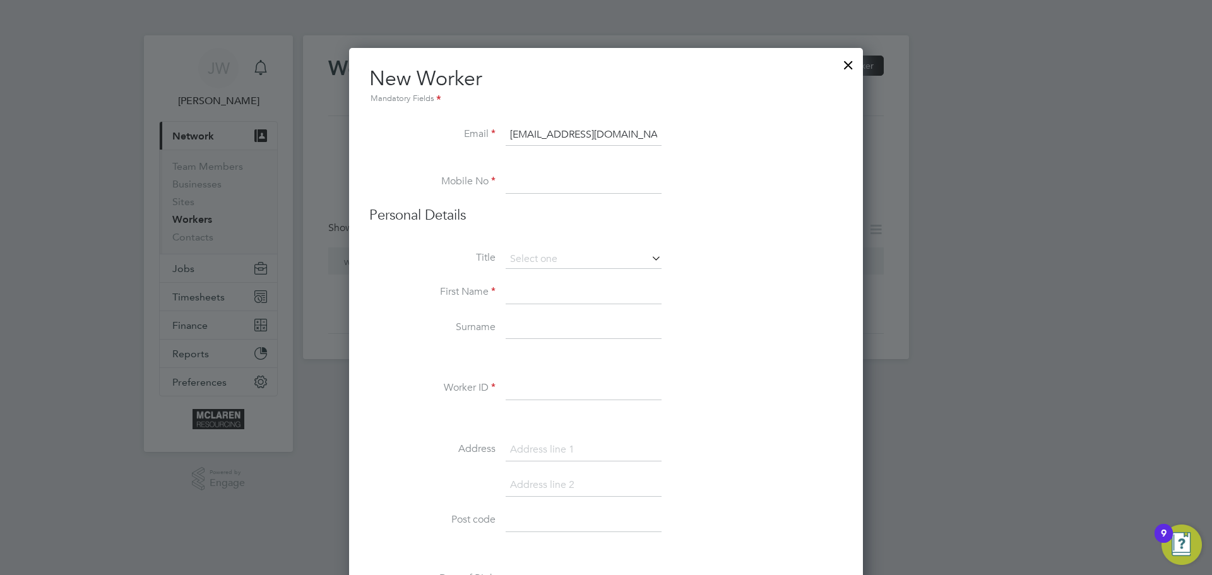
type input "[EMAIL_ADDRESS][DOMAIN_NAME]"
click at [545, 186] on input at bounding box center [583, 182] width 156 height 23
paste input "07849 691302"
type input "07849 691302"
click at [532, 290] on input at bounding box center [583, 292] width 156 height 23
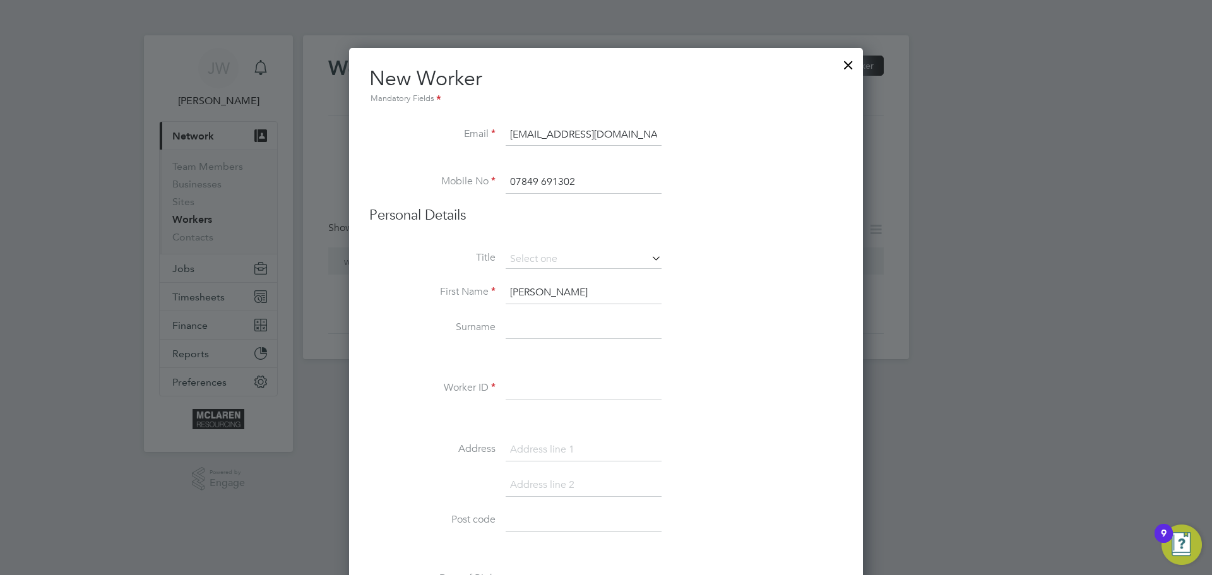
type input "[PERSON_NAME]"
click at [538, 327] on input at bounding box center [583, 328] width 156 height 23
type input "[PERSON_NAME]"
click at [520, 399] on input at bounding box center [583, 388] width 156 height 23
paste input "BH-65622"
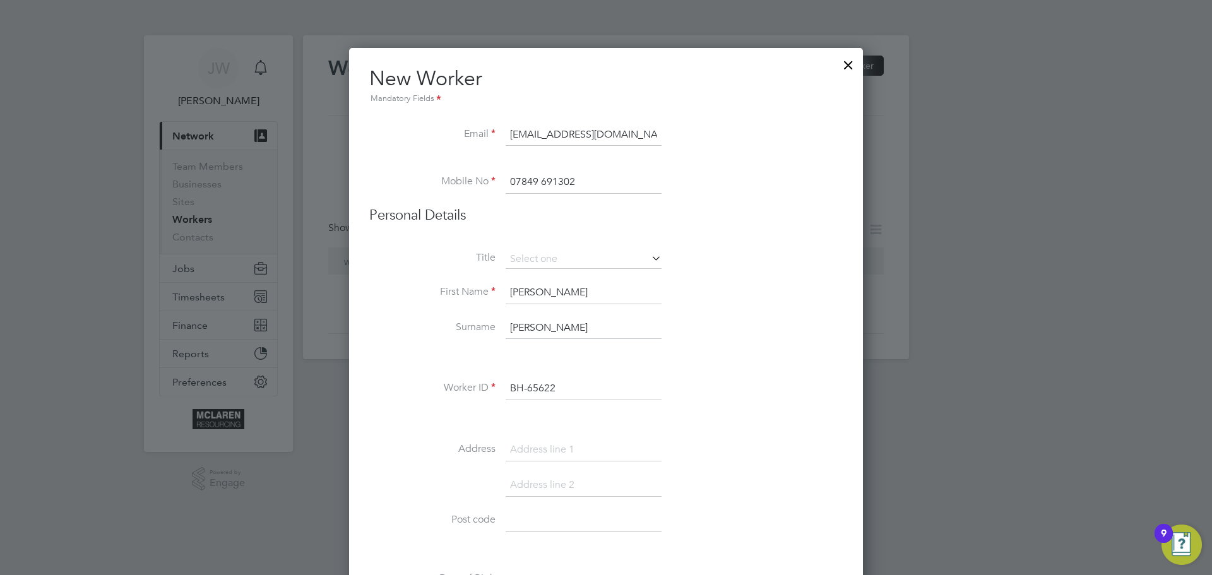
type input "BH-65622"
click at [1013, 311] on div at bounding box center [606, 287] width 1212 height 575
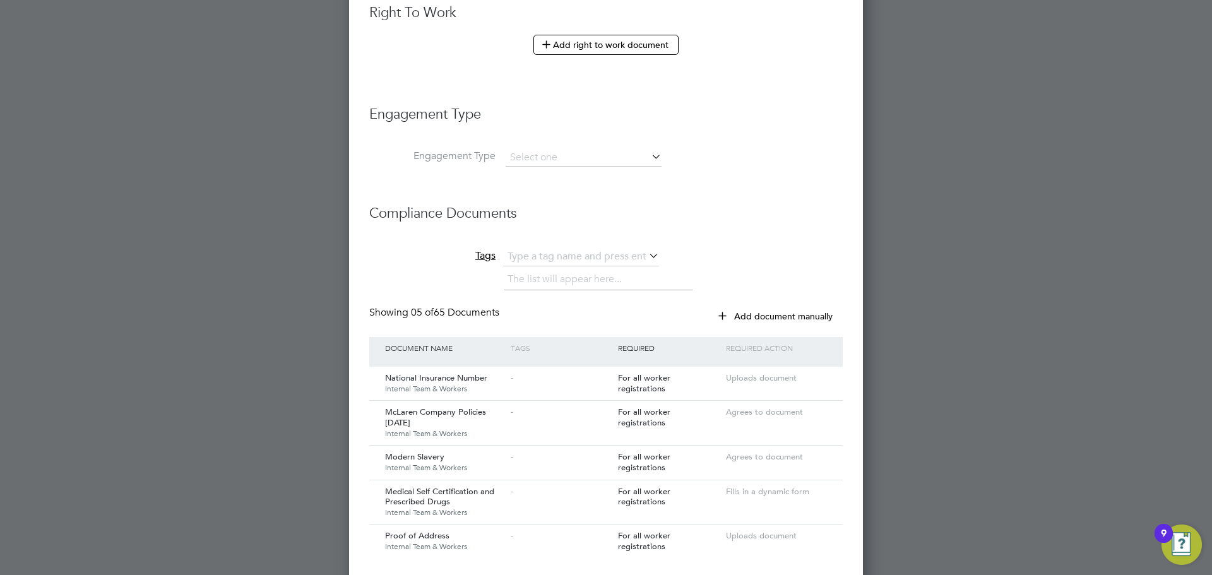
scroll to position [694, 0]
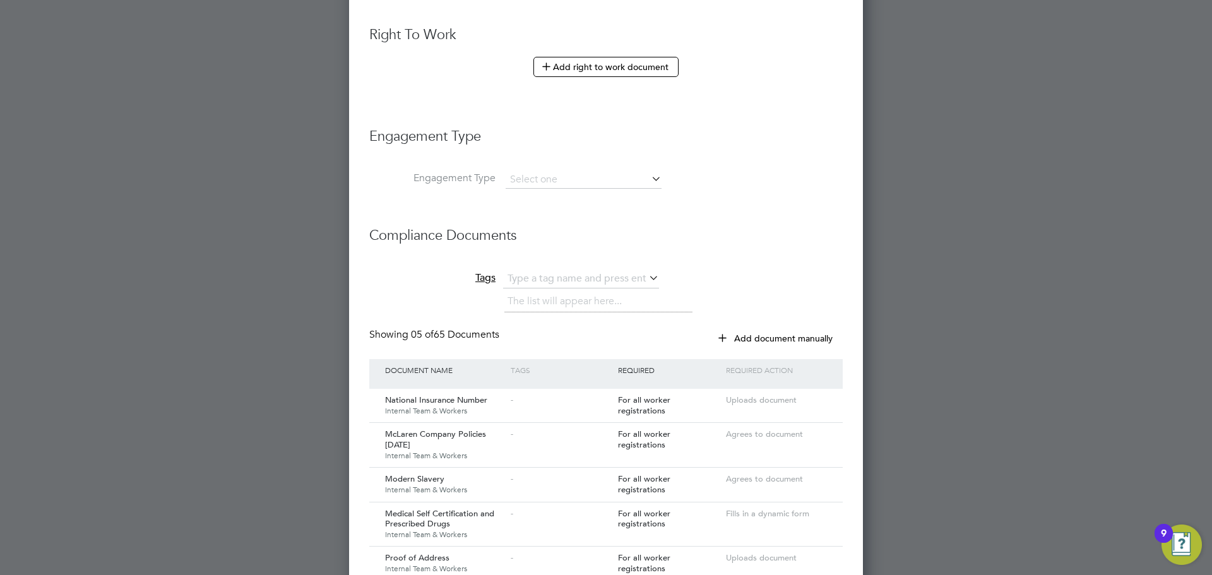
click at [649, 181] on icon at bounding box center [649, 179] width 0 height 18
click at [596, 187] on input at bounding box center [583, 180] width 156 height 18
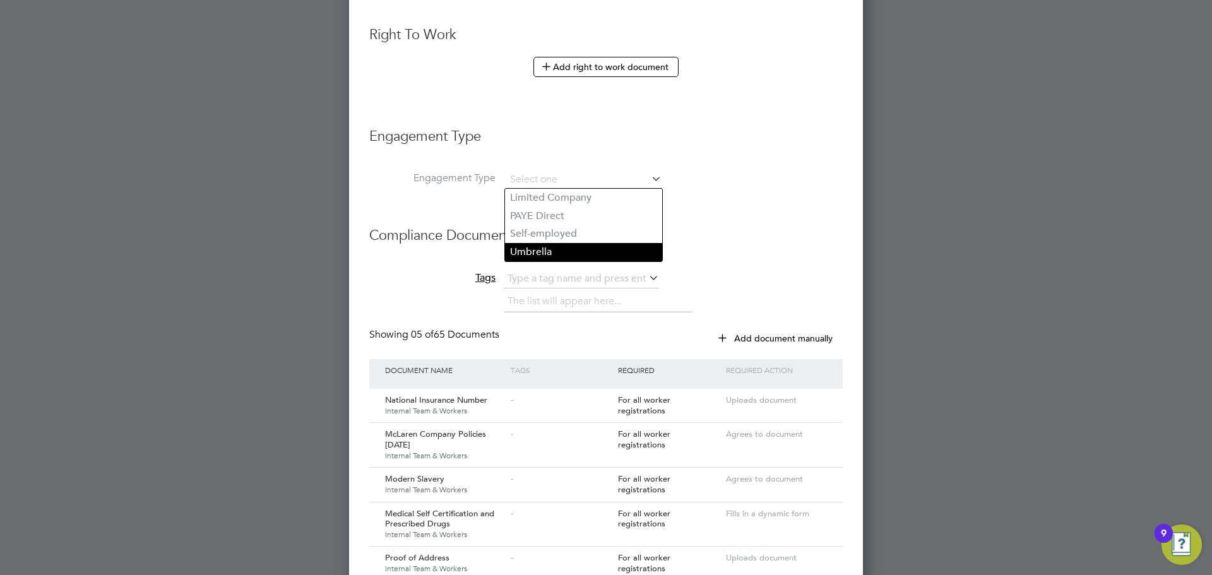
click at [522, 251] on li "Umbrella" at bounding box center [583, 252] width 157 height 18
type input "Umbrella"
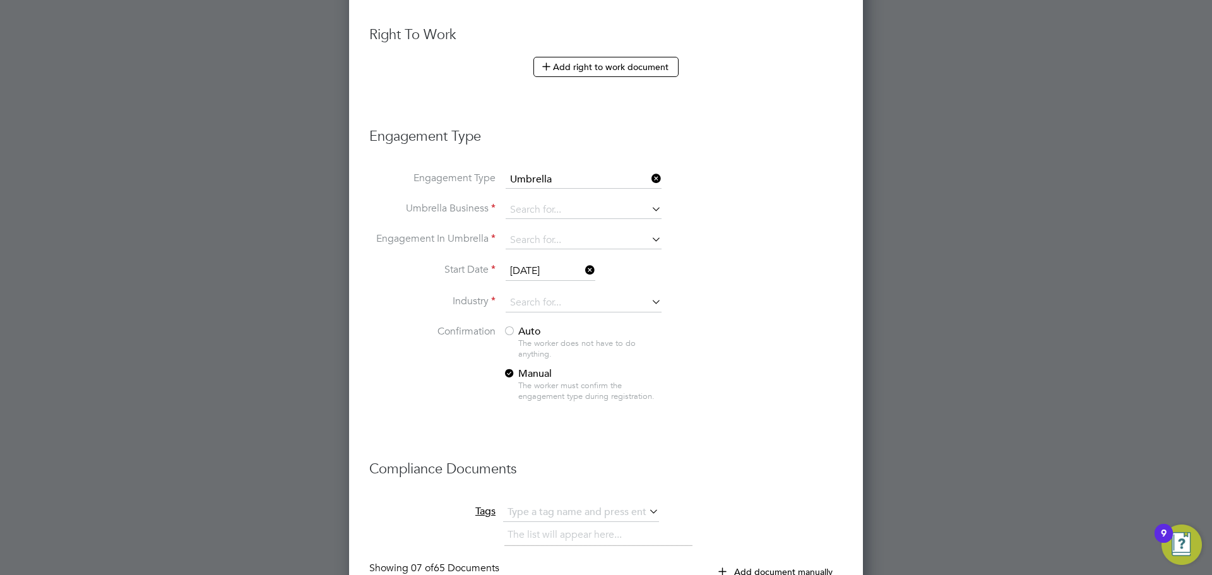
scroll to position [1764, 514]
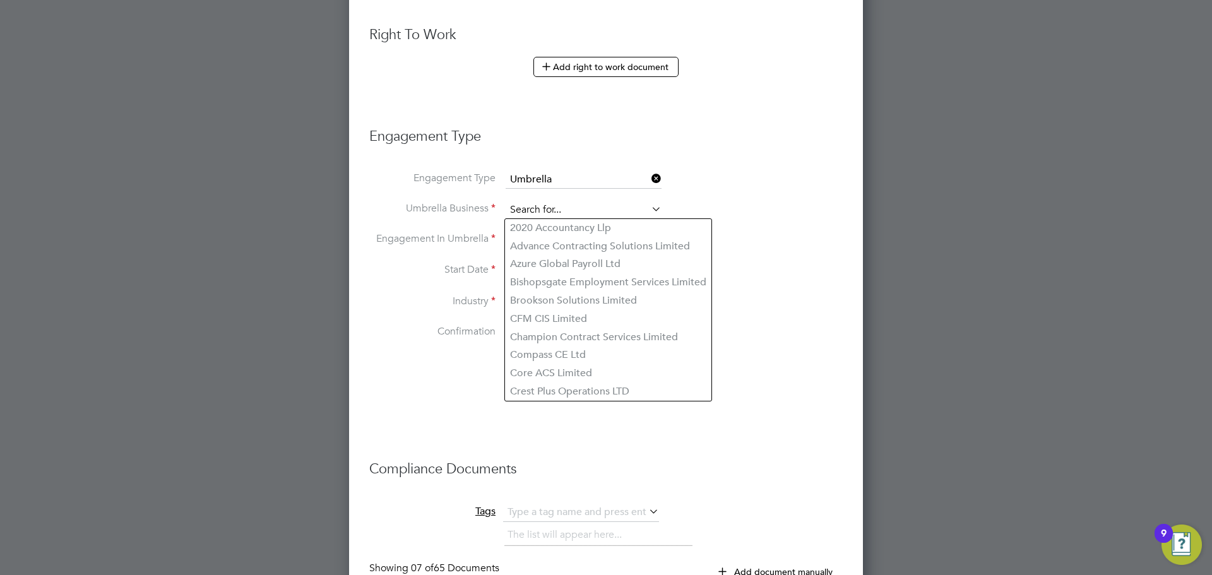
click at [553, 206] on input at bounding box center [583, 210] width 156 height 18
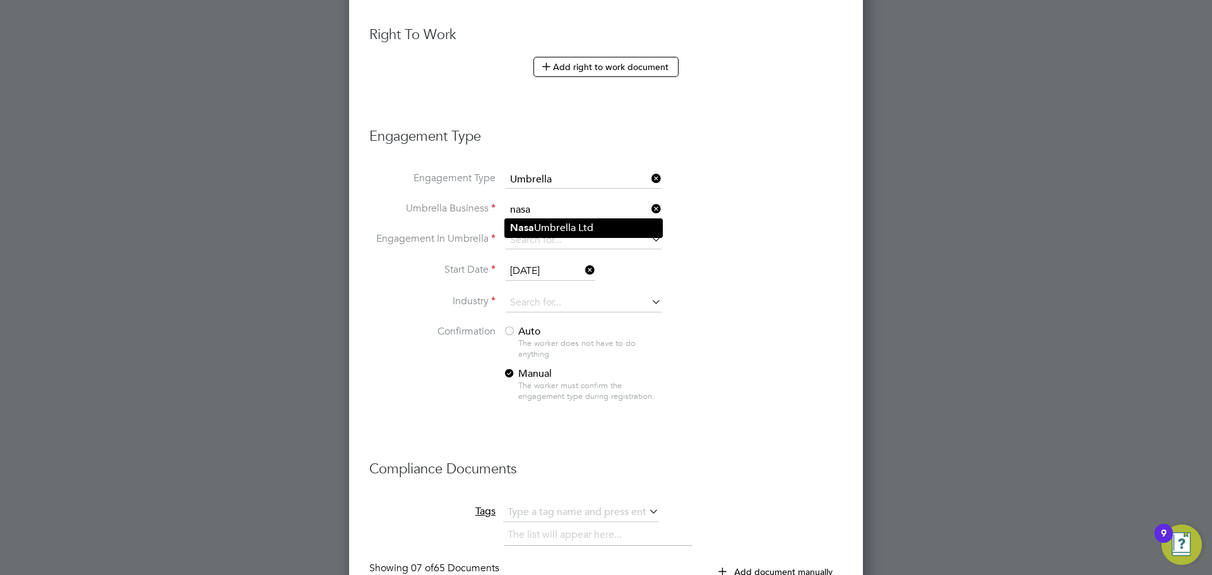
click at [550, 221] on li "Nasa Umbrella Ltd" at bounding box center [583, 228] width 157 height 18
type input "Nasa Umbrella Ltd"
click at [521, 237] on input at bounding box center [583, 241] width 156 height 18
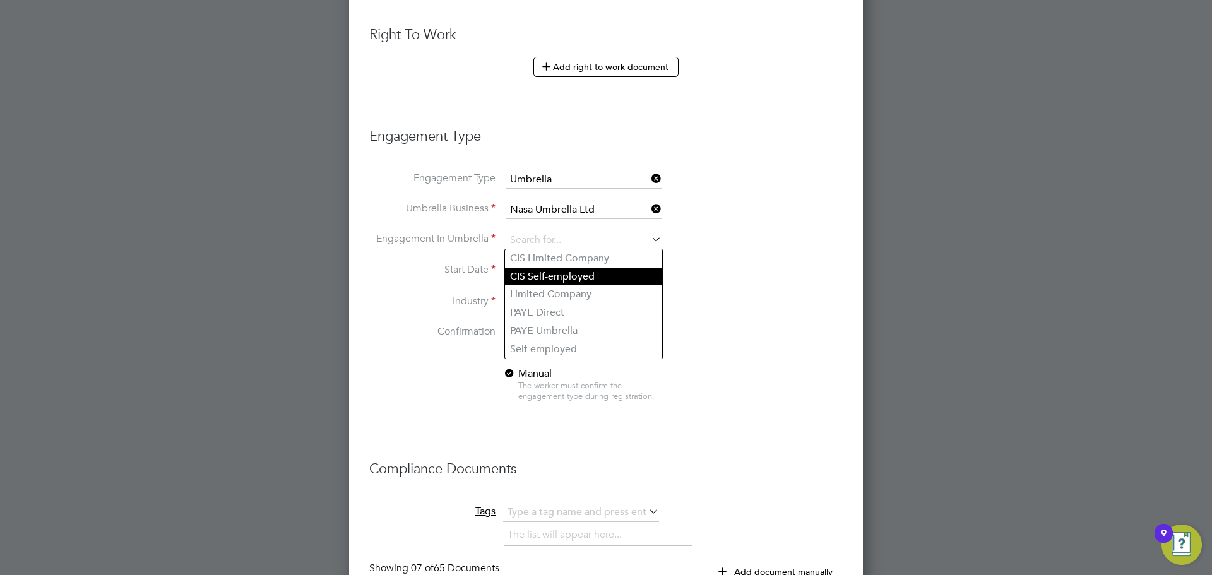
click at [558, 271] on li "CIS Self-employed" at bounding box center [583, 277] width 157 height 18
type input "CIS Self-employed"
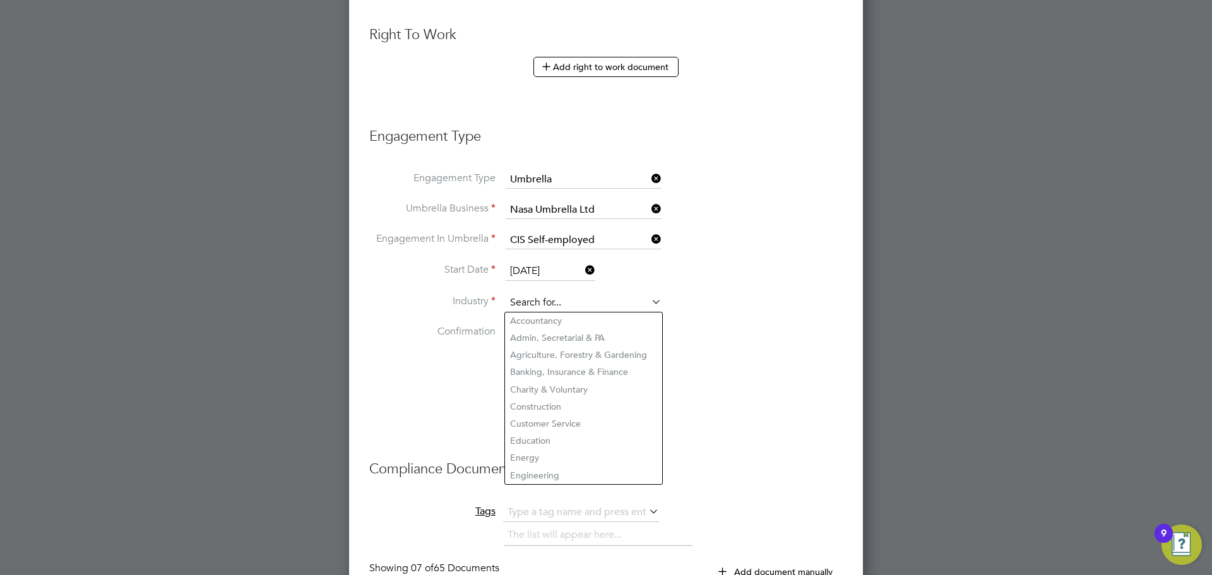
click at [559, 297] on input at bounding box center [583, 302] width 156 height 19
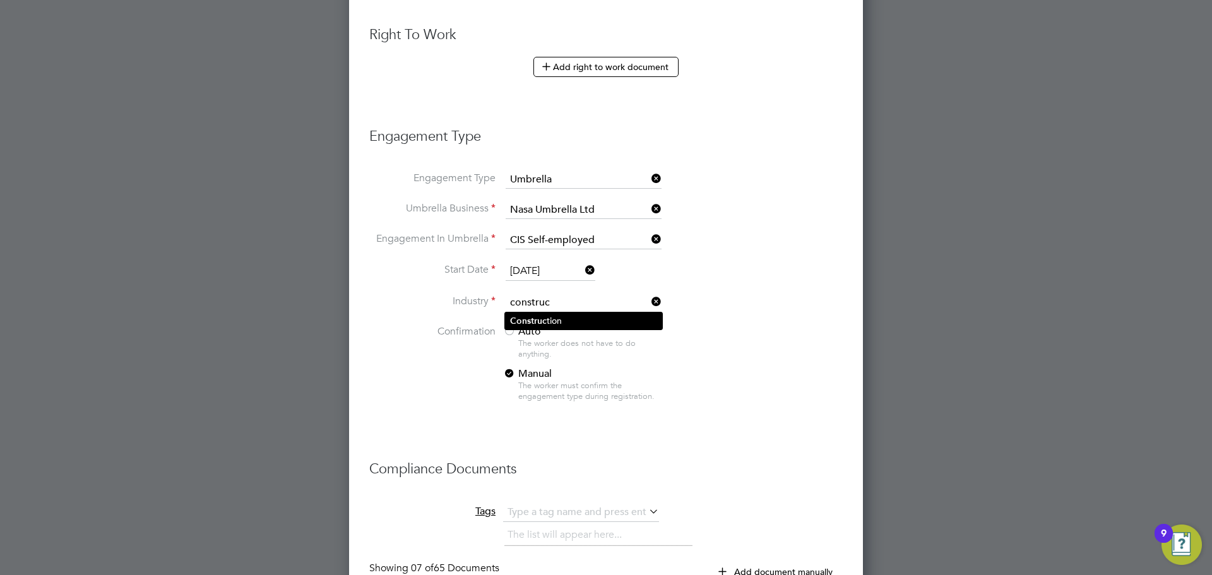
type input "construc"
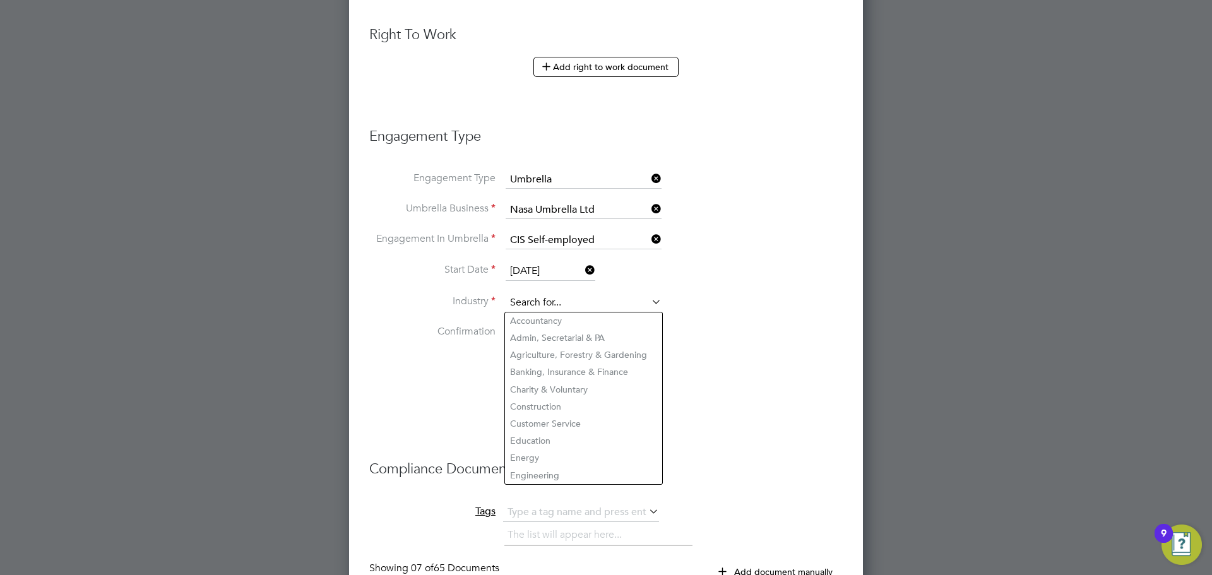
click at [546, 303] on input at bounding box center [583, 302] width 156 height 19
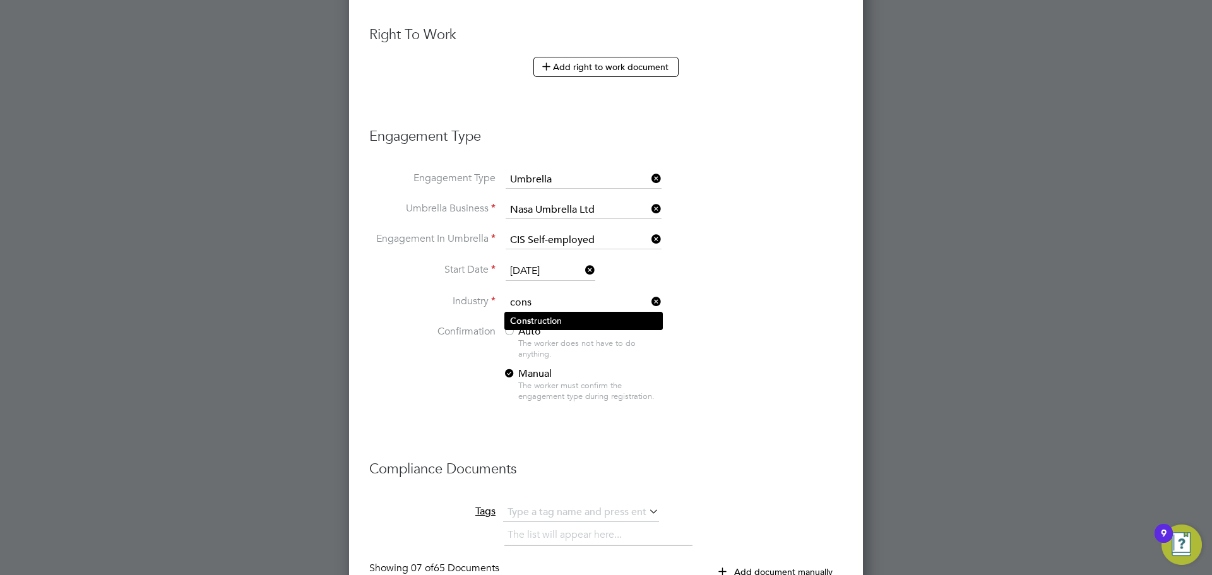
click at [541, 312] on li "Cons truction" at bounding box center [583, 320] width 157 height 17
type input "Construction"
click at [511, 331] on div at bounding box center [509, 332] width 13 height 13
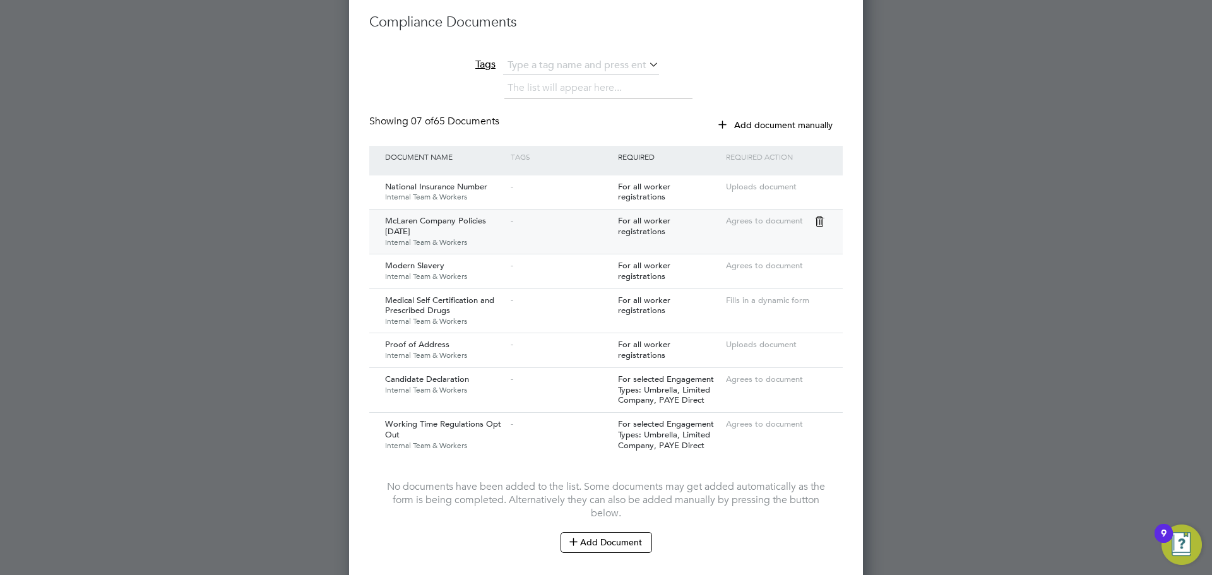
scroll to position [1236, 0]
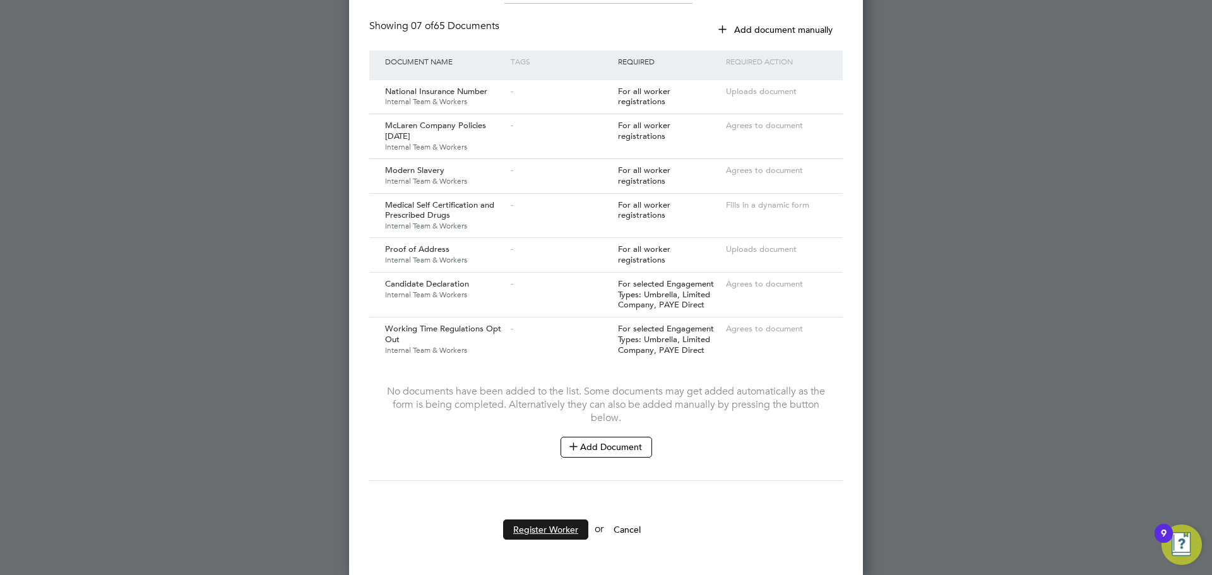
click at [556, 527] on button "Register Worker" at bounding box center [545, 529] width 85 height 20
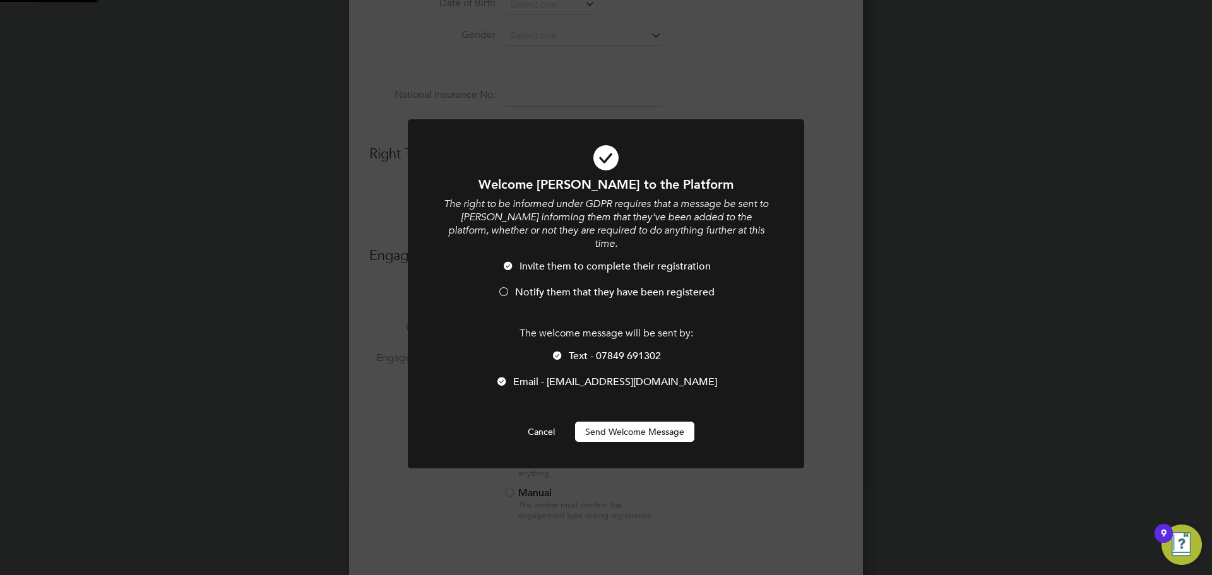
scroll to position [0, 0]
click at [621, 422] on button "Send Welcome Message" at bounding box center [634, 432] width 119 height 20
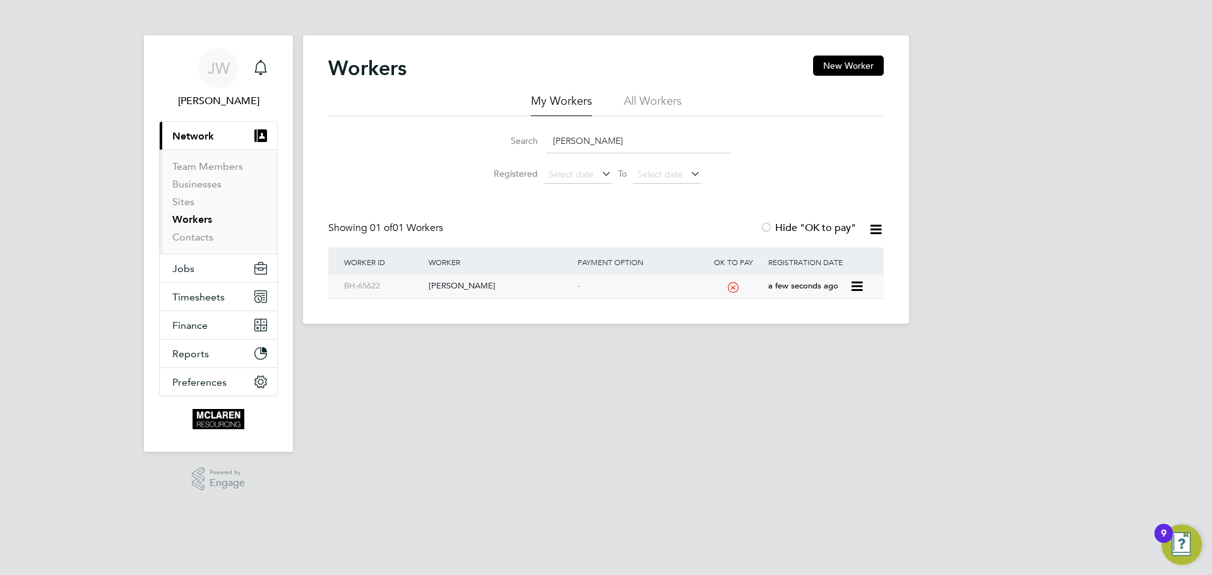
click at [474, 285] on div "[PERSON_NAME]" at bounding box center [499, 285] width 148 height 23
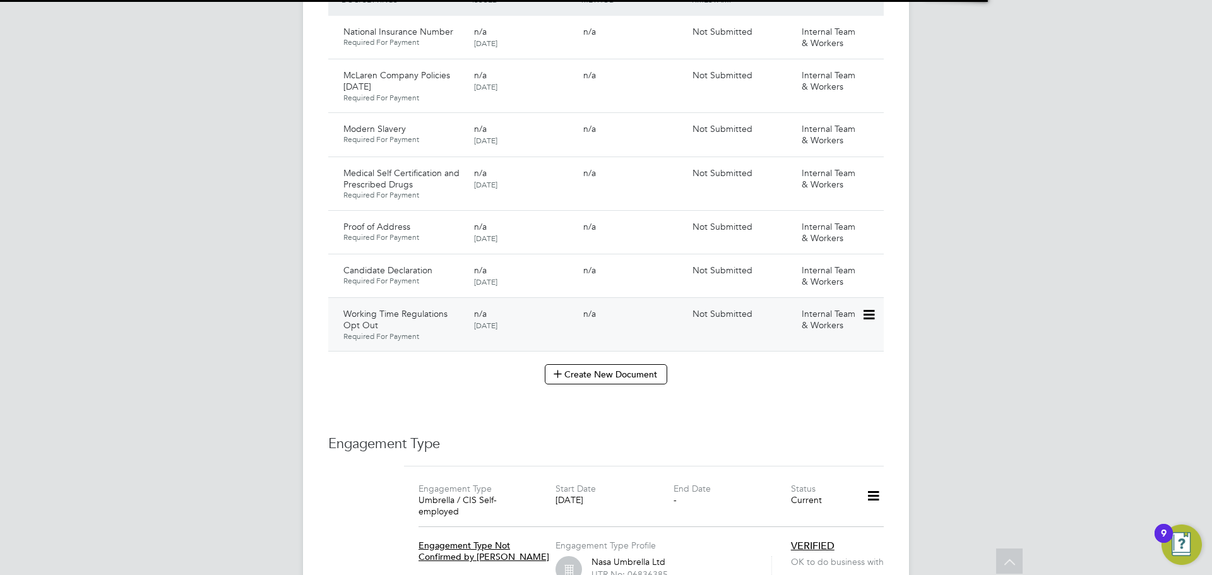
scroll to position [946, 0]
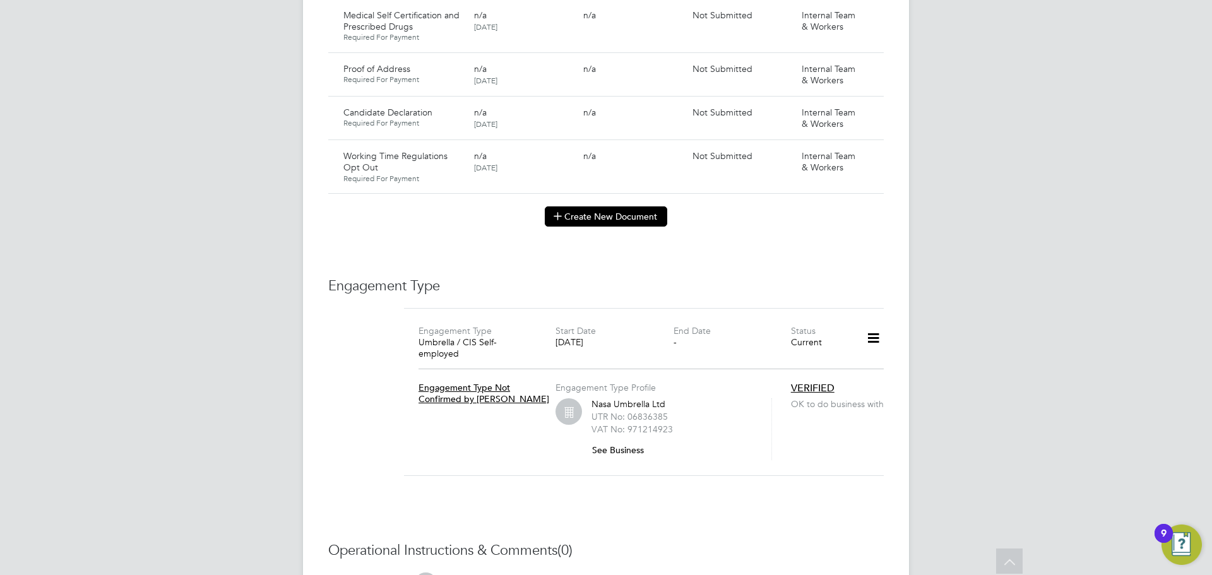
click at [625, 208] on button "Create New Document" at bounding box center [606, 216] width 122 height 20
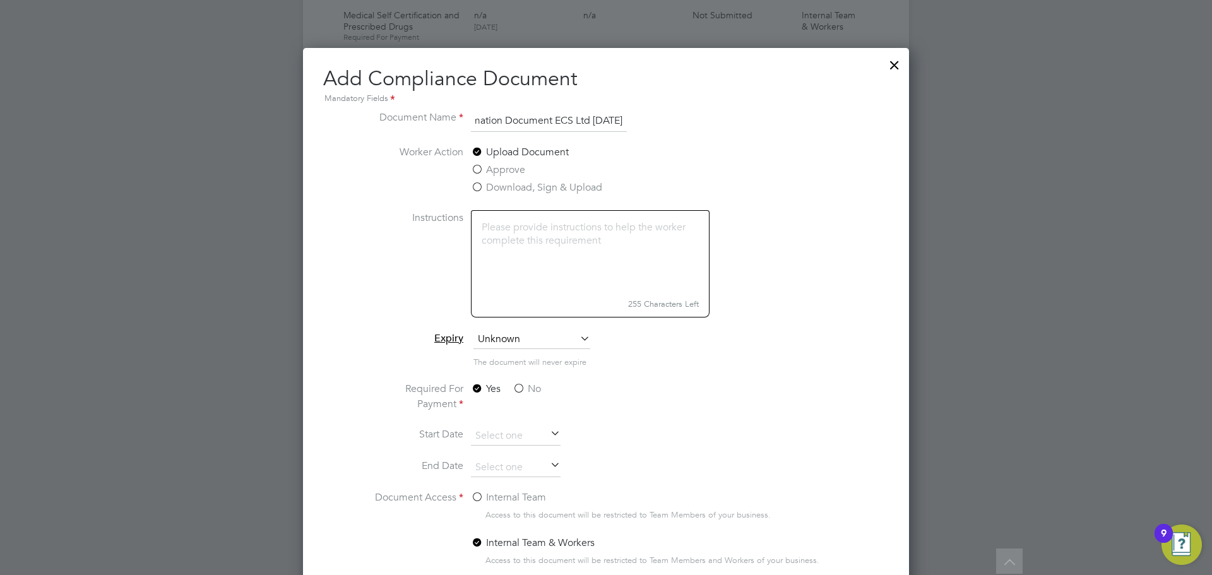
scroll to position [0, 56]
type input "Key Information Document ECS Ltd [DATE]"
click at [521, 386] on label "No" at bounding box center [526, 388] width 28 height 15
click at [0, 0] on input "No" at bounding box center [0, 0] width 0 height 0
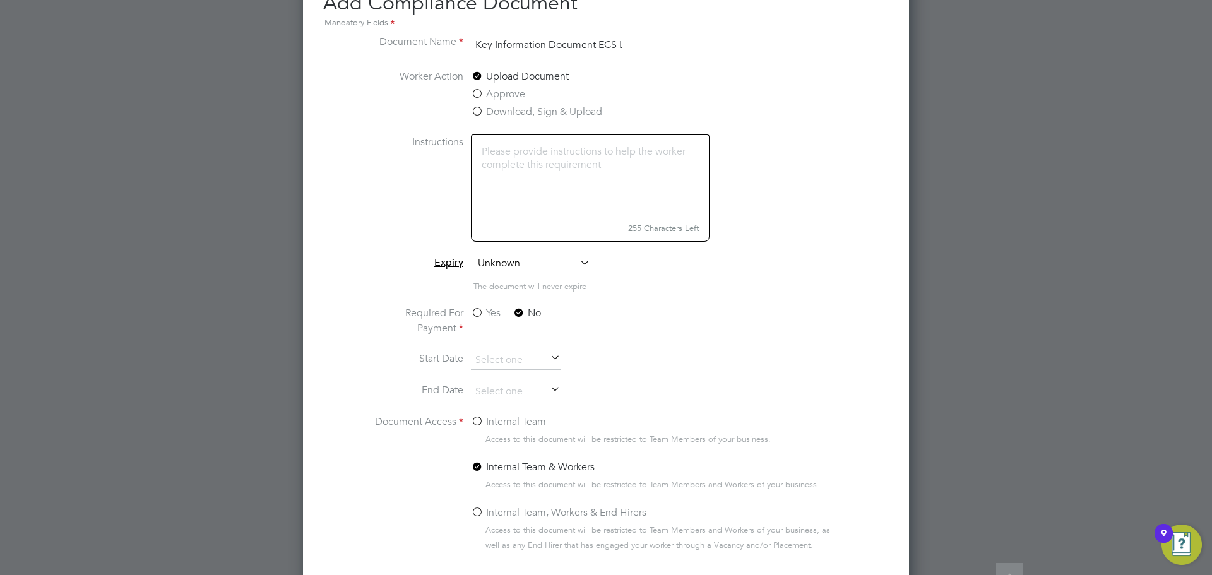
scroll to position [1111, 0]
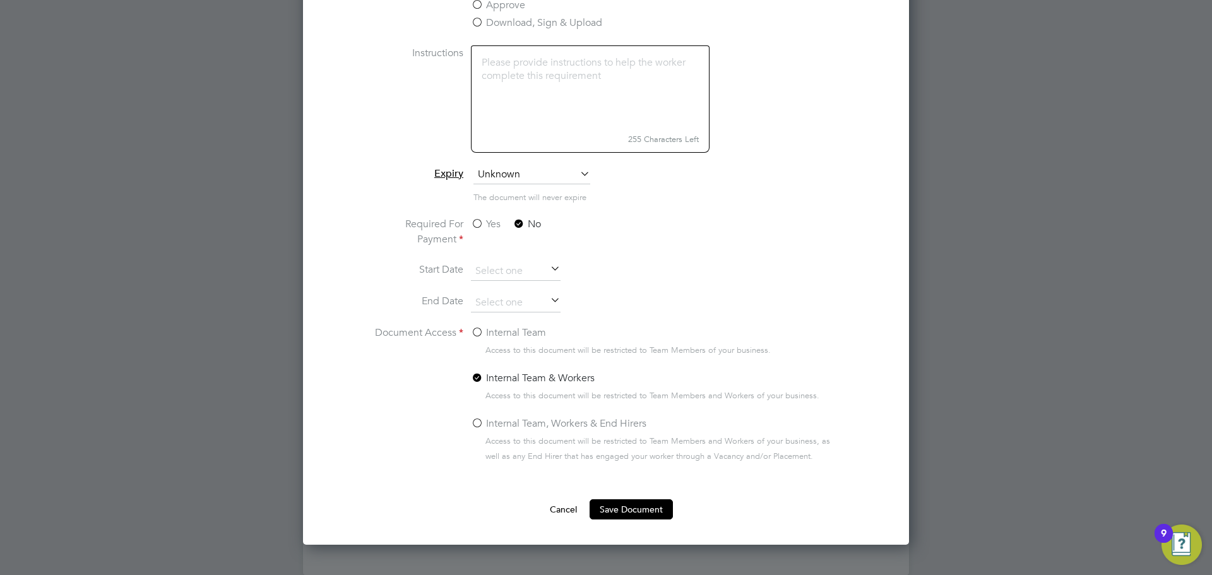
click at [478, 331] on label "Internal Team" at bounding box center [508, 332] width 75 height 15
click at [0, 0] on input "Internal Team" at bounding box center [0, 0] width 0 height 0
click at [630, 509] on button "Save Document" at bounding box center [630, 509] width 83 height 20
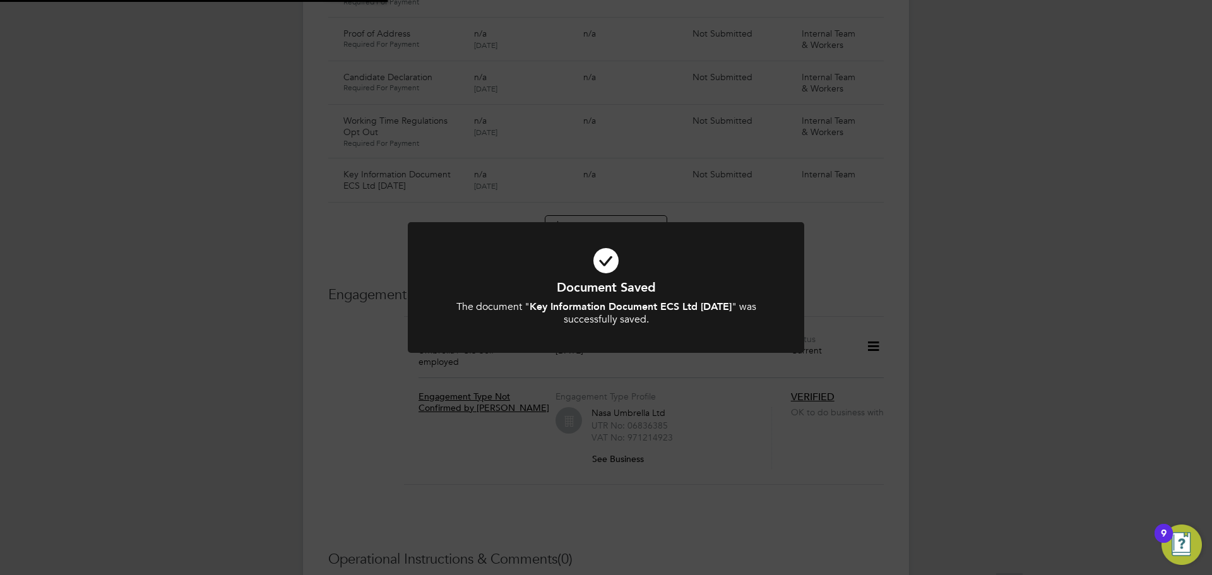
scroll to position [946, 0]
click at [987, 213] on div "Document Saved The document " Key Information Document ECS Ltd [DATE] " was suc…" at bounding box center [606, 287] width 1212 height 575
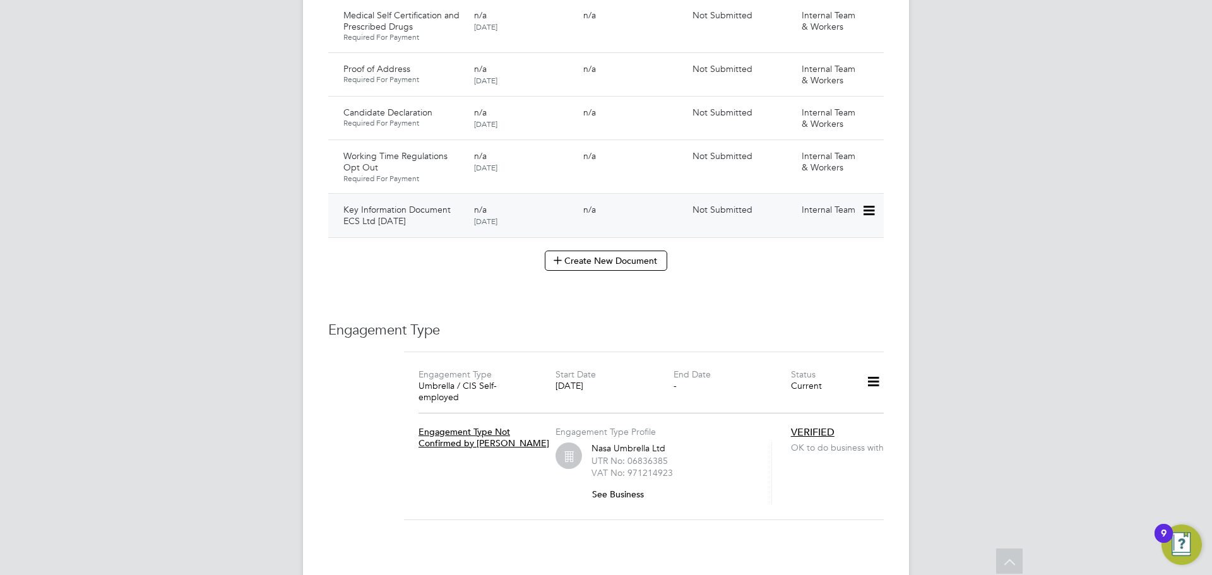
click at [872, 203] on icon at bounding box center [867, 210] width 13 height 15
click at [849, 242] on li "Submit Document" at bounding box center [830, 246] width 88 height 18
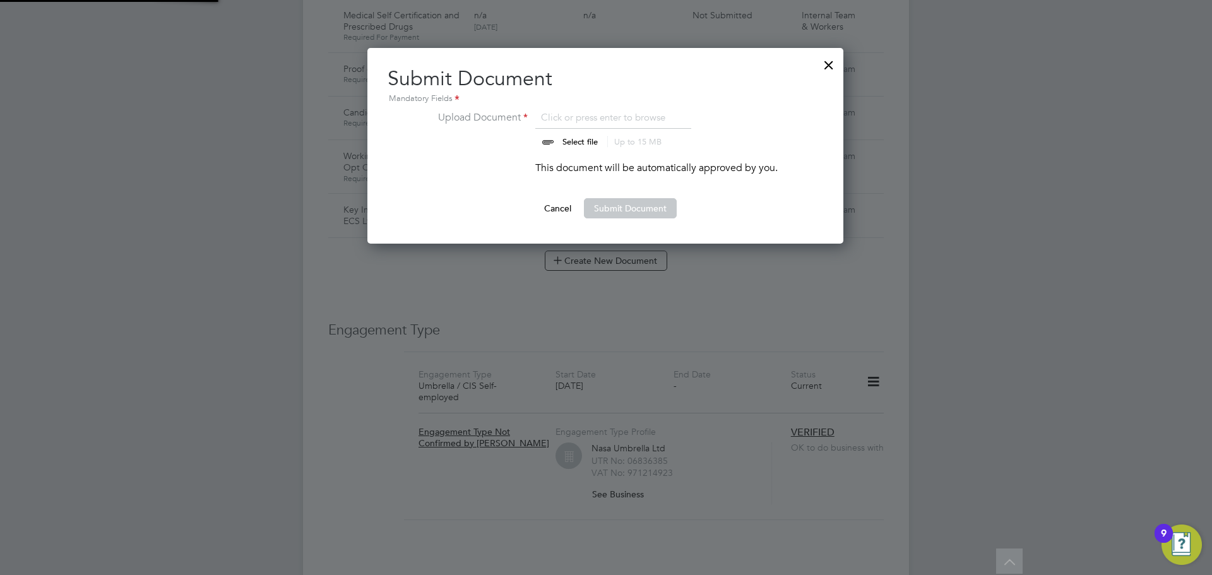
scroll to position [196, 477]
click at [576, 141] on input "file" at bounding box center [592, 129] width 198 height 38
type input "C:\fakepath\Key Information Document (Self Employed-CIS) 3 [PERSON_NAME] ECS Lt…"
click at [616, 201] on button "Submit Document" at bounding box center [630, 208] width 93 height 20
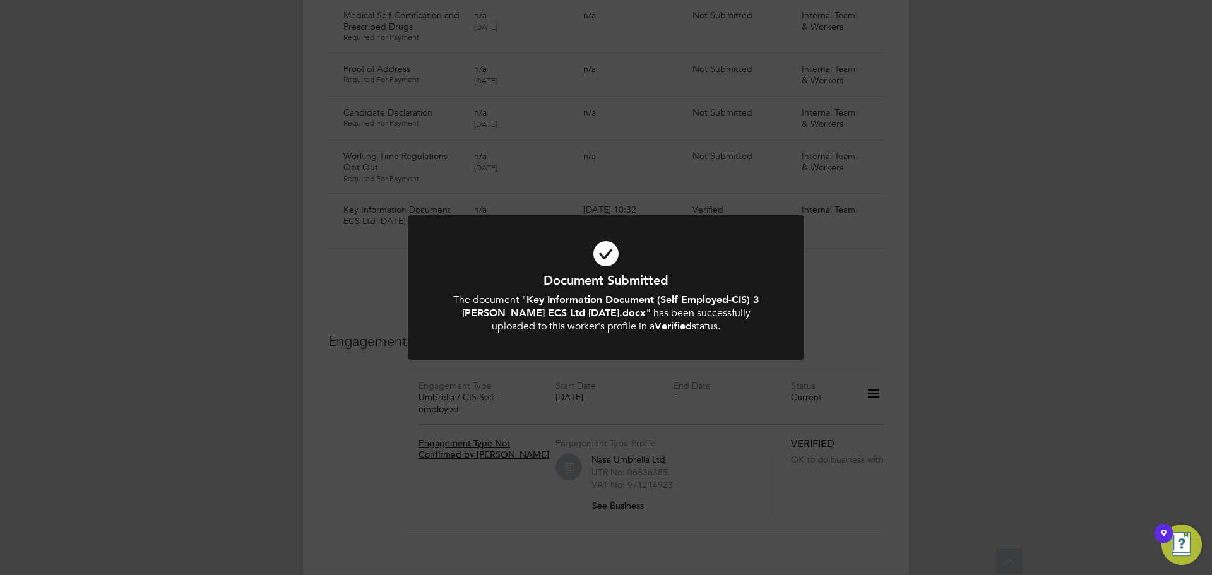
click at [334, 258] on div "Document Submitted The document " Key Information Document (Self Employed-CIS) …" at bounding box center [606, 287] width 1212 height 575
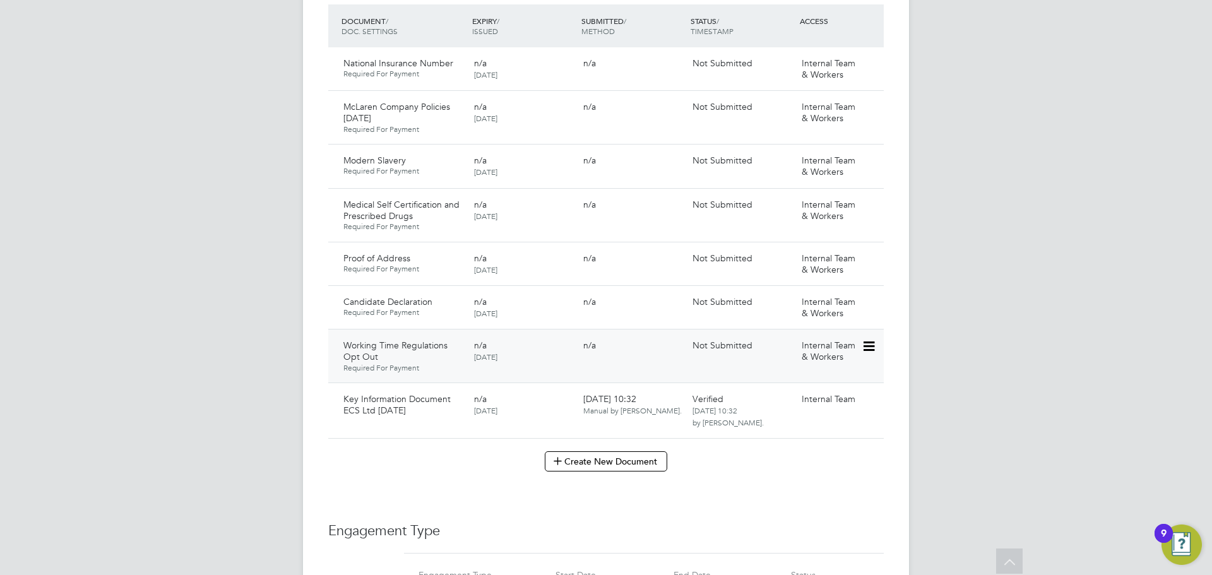
scroll to position [505, 0]
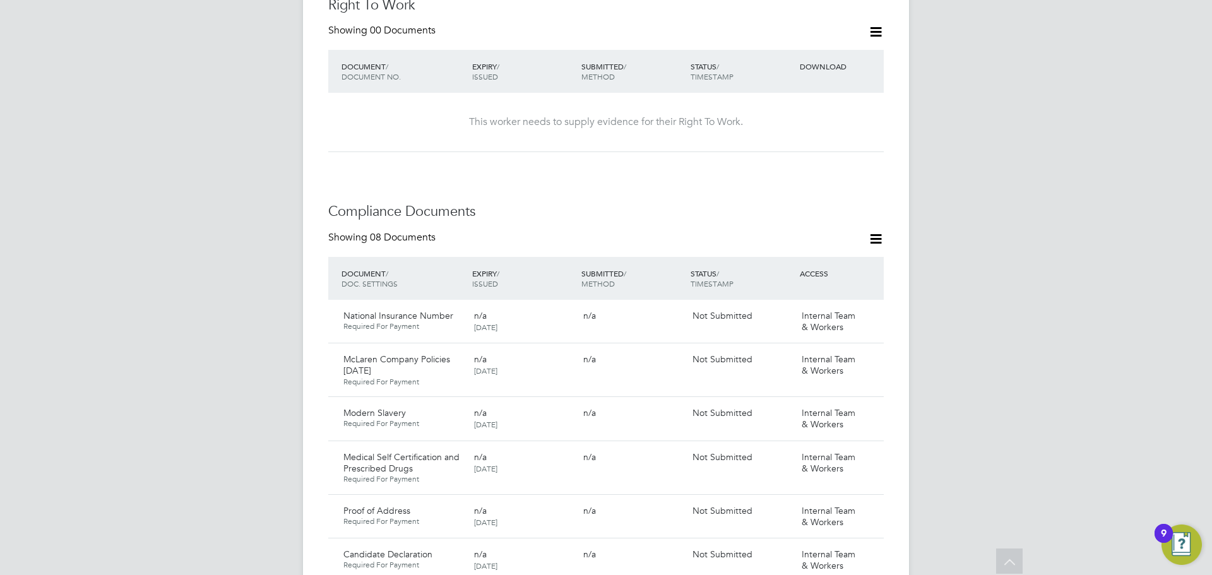
click at [883, 231] on icon at bounding box center [876, 239] width 16 height 16
click at [832, 254] on li "Document Settings" at bounding box center [834, 256] width 93 height 18
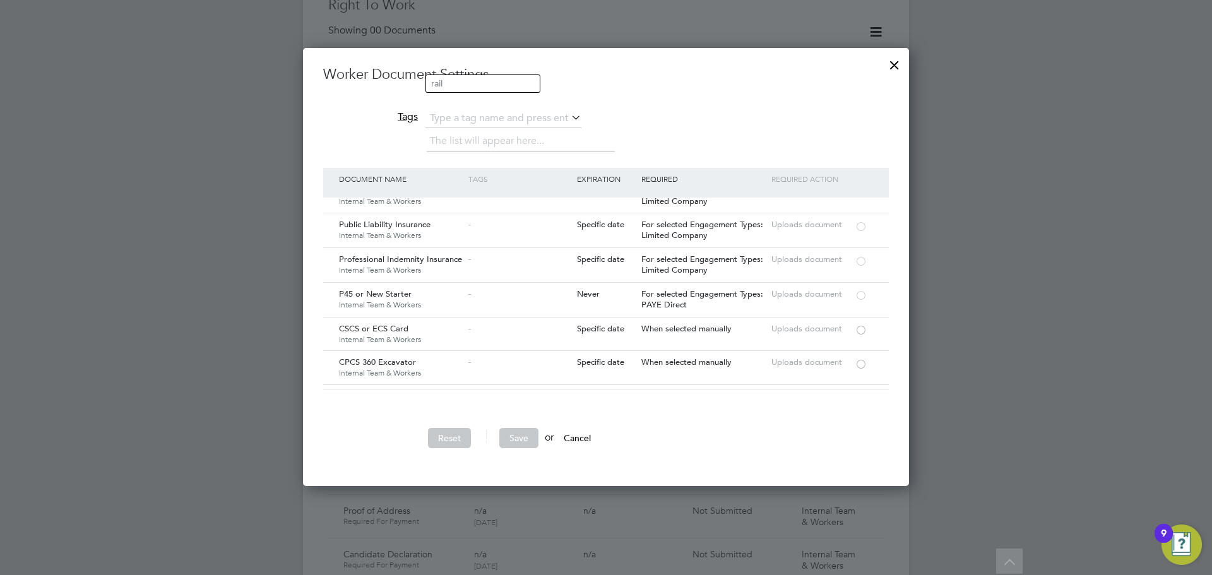
scroll to position [1325, 0]
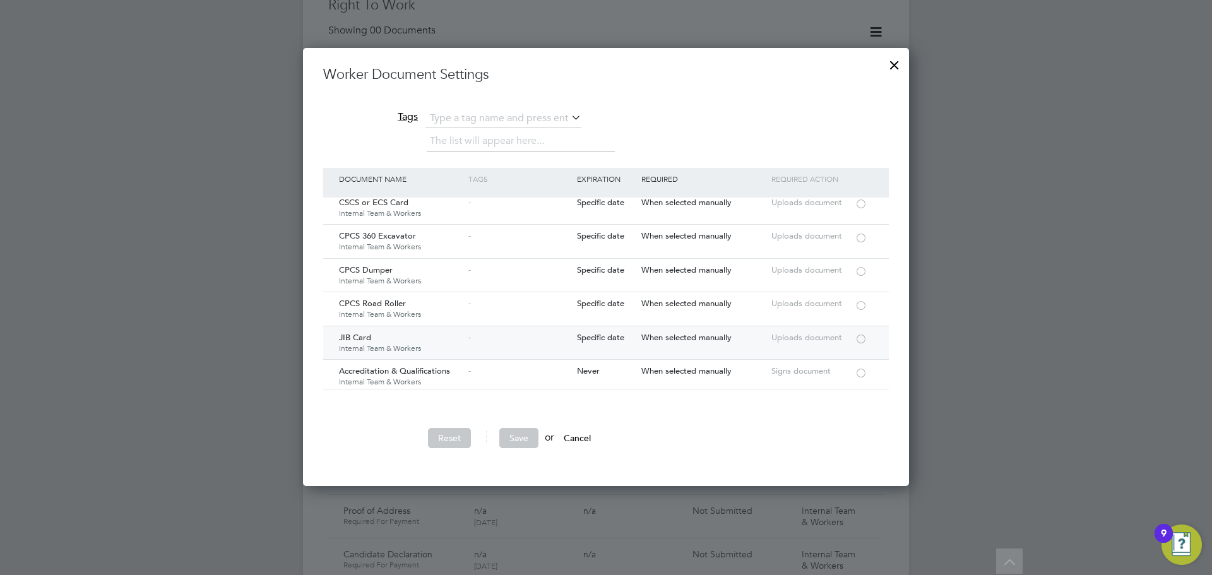
click at [856, 333] on div at bounding box center [860, 337] width 13 height 9
click at [531, 438] on button "Save" at bounding box center [518, 438] width 39 height 20
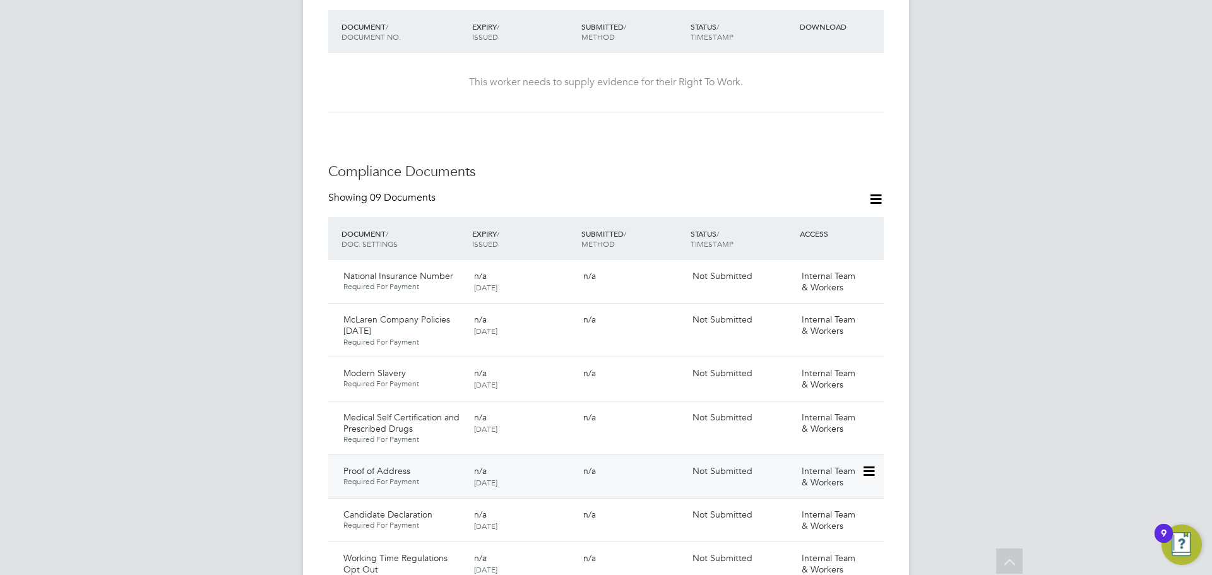
scroll to position [820, 0]
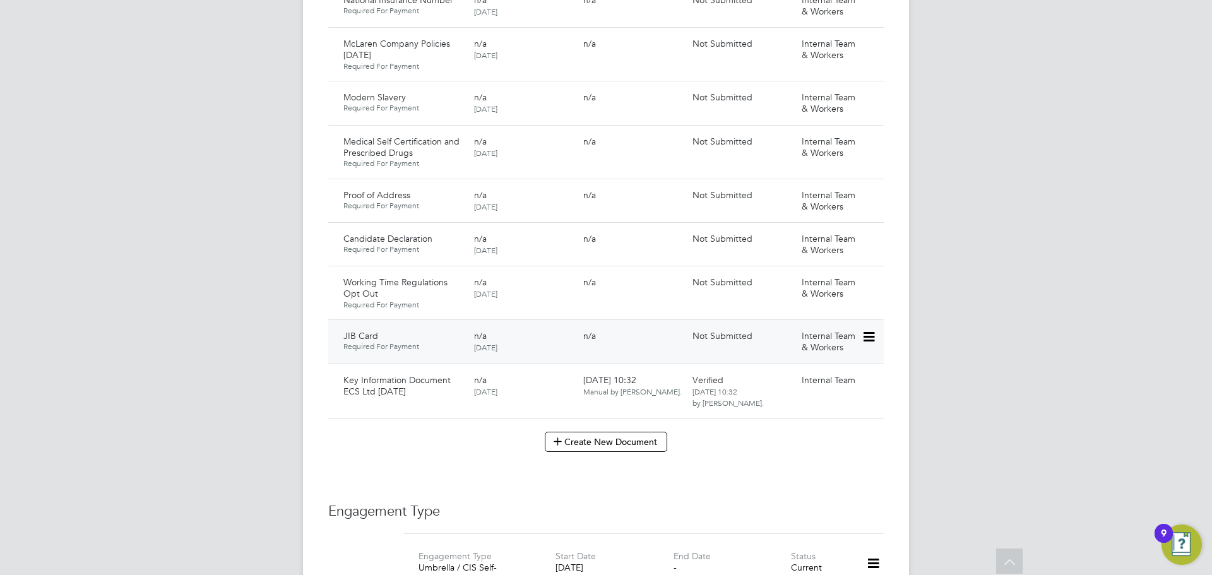
click at [874, 329] on icon at bounding box center [867, 336] width 13 height 15
click at [808, 370] on li "Submit Document" at bounding box center [827, 372] width 93 height 18
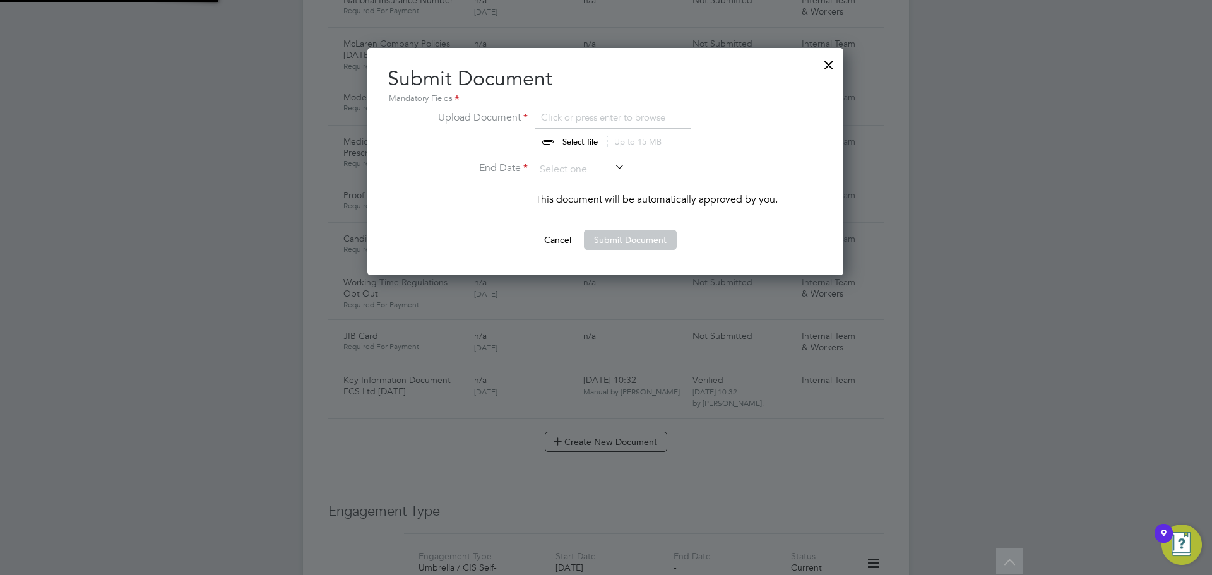
scroll to position [228, 477]
click at [575, 141] on input "file" at bounding box center [592, 129] width 198 height 38
type input "C:\fakepath\Rhys - JIB.JPEG"
click at [568, 170] on input at bounding box center [580, 169] width 90 height 19
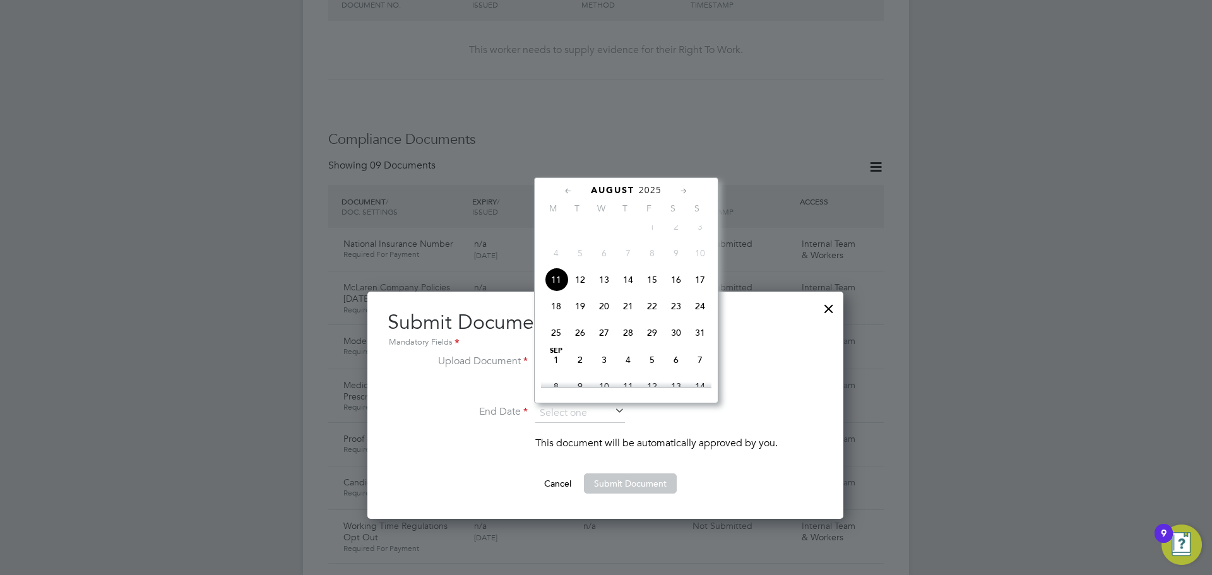
scroll to position [568, 0]
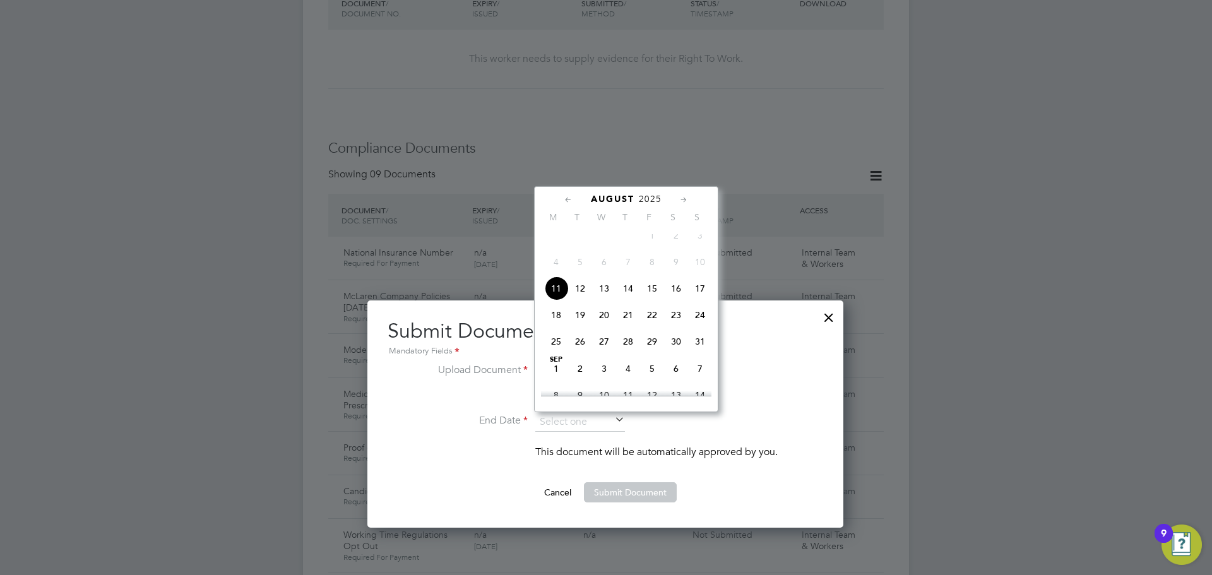
click at [651, 195] on span "2025" at bounding box center [650, 199] width 23 height 11
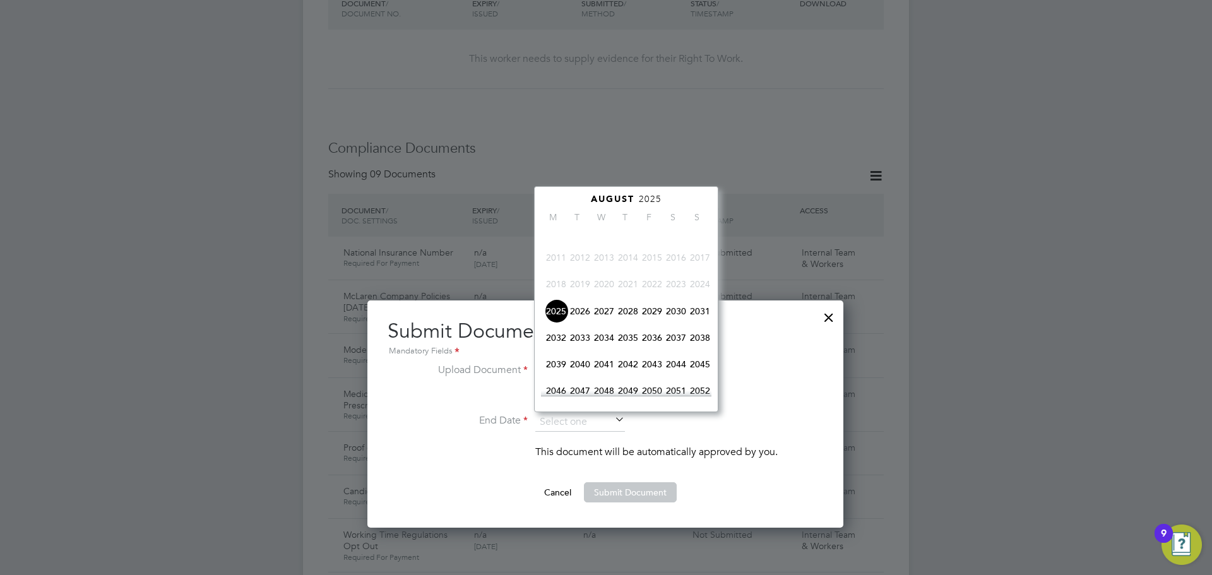
click at [630, 323] on span "2028" at bounding box center [628, 311] width 24 height 24
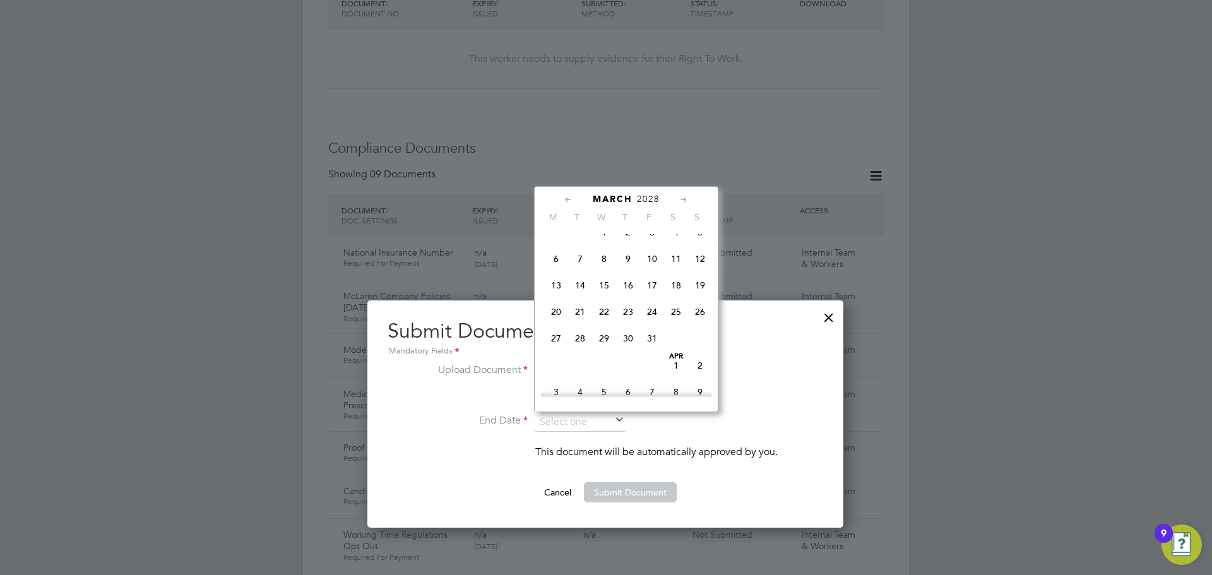
scroll to position [146, 0]
click at [560, 264] on span "6" at bounding box center [556, 259] width 24 height 24
type input "06 Mar 2028"
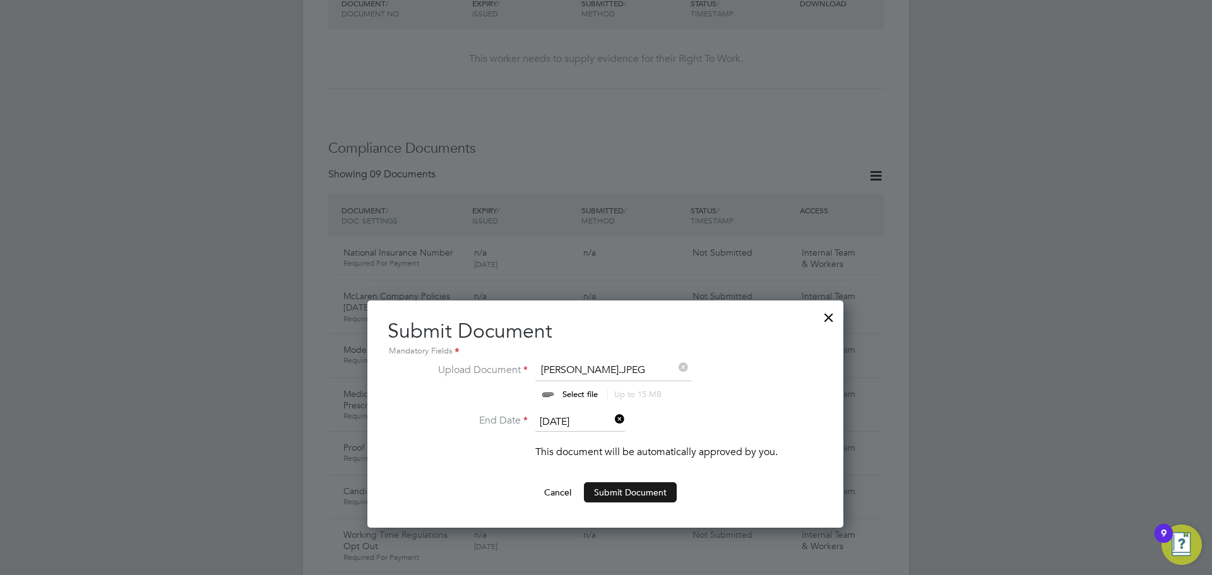
click at [652, 489] on button "Submit Document" at bounding box center [630, 492] width 93 height 20
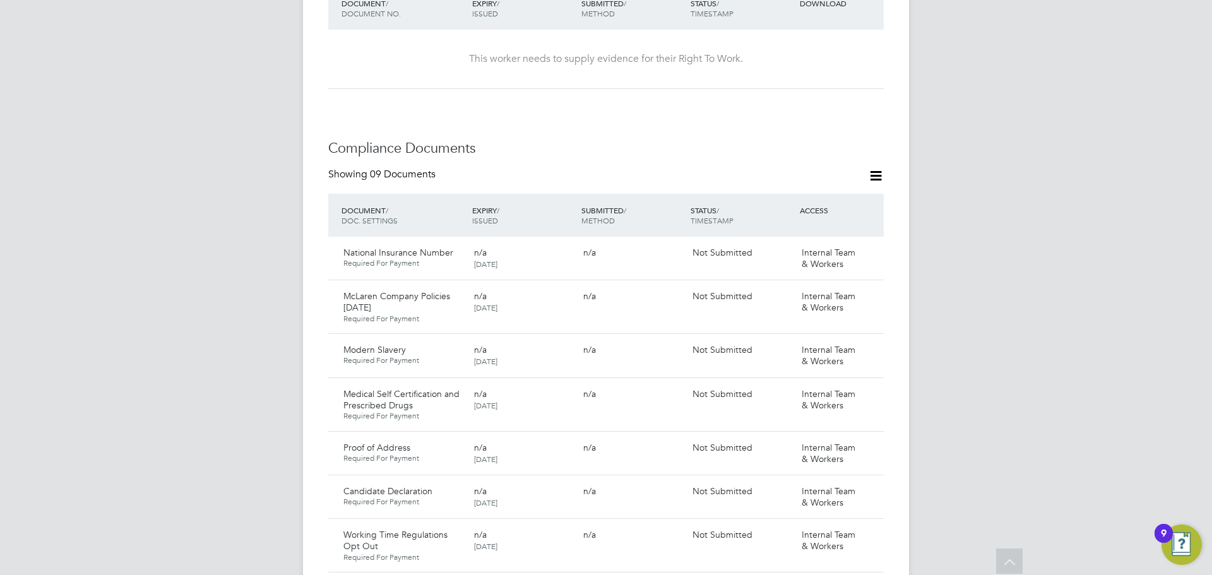
scroll to position [505, 0]
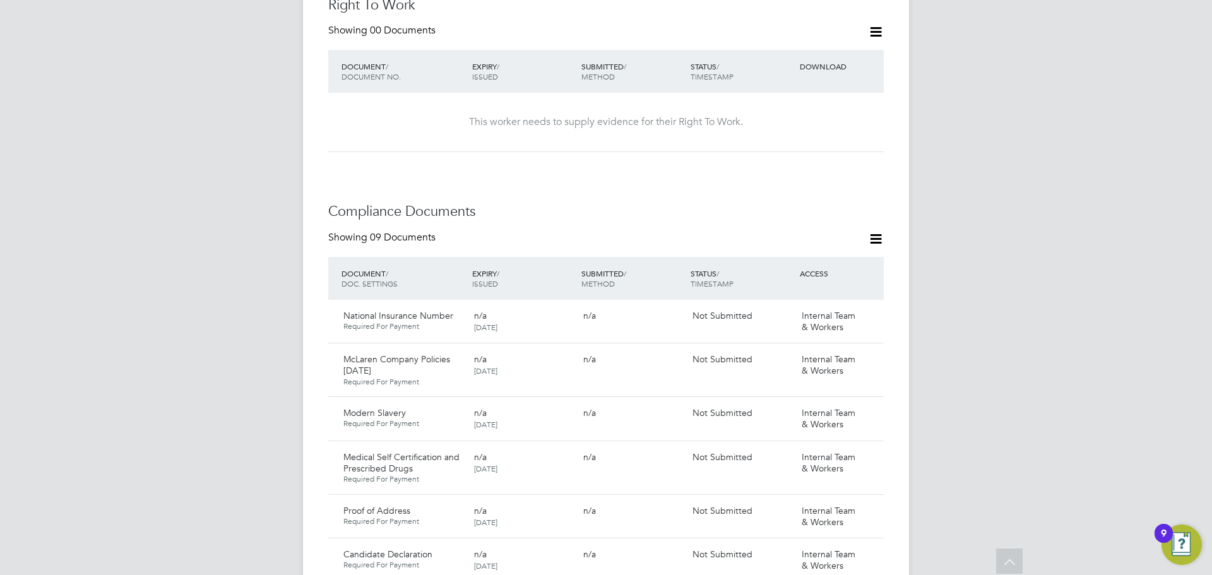
click at [874, 231] on icon at bounding box center [876, 239] width 16 height 16
click at [848, 254] on li "Document Settings" at bounding box center [834, 256] width 93 height 18
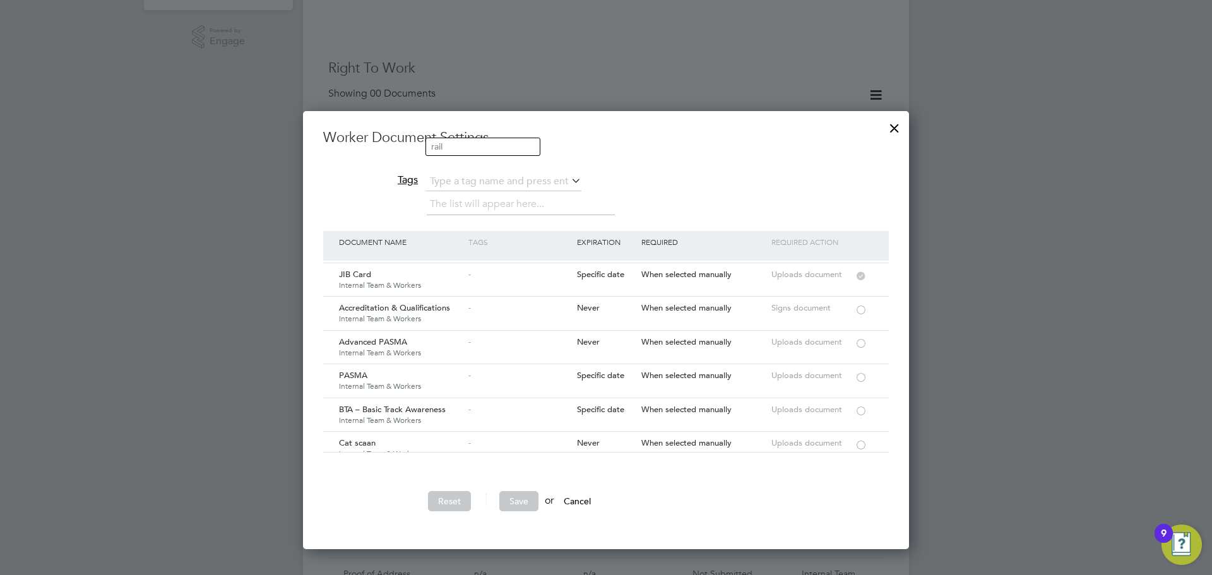
scroll to position [1577, 0]
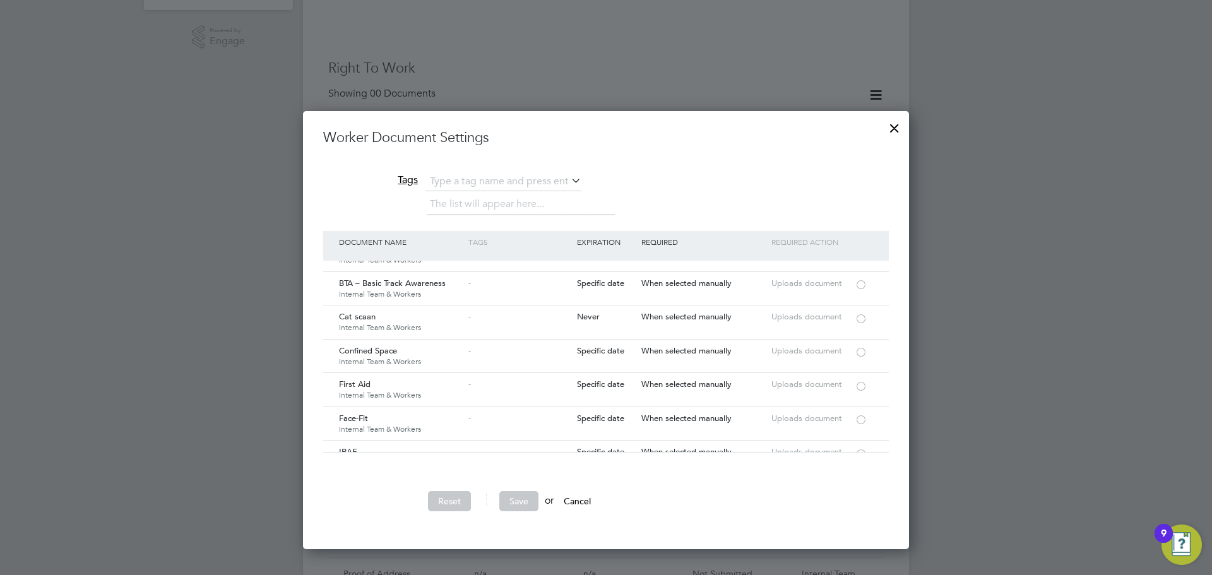
click at [890, 131] on div at bounding box center [894, 125] width 23 height 23
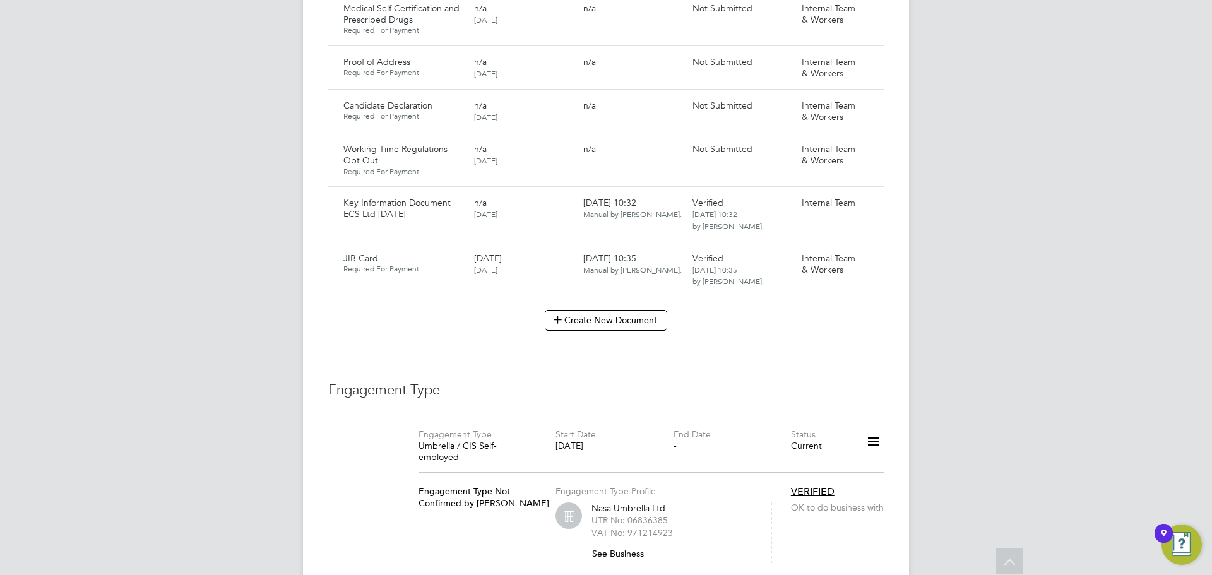
scroll to position [1073, 0]
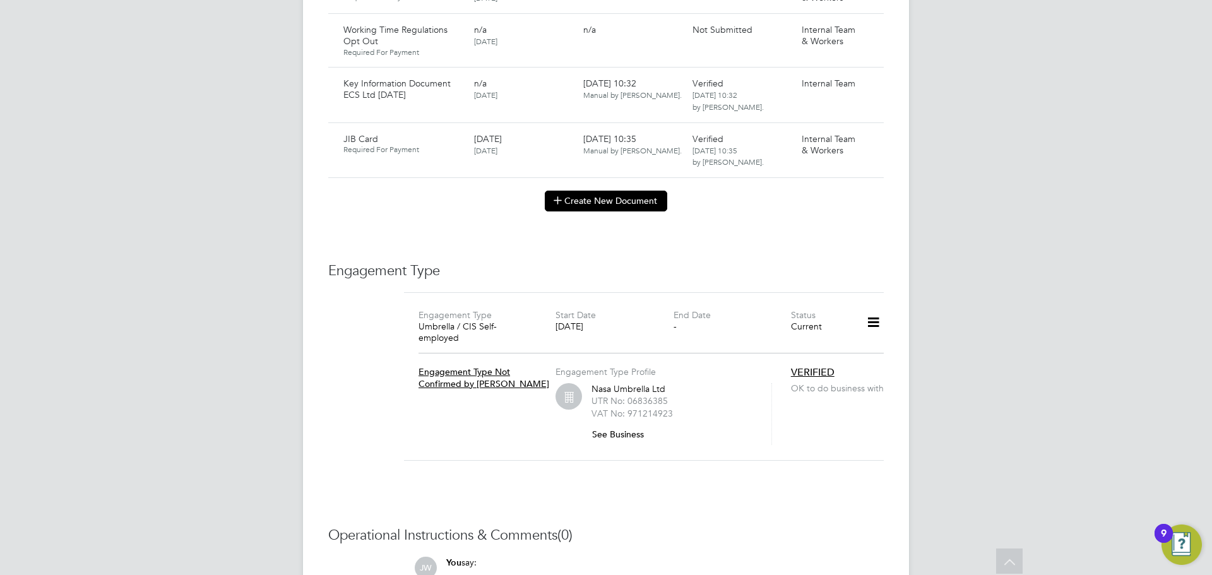
click at [562, 195] on icon at bounding box center [557, 199] width 9 height 9
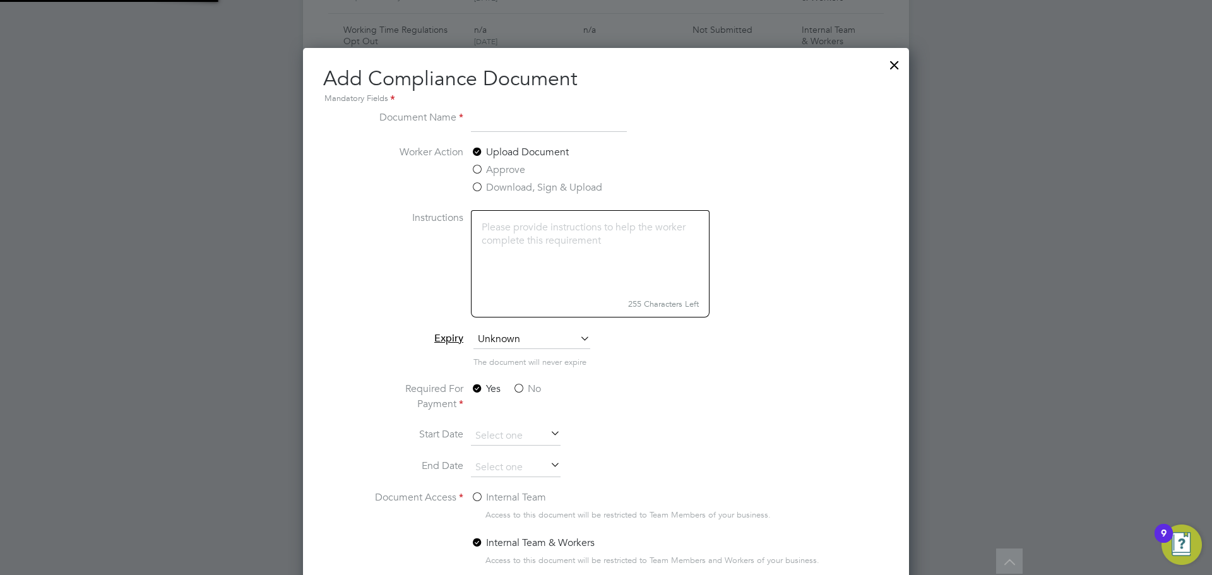
scroll to position [663, 606]
type input "Electrical Installation 603/127/0"
click at [518, 391] on label "No" at bounding box center [526, 388] width 28 height 15
click at [0, 0] on input "No" at bounding box center [0, 0] width 0 height 0
click at [479, 499] on label "Internal Team" at bounding box center [508, 497] width 75 height 15
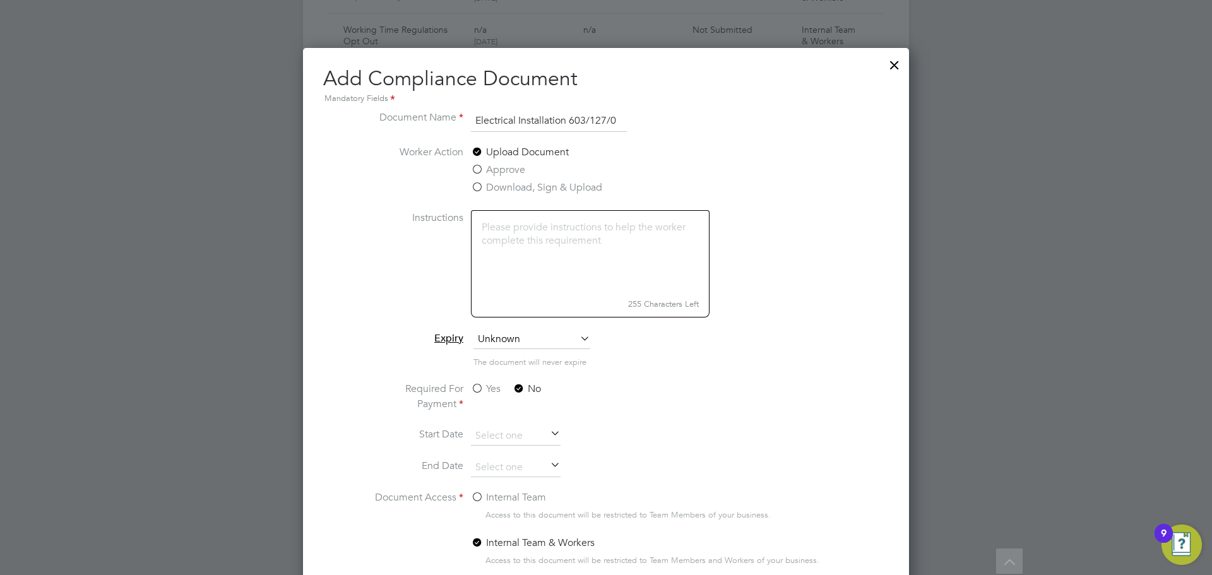
click at [0, 0] on input "Internal Team" at bounding box center [0, 0] width 0 height 0
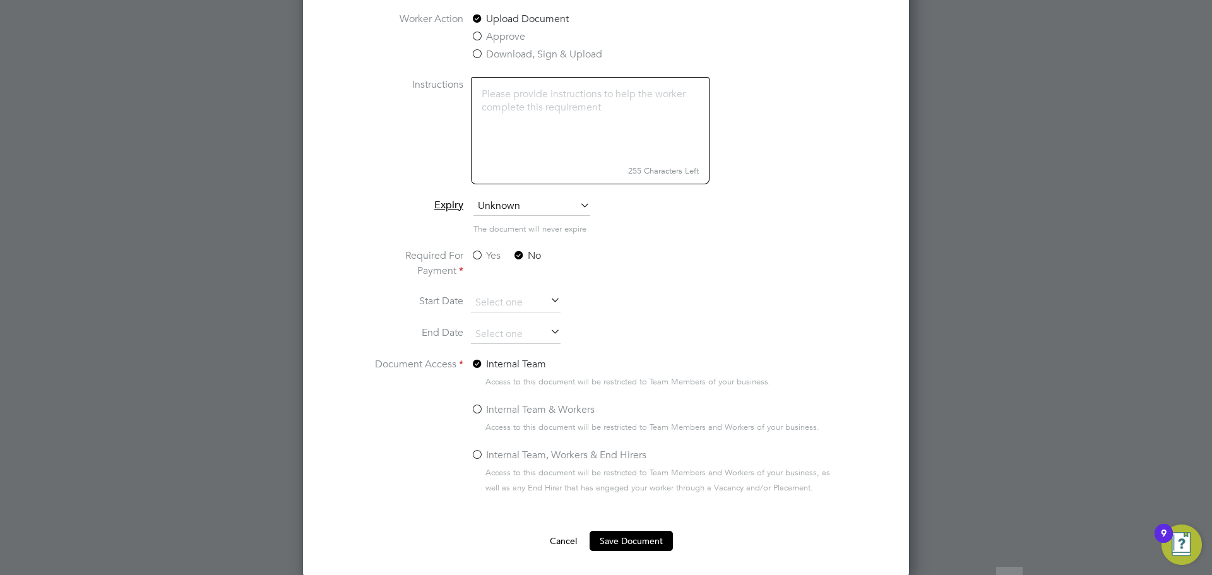
scroll to position [1222, 0]
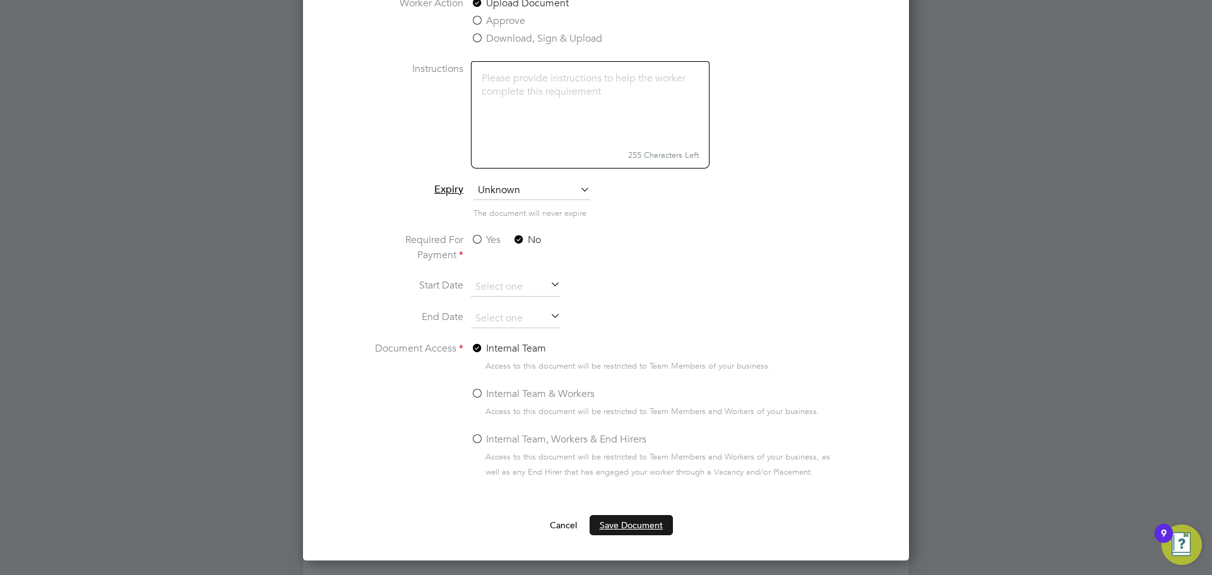
click at [632, 529] on button "Save Document" at bounding box center [630, 525] width 83 height 20
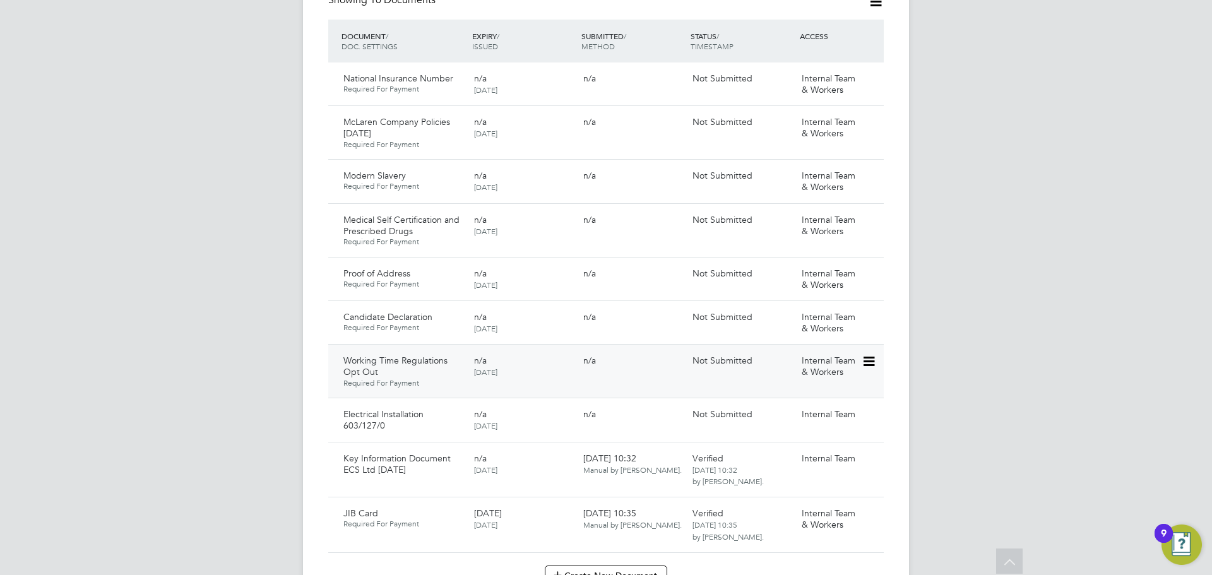
scroll to position [757, 0]
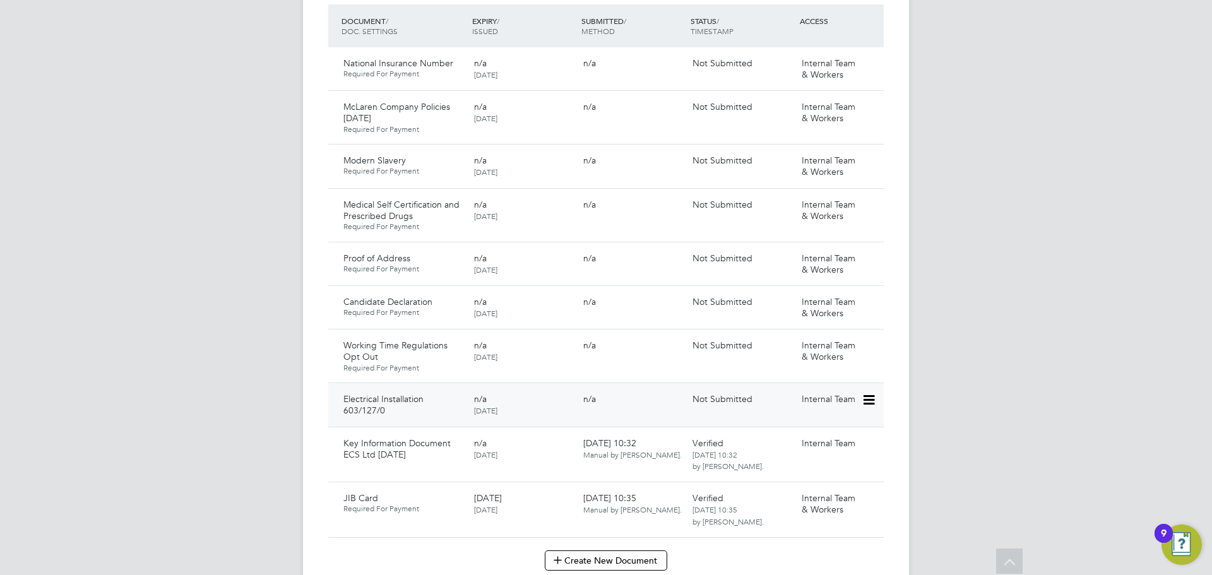
click at [871, 392] on icon at bounding box center [867, 399] width 13 height 15
click at [855, 437] on li "Submit Document" at bounding box center [830, 435] width 88 height 18
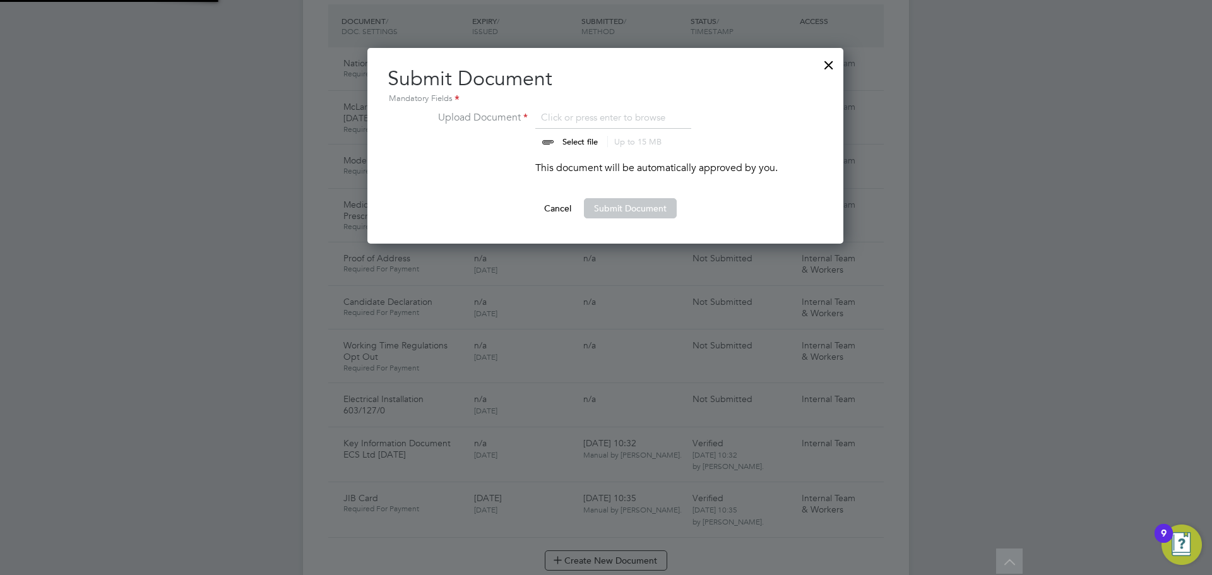
scroll to position [196, 477]
click at [581, 140] on input "file" at bounding box center [592, 129] width 198 height 38
type input "C:\fakepath\Rhys Elec Installation.jpeg"
click at [628, 206] on button "Submit Document" at bounding box center [630, 208] width 93 height 20
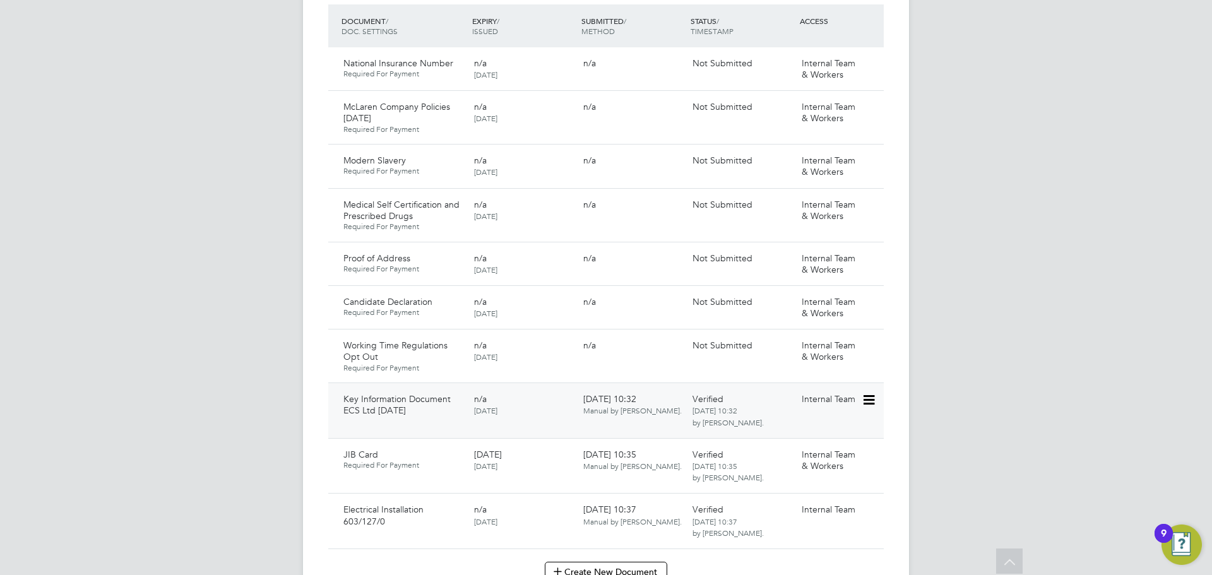
scroll to position [1073, 0]
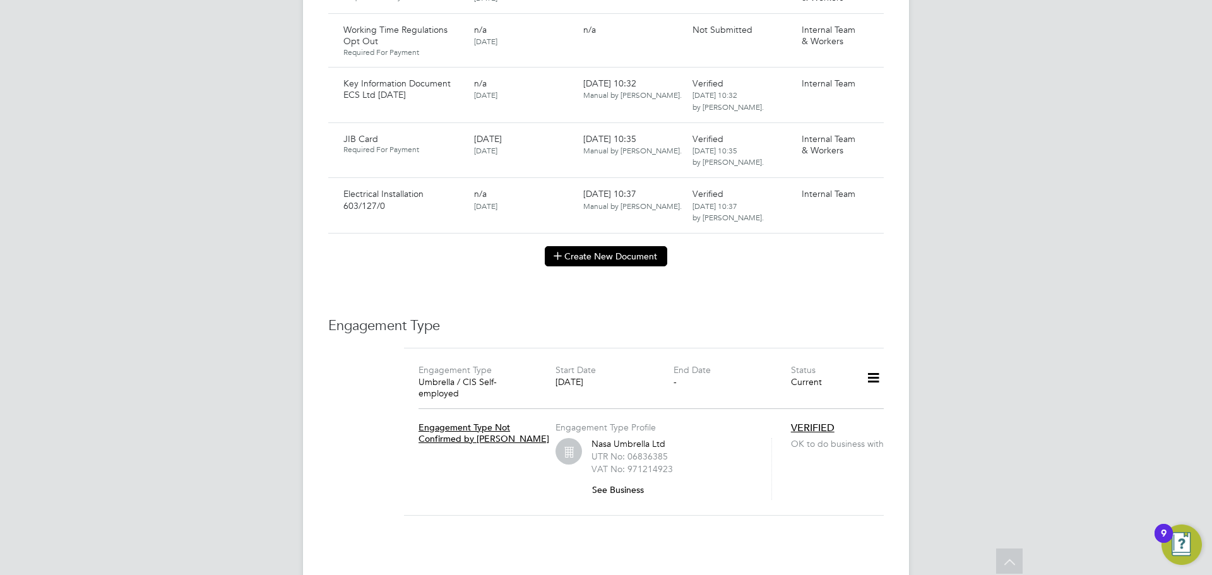
click at [602, 246] on button "Create New Document" at bounding box center [606, 256] width 122 height 20
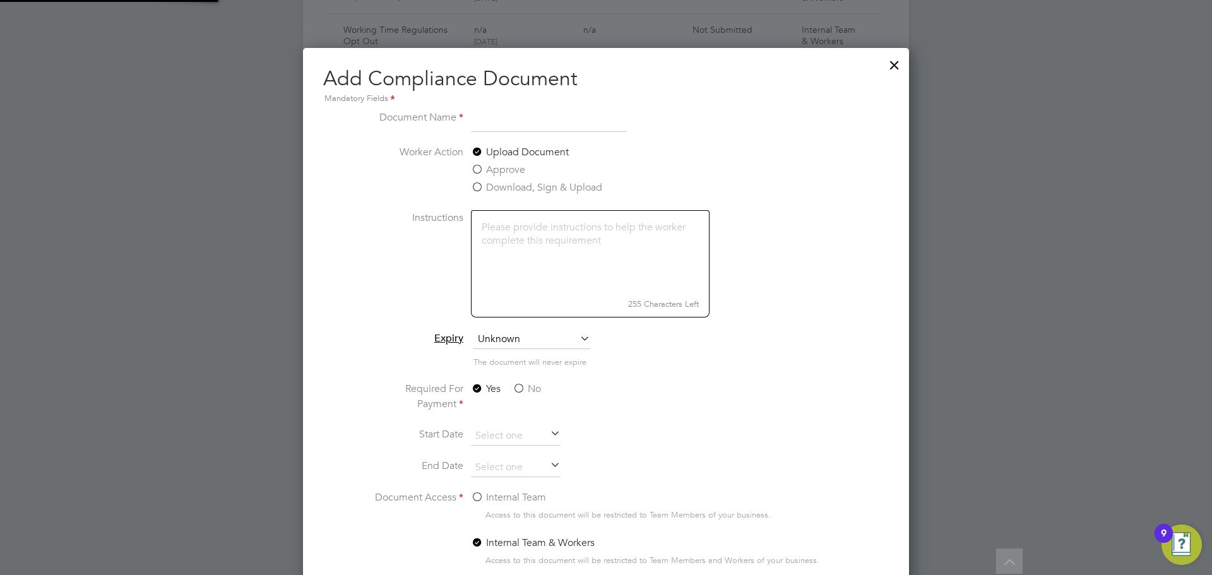
scroll to position [663, 606]
type input "Level 3 Apprenticeship"
click at [523, 389] on label "No" at bounding box center [526, 388] width 28 height 15
click at [0, 0] on input "No" at bounding box center [0, 0] width 0 height 0
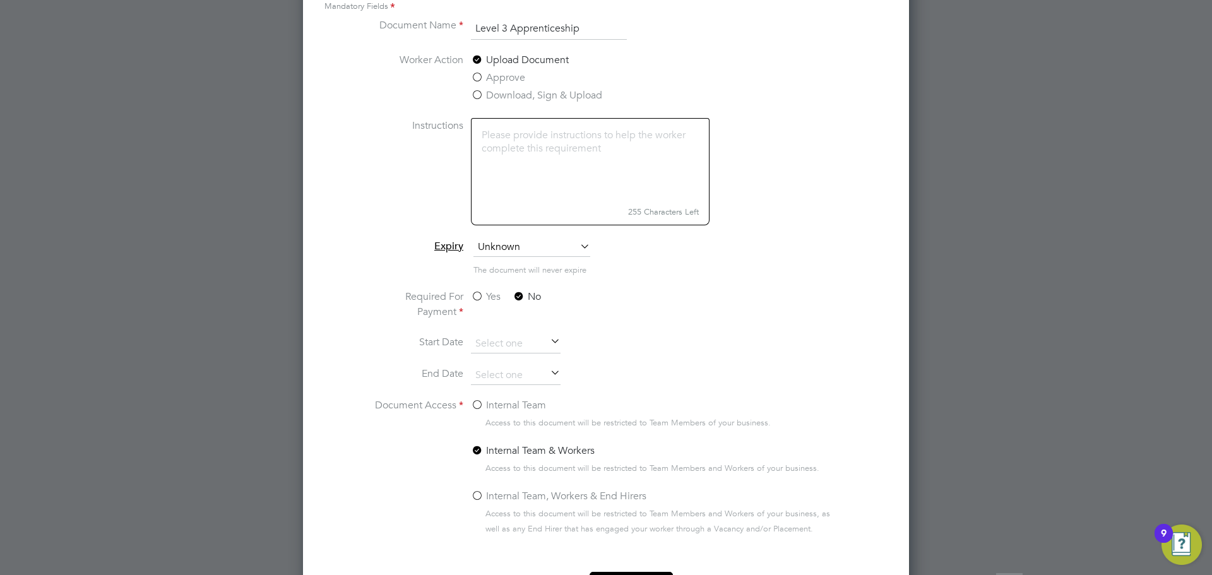
scroll to position [1277, 0]
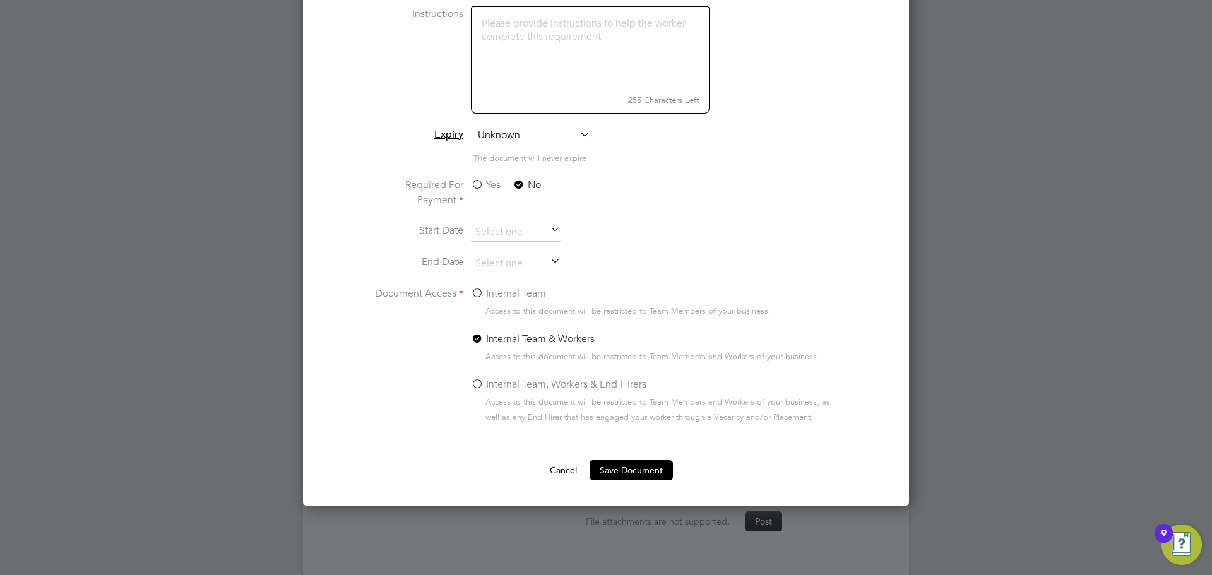
click at [479, 290] on label "Internal Team" at bounding box center [508, 293] width 75 height 15
click at [0, 0] on input "Internal Team" at bounding box center [0, 0] width 0 height 0
click at [638, 470] on button "Save Document" at bounding box center [630, 470] width 83 height 20
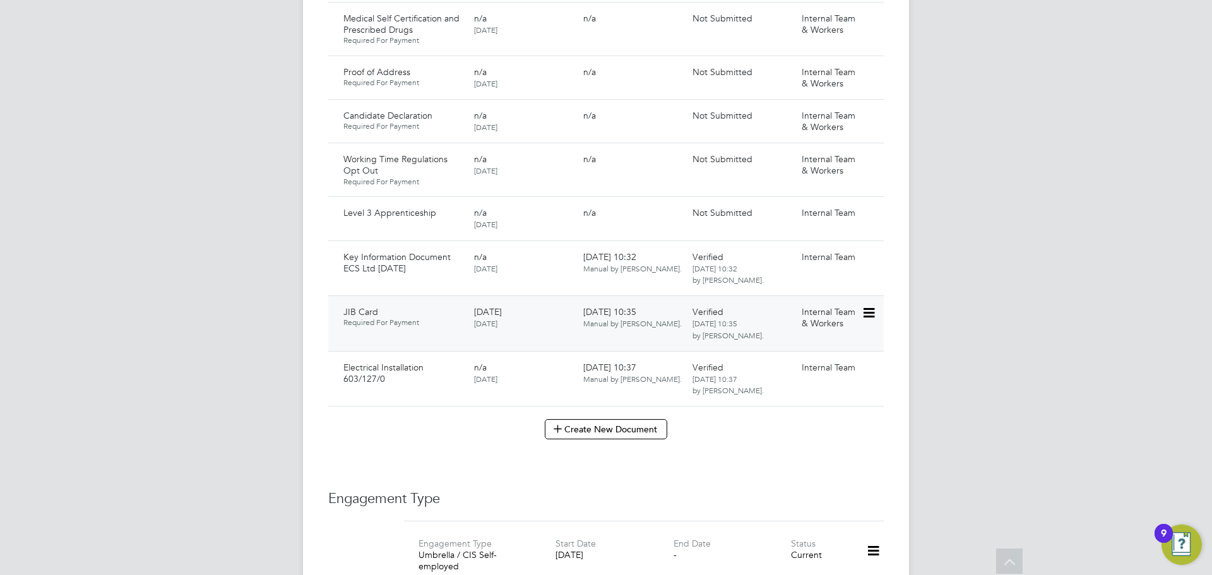
scroll to position [946, 0]
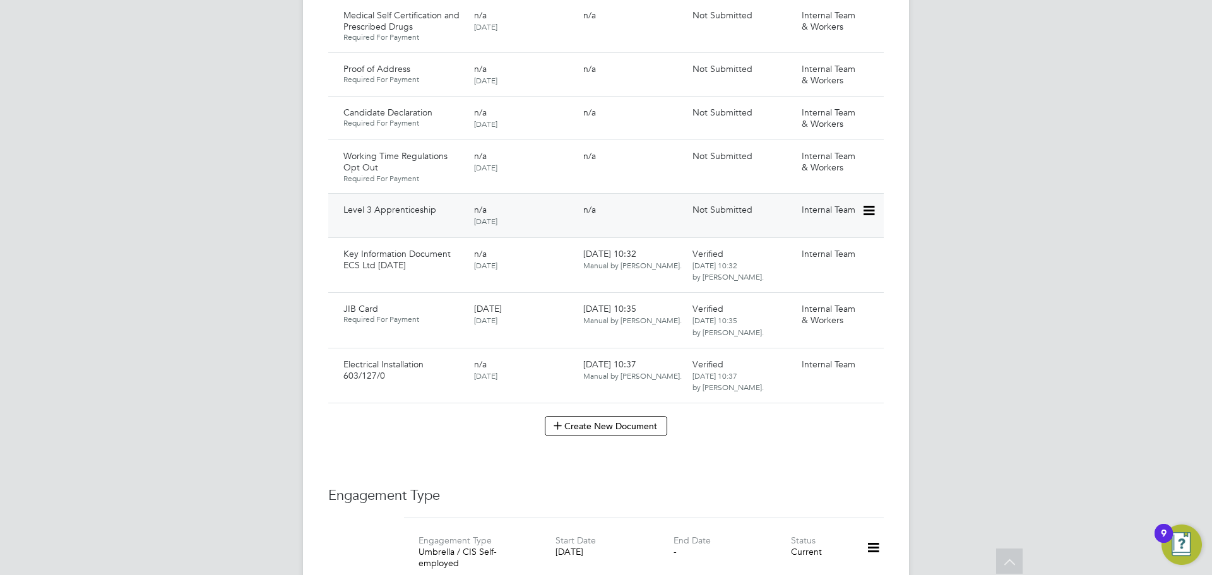
click at [870, 203] on icon at bounding box center [867, 210] width 13 height 15
click at [809, 242] on li "Submit Document" at bounding box center [830, 246] width 88 height 18
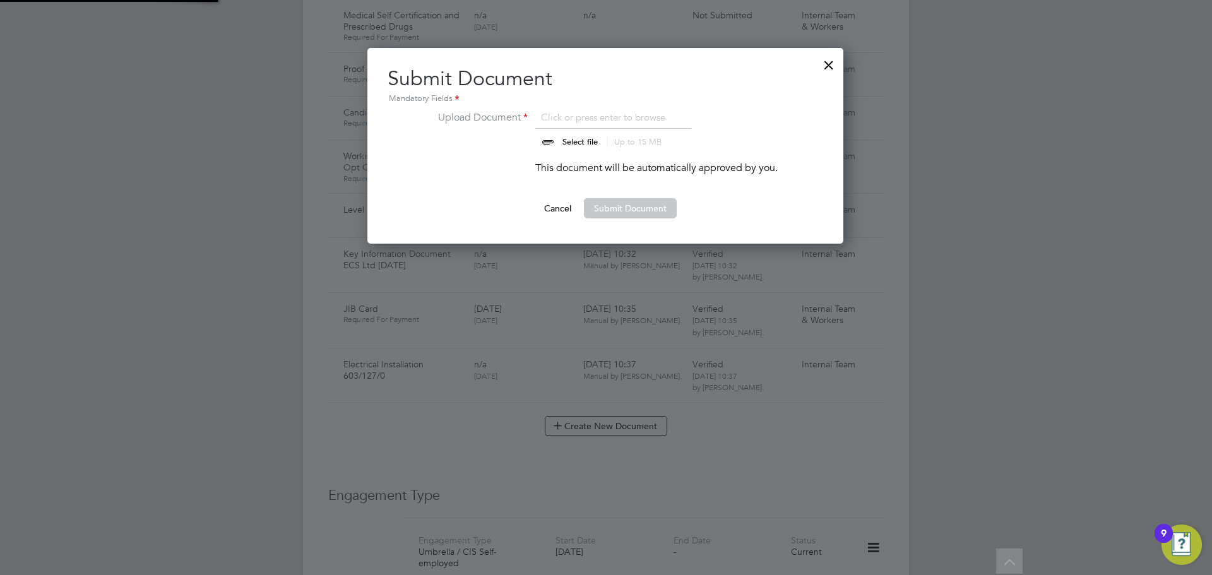
scroll to position [196, 477]
click at [566, 142] on input "file" at bounding box center [592, 129] width 198 height 38
type input "C:\fakepath\Rhys Level 3 Apprenticeship.jpeg"
click at [615, 211] on button "Submit Document" at bounding box center [630, 208] width 93 height 20
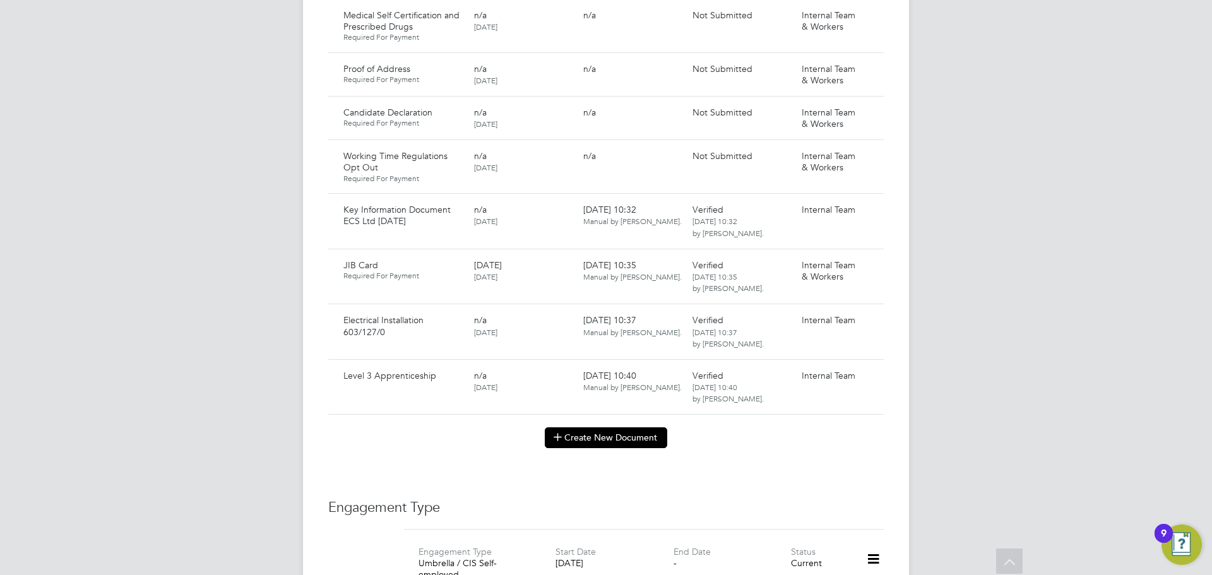
drag, startPoint x: 610, startPoint y: 423, endPoint x: 596, endPoint y: 422, distance: 13.9
click at [610, 427] on button "Create New Document" at bounding box center [606, 437] width 122 height 20
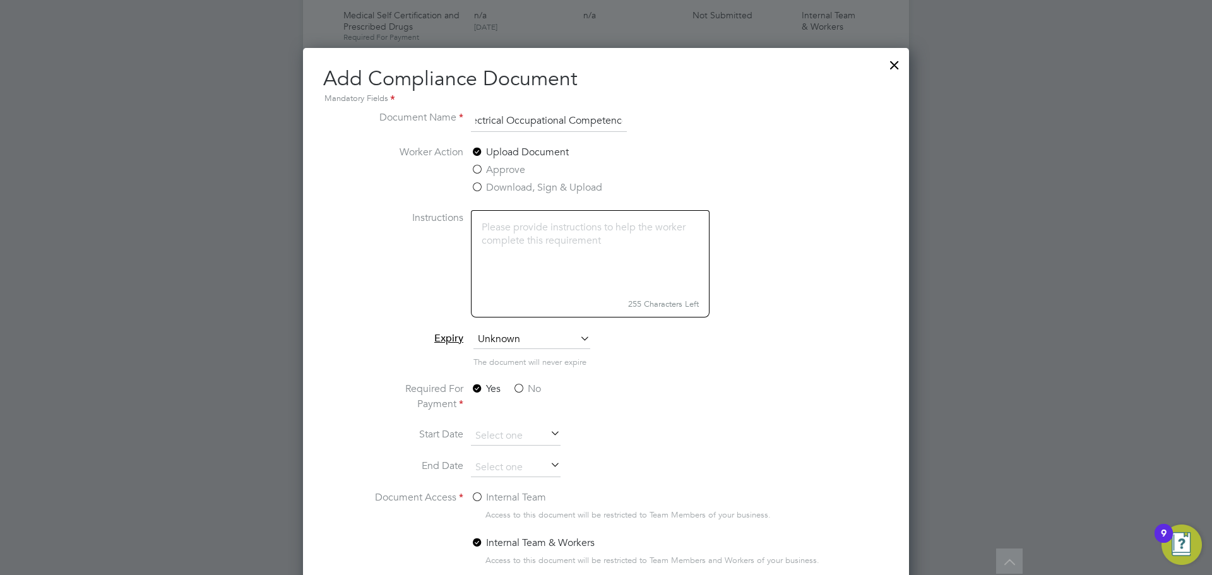
scroll to position [0, 18]
type input "Electrical Occupational Competence"
click at [521, 387] on label "No" at bounding box center [526, 388] width 28 height 15
click at [0, 0] on input "No" at bounding box center [0, 0] width 0 height 0
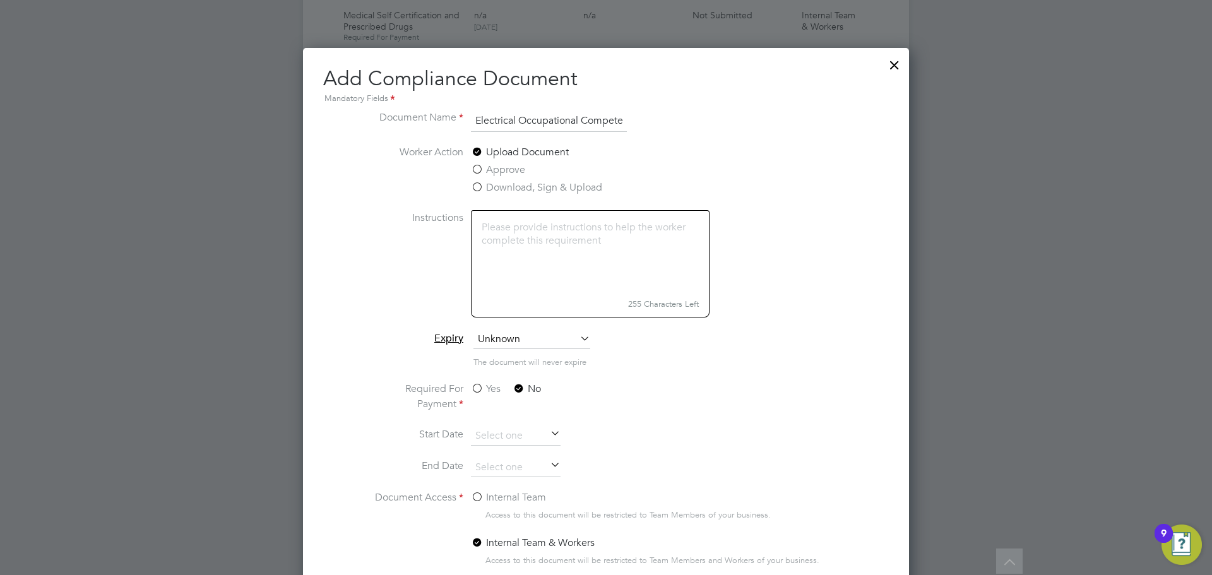
click at [474, 497] on label "Internal Team" at bounding box center [508, 497] width 75 height 15
click at [0, 0] on input "Internal Team" at bounding box center [0, 0] width 0 height 0
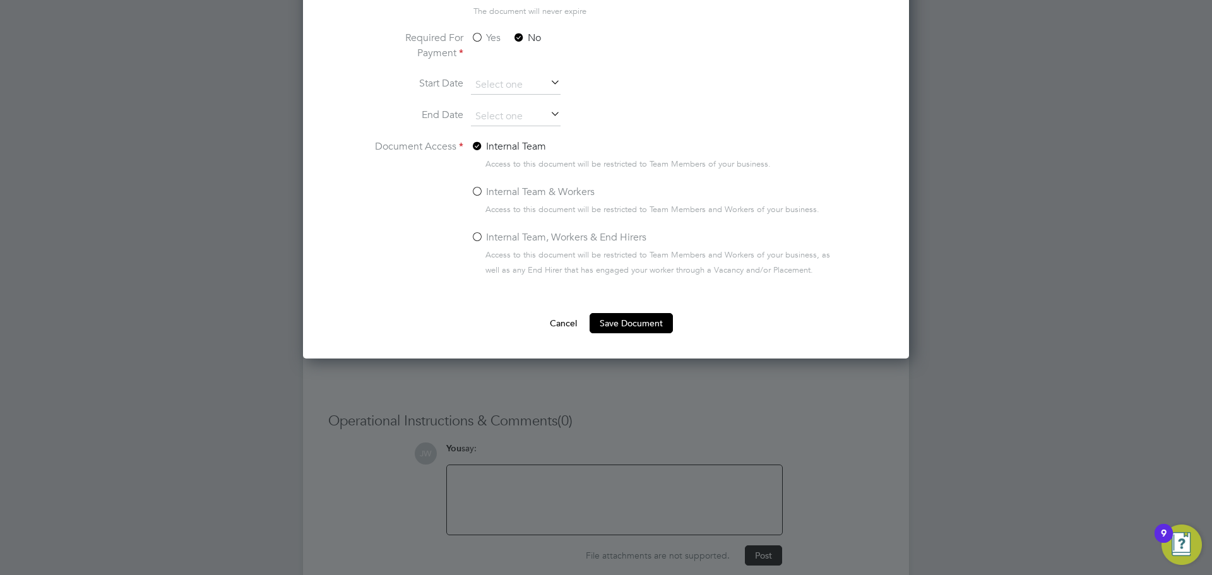
scroll to position [1332, 0]
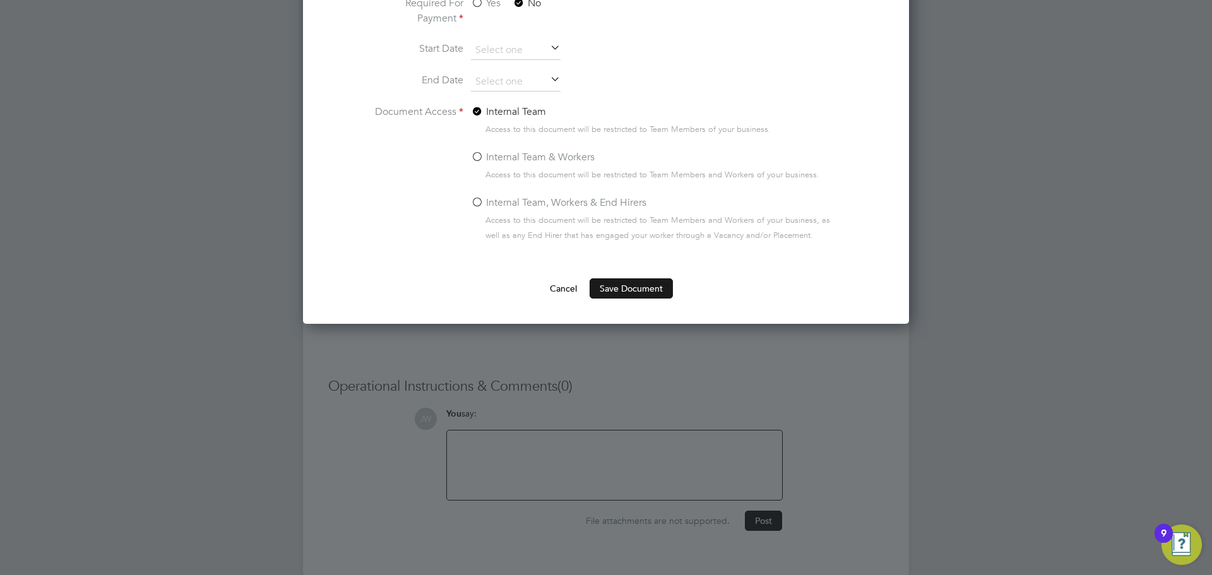
click at [620, 288] on button "Save Document" at bounding box center [630, 288] width 83 height 20
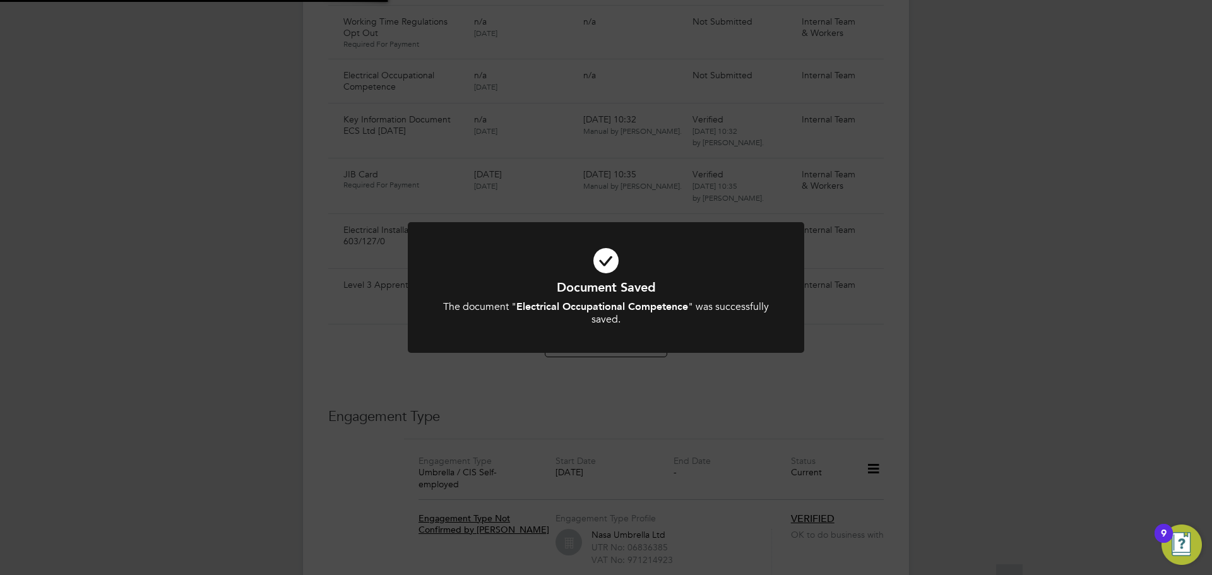
scroll to position [946, 0]
click at [408, 428] on div "Document Saved The document " Electrical Occupational Competence " was successf…" at bounding box center [606, 287] width 1212 height 575
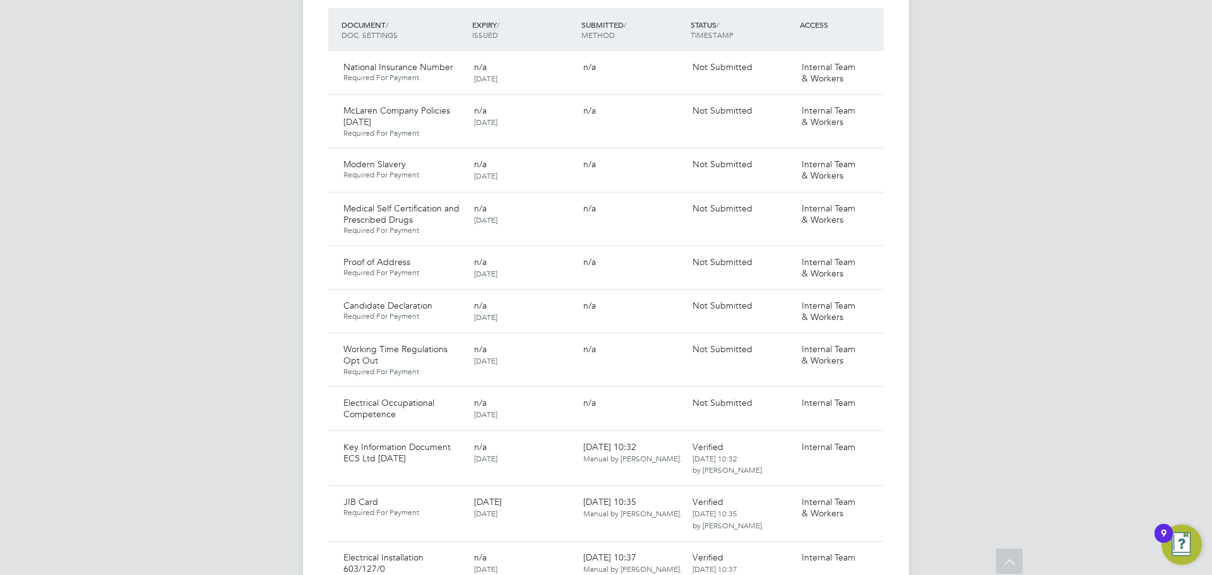
scroll to position [694, 0]
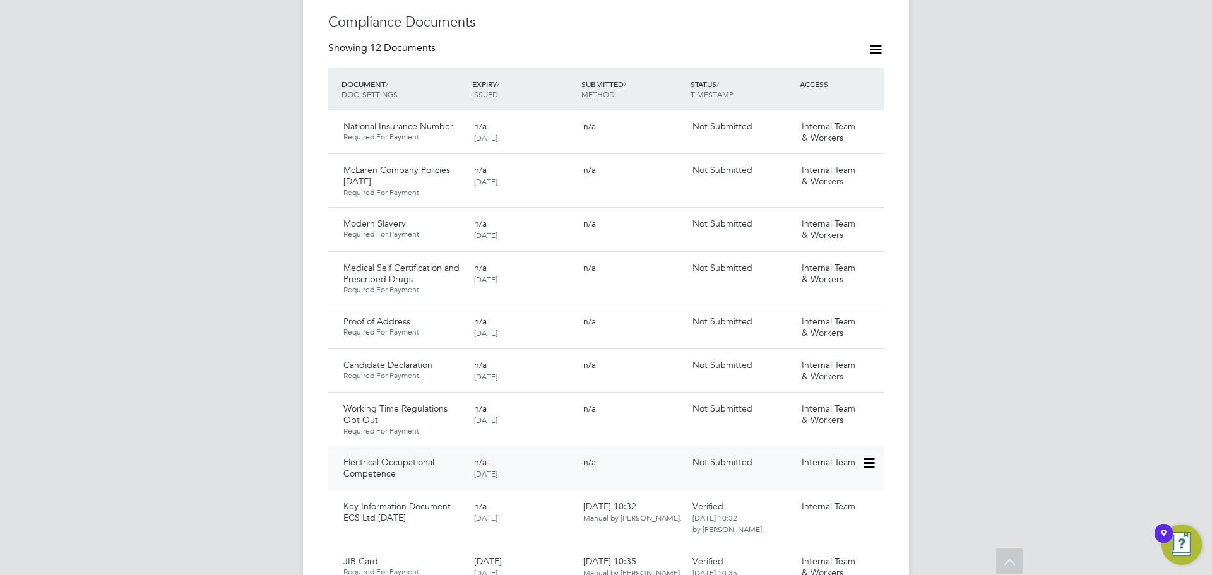
click at [874, 456] on icon at bounding box center [867, 463] width 13 height 15
click at [833, 497] on li "Submit Document" at bounding box center [830, 498] width 88 height 18
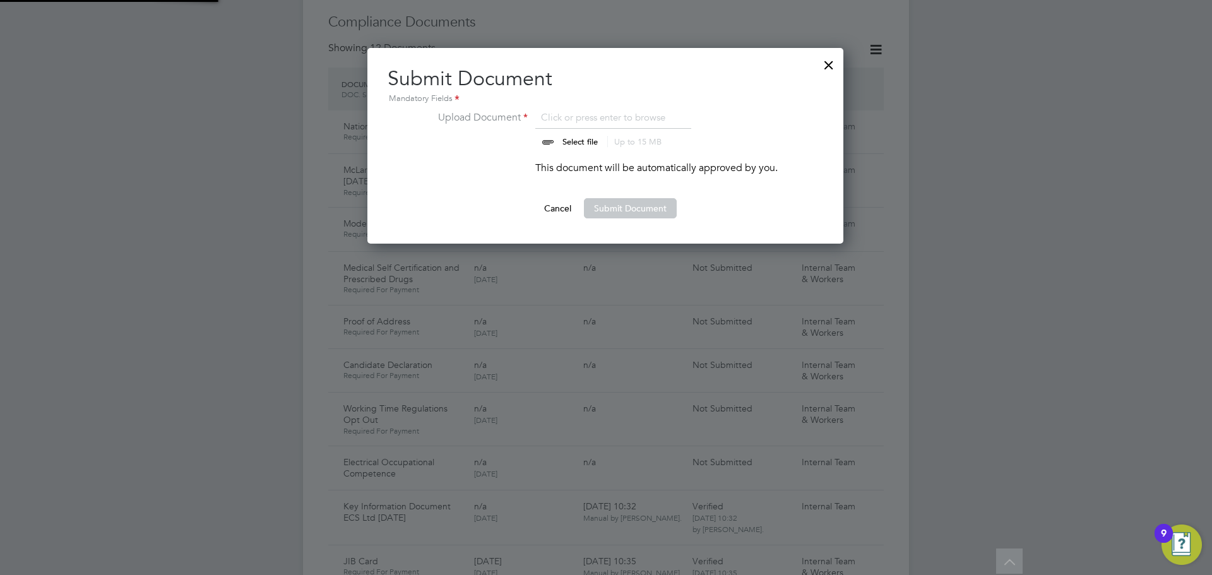
scroll to position [196, 477]
click at [572, 146] on input "file" at bounding box center [592, 129] width 198 height 38
type input "C:\fakepath\Rhys Elec Occupational Competence.jpeg"
click at [637, 209] on button "Submit Document" at bounding box center [630, 208] width 93 height 20
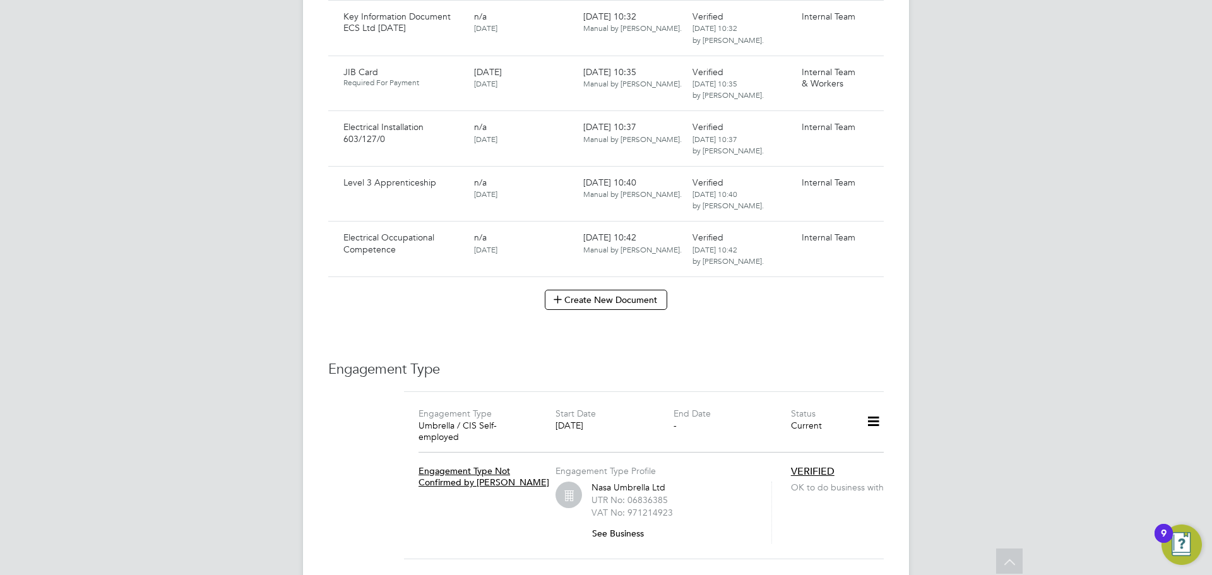
scroll to position [1262, 0]
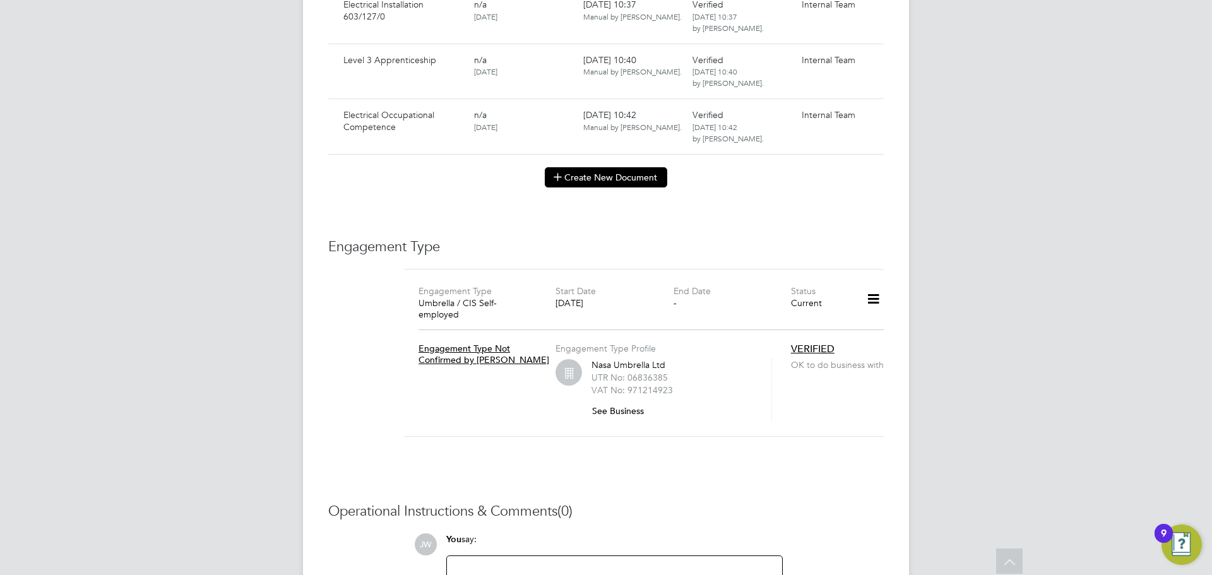
click at [587, 167] on button "Create New Document" at bounding box center [606, 177] width 122 height 20
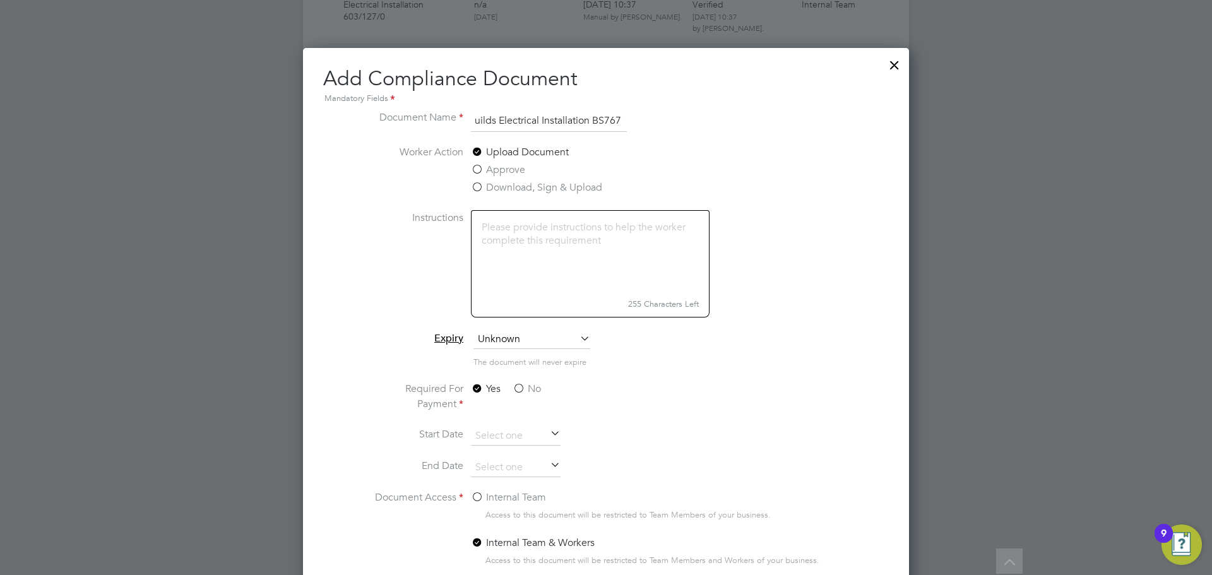
scroll to position [0, 54]
type input "City and Guilds Electrical Installation BS7671"
click at [476, 500] on label "Internal Team" at bounding box center [508, 497] width 75 height 15
click at [0, 0] on input "Internal Team" at bounding box center [0, 0] width 0 height 0
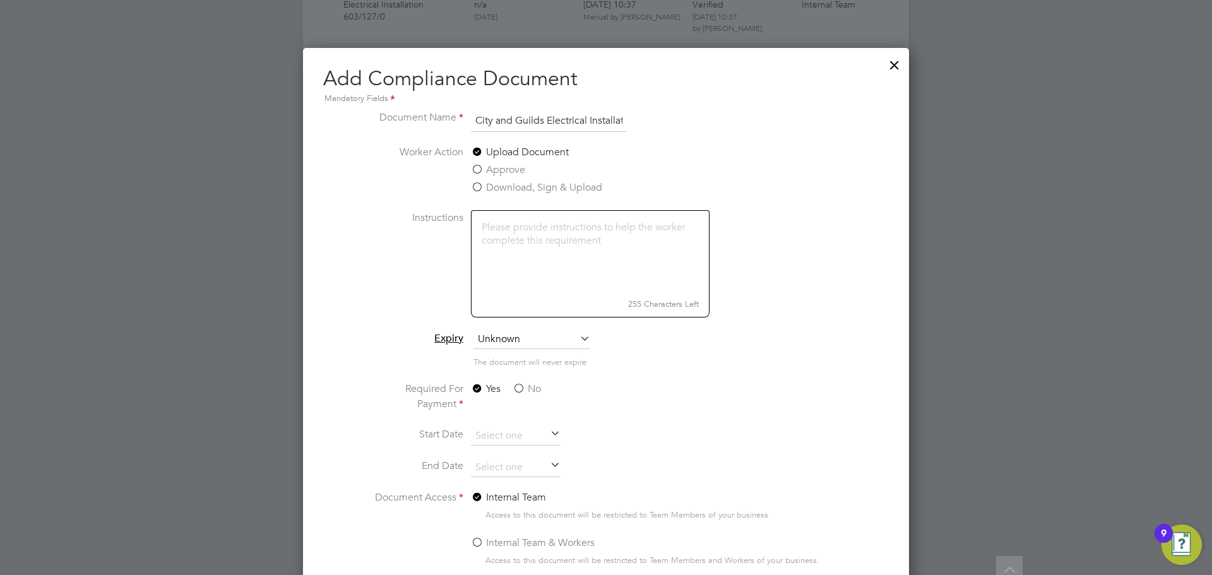
scroll to position [1396, 0]
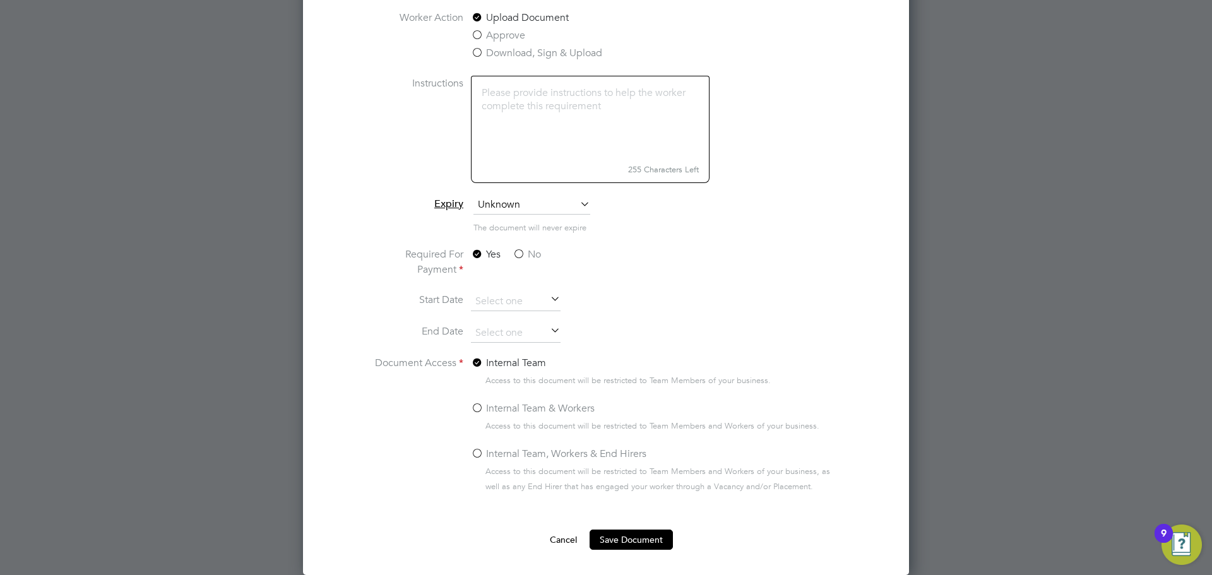
click at [522, 254] on label "No" at bounding box center [526, 254] width 28 height 15
click at [0, 0] on input "No" at bounding box center [0, 0] width 0 height 0
click at [647, 543] on button "Save Document" at bounding box center [630, 539] width 83 height 20
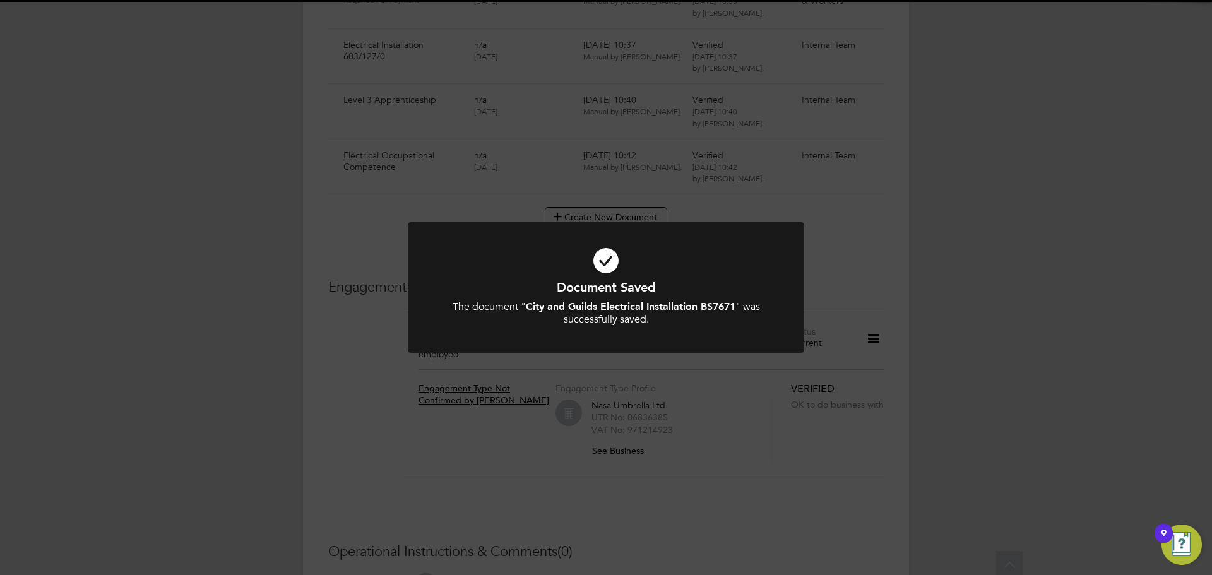
scroll to position [1262, 0]
click at [985, 76] on div "Document Saved The document " City and Guilds Electrical Installation BS7671 " …" at bounding box center [606, 287] width 1212 height 575
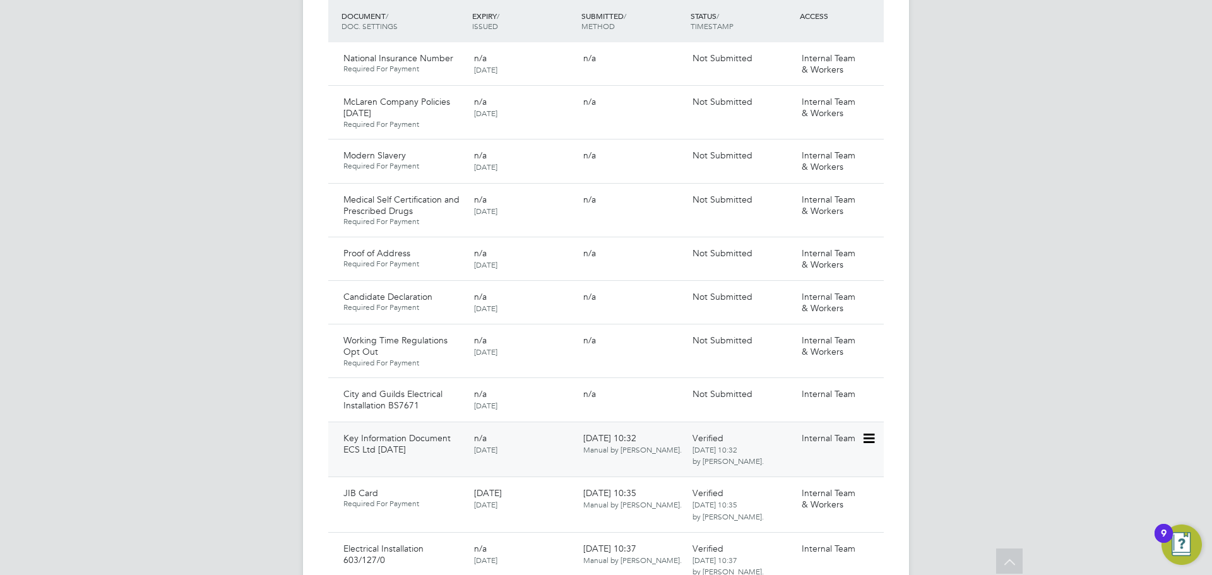
scroll to position [883, 0]
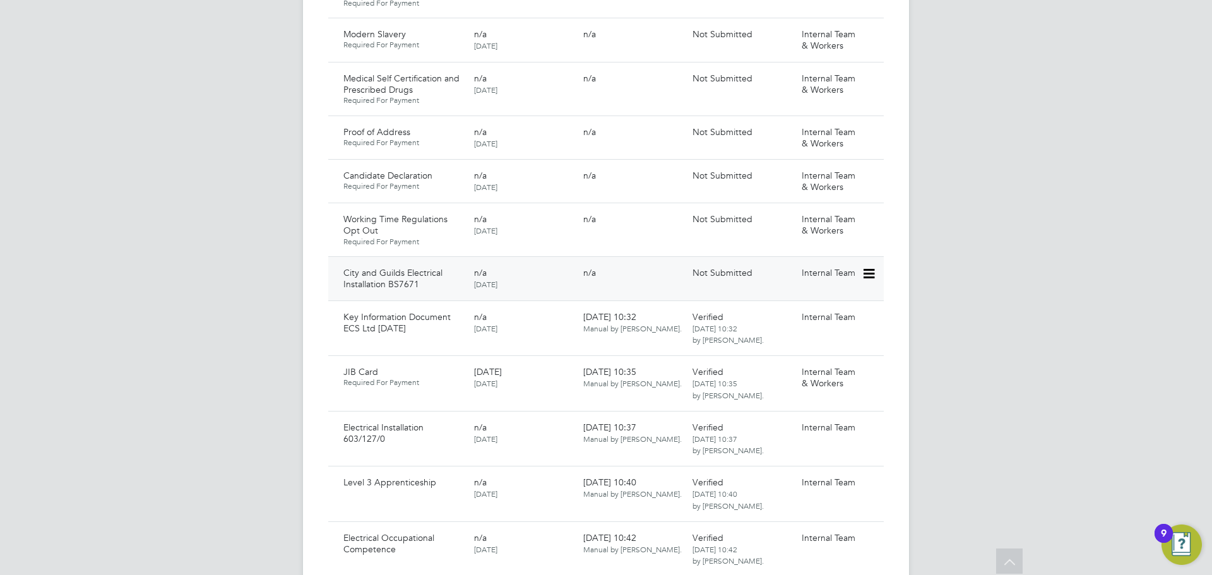
click at [866, 266] on icon at bounding box center [867, 273] width 13 height 15
click at [832, 309] on li "Submit Document" at bounding box center [830, 309] width 88 height 18
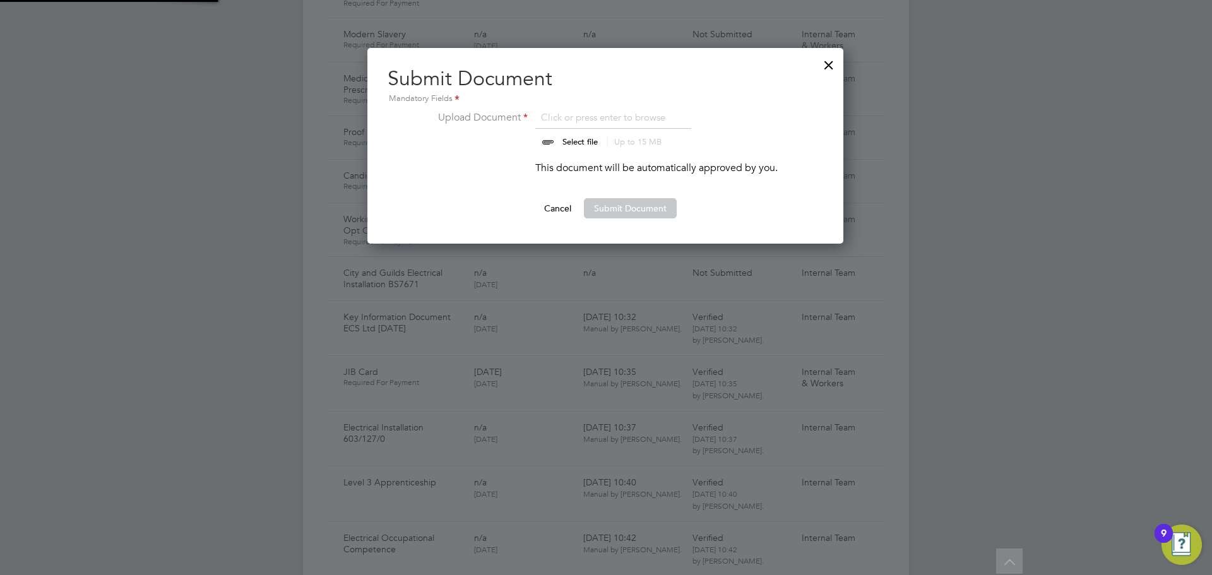
scroll to position [196, 477]
click at [570, 140] on input "file" at bounding box center [592, 129] width 198 height 38
type input "C:\fakepath\Rhys City and Guilds BS7671.jpeg"
click at [652, 213] on button "Submit Document" at bounding box center [630, 208] width 93 height 20
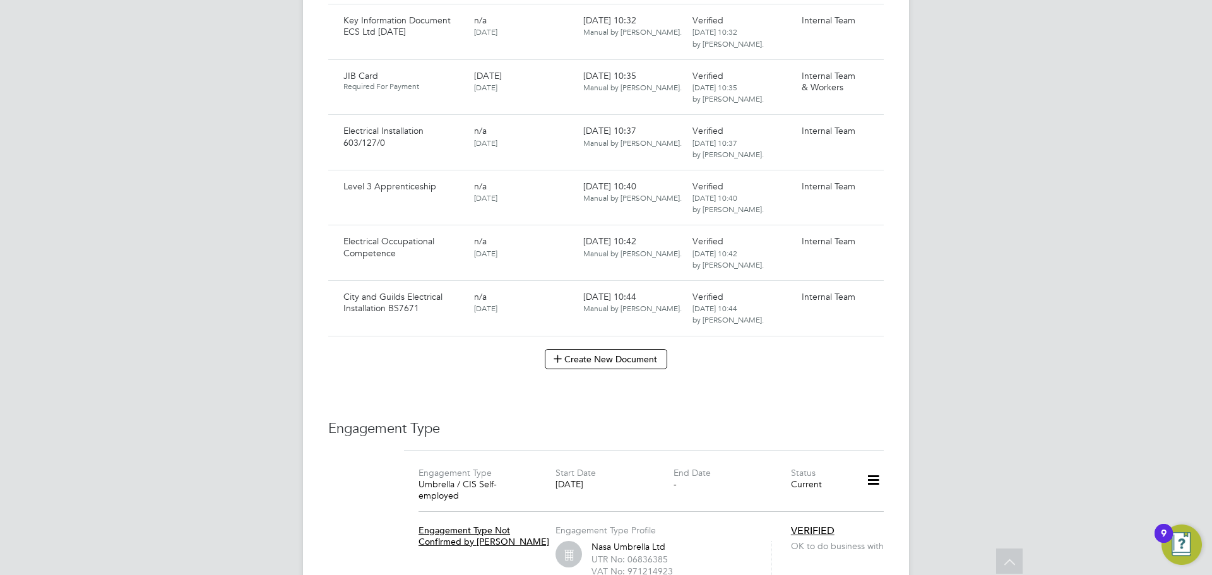
scroll to position [1262, 0]
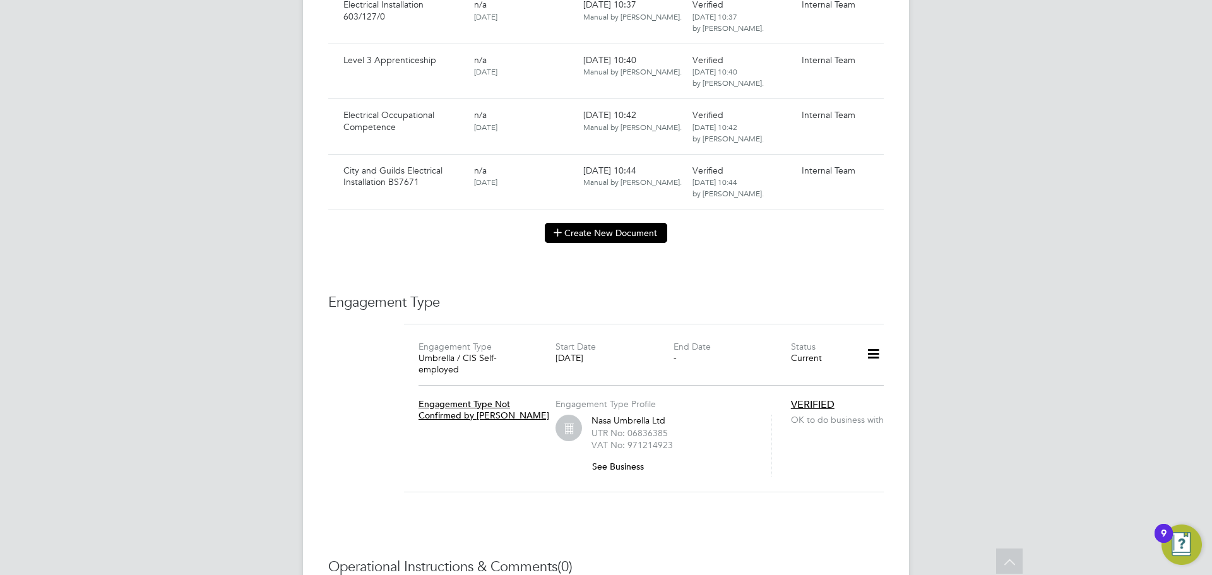
click at [577, 223] on button "Create New Document" at bounding box center [606, 233] width 122 height 20
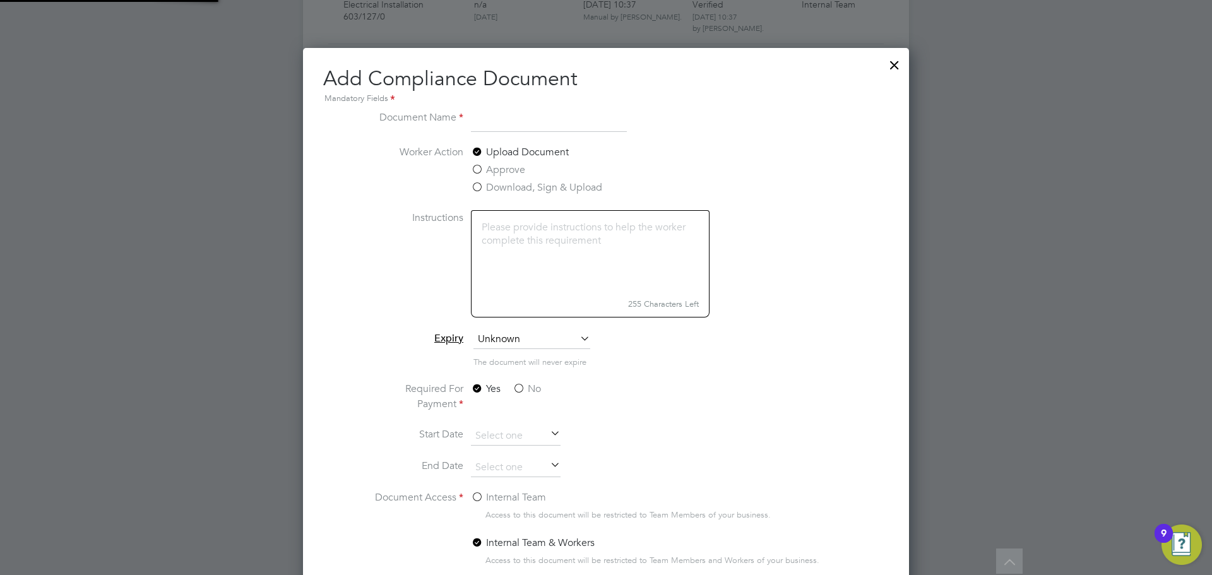
scroll to position [663, 606]
type input "EAL Level 3 NVQ 501/1605/8"
click at [519, 384] on label "No" at bounding box center [526, 388] width 28 height 15
click at [0, 0] on input "No" at bounding box center [0, 0] width 0 height 0
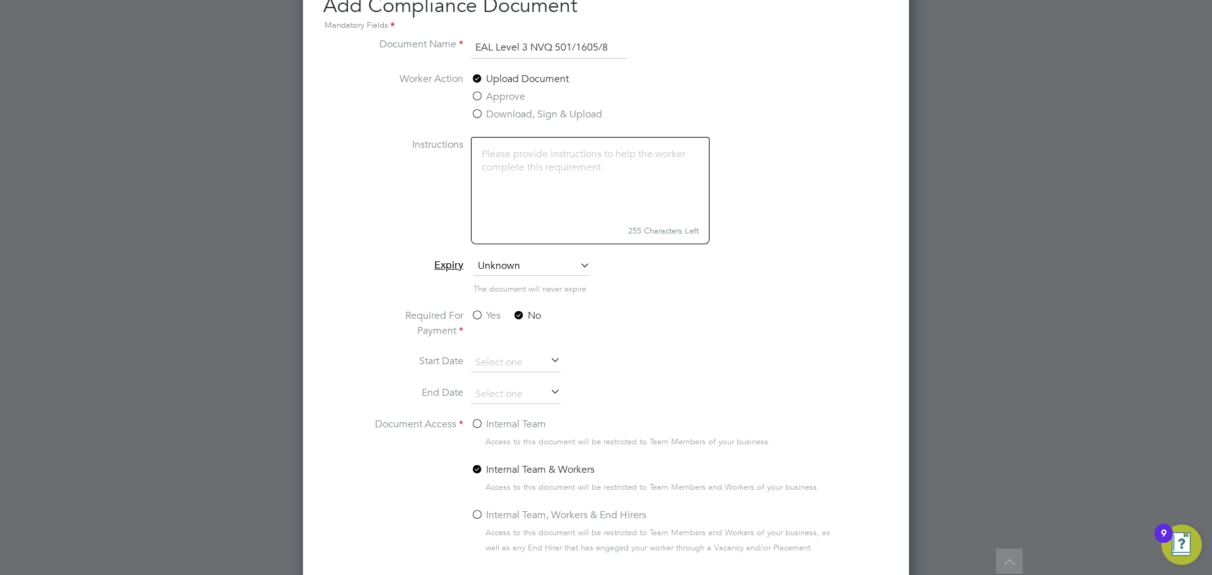
scroll to position [1442, 0]
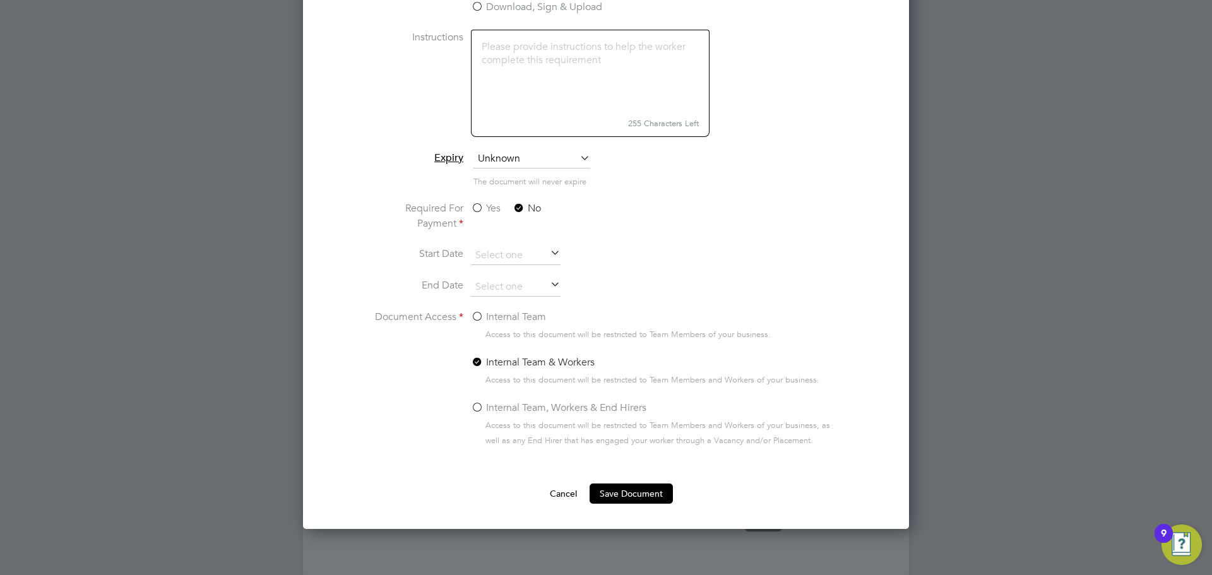
click at [473, 313] on label "Internal Team" at bounding box center [508, 316] width 75 height 15
click at [0, 0] on input "Internal Team" at bounding box center [0, 0] width 0 height 0
click at [618, 492] on button "Save Document" at bounding box center [630, 493] width 83 height 20
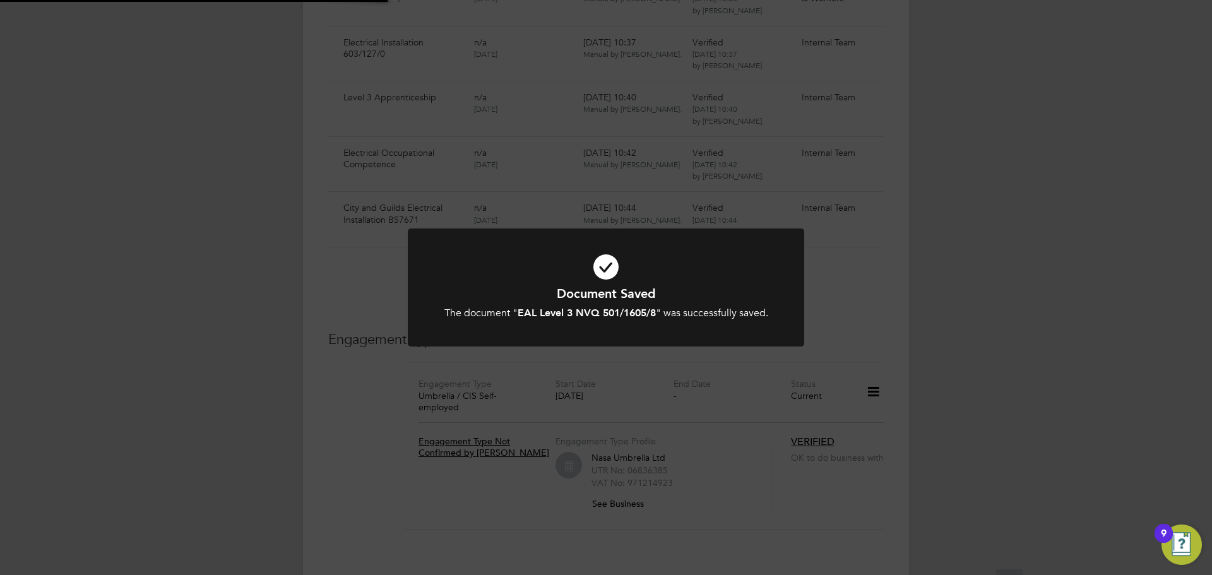
scroll to position [1262, 0]
click at [360, 264] on div "Document Saved The document " EAL Level 3 NVQ 501/1605/8 " was successfully sav…" at bounding box center [606, 287] width 1212 height 575
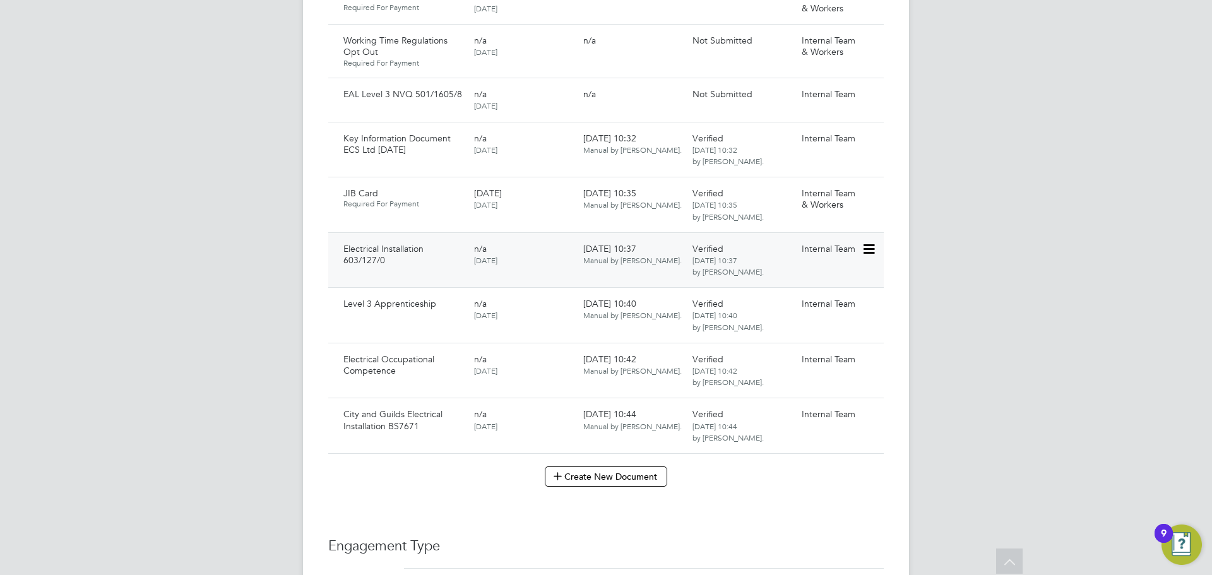
scroll to position [1010, 0]
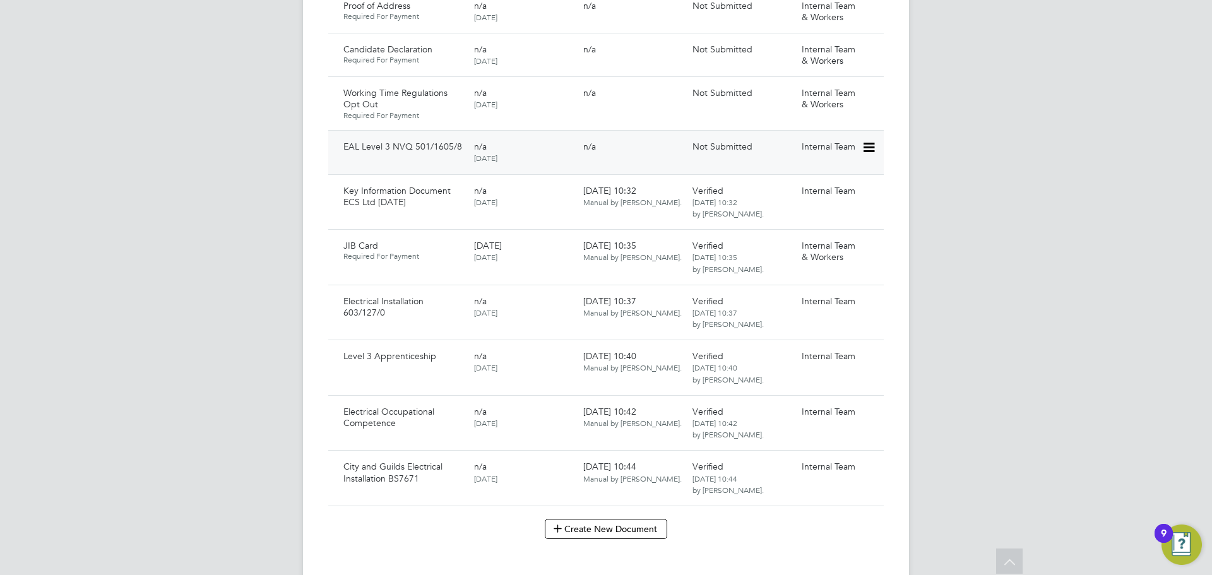
click at [874, 140] on icon at bounding box center [867, 147] width 13 height 15
click at [829, 174] on li "Submit Document" at bounding box center [830, 183] width 88 height 18
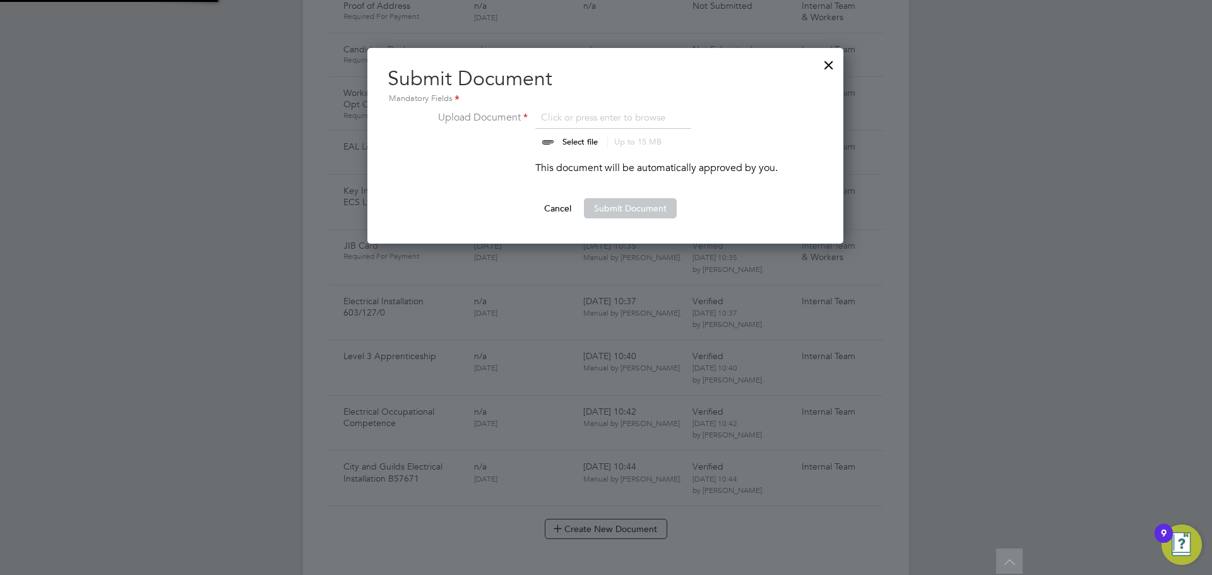
scroll to position [196, 477]
click at [577, 141] on input "file" at bounding box center [592, 129] width 198 height 38
click at [579, 139] on input "file" at bounding box center [592, 129] width 198 height 38
type input "C:\fakepath\Rhys EAL Level 3 NVQ 501_1605_8.jpeg"
click at [601, 206] on button "Submit Document" at bounding box center [630, 208] width 93 height 20
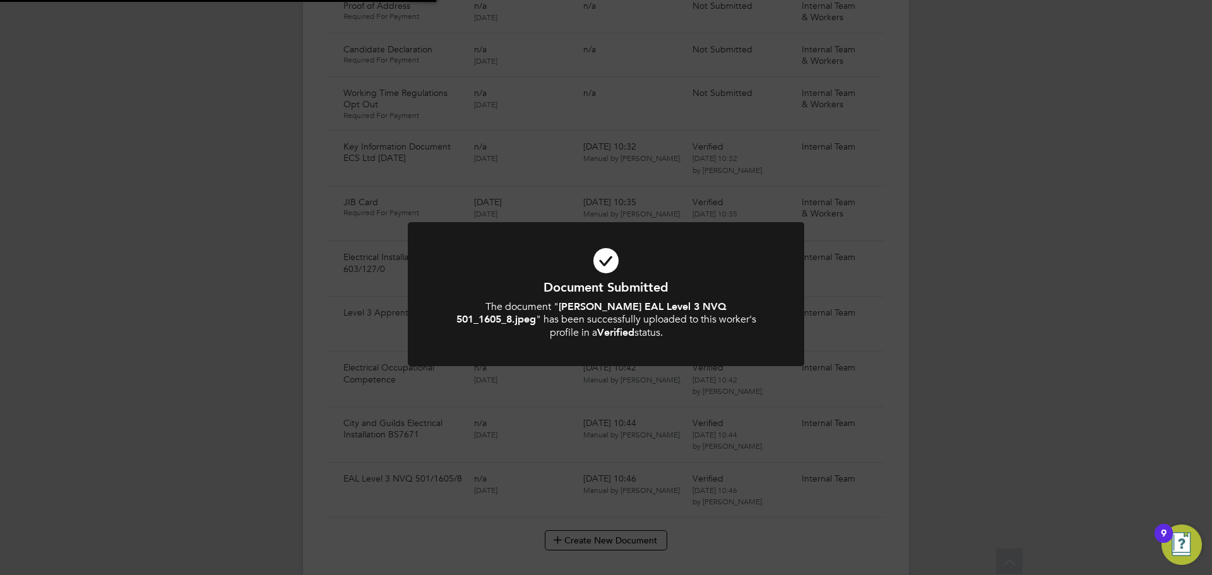
click at [960, 208] on div "Document Submitted The document " Rhys EAL Level 3 NVQ 501_1605_8.jpeg " has be…" at bounding box center [606, 287] width 1212 height 575
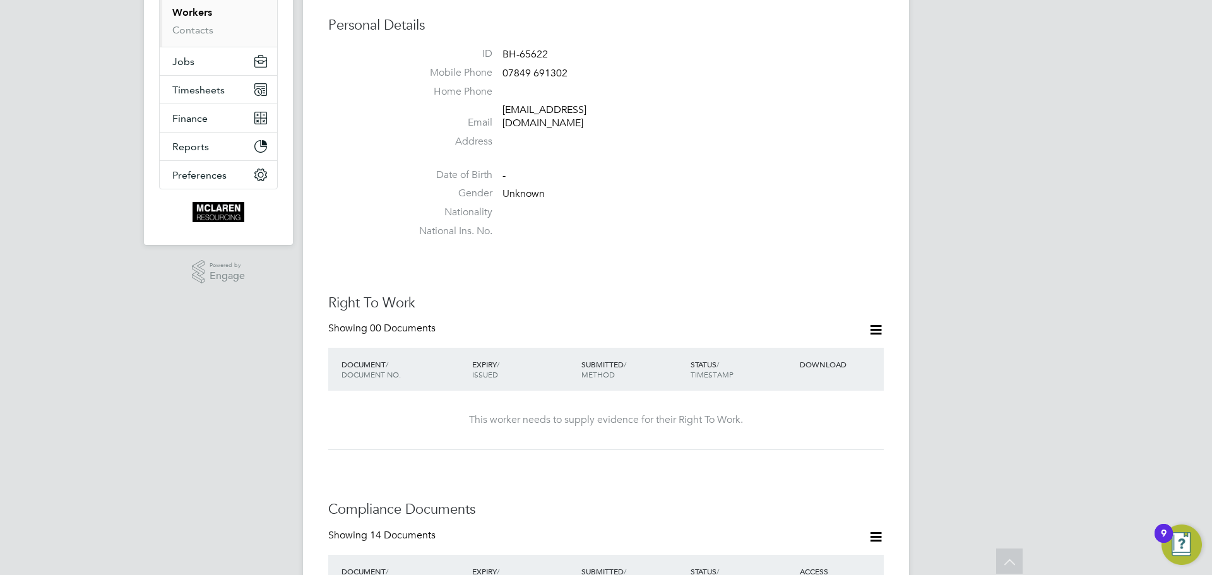
scroll to position [63, 0]
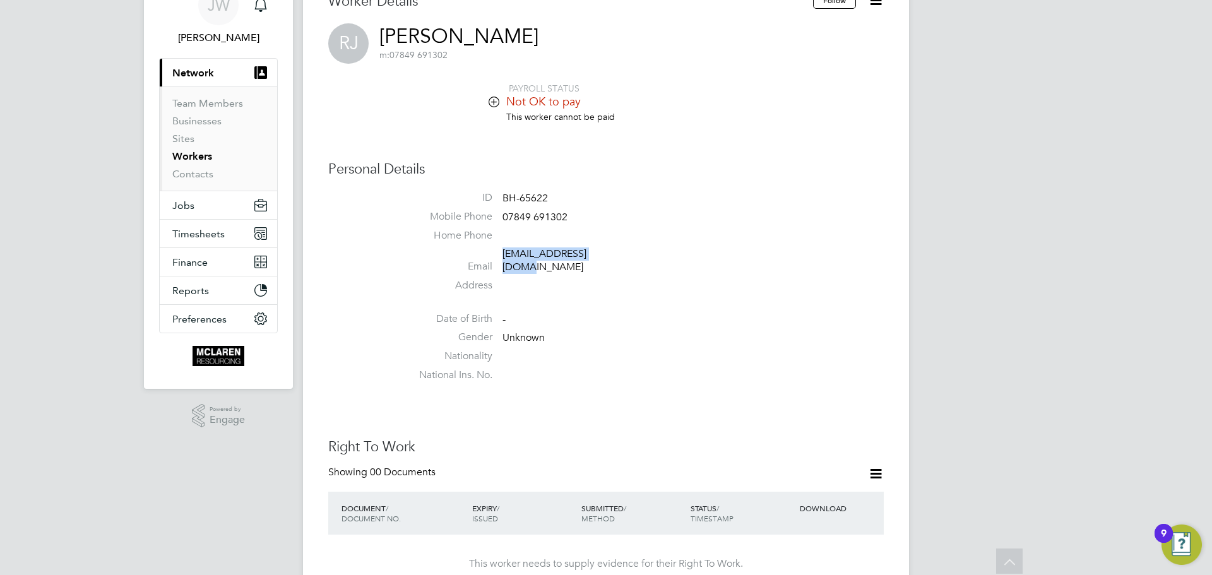
drag, startPoint x: 616, startPoint y: 249, endPoint x: 504, endPoint y: 256, distance: 112.6
click at [504, 256] on span "rhyswynj@outlook.com" at bounding box center [562, 260] width 120 height 27
copy link "rhyswynj@outlook.com"
drag, startPoint x: 589, startPoint y: 252, endPoint x: 619, endPoint y: 249, distance: 29.8
click at [586, 251] on link "rhyswynj@outlook.com" at bounding box center [544, 260] width 84 height 26
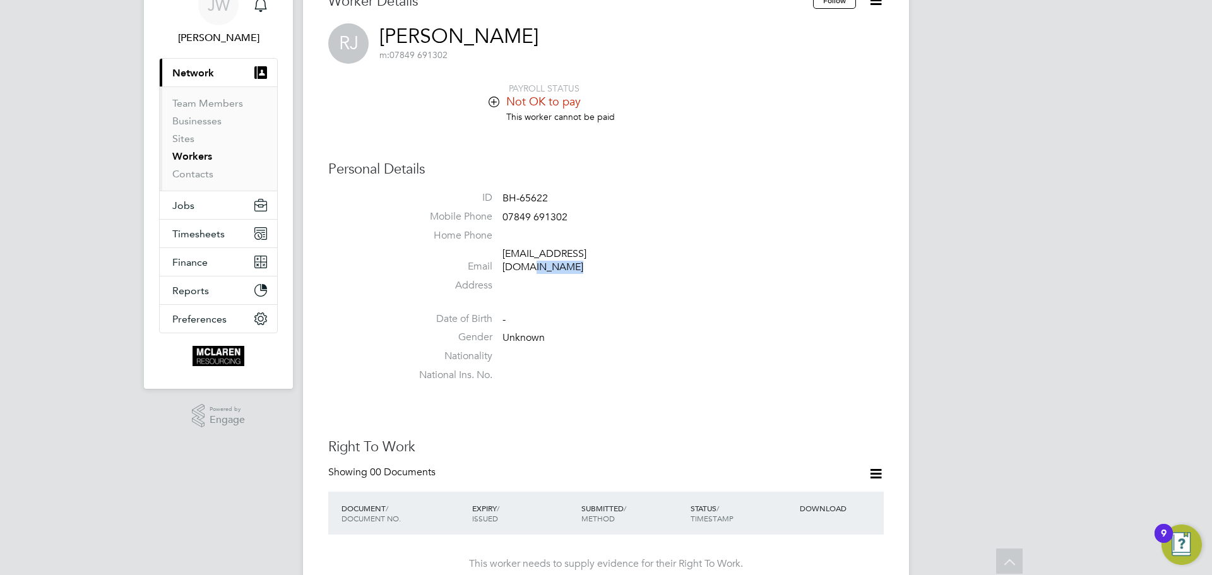
click at [622, 266] on ul "ID BH-65622 Mobile Phone 07849 691302 Home Phone Email rhyswynj@outlook.com Add…" at bounding box center [644, 289] width 480 height 196
click at [593, 204] on ul "ID BH-65622 Mobile Phone 07849 691302 Home Phone Email rhyswynj@outlook.com Add…" at bounding box center [644, 289] width 480 height 196
drag, startPoint x: 610, startPoint y: 255, endPoint x: 499, endPoint y: 261, distance: 110.6
click at [499, 260] on li "Email rhyswynj@outlook.com" at bounding box center [644, 262] width 480 height 31
copy li "rhyswynj@outlook.com"
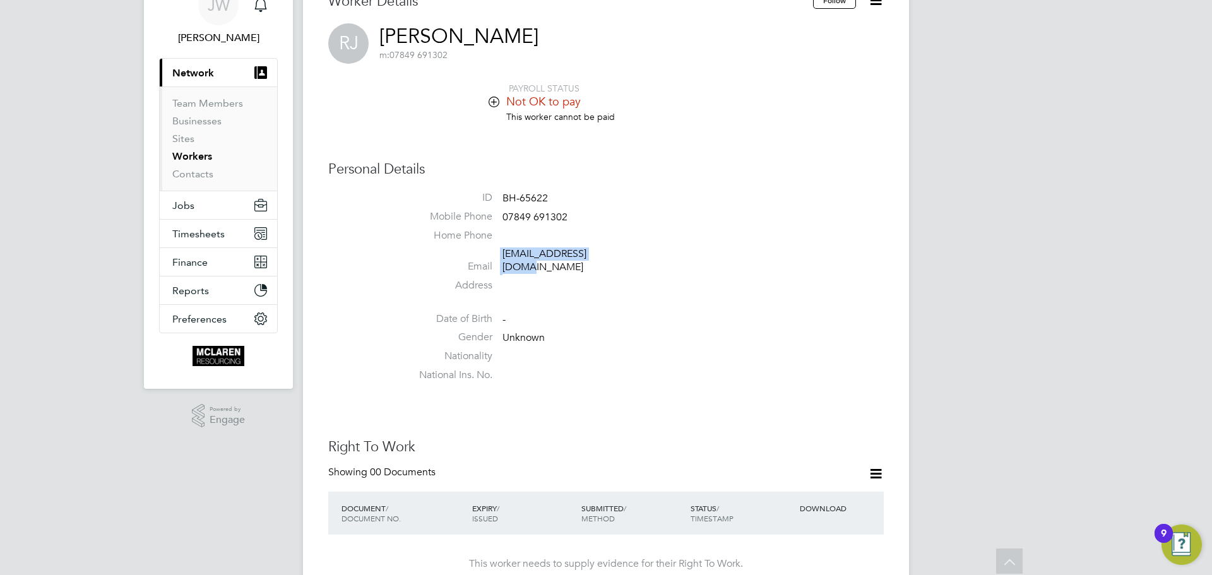
drag, startPoint x: 517, startPoint y: 207, endPoint x: 546, endPoint y: 199, distance: 30.0
click at [517, 207] on li "ID BH-65622" at bounding box center [644, 200] width 480 height 19
drag, startPoint x: 572, startPoint y: 214, endPoint x: 499, endPoint y: 216, distance: 72.6
click at [499, 216] on li "Mobile Phone 07849 691302" at bounding box center [644, 219] width 480 height 19
copy li "07849 691302"
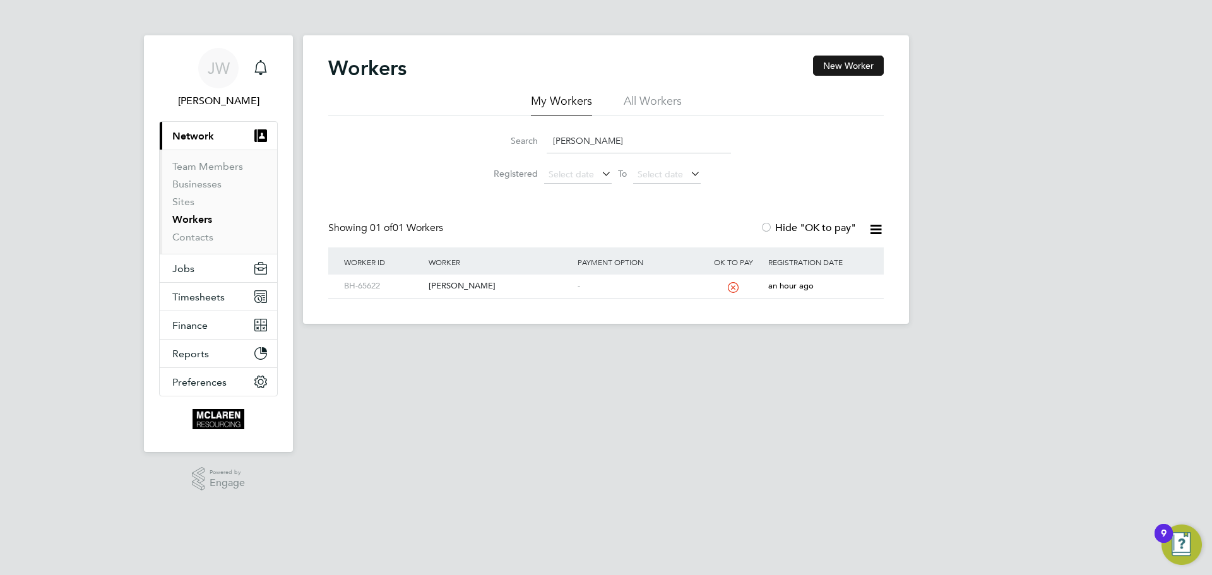
click at [866, 59] on button "New Worker" at bounding box center [848, 66] width 71 height 20
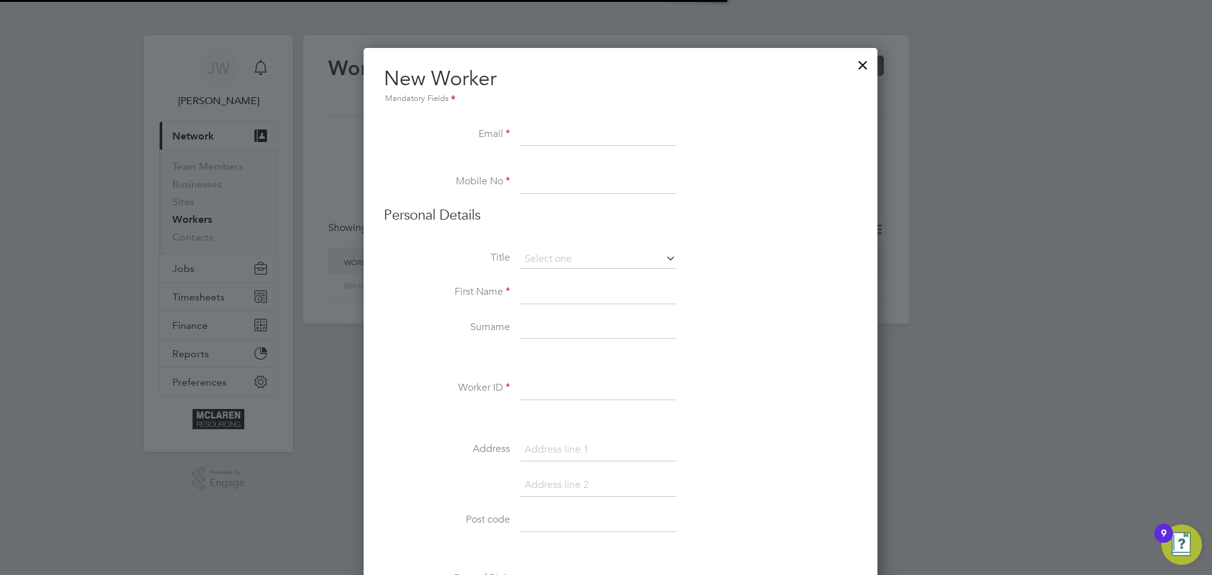
scroll to position [1439, 514]
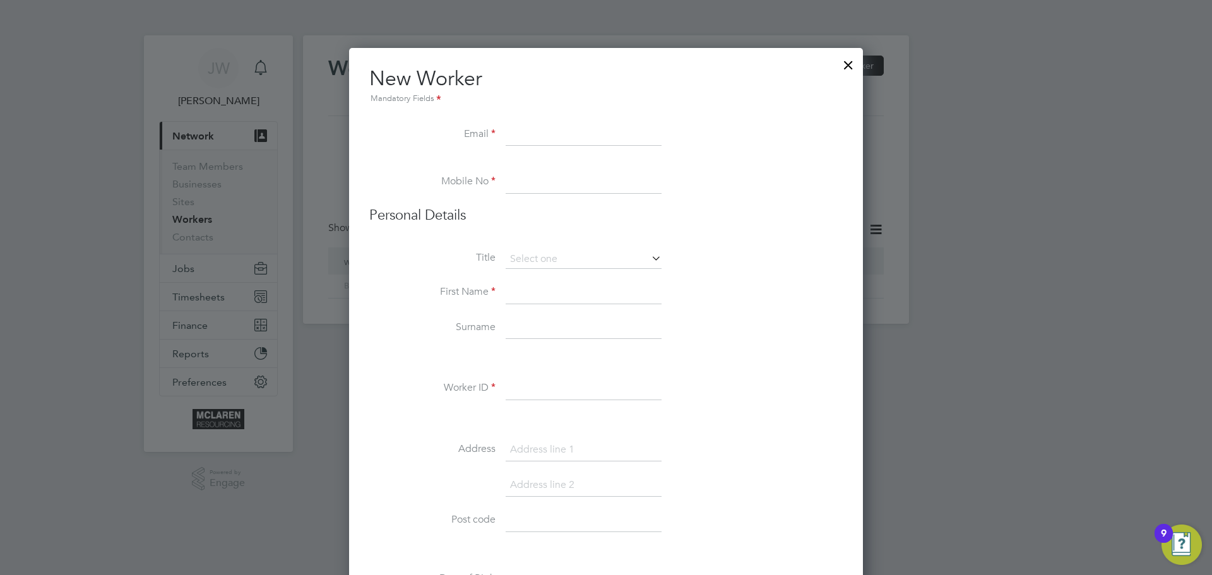
click at [521, 139] on input at bounding box center [583, 135] width 156 height 23
paste input "[EMAIL_ADDRESS][DOMAIN_NAME]"
type input "[EMAIL_ADDRESS][DOMAIN_NAME]"
click at [522, 179] on input at bounding box center [583, 182] width 156 height 23
click at [536, 178] on input at bounding box center [583, 182] width 156 height 23
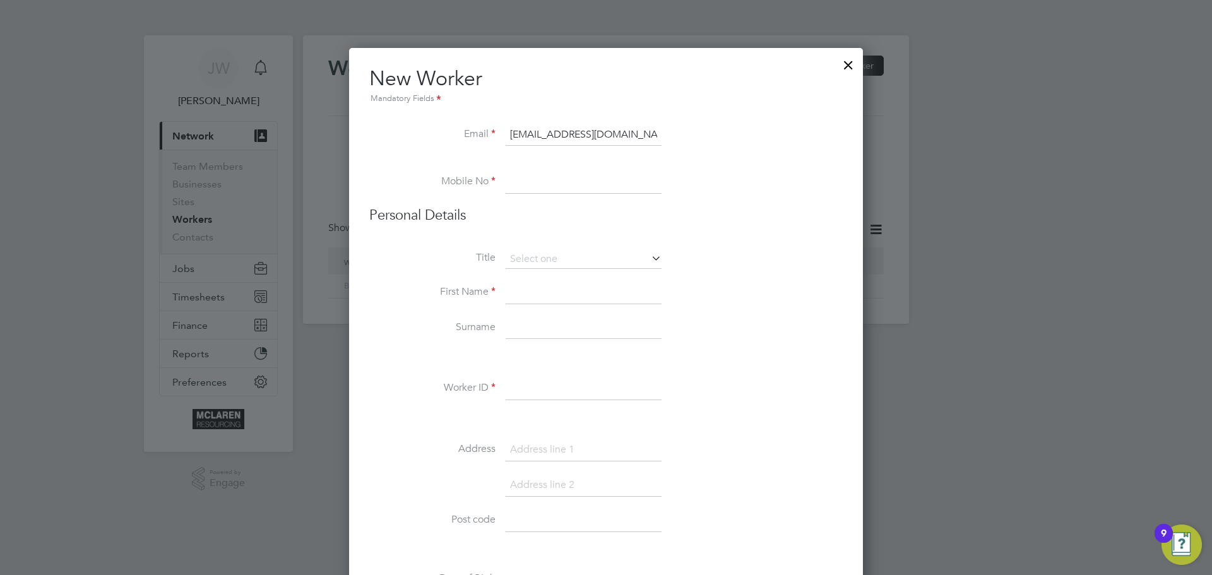
paste input "07709679551"
type input "07709679551"
click at [1190, 206] on div at bounding box center [606, 287] width 1212 height 575
click at [599, 278] on li "Title" at bounding box center [605, 266] width 473 height 32
click at [553, 300] on input at bounding box center [583, 292] width 156 height 23
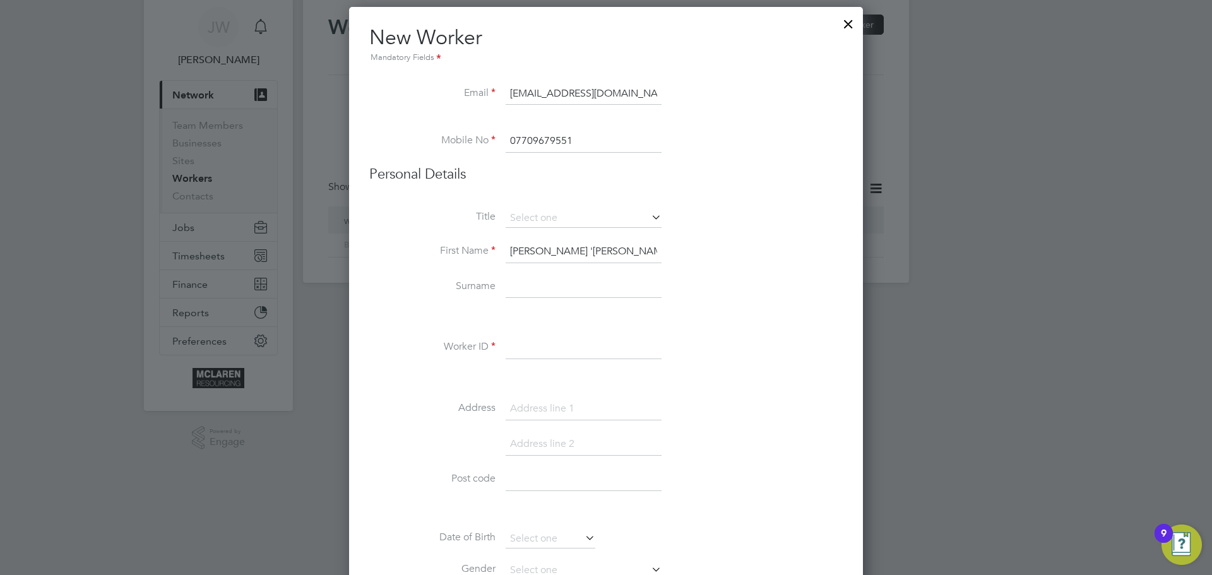
scroll to position [63, 0]
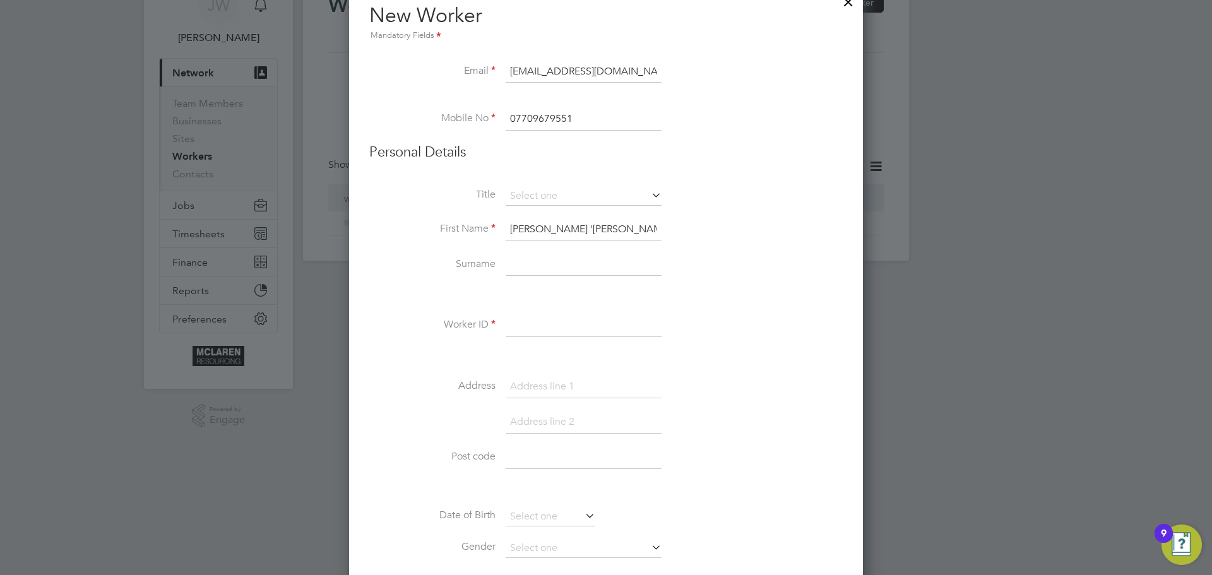
type input "[PERSON_NAME] '[PERSON_NAME]'"
click at [535, 277] on li "Surname" at bounding box center [605, 271] width 473 height 35
click at [540, 265] on input at bounding box center [583, 265] width 156 height 23
type input "[PERSON_NAME]"
click at [514, 328] on input at bounding box center [583, 325] width 156 height 23
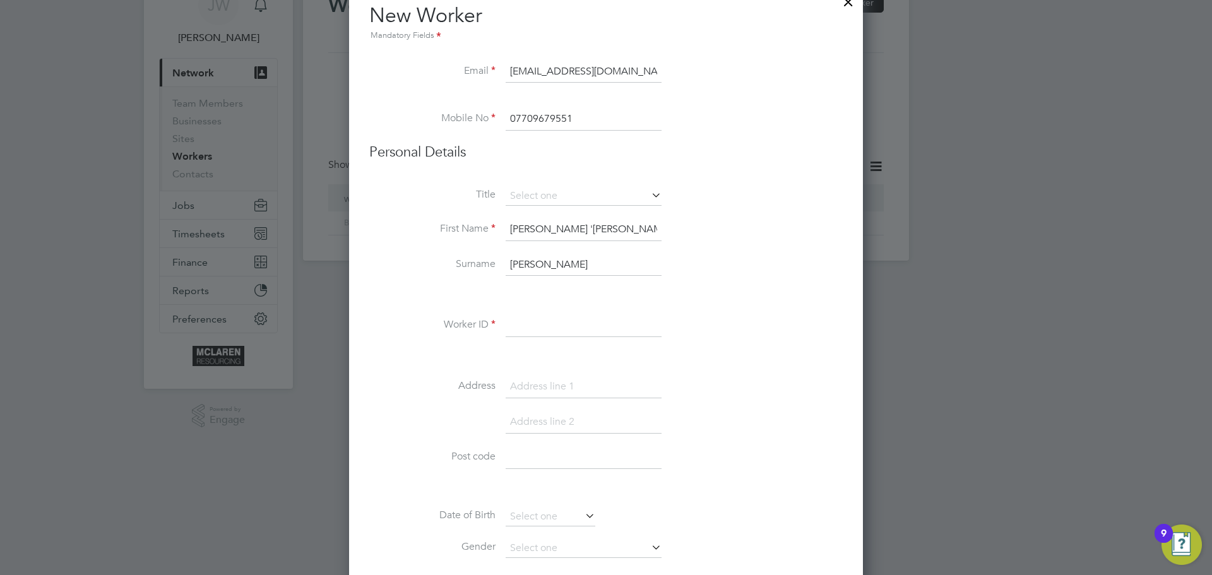
paste input "BH-66229"
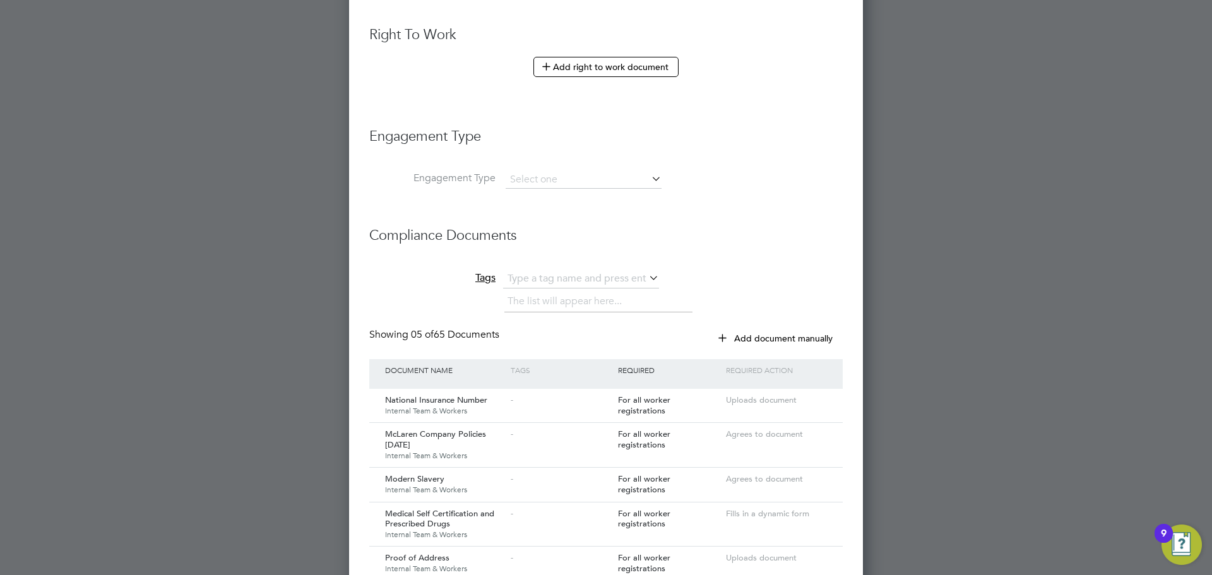
scroll to position [912, 0]
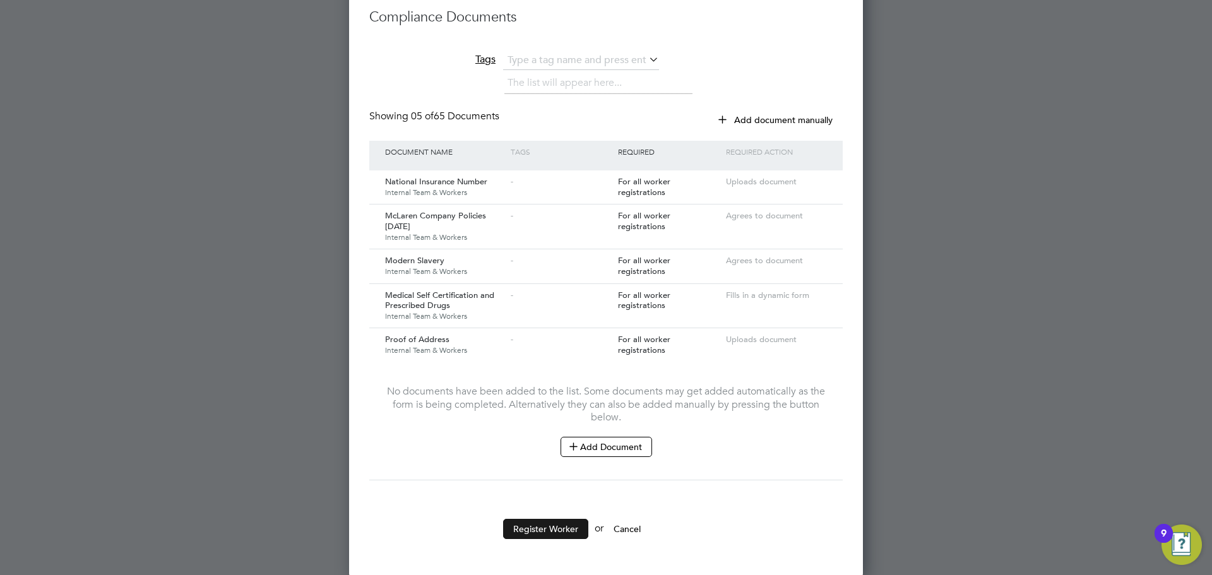
type input "BH-66229"
click at [562, 528] on button "Register Worker" at bounding box center [545, 529] width 85 height 20
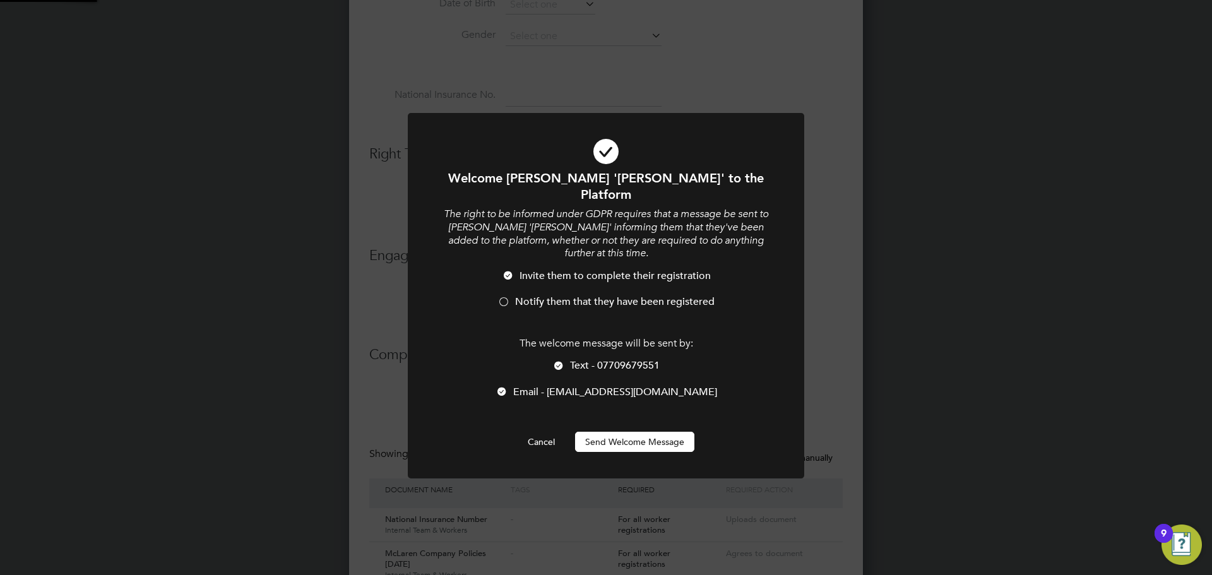
scroll to position [0, 0]
click at [622, 432] on button "Send Welcome Message" at bounding box center [634, 442] width 119 height 20
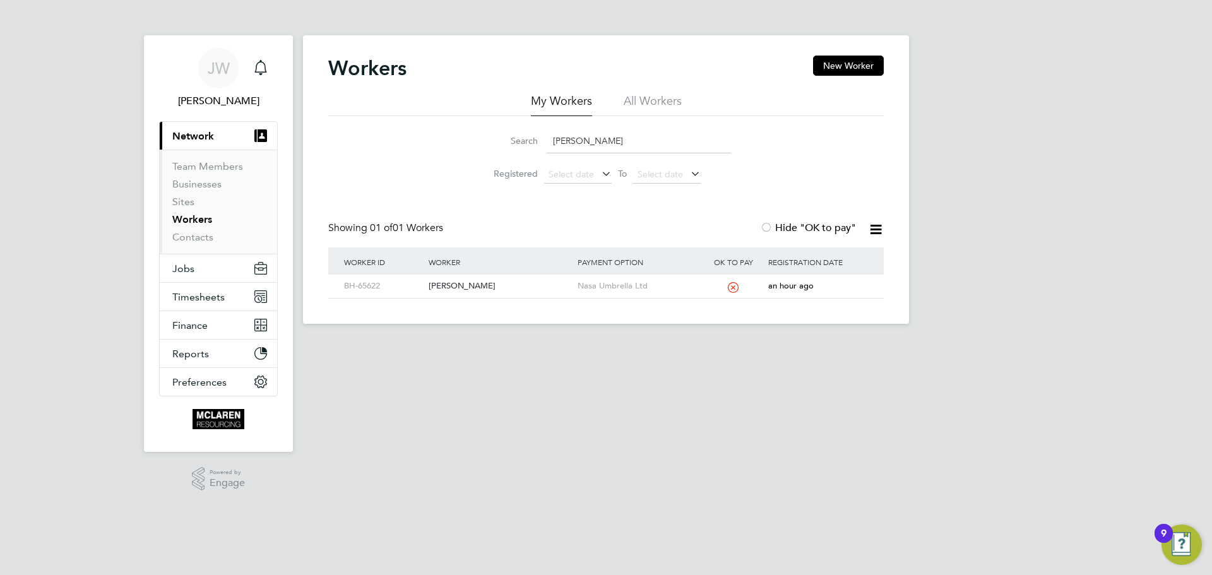
drag, startPoint x: 623, startPoint y: 141, endPoint x: 547, endPoint y: 150, distance: 76.9
click at [547, 150] on input "[PERSON_NAME]" at bounding box center [638, 141] width 184 height 25
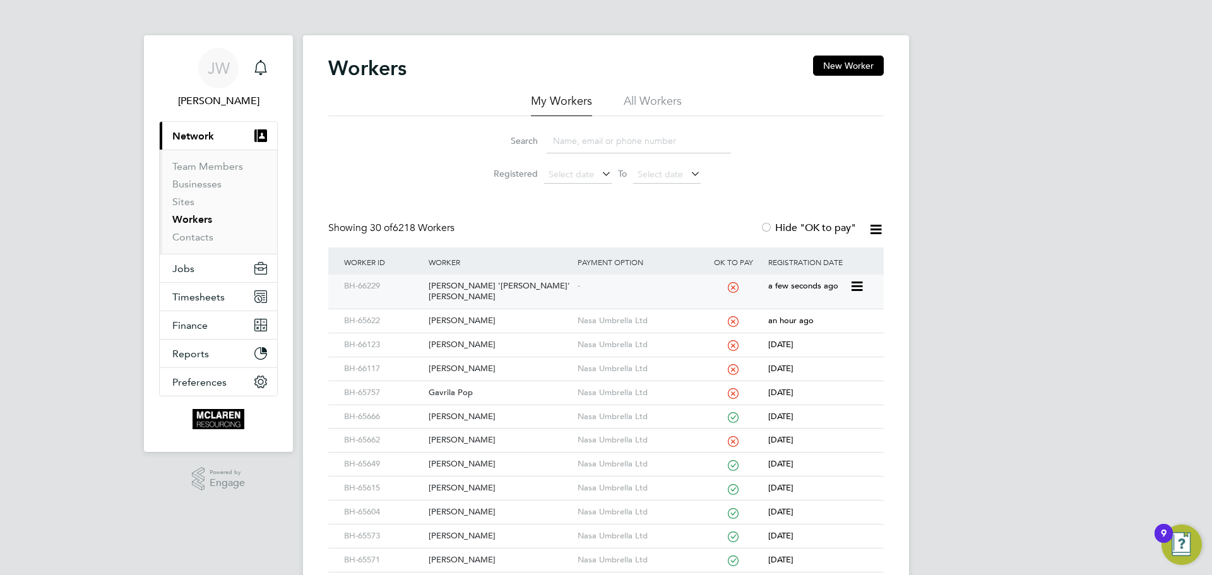
click at [485, 281] on div "[PERSON_NAME] '[PERSON_NAME]' [PERSON_NAME]" at bounding box center [499, 291] width 148 height 34
click at [550, 140] on input at bounding box center [638, 141] width 184 height 25
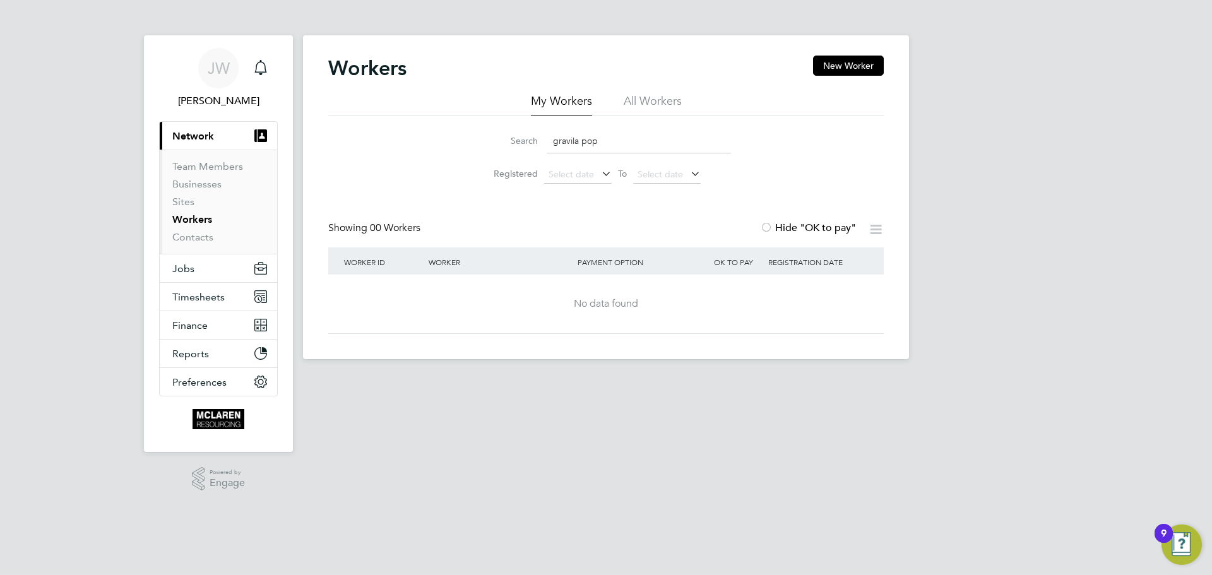
type input "gravila pop"
click at [183, 212] on li "Sites" at bounding box center [219, 205] width 95 height 18
click at [180, 199] on link "Sites" at bounding box center [183, 202] width 22 height 12
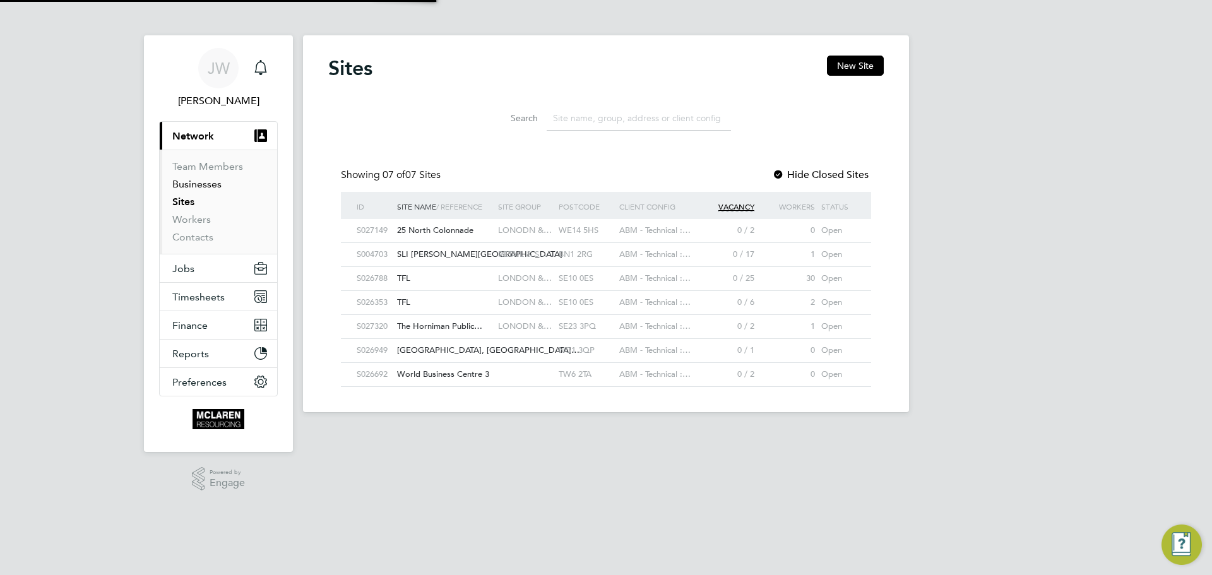
click at [183, 184] on link "Businesses" at bounding box center [196, 184] width 49 height 12
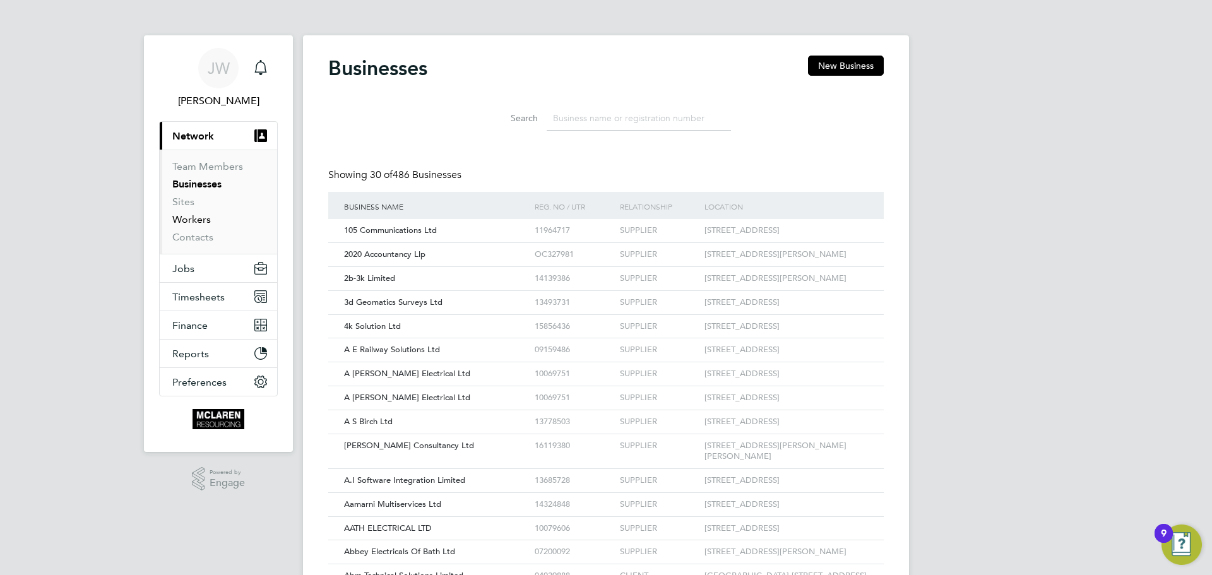
drag, startPoint x: 182, startPoint y: 216, endPoint x: 195, endPoint y: 208, distance: 15.6
click at [182, 216] on link "Workers" at bounding box center [191, 219] width 38 height 12
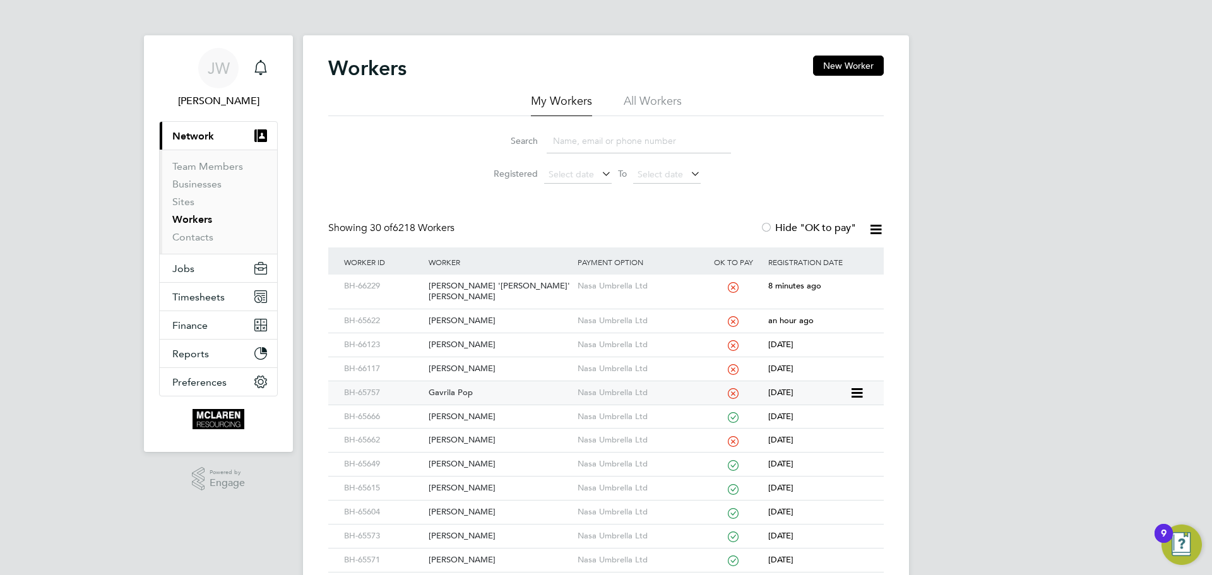
click at [449, 385] on div "Gavrila Pop" at bounding box center [499, 392] width 148 height 23
click at [846, 66] on button "New Worker" at bounding box center [848, 66] width 71 height 20
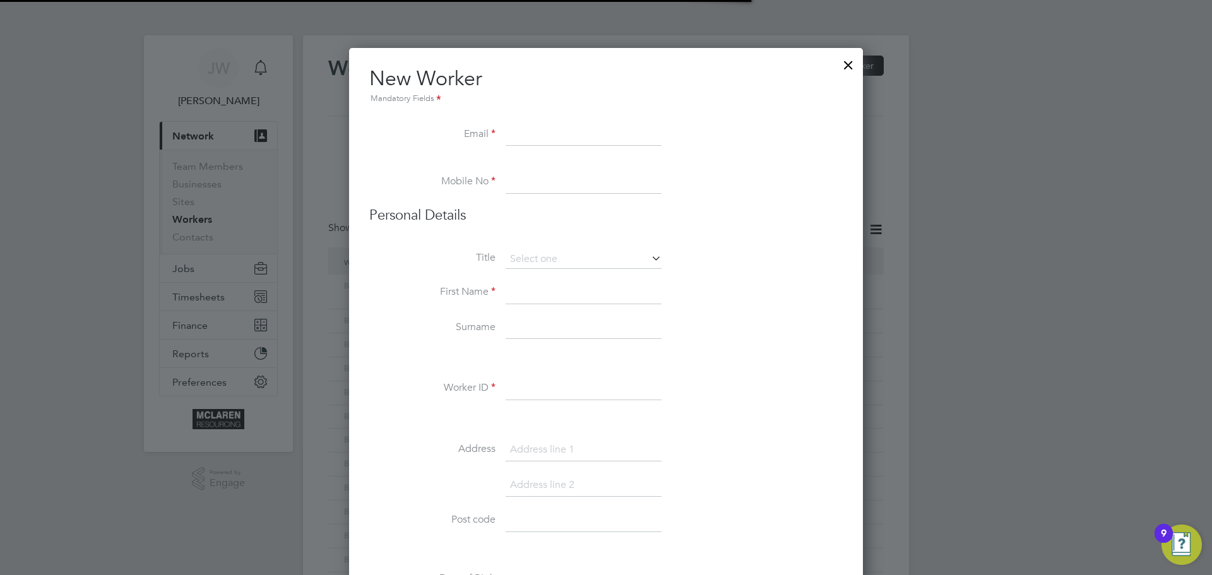
scroll to position [1439, 514]
drag, startPoint x: 599, startPoint y: 151, endPoint x: 592, endPoint y: 145, distance: 9.4
click at [599, 151] on li "Email" at bounding box center [605, 141] width 473 height 35
click at [570, 136] on input at bounding box center [583, 135] width 156 height 23
paste input "[EMAIL_ADDRESS][DOMAIN_NAME]"
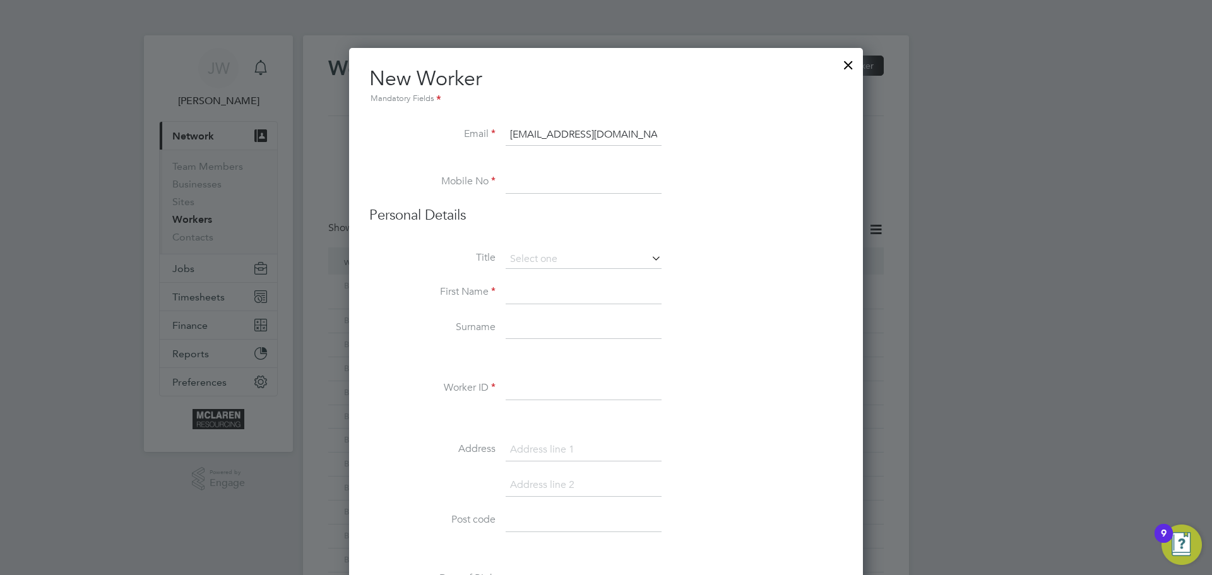
type input "[EMAIL_ADDRESS][DOMAIN_NAME]"
click at [531, 196] on li "Mobile No" at bounding box center [605, 188] width 473 height 35
click at [520, 180] on input at bounding box center [583, 182] width 156 height 23
drag, startPoint x: 495, startPoint y: 184, endPoint x: 524, endPoint y: 184, distance: 29.0
click at [503, 183] on li "Mobile No" at bounding box center [605, 188] width 473 height 35
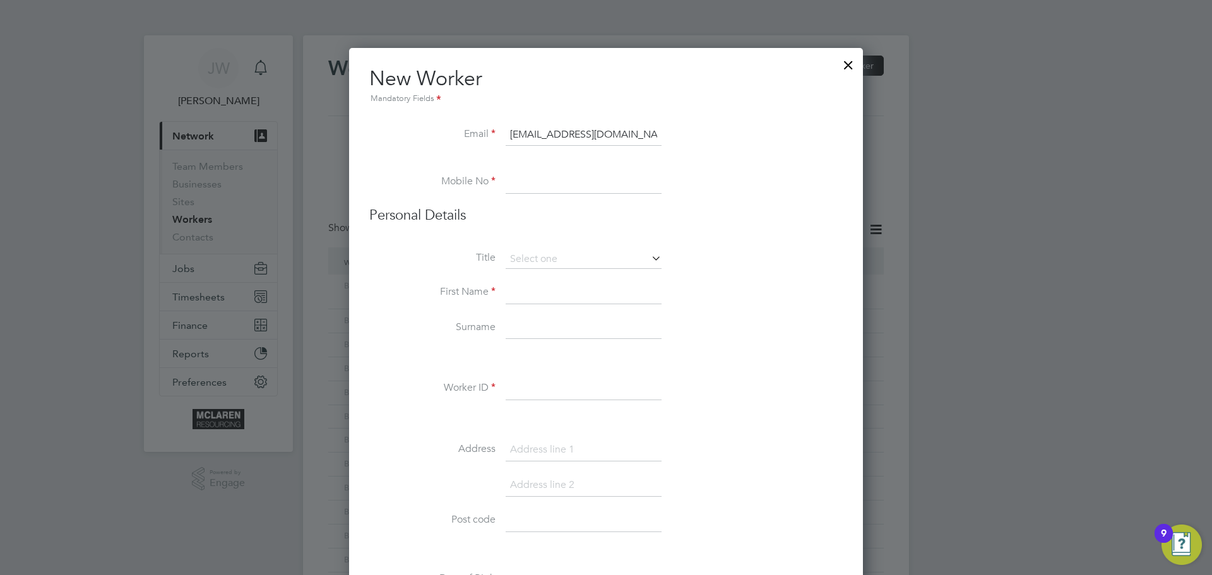
click at [524, 184] on input at bounding box center [583, 182] width 156 height 23
paste input "07599465709"
type input "07599465709"
click at [540, 298] on input at bounding box center [583, 292] width 156 height 23
type input "Samir"
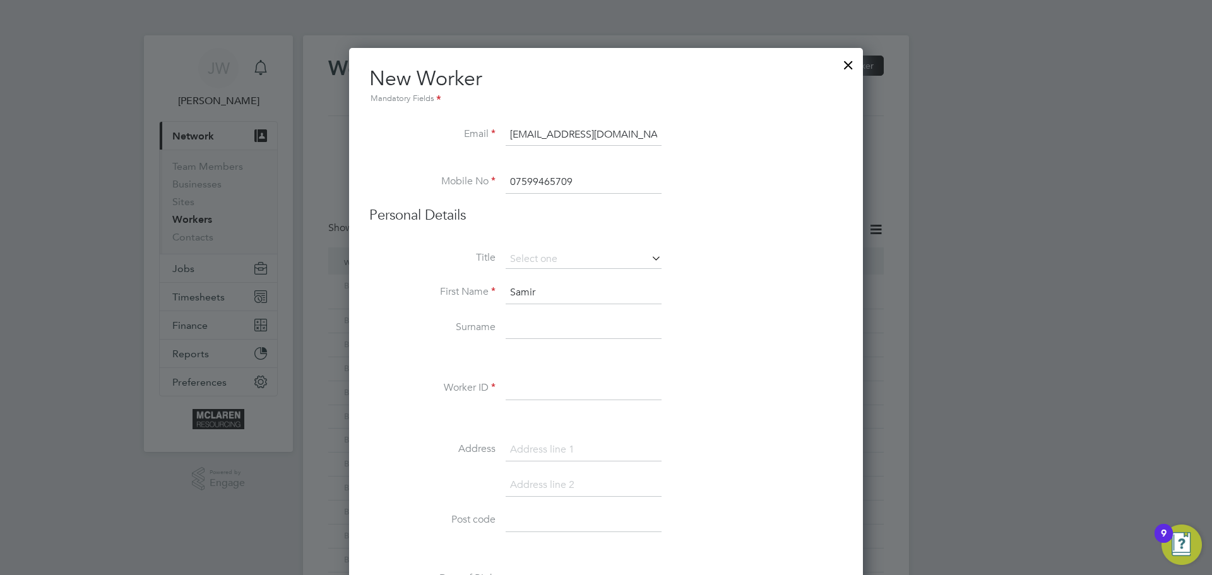
click at [533, 322] on input at bounding box center [583, 328] width 156 height 23
type input "Mohamed"
click at [504, 384] on li "Worker ID" at bounding box center [605, 394] width 473 height 35
click at [514, 384] on input at bounding box center [583, 388] width 156 height 23
paste input "BH-66231"
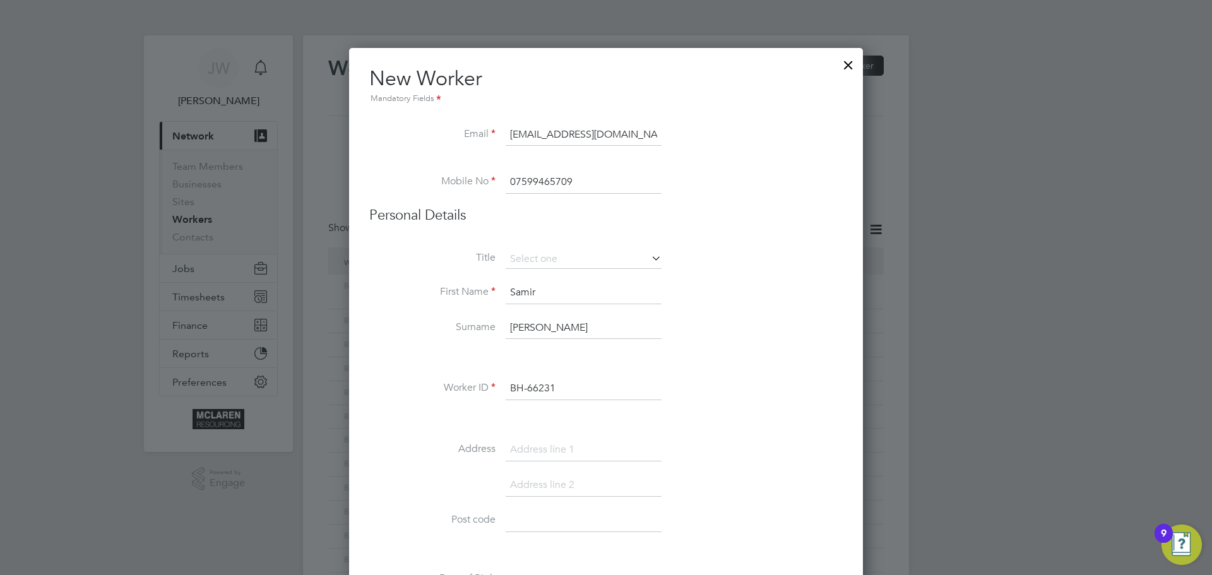
type input "BH-66231"
click at [715, 383] on li "Worker ID BH-66231" at bounding box center [605, 394] width 473 height 35
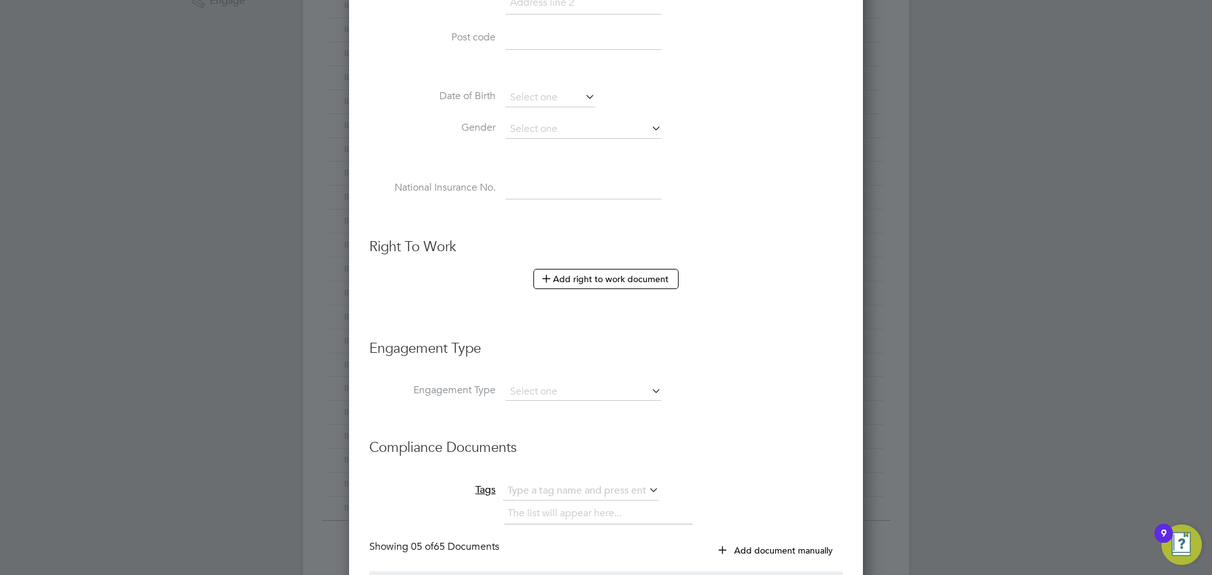
scroll to position [631, 0]
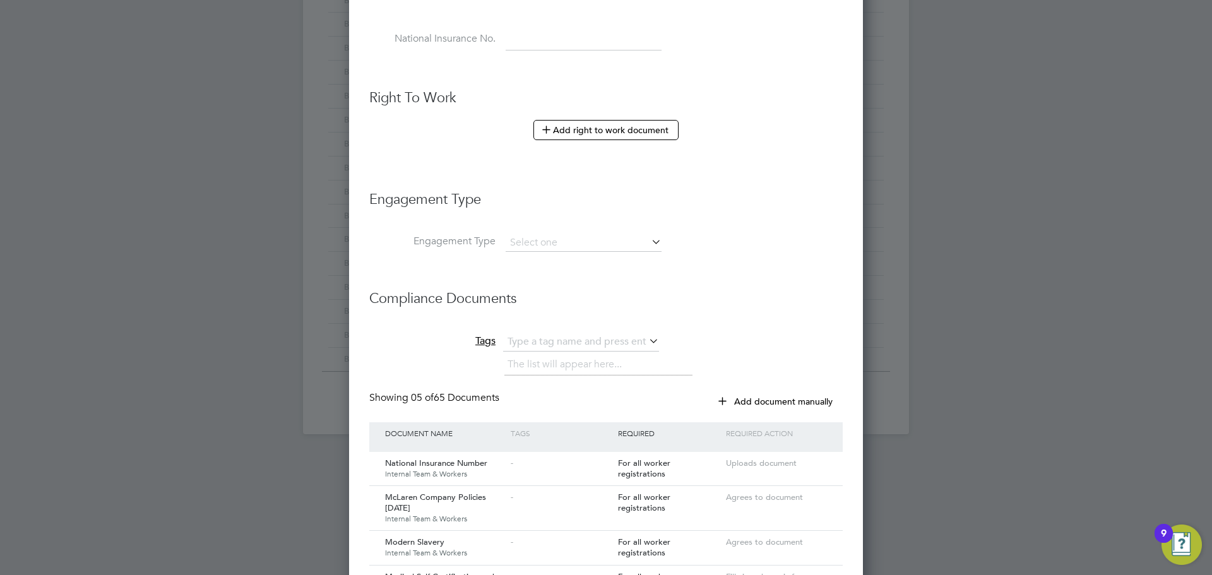
click at [649, 242] on icon at bounding box center [649, 242] width 0 height 18
click at [649, 244] on icon at bounding box center [649, 242] width 0 height 18
click at [548, 240] on input at bounding box center [583, 243] width 156 height 18
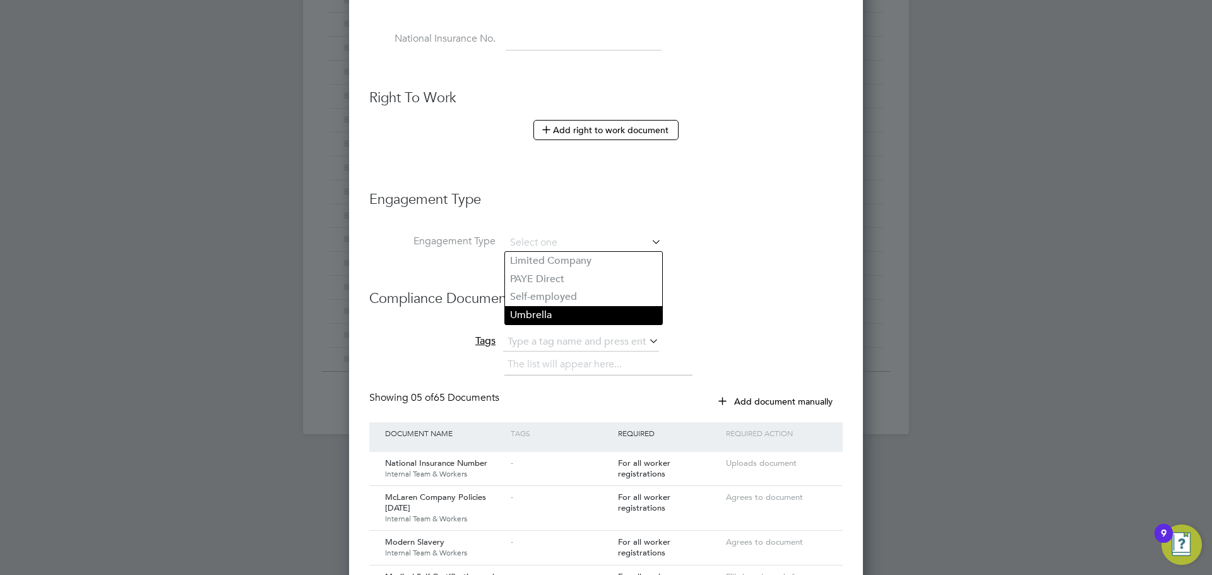
click at [541, 309] on li "Umbrella" at bounding box center [583, 315] width 157 height 18
type input "Umbrella"
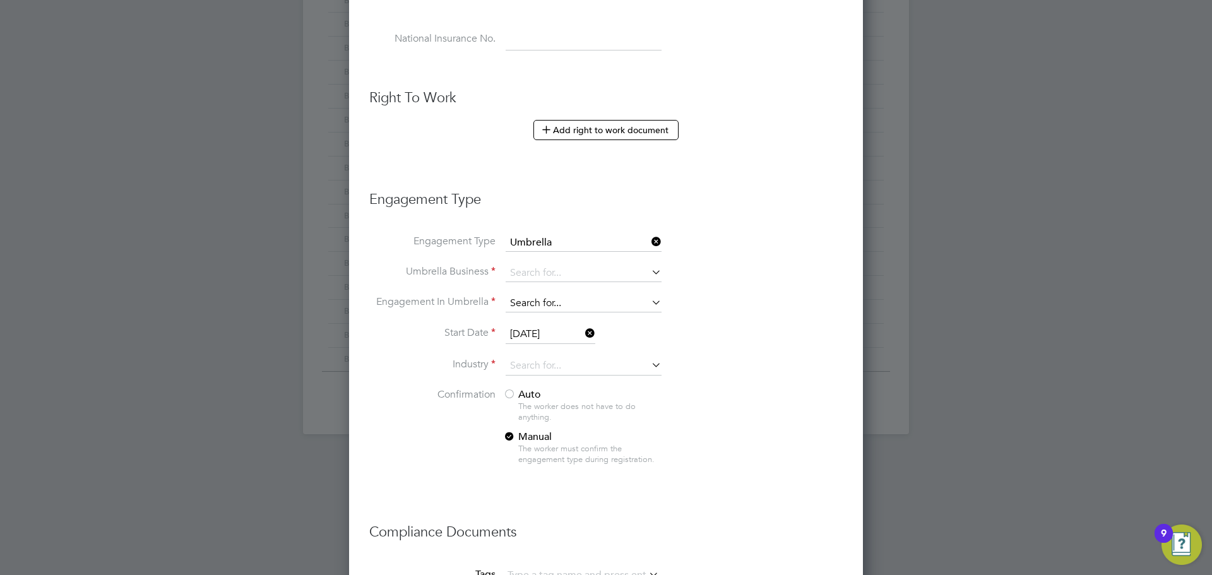
scroll to position [1764, 514]
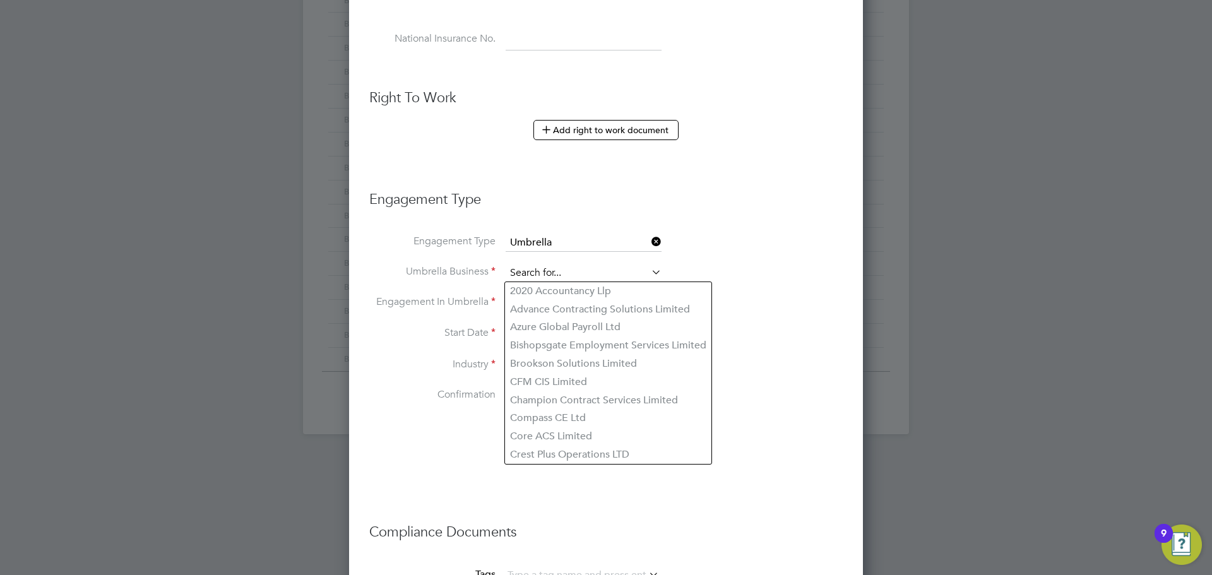
click at [541, 276] on input at bounding box center [583, 273] width 156 height 18
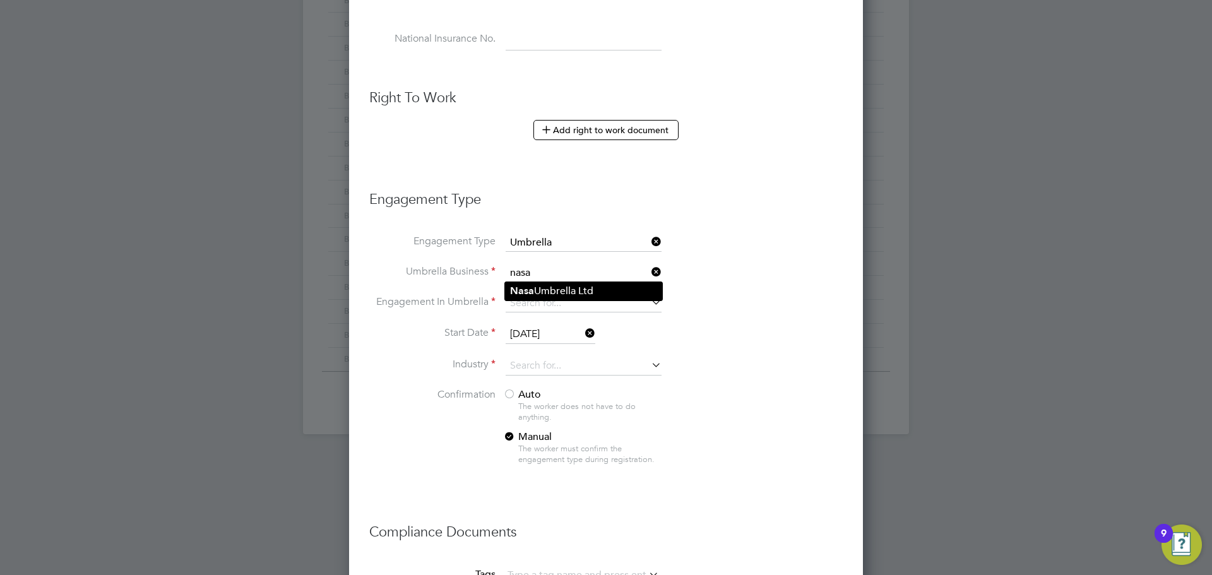
click at [543, 286] on li "Nasa Umbrella Ltd" at bounding box center [583, 291] width 157 height 18
type input "Nasa Umbrella Ltd"
click at [528, 296] on input at bounding box center [583, 304] width 156 height 18
click at [540, 336] on li "CIS Self-employed" at bounding box center [583, 340] width 157 height 18
type input "CIS Self-employed"
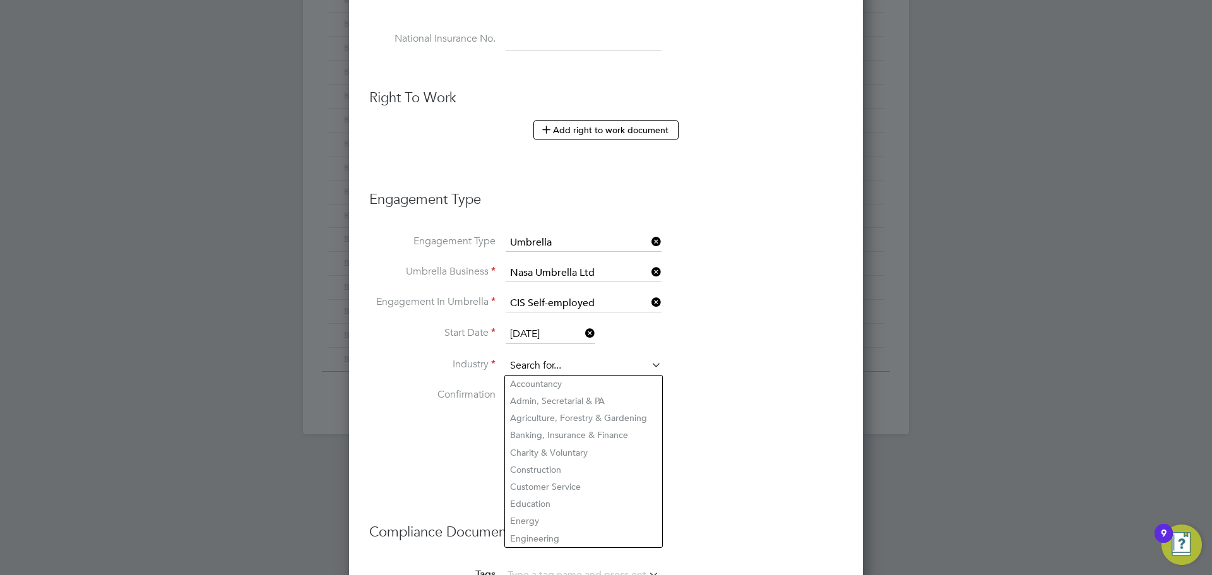
click at [589, 365] on input at bounding box center [583, 366] width 156 height 19
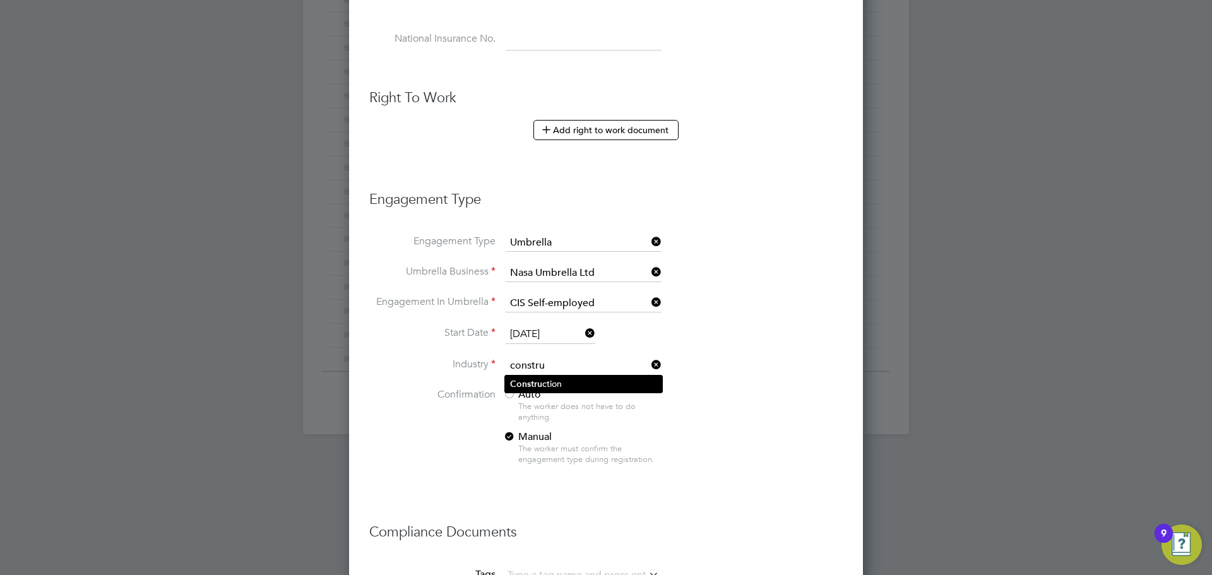
click at [604, 386] on li "Constru ction" at bounding box center [583, 383] width 157 height 17
type input "Construction"
click at [509, 394] on div at bounding box center [509, 395] width 13 height 13
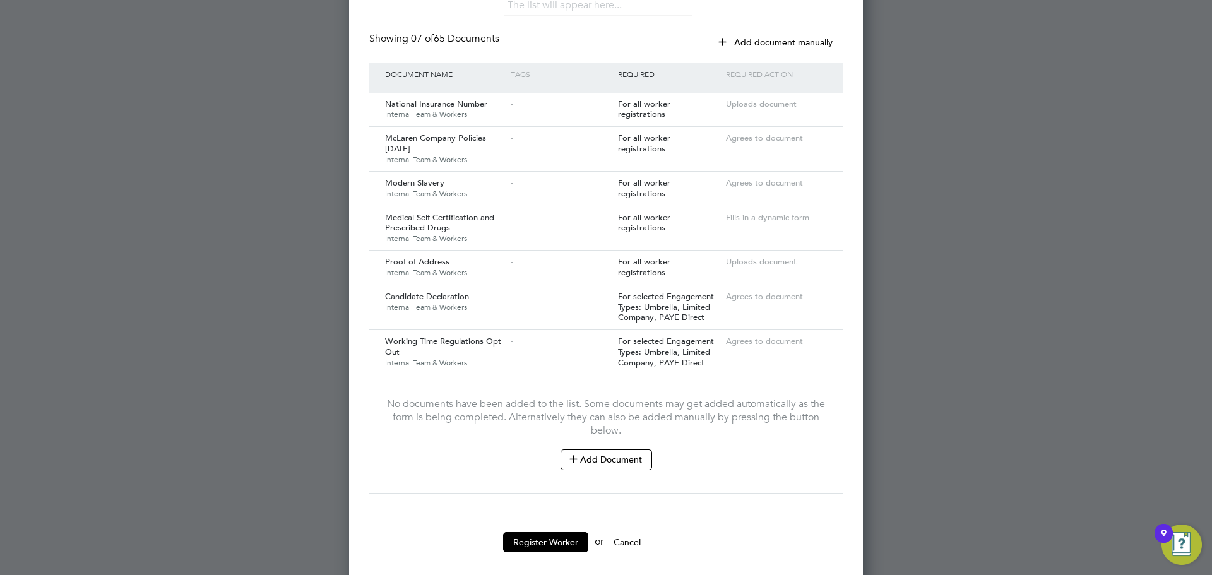
scroll to position [1236, 0]
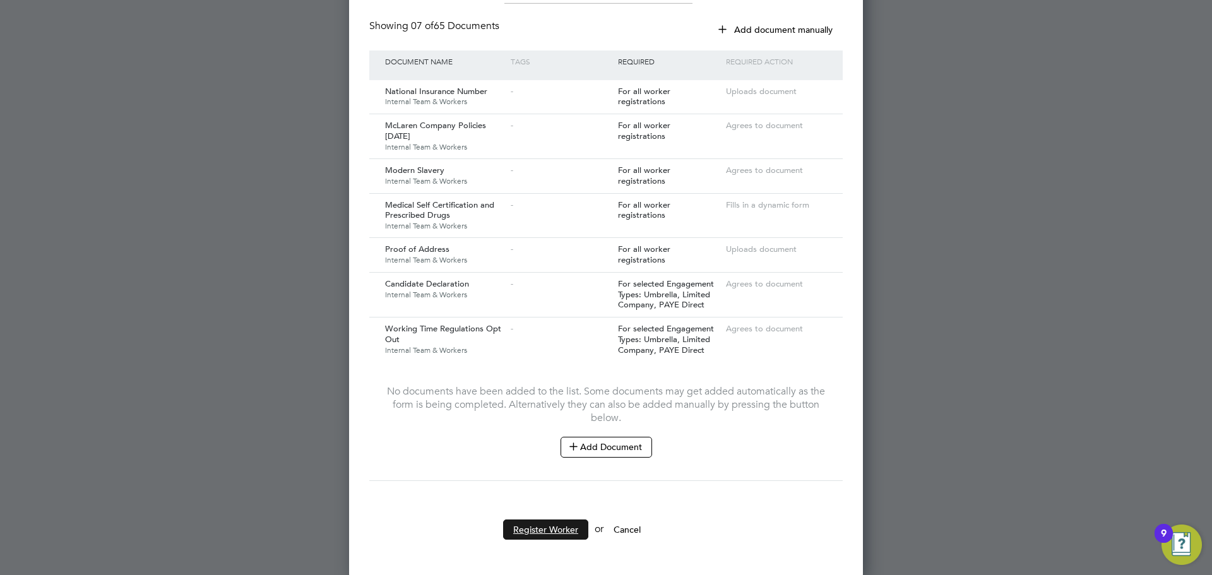
click at [550, 525] on button "Register Worker" at bounding box center [545, 529] width 85 height 20
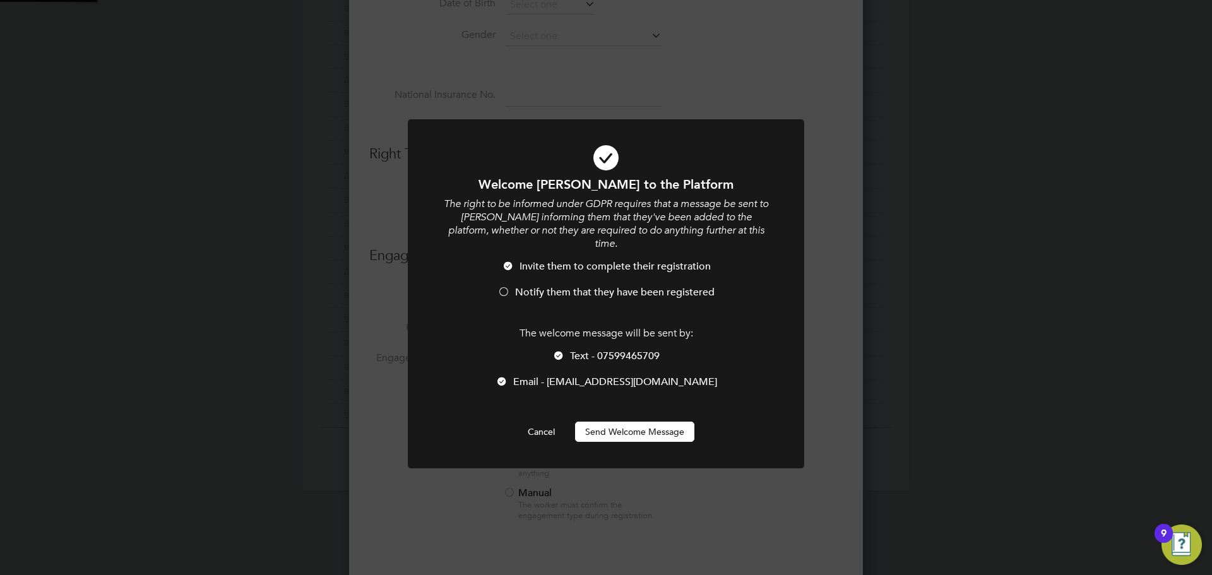
scroll to position [0, 0]
click at [627, 422] on button "Send Welcome Message" at bounding box center [634, 432] width 119 height 20
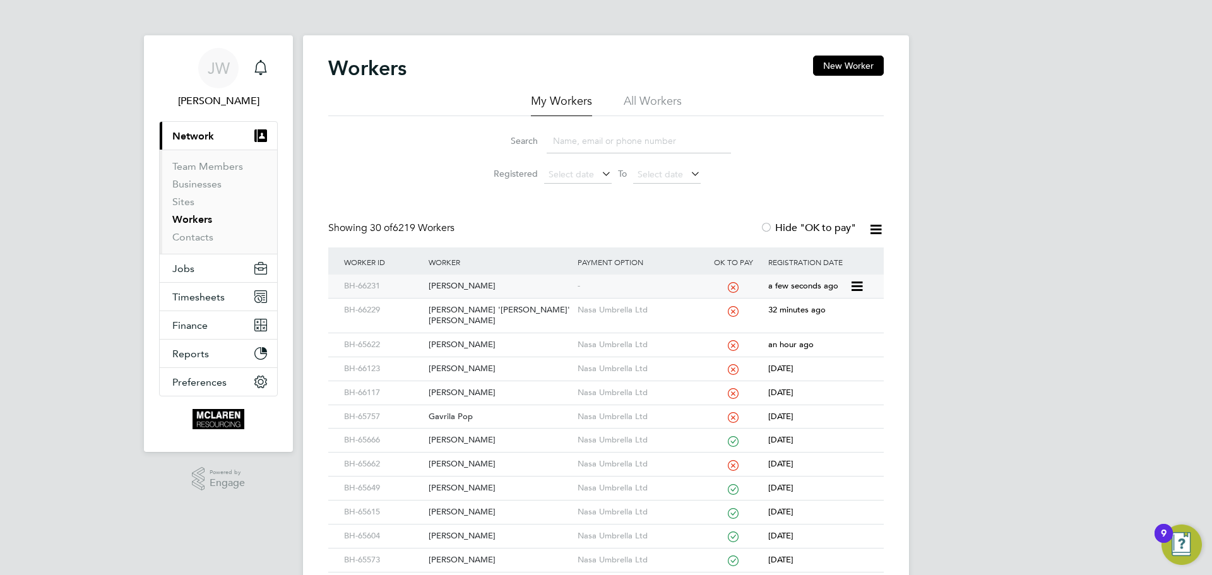
click at [489, 290] on div "[PERSON_NAME]" at bounding box center [499, 285] width 148 height 23
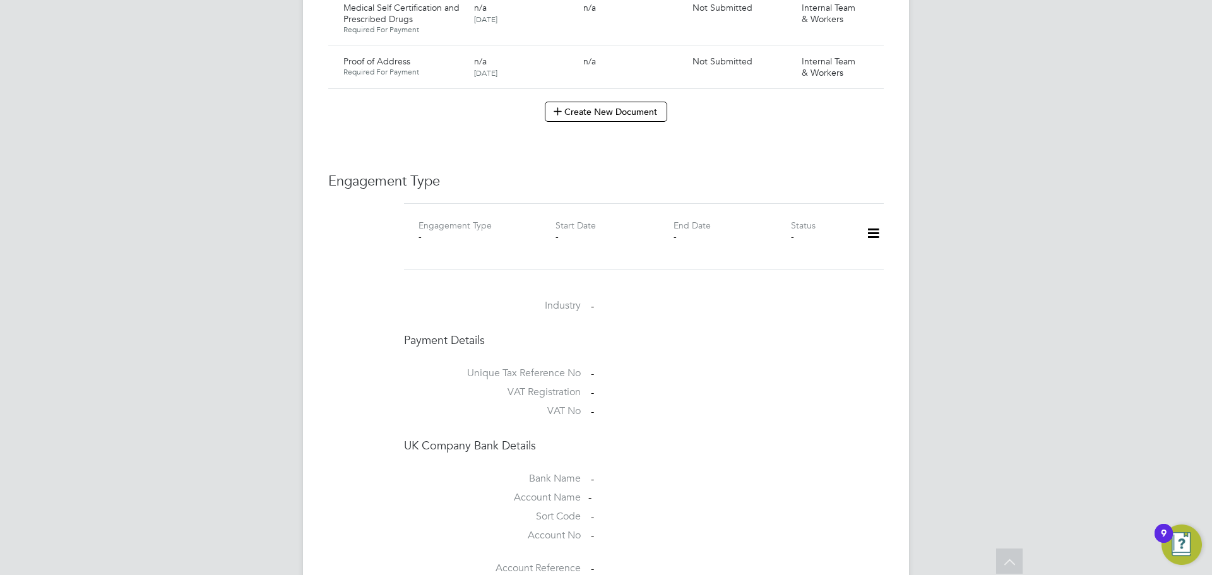
scroll to position [820, 0]
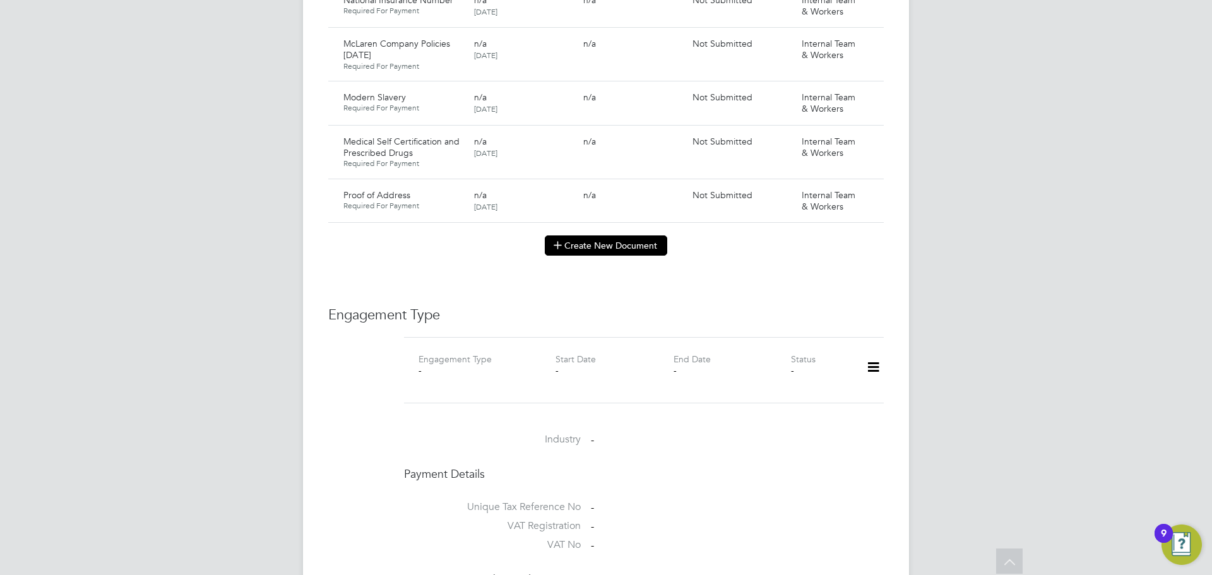
click at [558, 240] on icon at bounding box center [557, 244] width 9 height 9
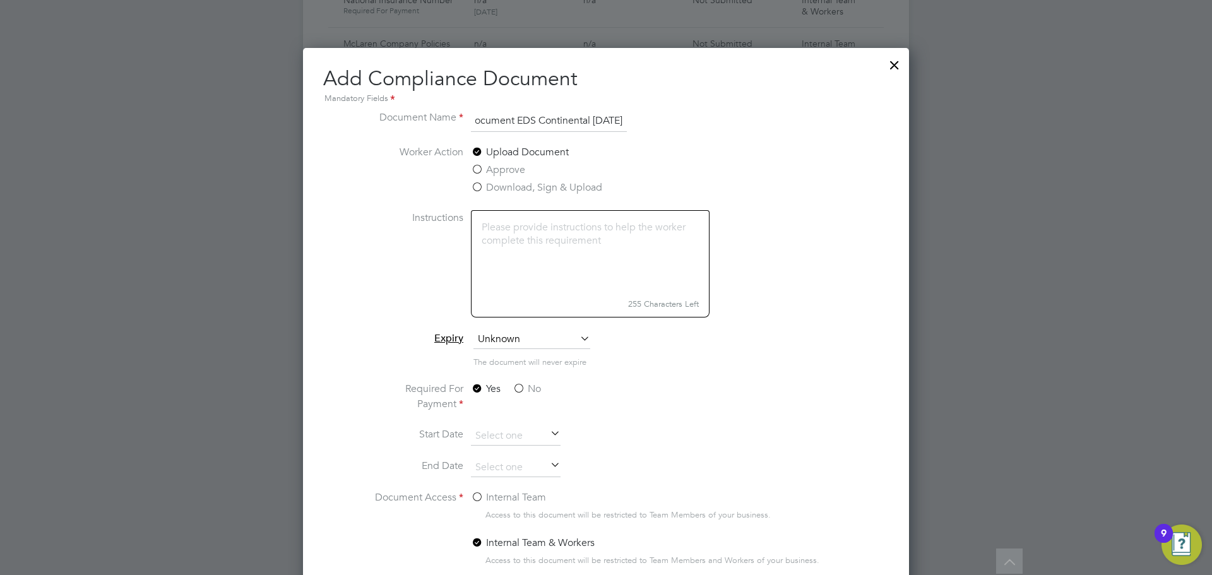
scroll to position [0, 93]
type input "Key Information Document EDS Continental [DATE]"
click at [522, 389] on label "No" at bounding box center [526, 388] width 28 height 15
click at [0, 0] on input "No" at bounding box center [0, 0] width 0 height 0
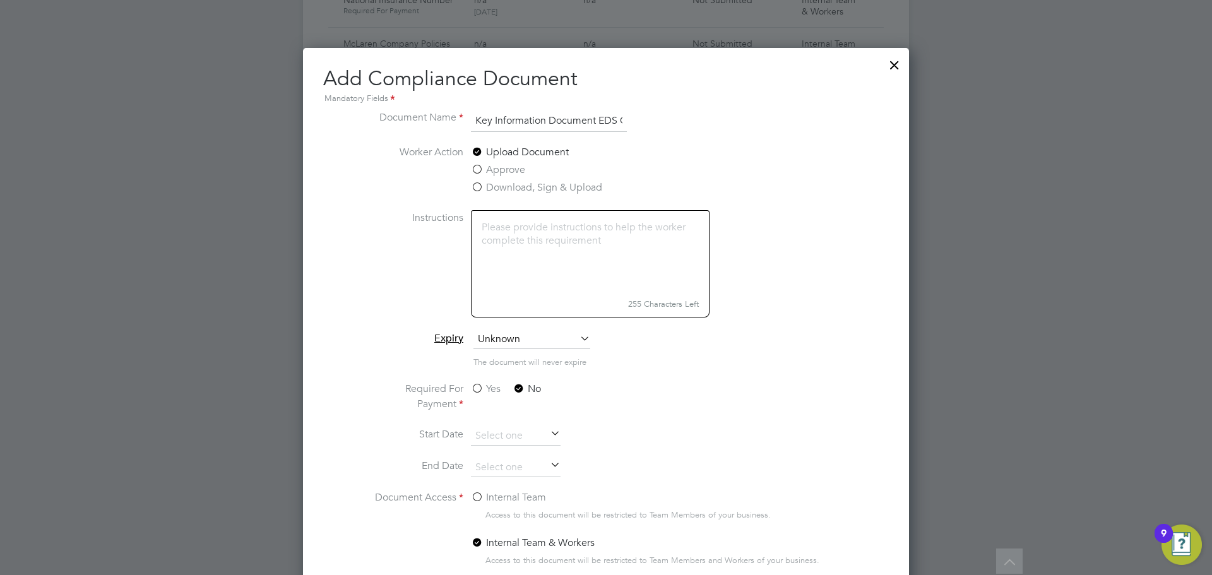
click at [479, 498] on label "Internal Team" at bounding box center [508, 497] width 75 height 15
click at [0, 0] on input "Internal Team" at bounding box center [0, 0] width 0 height 0
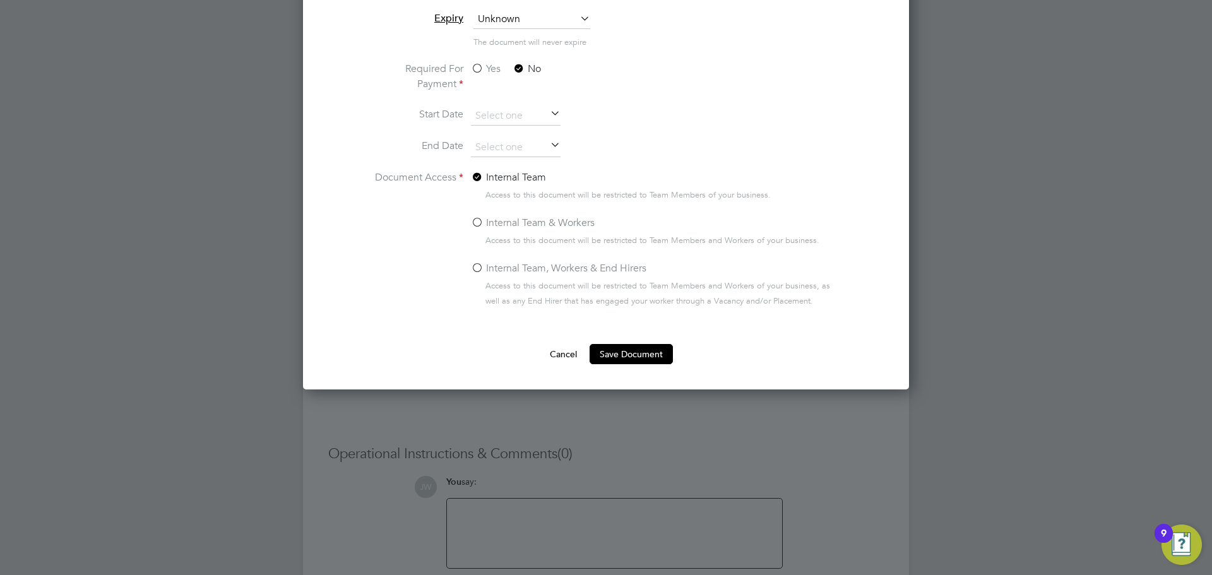
scroll to position [1027, 0]
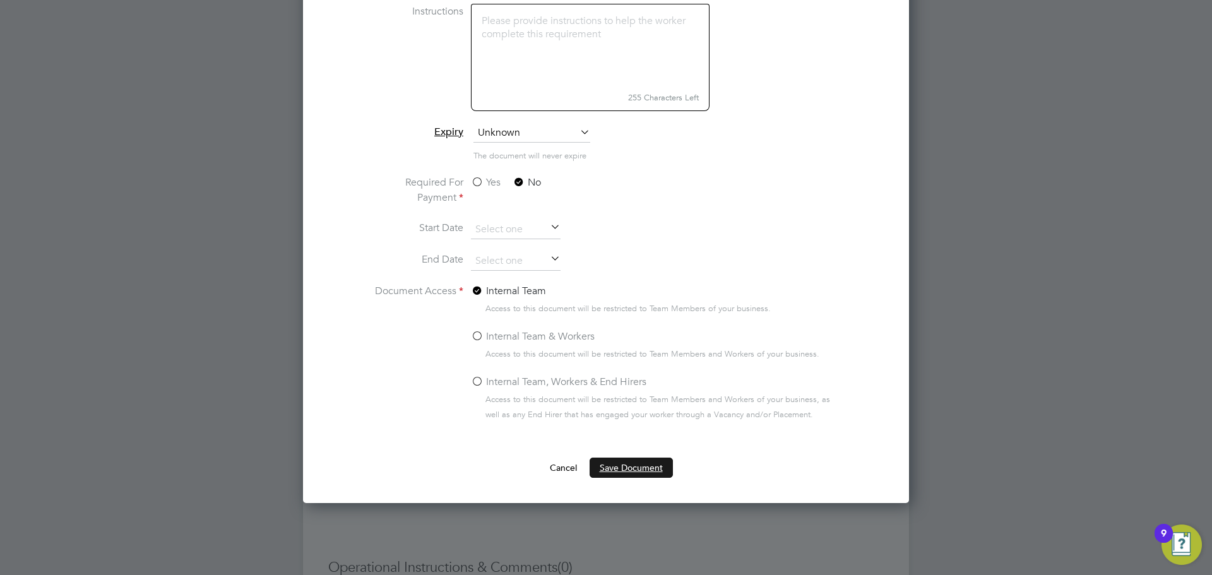
click at [626, 466] on button "Save Document" at bounding box center [630, 467] width 83 height 20
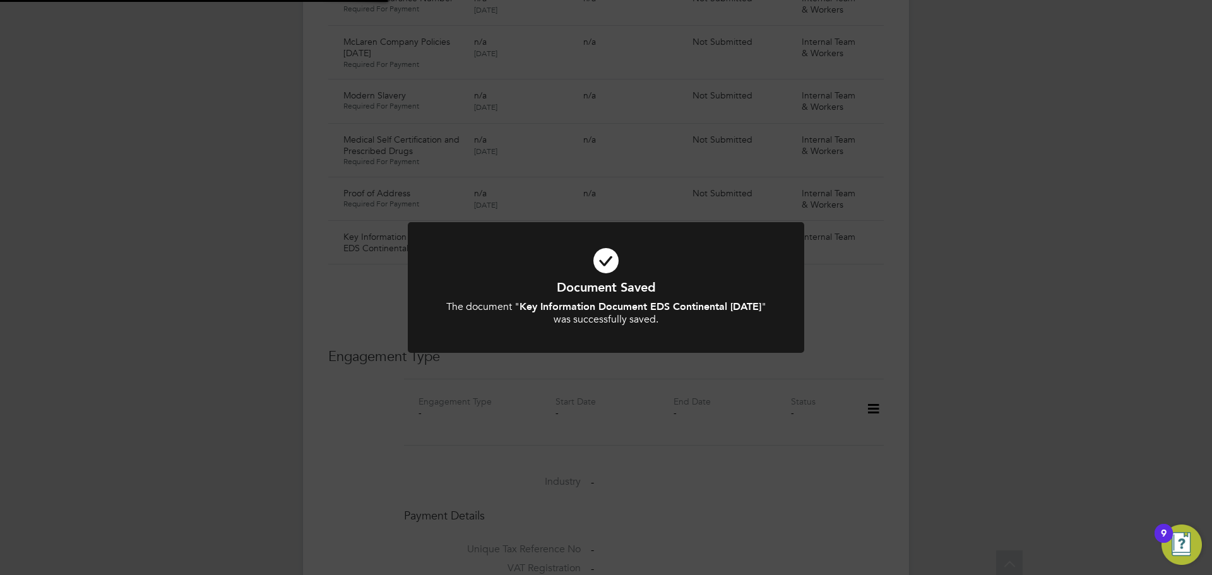
scroll to position [820, 0]
click at [895, 244] on div "Document Saved The document " Key Information Document EDS Continental [DATE] "…" at bounding box center [606, 287] width 1212 height 575
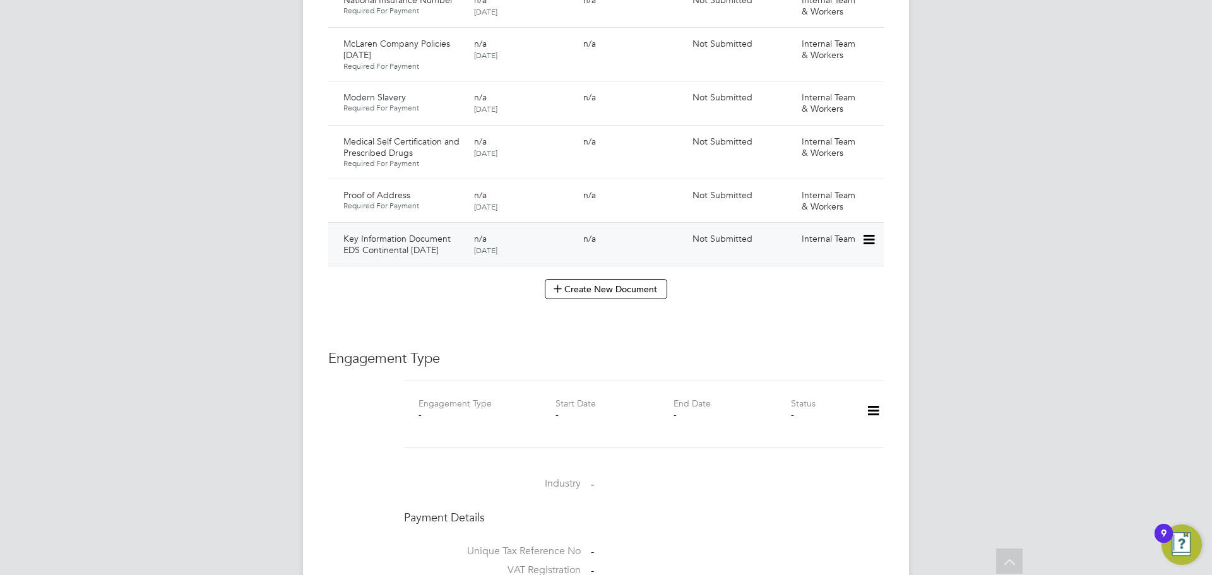
click at [867, 232] on icon at bounding box center [867, 239] width 13 height 15
click at [815, 275] on li "Submit Document" at bounding box center [830, 275] width 88 height 18
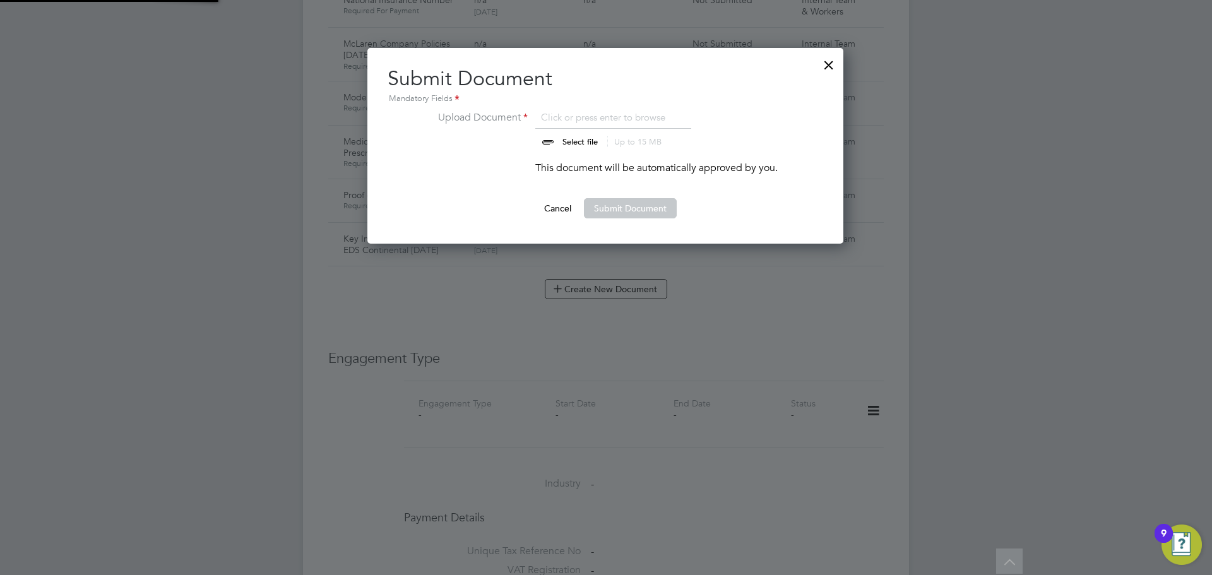
scroll to position [196, 477]
click at [575, 143] on input "file" at bounding box center [592, 129] width 198 height 38
type input "C:\fakepath\Key Information Document (Self Employed-CIS) 3 Craig Creedon EDS Co…"
click at [602, 211] on button "Submit Document" at bounding box center [630, 208] width 93 height 20
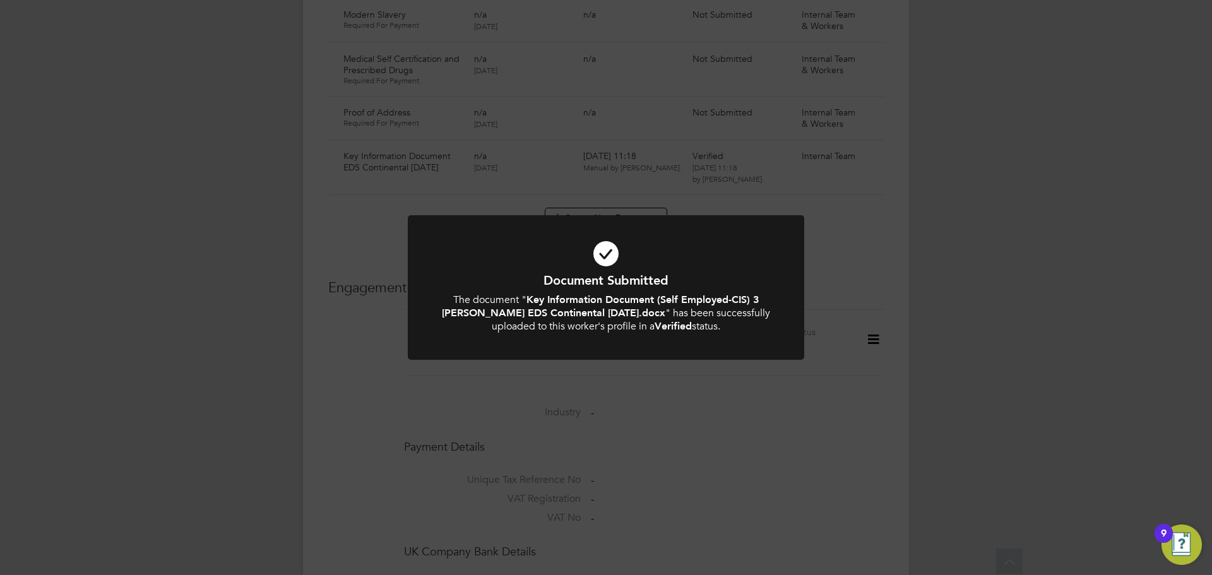
scroll to position [1010, 0]
click at [978, 291] on div "Document Submitted The document " Key Information Document (Self Employed-CIS) …" at bounding box center [606, 287] width 1212 height 575
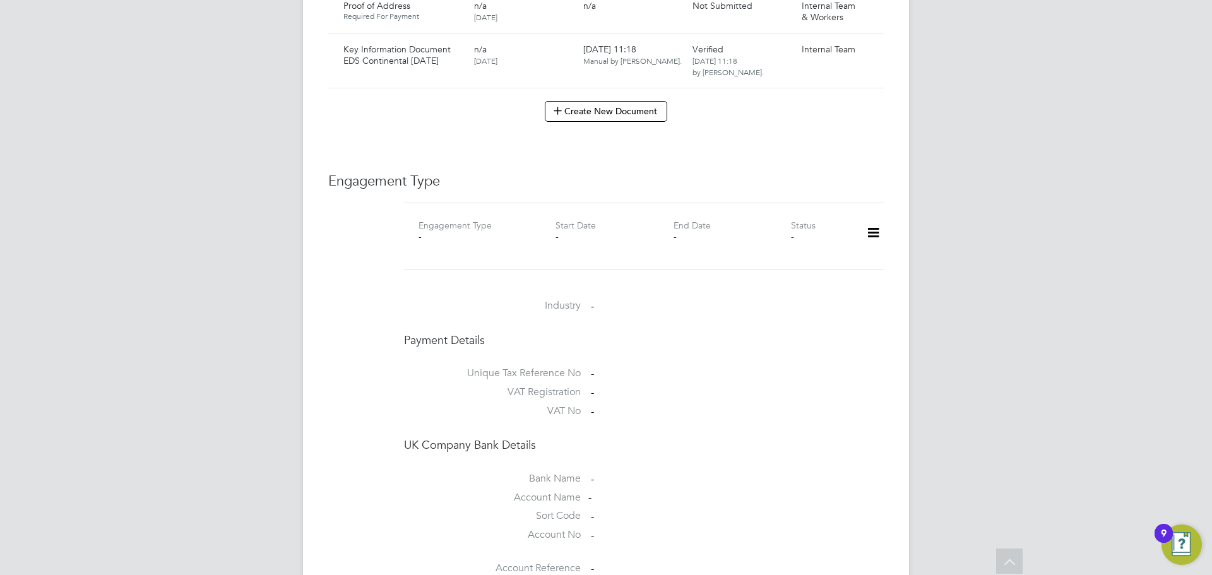
click at [873, 218] on icon at bounding box center [873, 232] width 22 height 29
click at [778, 275] on li "Add Engagement Type" at bounding box center [807, 275] width 143 height 18
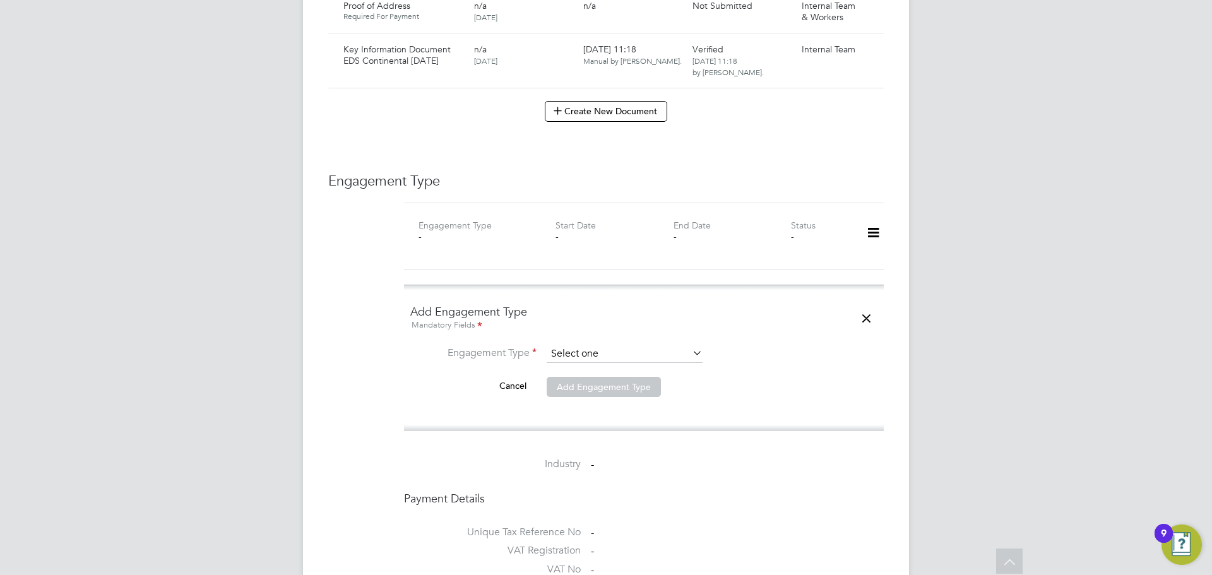
click at [613, 345] on input at bounding box center [624, 354] width 156 height 18
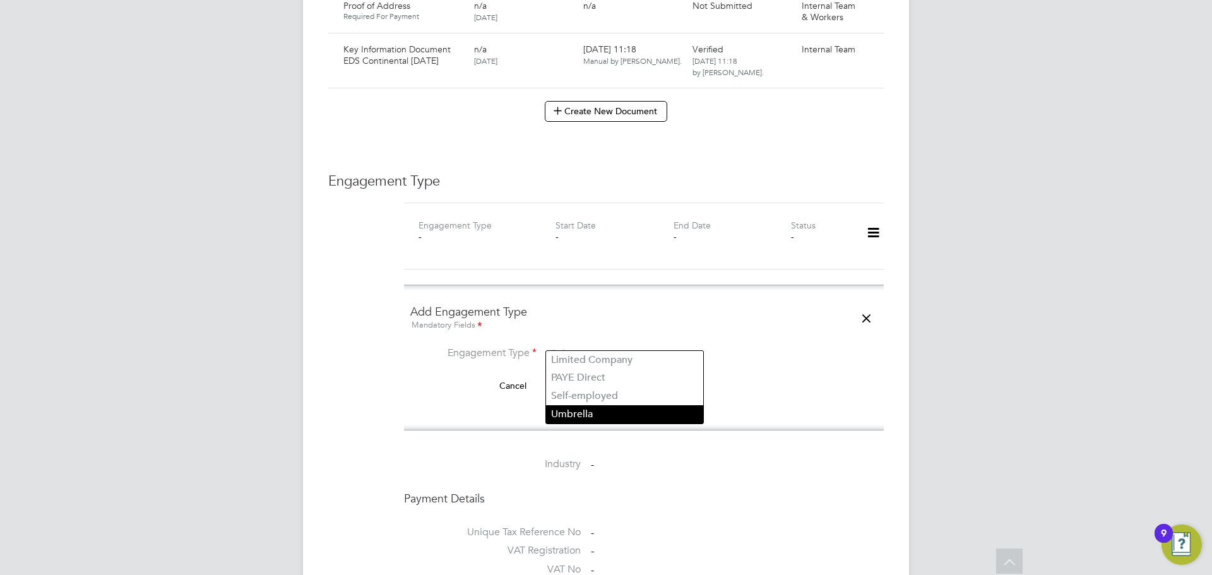
click at [582, 418] on li "Umbrella" at bounding box center [624, 414] width 157 height 18
type input "Umbrella"
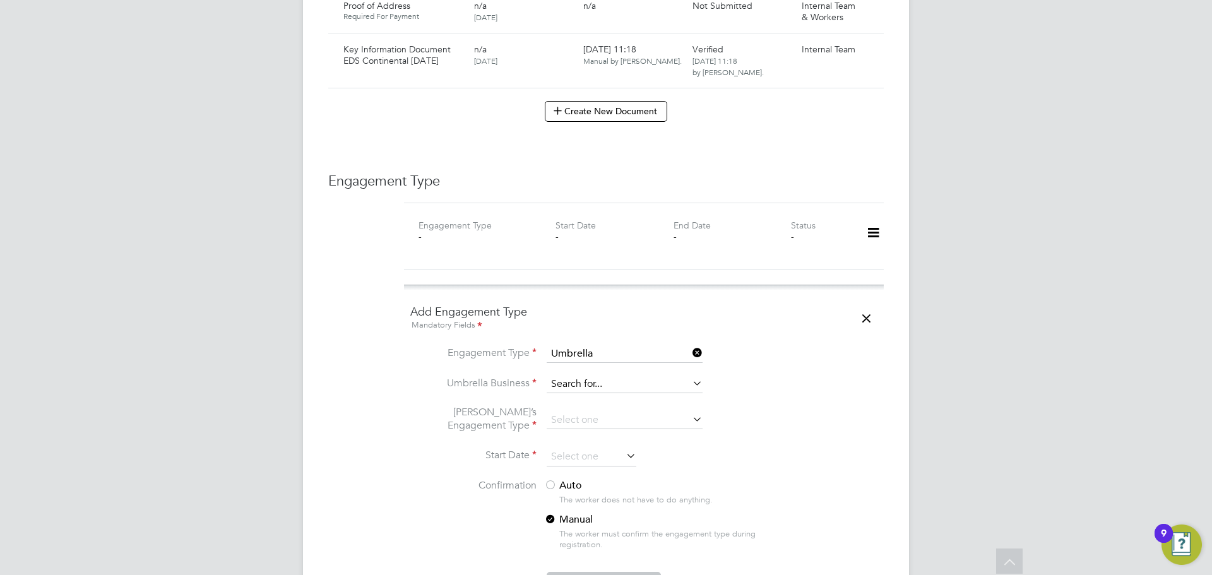
click at [596, 375] on input at bounding box center [624, 384] width 156 height 18
click at [600, 391] on li "Nasa Umbrella Ltd" at bounding box center [624, 390] width 157 height 18
type input "Nasa Umbrella Ltd"
click at [582, 411] on input at bounding box center [624, 420] width 156 height 18
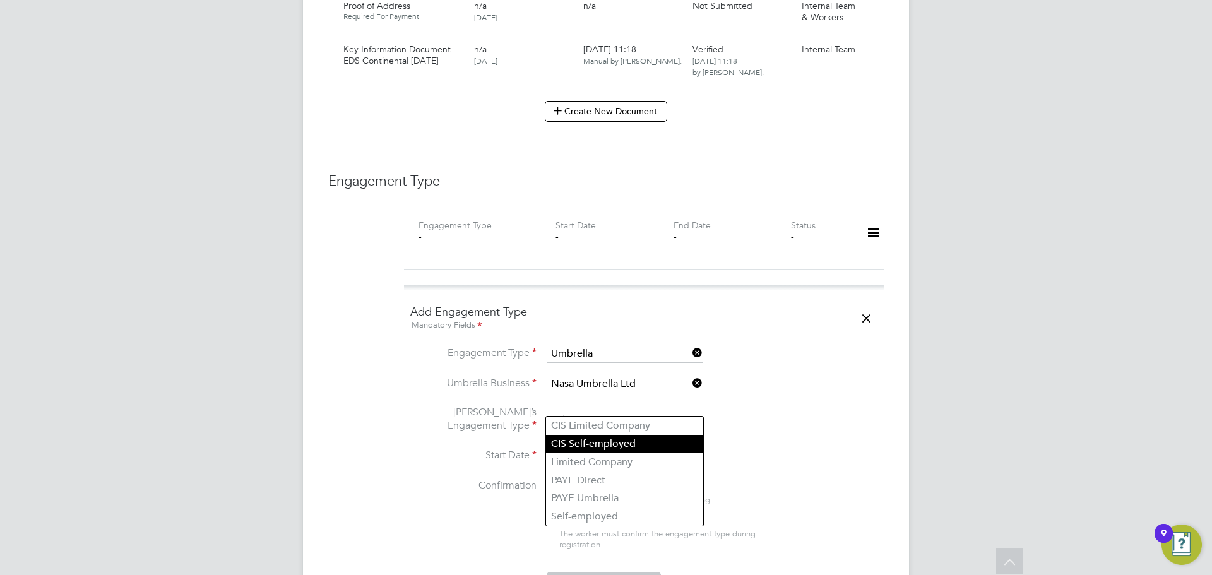
click at [591, 446] on li "CIS Self-employed" at bounding box center [624, 444] width 157 height 18
type input "CIS Self-employed"
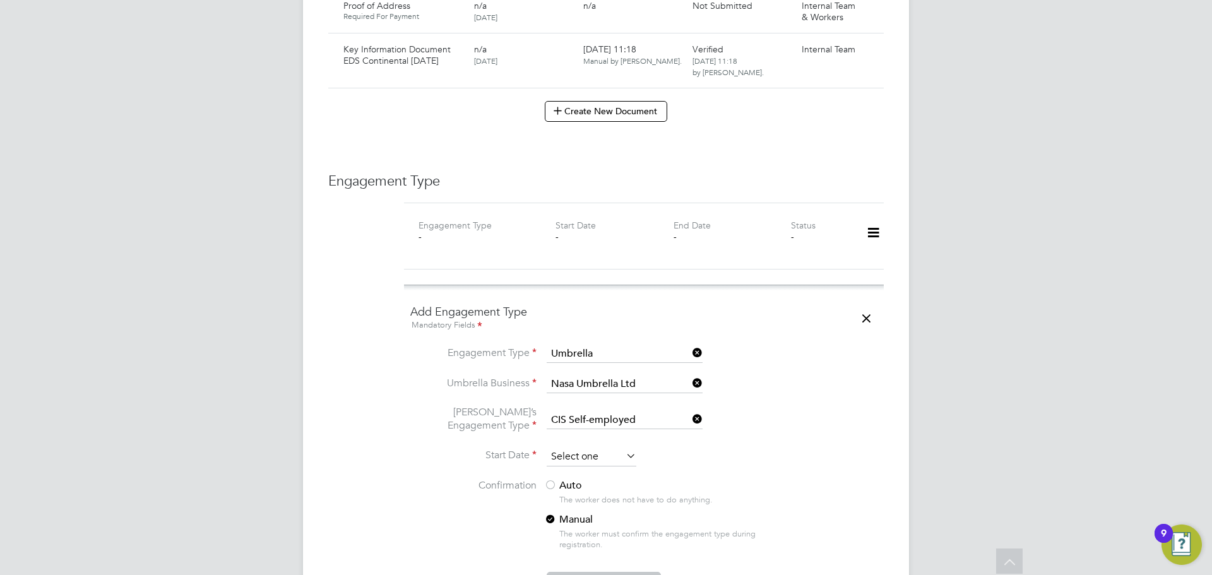
click at [596, 447] on input at bounding box center [591, 456] width 90 height 19
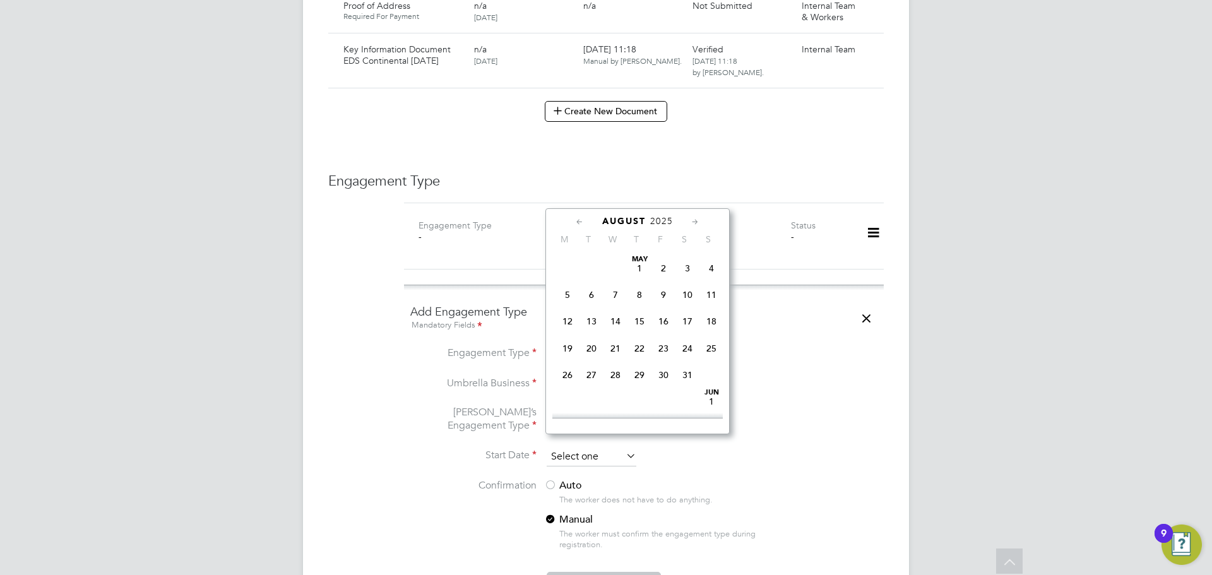
scroll to position [437, 0]
click at [567, 321] on span "11" at bounding box center [567, 310] width 24 height 24
type input "[DATE]"
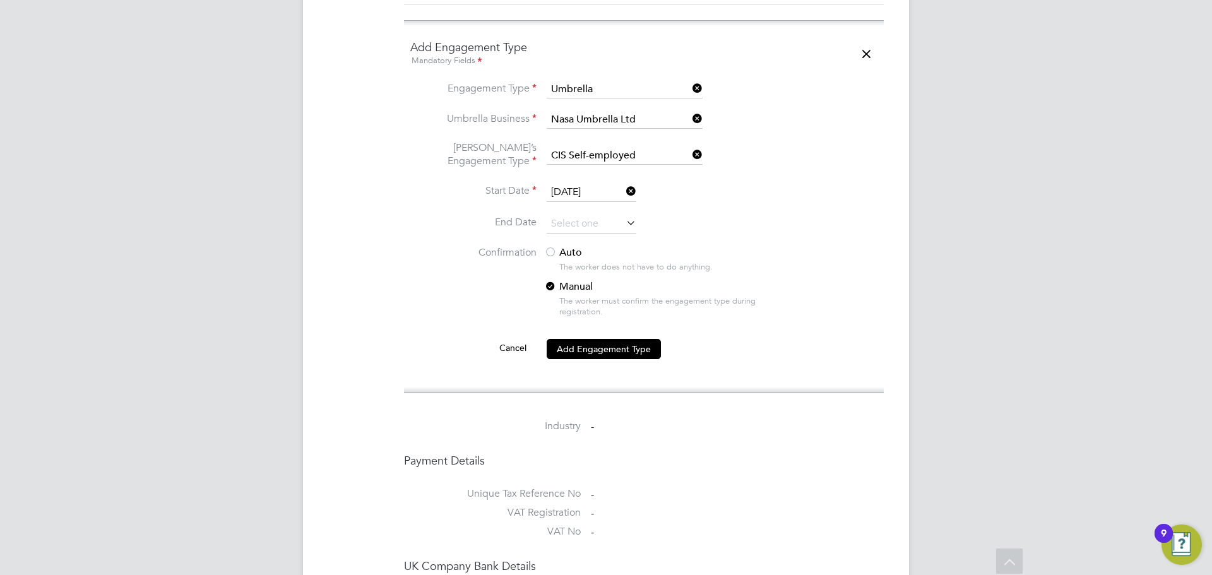
scroll to position [1325, 0]
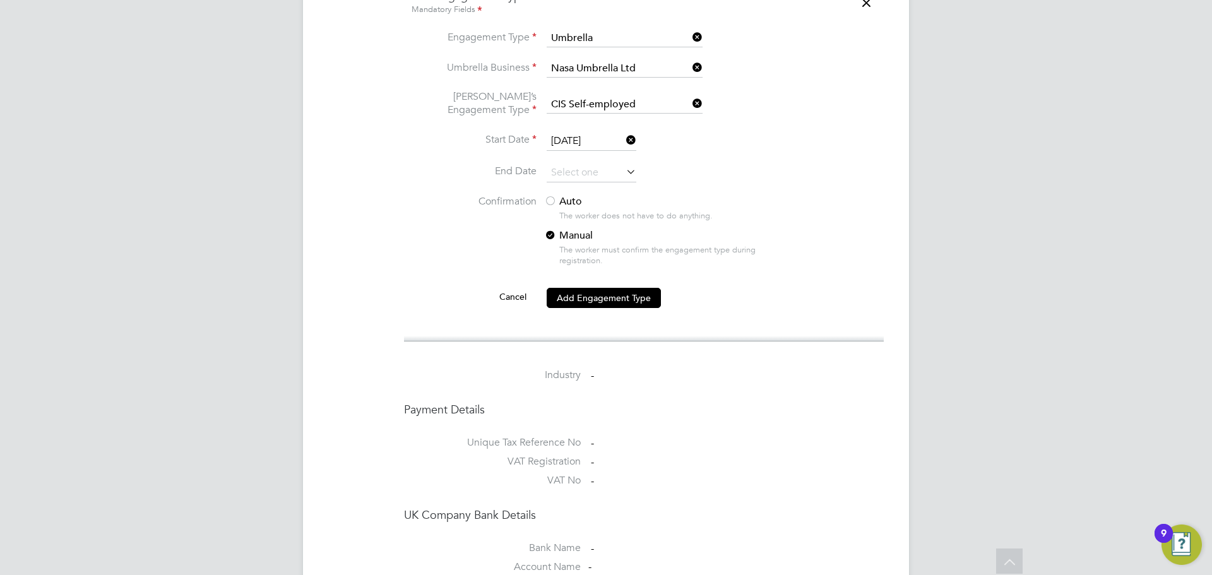
click at [552, 196] on div at bounding box center [550, 202] width 13 height 13
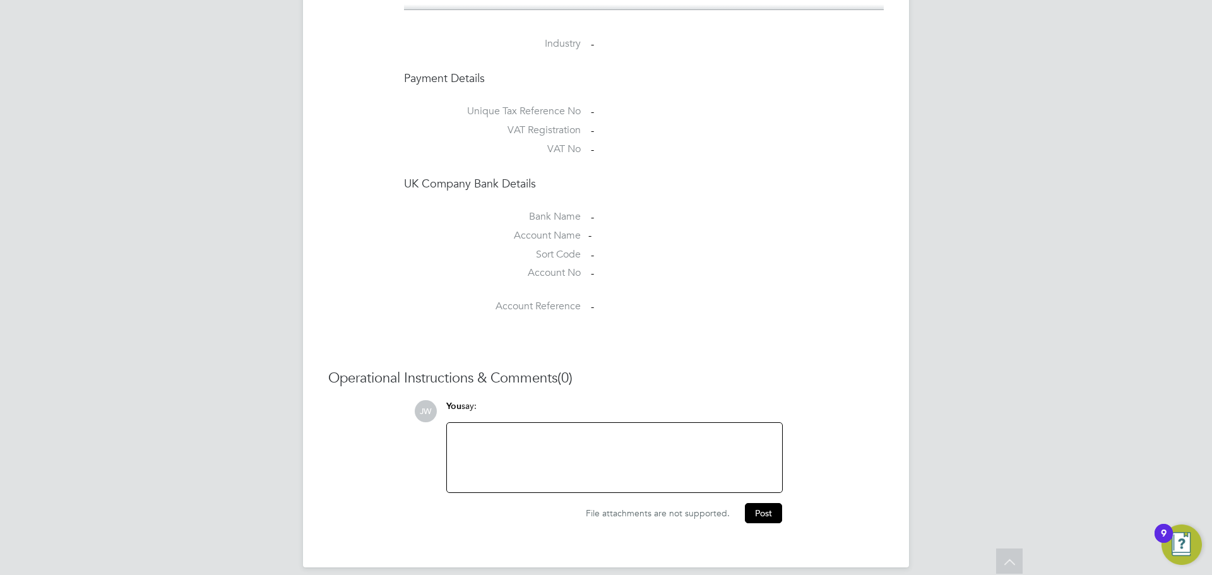
scroll to position [1278, 0]
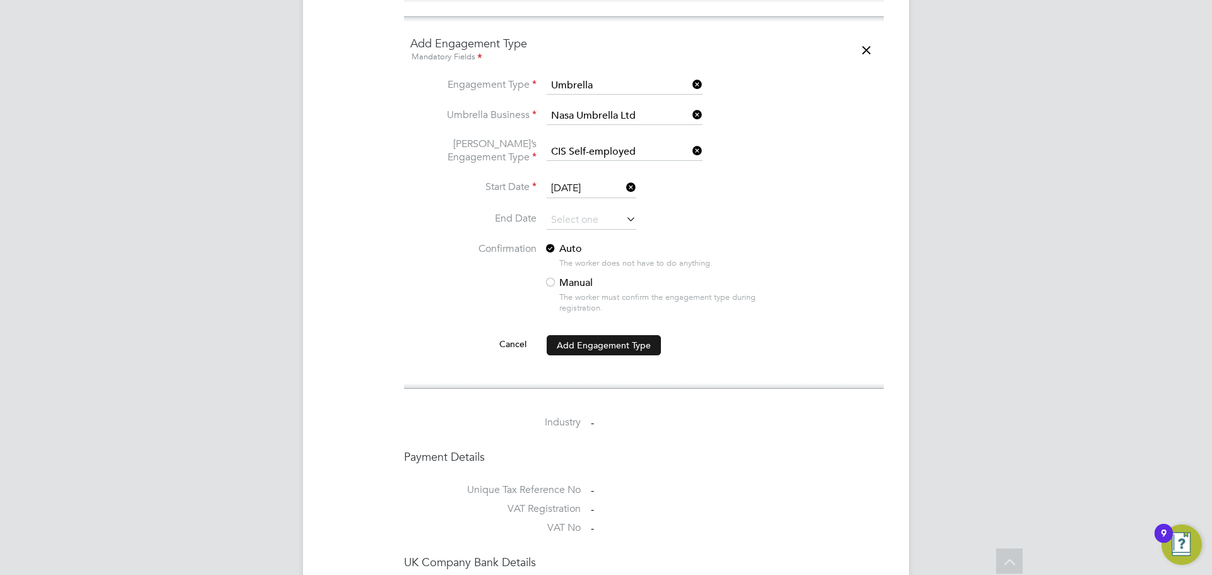
click at [611, 335] on button "Add Engagement Type" at bounding box center [603, 345] width 114 height 20
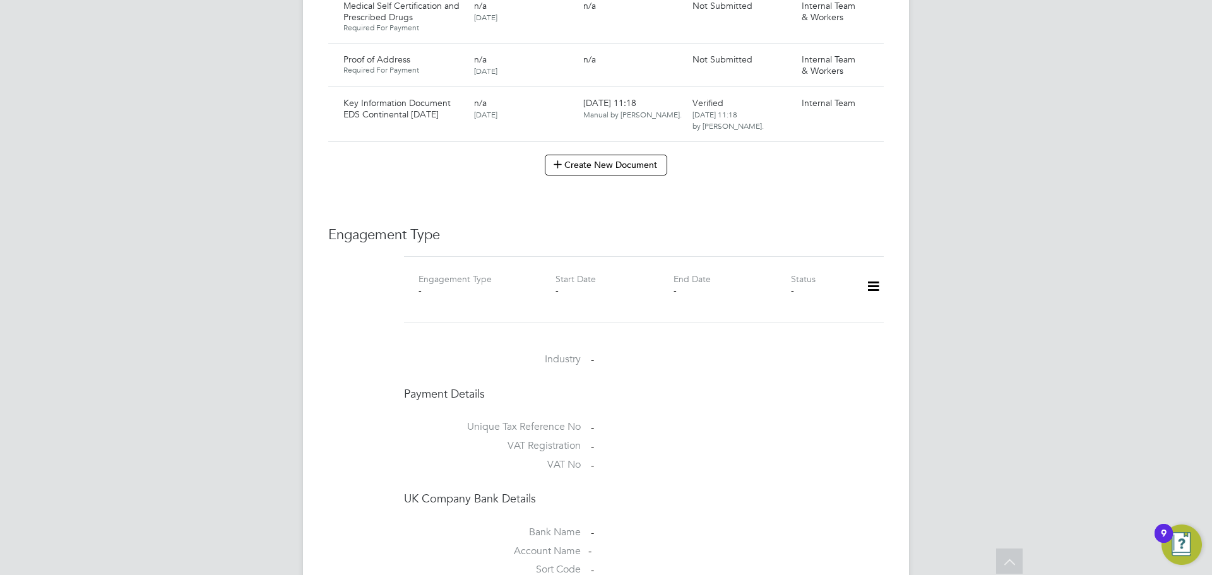
scroll to position [640, 0]
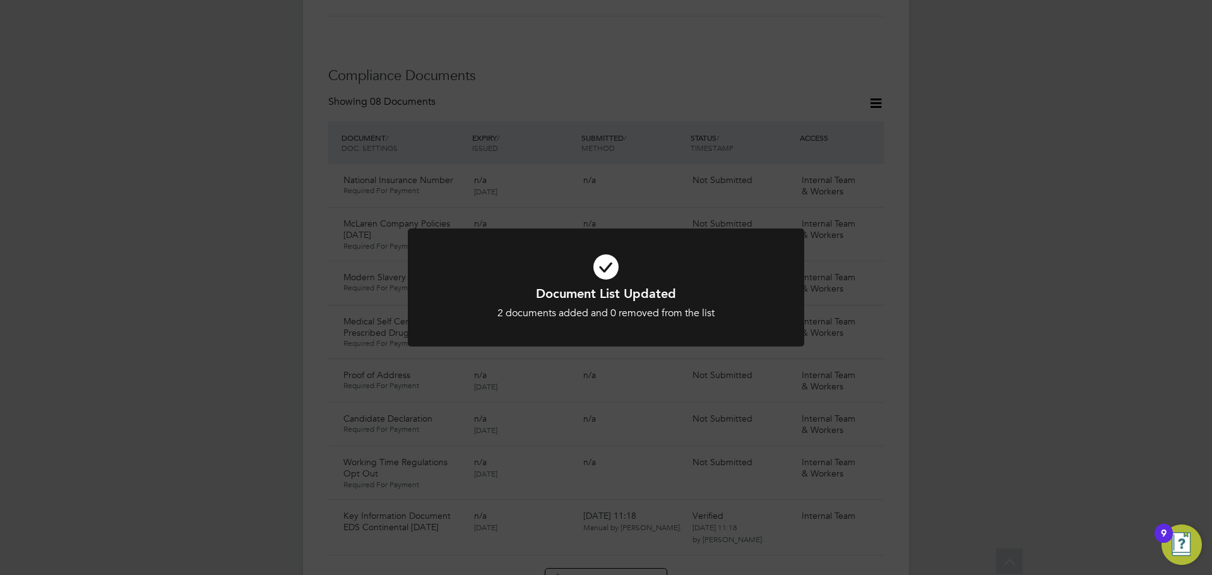
click at [947, 211] on div "Document List Updated 2 documents added and 0 removed from the list Cancel Okay" at bounding box center [606, 287] width 1212 height 575
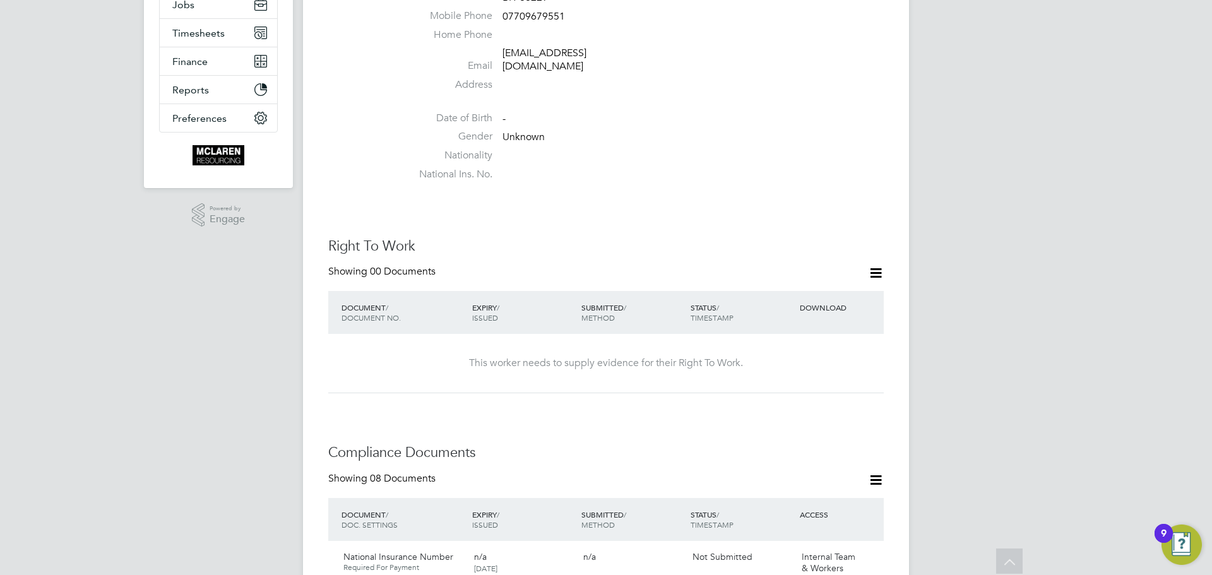
scroll to position [156, 0]
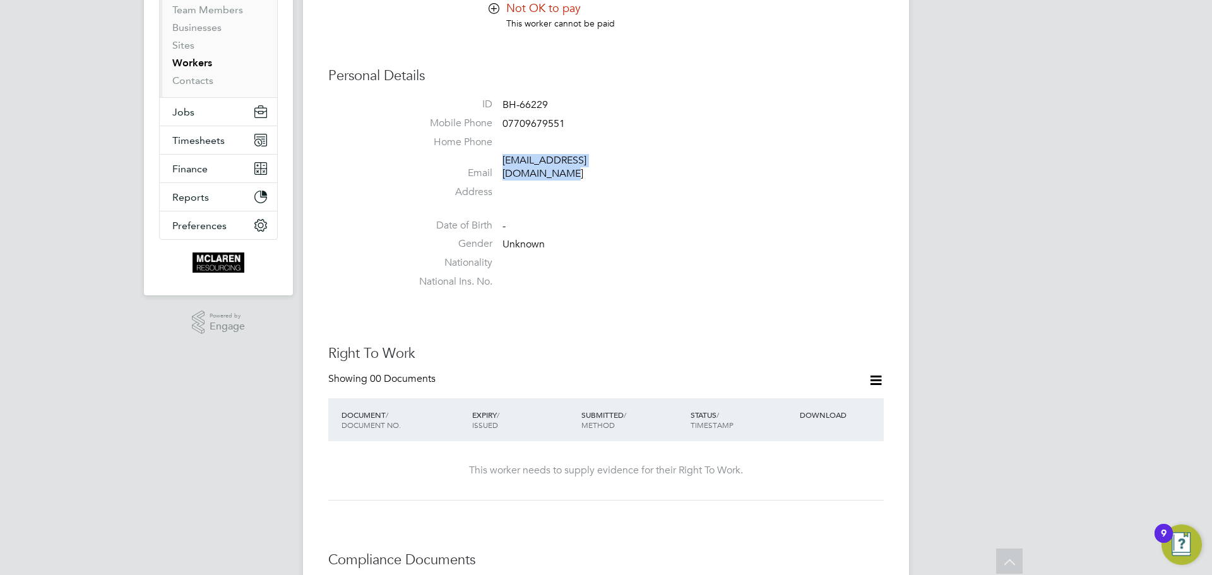
drag, startPoint x: 658, startPoint y: 162, endPoint x: 504, endPoint y: 163, distance: 154.0
click at [504, 163] on li "Email craigcreedon2020@icloud.com" at bounding box center [644, 169] width 480 height 31
copy link "craigcreedon2020@icloud.com"
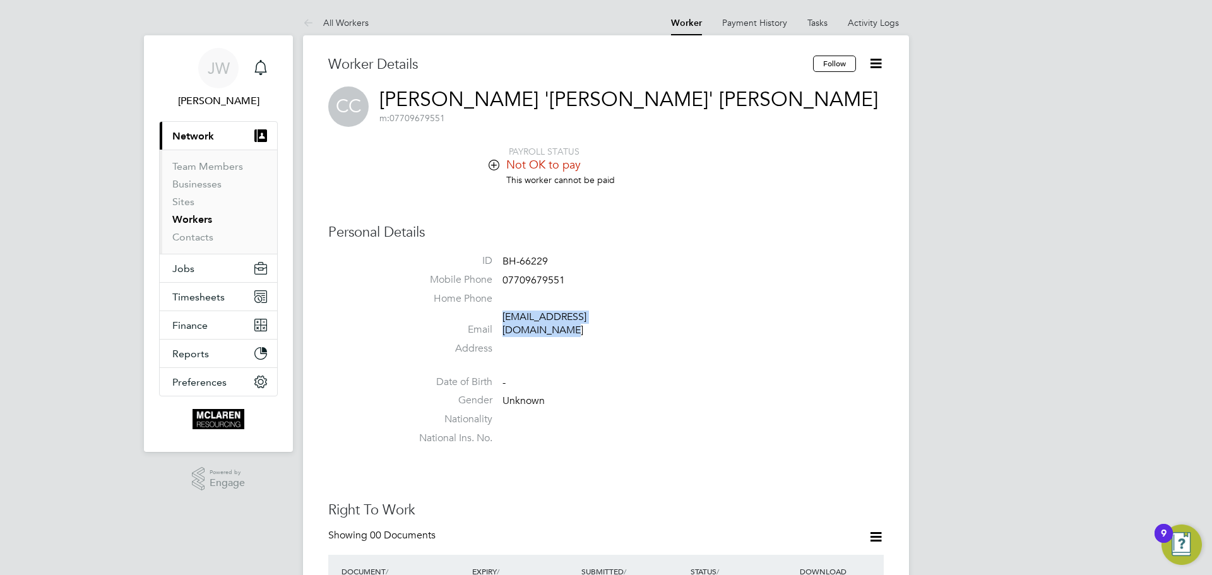
drag, startPoint x: 557, startPoint y: 77, endPoint x: 580, endPoint y: 139, distance: 66.1
click at [557, 77] on div "Worker Details" at bounding box center [570, 71] width 485 height 31
drag, startPoint x: 652, startPoint y: 315, endPoint x: 494, endPoint y: 321, distance: 158.5
click at [494, 321] on li "Email craigcreedon2020@icloud.com" at bounding box center [644, 325] width 480 height 31
copy li "craigcreedon2020@icloud.com"
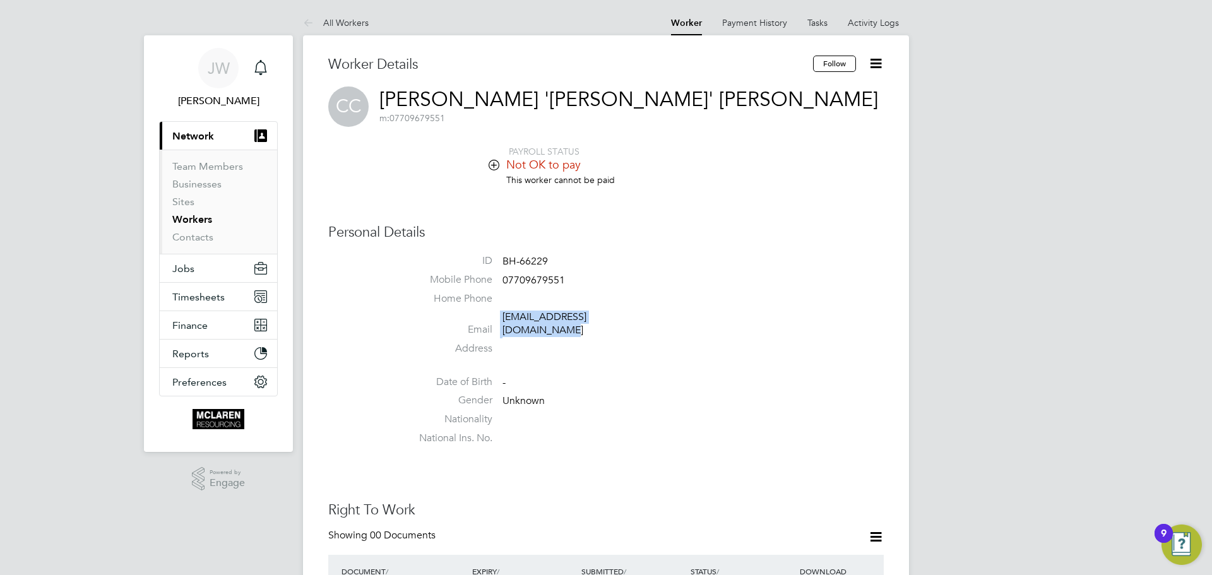
click at [586, 315] on link "craigcreedon2020@icloud.com" at bounding box center [544, 323] width 84 height 26
drag, startPoint x: 569, startPoint y: 280, endPoint x: 504, endPoint y: 288, distance: 66.1
click at [504, 288] on li "Mobile Phone 07709679551" at bounding box center [644, 282] width 480 height 19
copy span "07709679551"
click at [840, 315] on li "Email craigcreedon2020@icloud.com" at bounding box center [644, 325] width 480 height 31
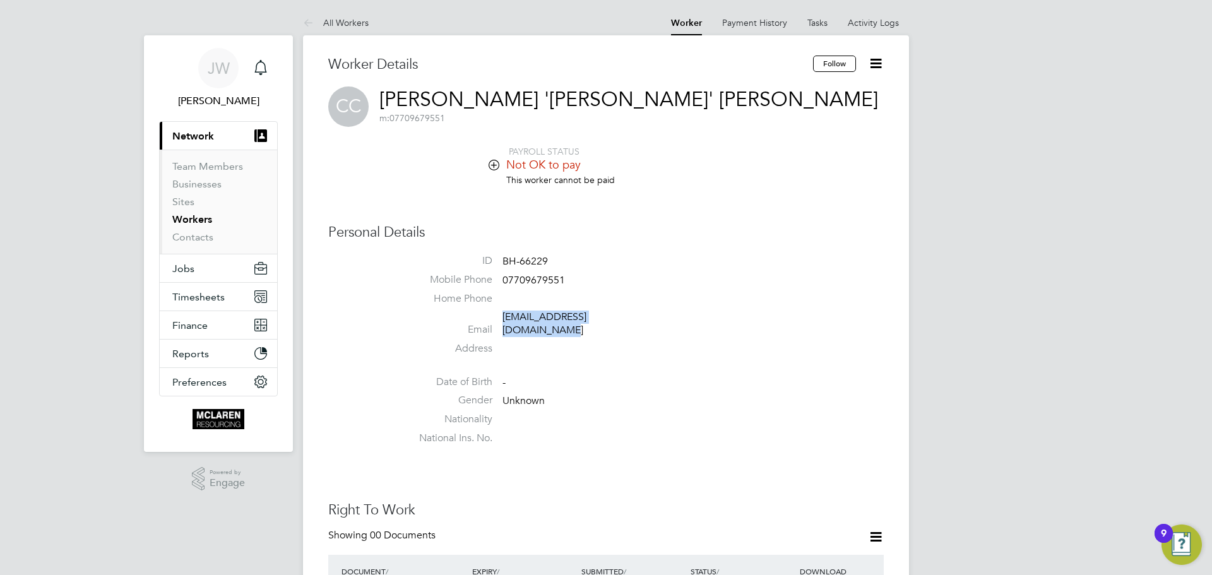
drag, startPoint x: 645, startPoint y: 313, endPoint x: 504, endPoint y: 318, distance: 141.4
click at [504, 318] on li "Email craigcreedon2020@icloud.com" at bounding box center [644, 325] width 480 height 31
copy link "craigcreedon2020@icloud.com"
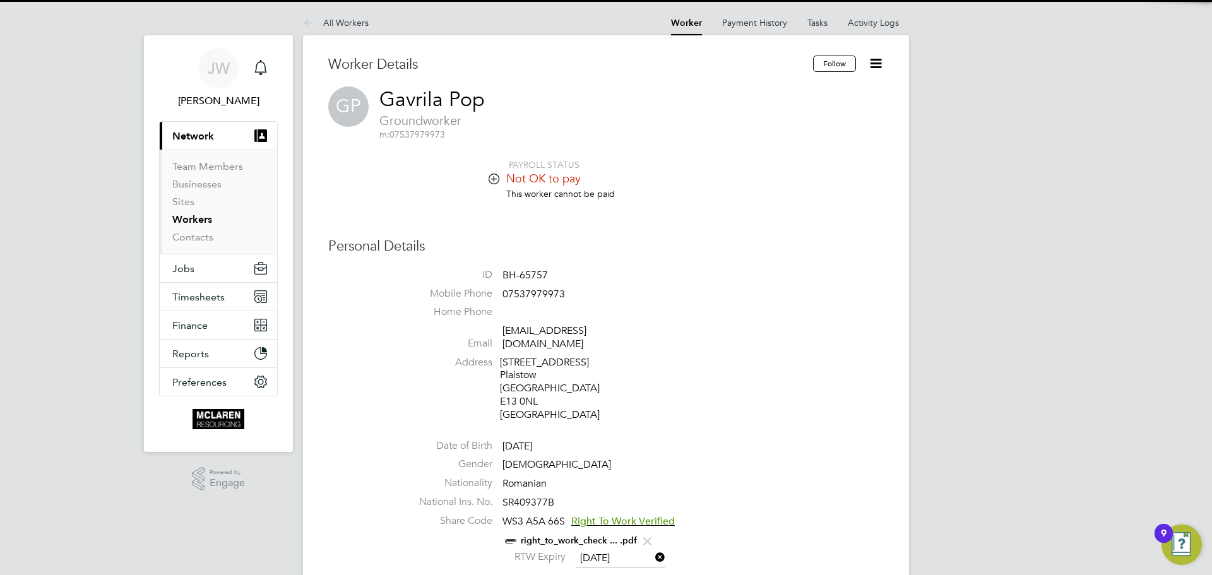
click at [497, 178] on icon at bounding box center [493, 178] width 9 height 9
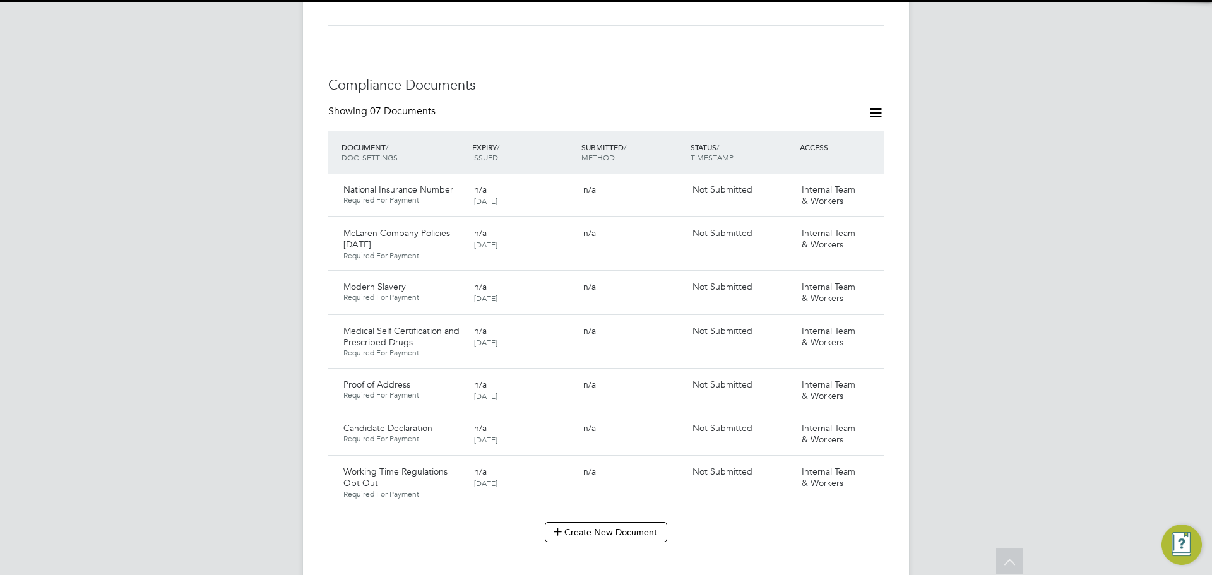
scroll to position [946, 0]
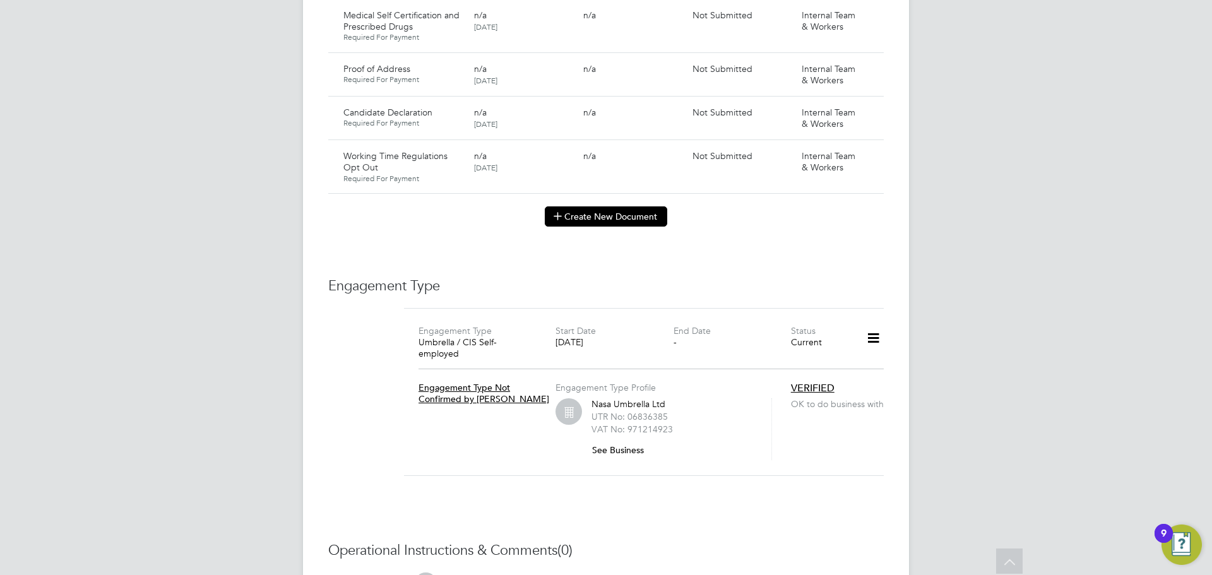
click at [573, 207] on button "Create New Document" at bounding box center [606, 216] width 122 height 20
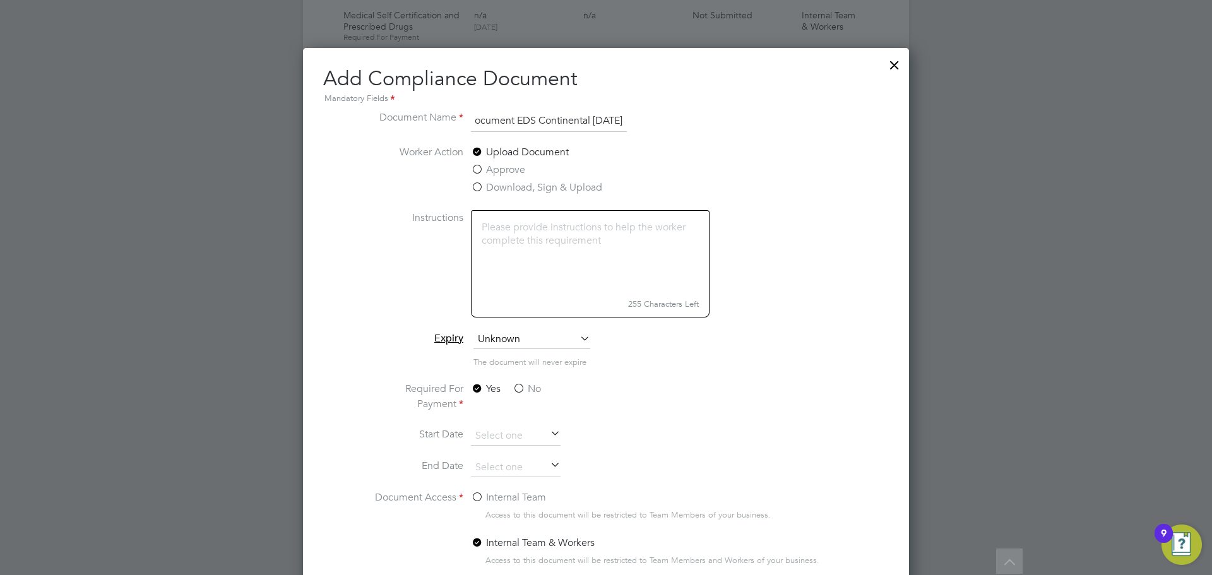
scroll to position [0, 93]
type input "Key Information Document EDS Continental [DATE]"
click at [513, 391] on label "No" at bounding box center [526, 388] width 28 height 15
click at [0, 0] on input "No" at bounding box center [0, 0] width 0 height 0
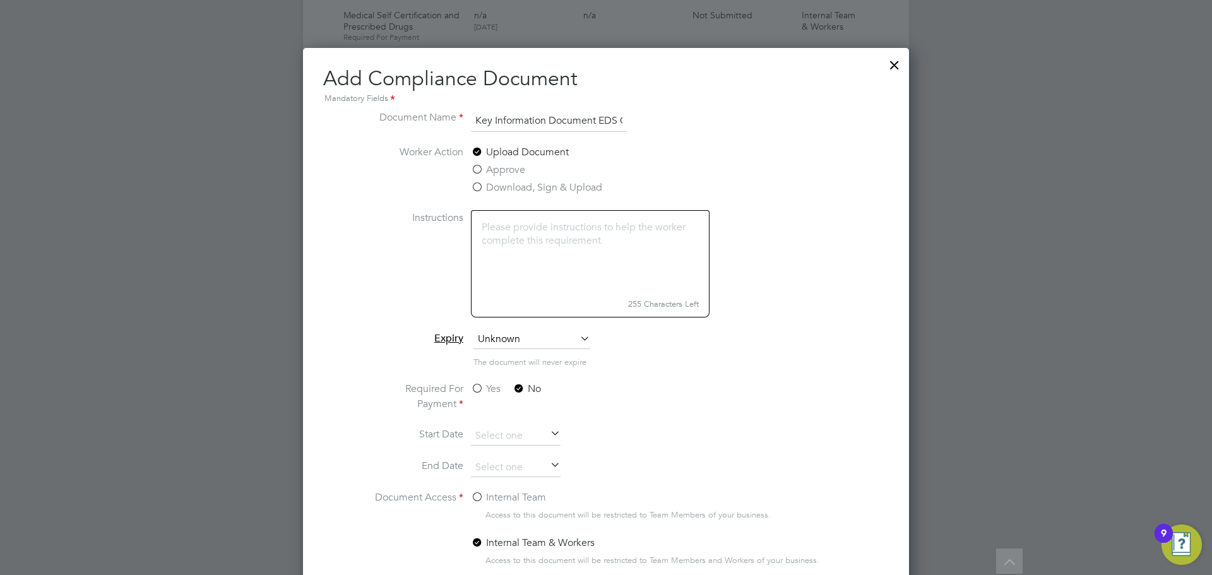
click at [476, 492] on label "Internal Team" at bounding box center [508, 497] width 75 height 15
click at [0, 0] on input "Internal Team" at bounding box center [0, 0] width 0 height 0
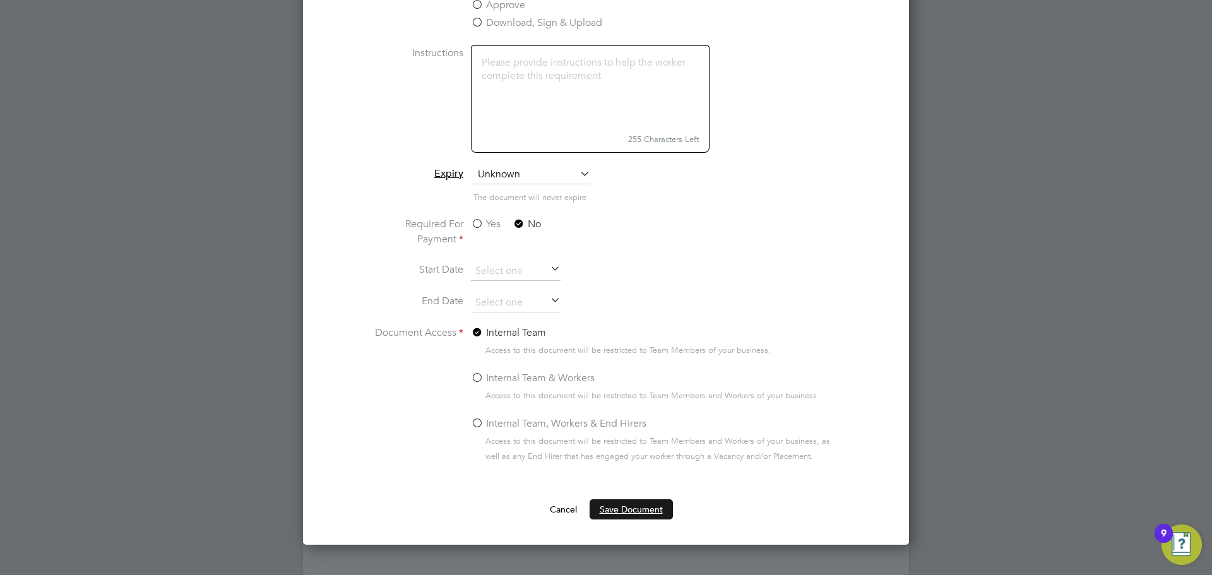
click at [623, 506] on button "Save Document" at bounding box center [630, 509] width 83 height 20
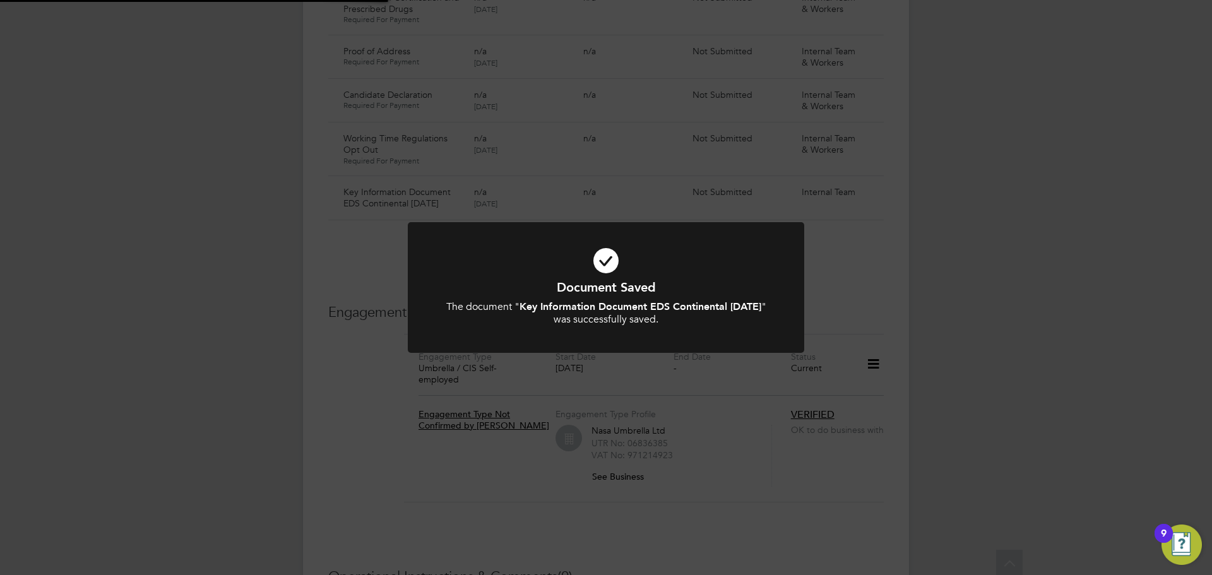
scroll to position [946, 0]
click at [1001, 200] on div "Document Saved The document " Key Information Document EDS Continental [DATE] "…" at bounding box center [606, 287] width 1212 height 575
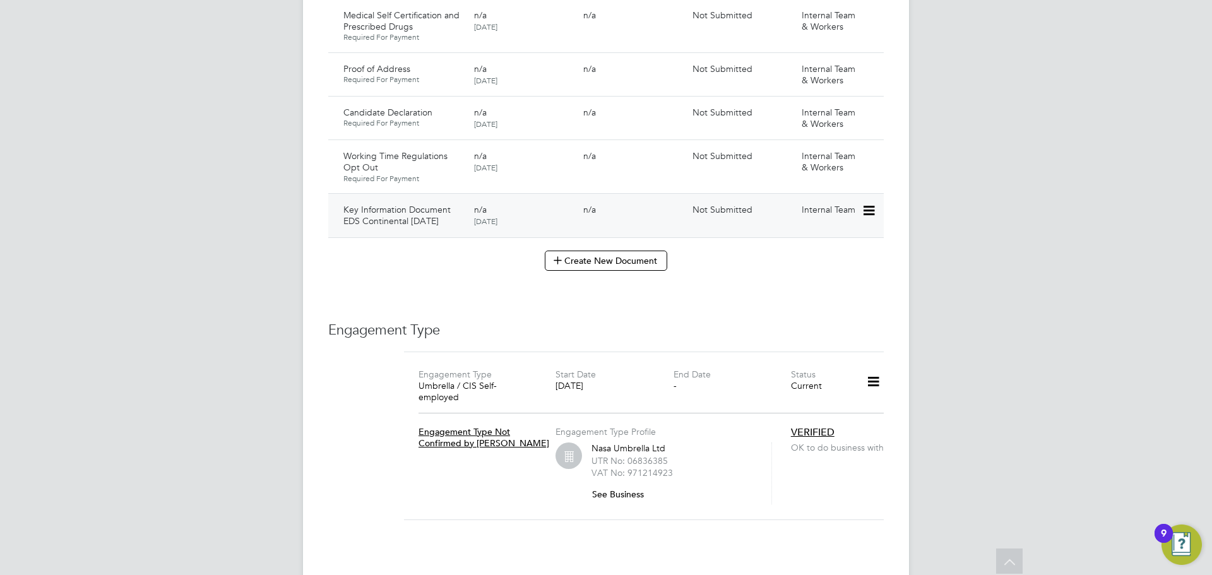
click at [866, 203] on icon at bounding box center [867, 210] width 13 height 15
click at [851, 247] on li "Submit Document" at bounding box center [830, 246] width 88 height 18
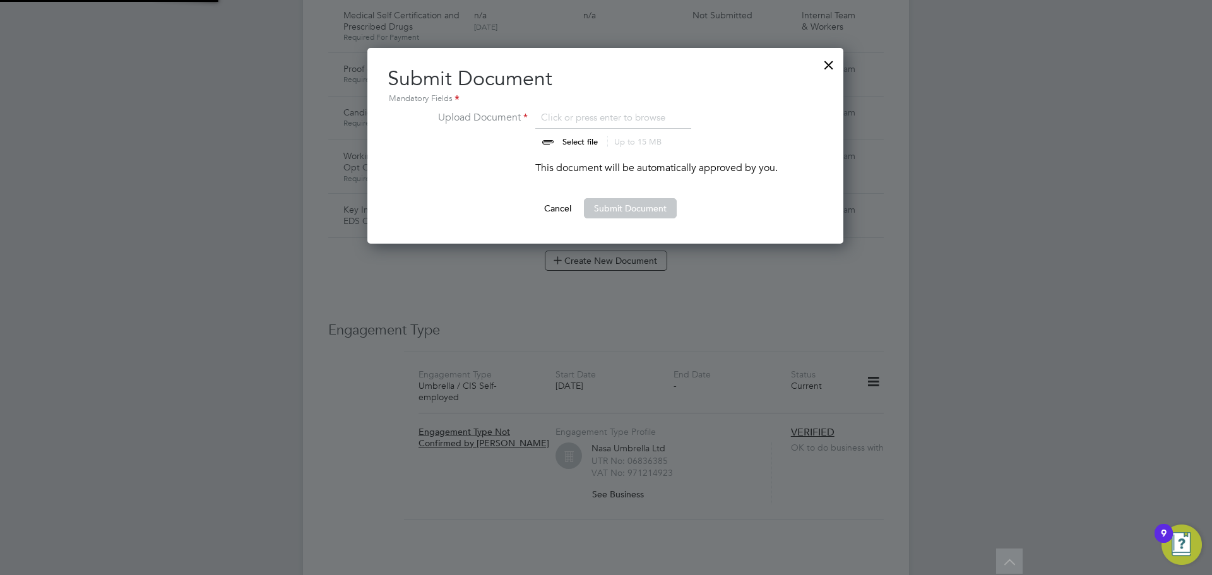
scroll to position [196, 477]
click at [584, 138] on input "file" at bounding box center [592, 129] width 198 height 38
type input "C:\fakepath\Key Information Document (Self Employed-CIS) 3 [PERSON_NAME] EDS Co…"
click at [652, 207] on button "Submit Document" at bounding box center [630, 208] width 93 height 20
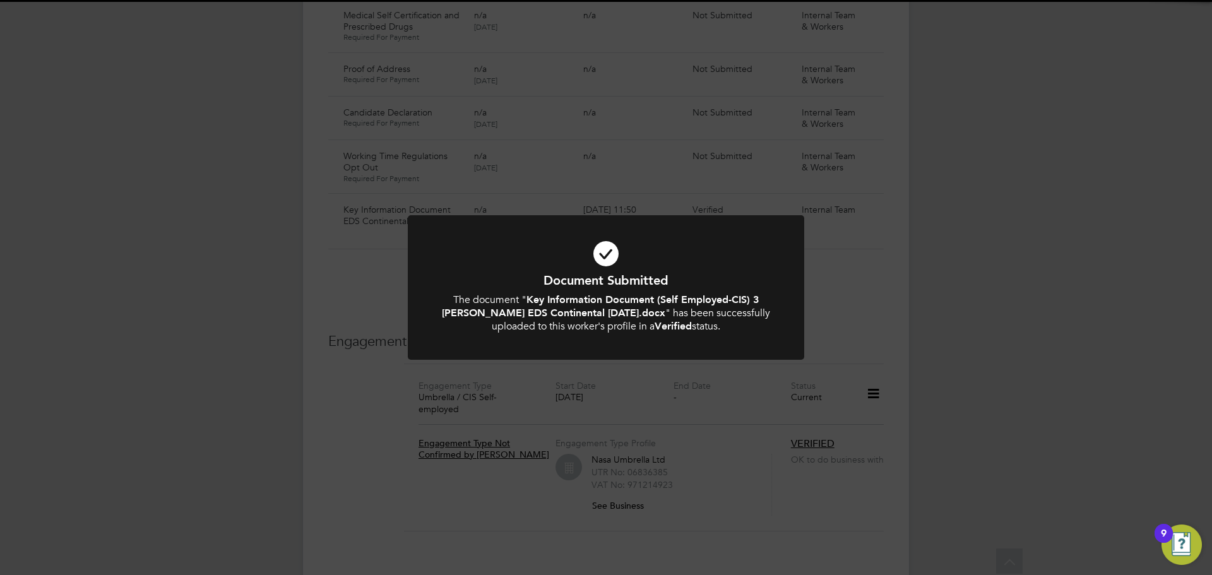
click at [967, 225] on div "Document Submitted The document " Key Information Document (Self Employed-CIS) …" at bounding box center [606, 287] width 1212 height 575
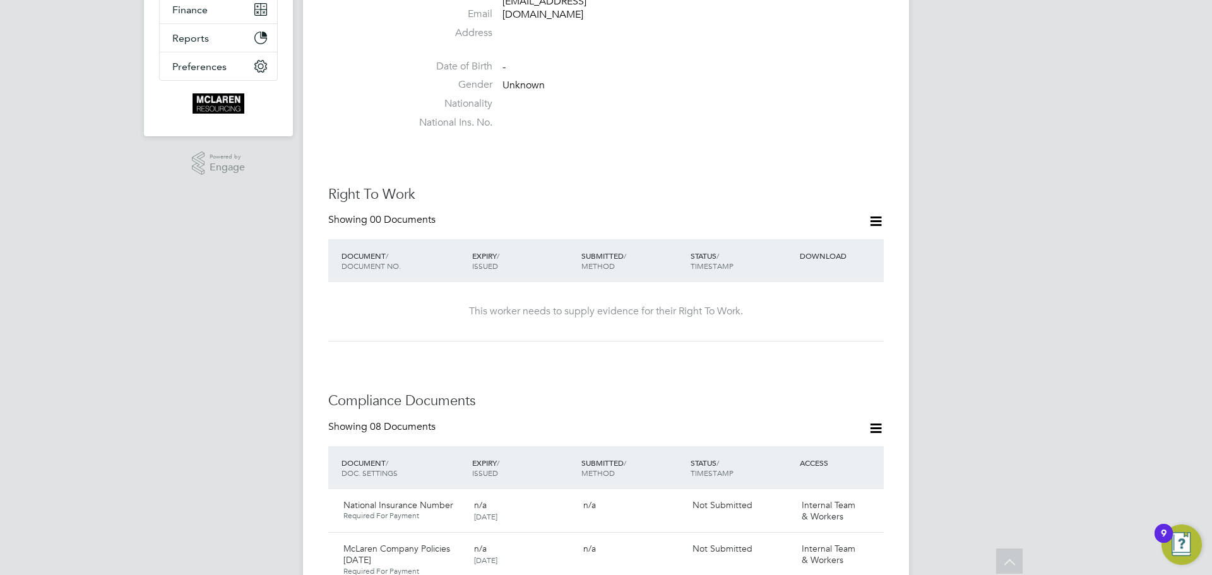
scroll to position [126, 0]
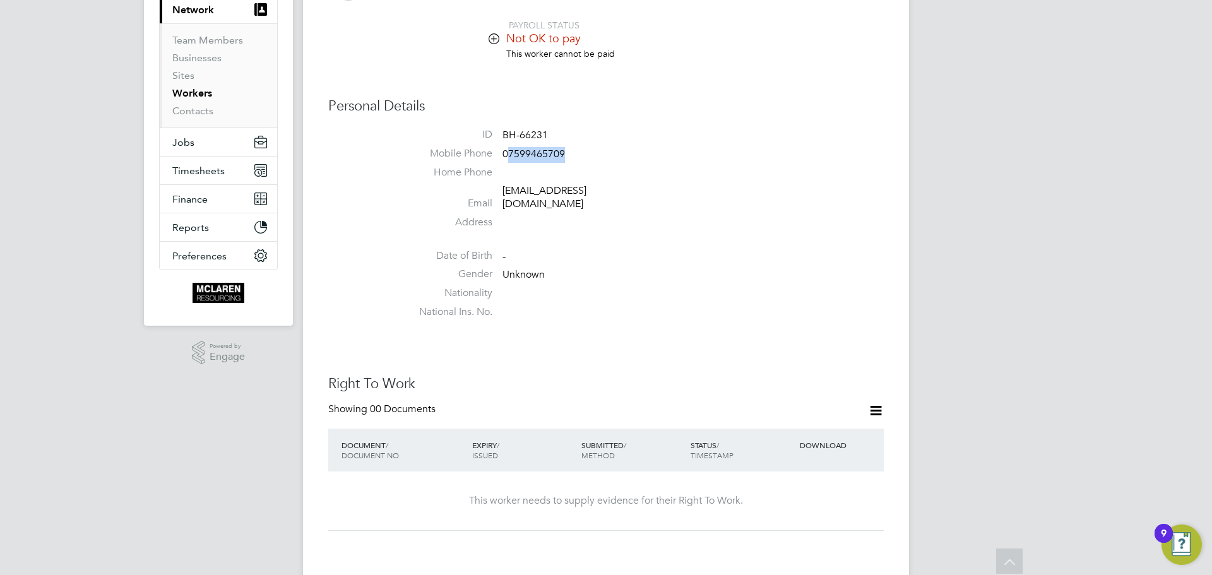
drag, startPoint x: 567, startPoint y: 155, endPoint x: 509, endPoint y: 155, distance: 58.1
click at [509, 155] on li "Mobile Phone [PHONE_NUMBER]" at bounding box center [644, 156] width 480 height 19
drag, startPoint x: 612, startPoint y: 191, endPoint x: 504, endPoint y: 187, distance: 108.6
click at [504, 187] on span "[EMAIL_ADDRESS][DOMAIN_NAME]" at bounding box center [562, 197] width 120 height 27
copy link "[EMAIL_ADDRESS][DOMAIN_NAME]"
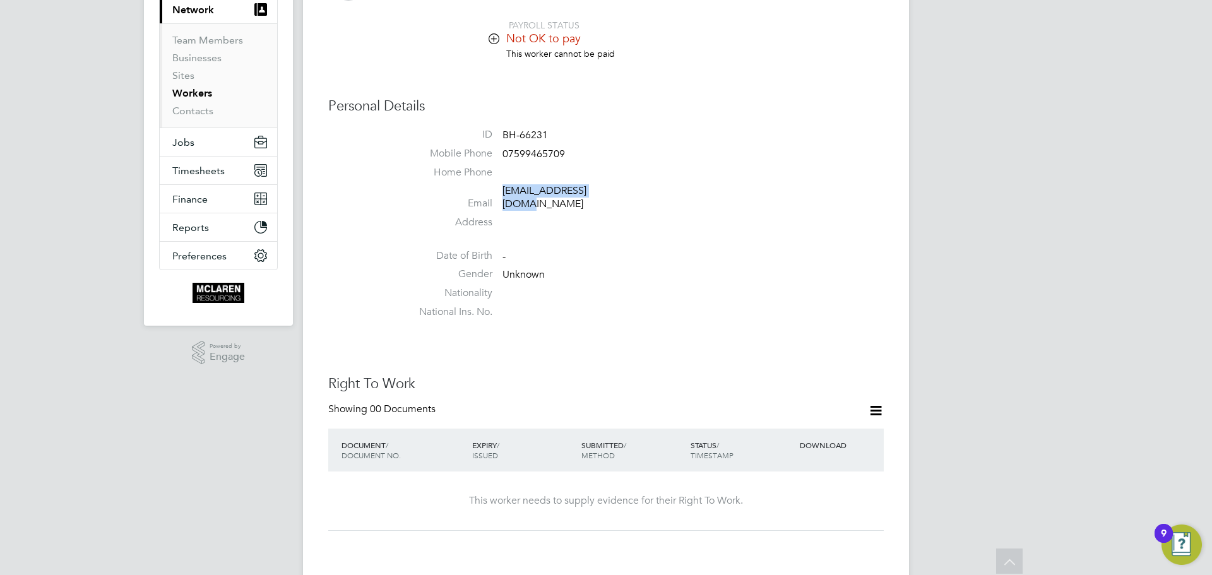
scroll to position [122, 0]
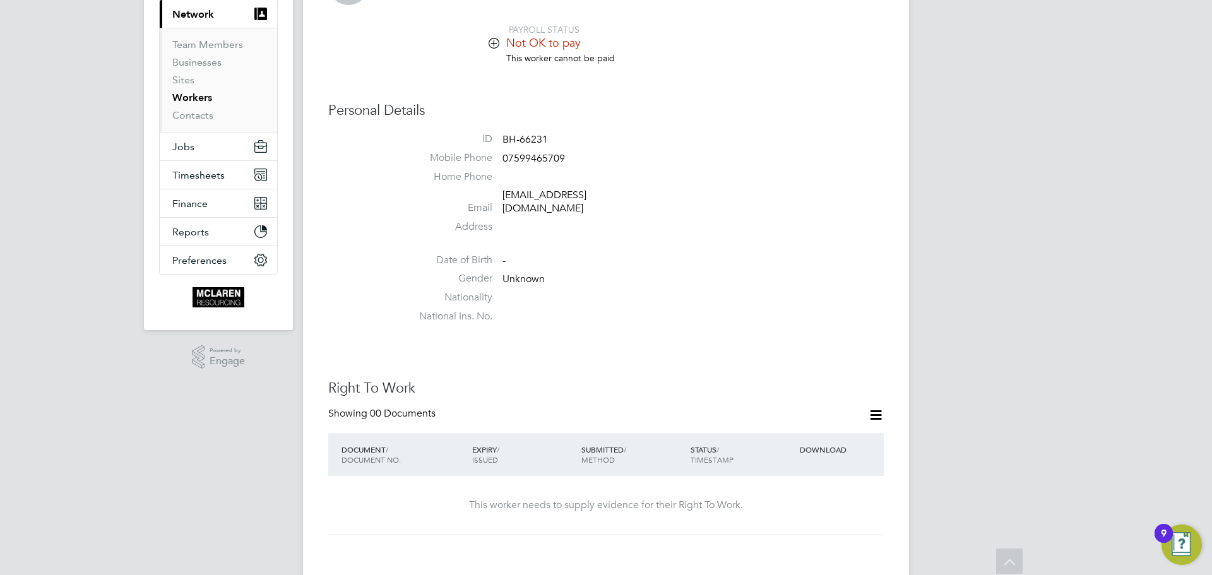
click at [620, 207] on li "Email [EMAIL_ADDRESS][DOMAIN_NAME]" at bounding box center [644, 204] width 480 height 31
click at [569, 162] on li "Mobile Phone [PHONE_NUMBER]" at bounding box center [644, 160] width 480 height 19
drag, startPoint x: 569, startPoint y: 158, endPoint x: 503, endPoint y: 163, distance: 65.8
click at [503, 163] on li "Mobile Phone [PHONE_NUMBER]" at bounding box center [644, 160] width 480 height 19
copy span "07599465709"
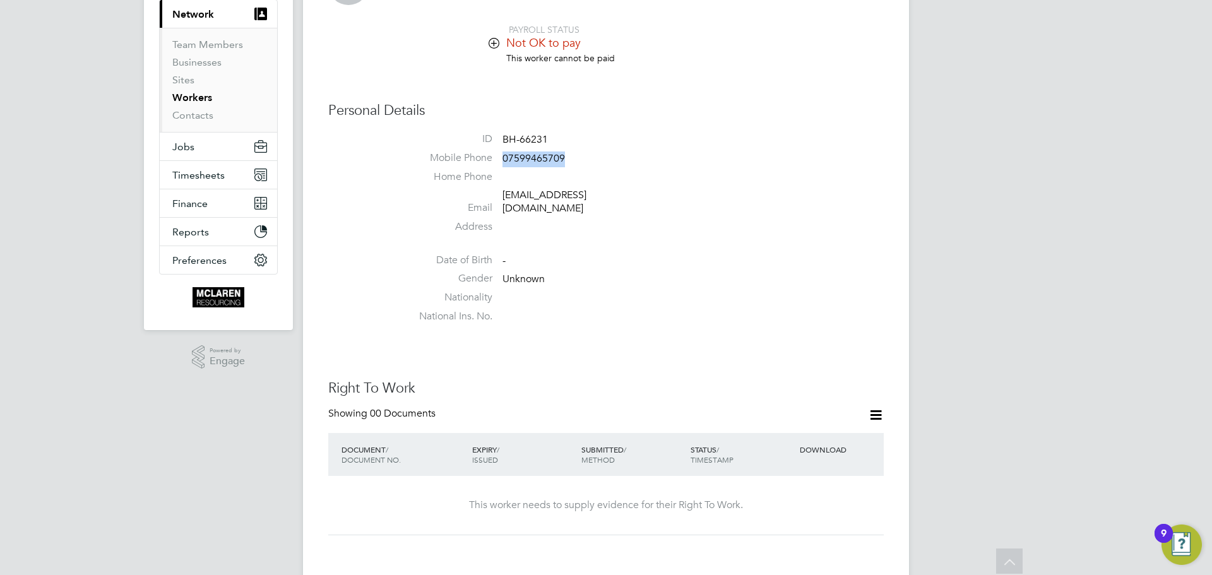
drag, startPoint x: 572, startPoint y: 175, endPoint x: 597, endPoint y: 179, distance: 24.9
click at [572, 175] on li "Home Phone" at bounding box center [644, 179] width 480 height 19
drag, startPoint x: 605, startPoint y: 196, endPoint x: 493, endPoint y: 204, distance: 112.0
click at [493, 204] on li "Email [EMAIL_ADDRESS][DOMAIN_NAME]" at bounding box center [644, 204] width 480 height 31
copy li "[EMAIL_ADDRESS][DOMAIN_NAME]"
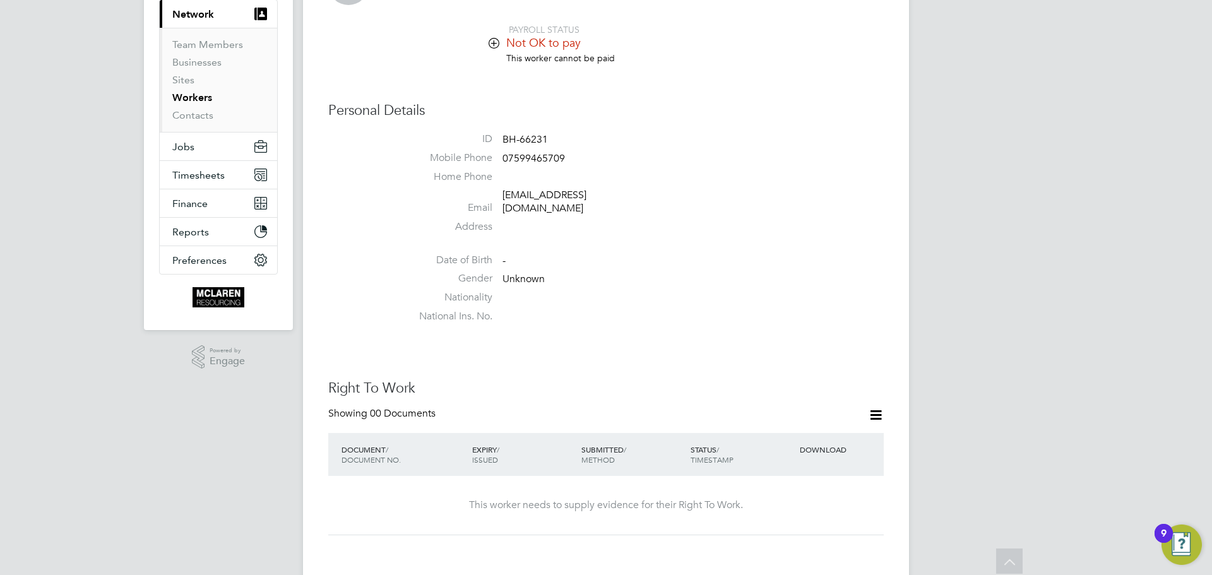
drag, startPoint x: 530, startPoint y: 138, endPoint x: 560, endPoint y: 136, distance: 30.4
click at [533, 134] on span "BH-66231" at bounding box center [524, 139] width 45 height 13
drag, startPoint x: 572, startPoint y: 153, endPoint x: 504, endPoint y: 153, distance: 68.2
click at [504, 153] on li "Mobile Phone [PHONE_NUMBER]" at bounding box center [644, 160] width 480 height 19
copy span "07599465709"
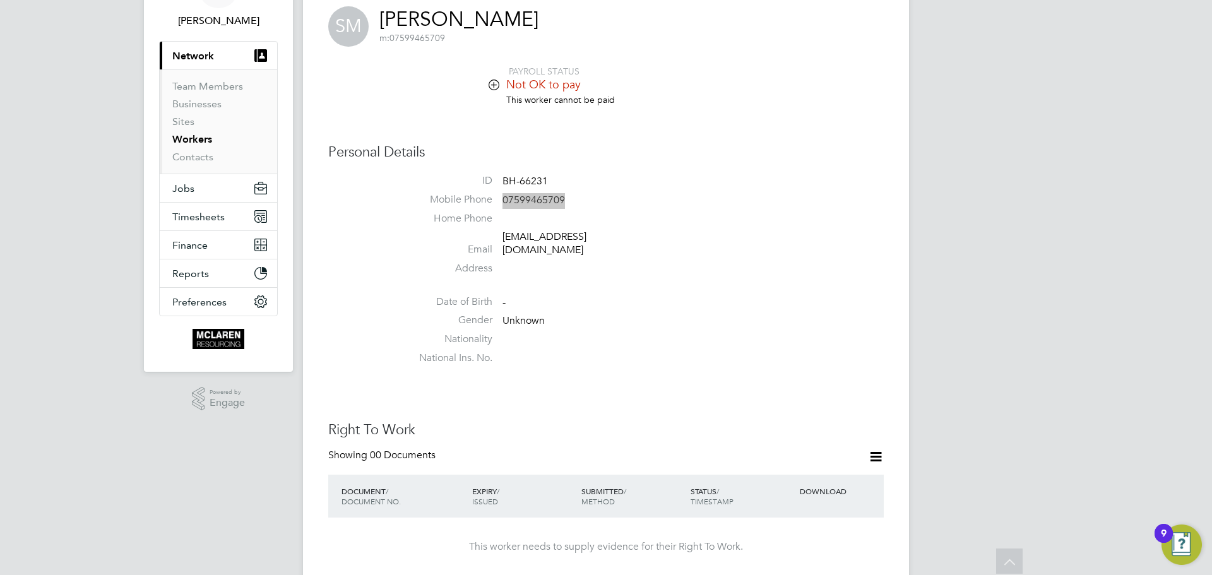
scroll to position [59, 0]
